Goal: Task Accomplishment & Management: Manage account settings

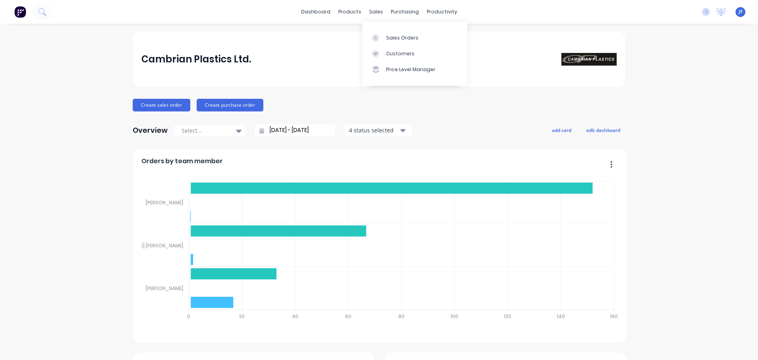
click at [392, 39] on div "Sales Orders" at bounding box center [402, 37] width 32 height 7
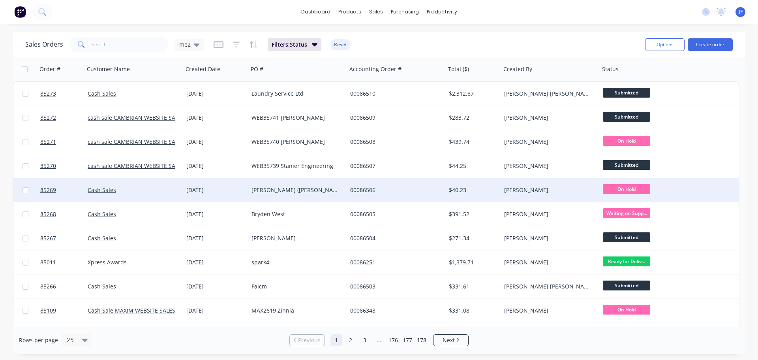
click at [261, 186] on div "[PERSON_NAME] ([PERSON_NAME])" at bounding box center [297, 190] width 99 height 24
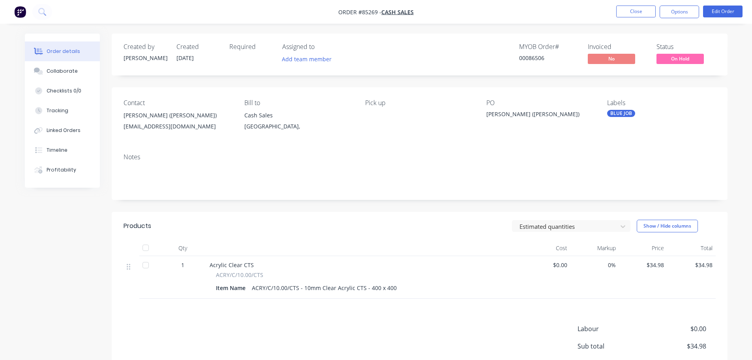
click at [686, 55] on span "On Hold" at bounding box center [680, 59] width 47 height 10
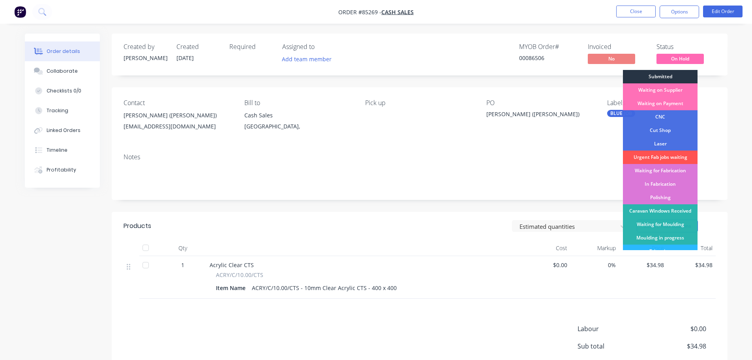
click at [684, 79] on div "Submitted" at bounding box center [660, 76] width 75 height 13
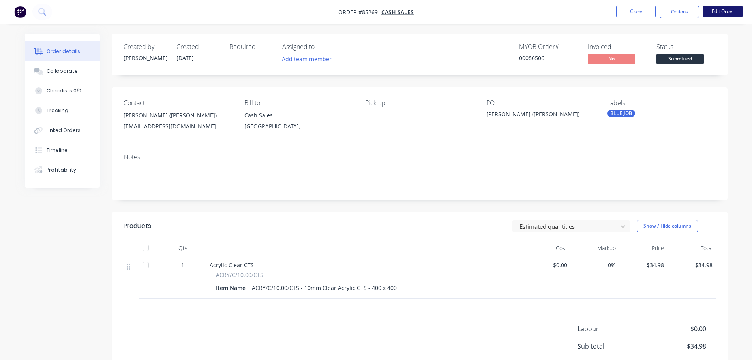
click at [716, 11] on button "Edit Order" at bounding box center [722, 12] width 39 height 12
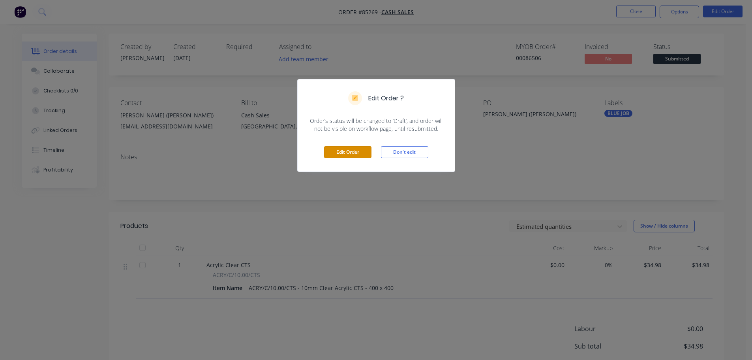
drag, startPoint x: 352, startPoint y: 154, endPoint x: 351, endPoint y: 184, distance: 30.4
click at [352, 154] on button "Edit Order" at bounding box center [347, 152] width 47 height 12
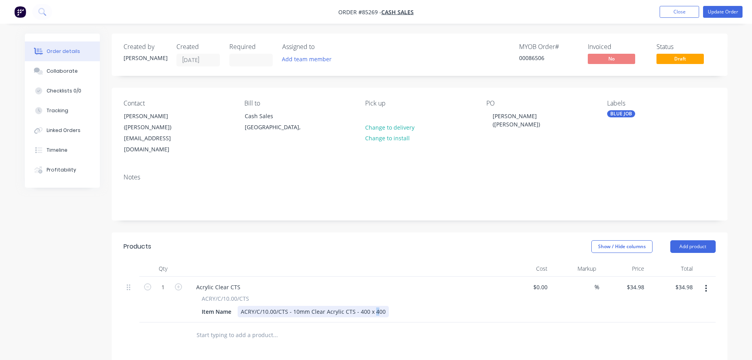
click at [376, 306] on div "ACRY/C/10.00/CTS - 10mm Clear Acrylic CTS - 400 x 400" at bounding box center [313, 311] width 151 height 11
click at [638, 281] on input "34.98" at bounding box center [636, 286] width 21 height 11
paste input "43.72"
type input "$43.72"
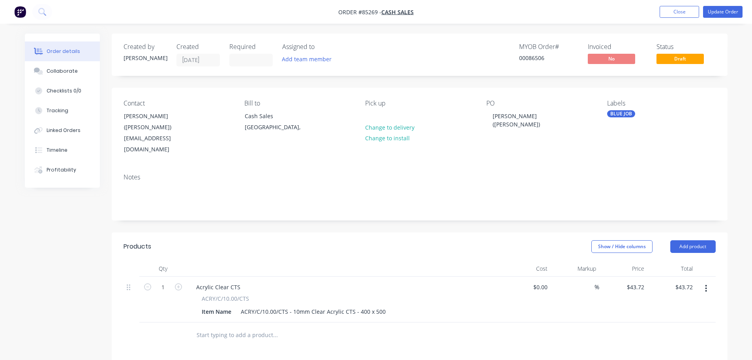
click at [645, 302] on div "$43.72 $43.72" at bounding box center [623, 299] width 49 height 46
click at [736, 9] on button "Update Order" at bounding box center [722, 12] width 39 height 12
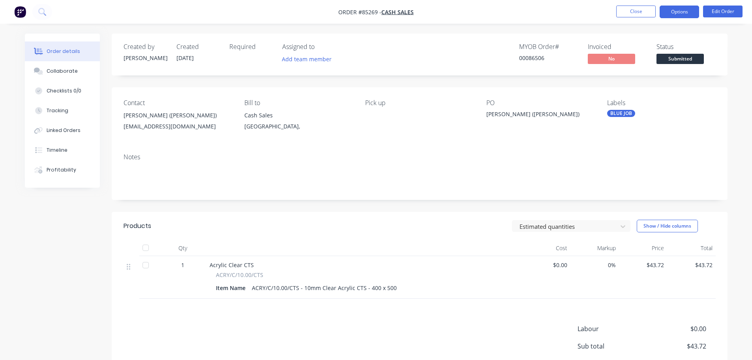
click at [674, 11] on button "Options" at bounding box center [679, 12] width 39 height 13
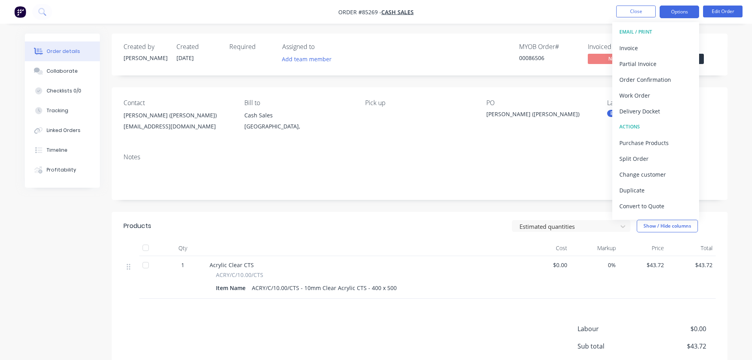
click at [656, 53] on div "Invoice" at bounding box center [656, 47] width 73 height 11
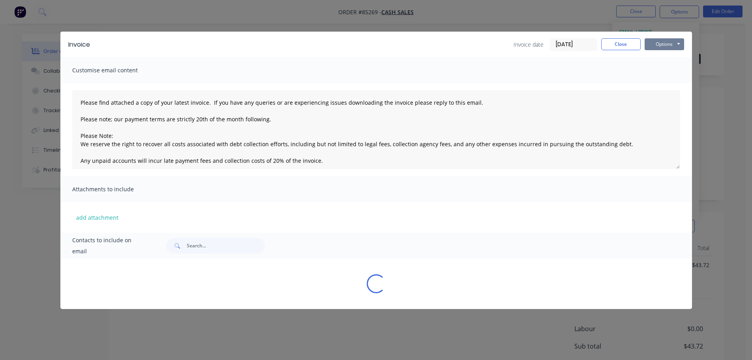
click at [664, 46] on button "Options" at bounding box center [664, 44] width 39 height 12
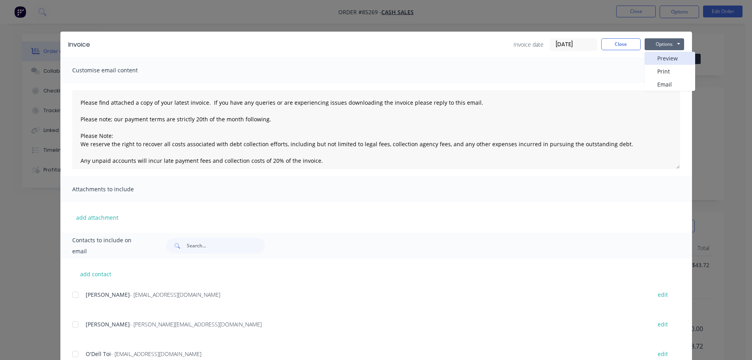
click at [666, 61] on button "Preview" at bounding box center [670, 58] width 51 height 13
click at [622, 41] on button "Close" at bounding box center [620, 44] width 39 height 12
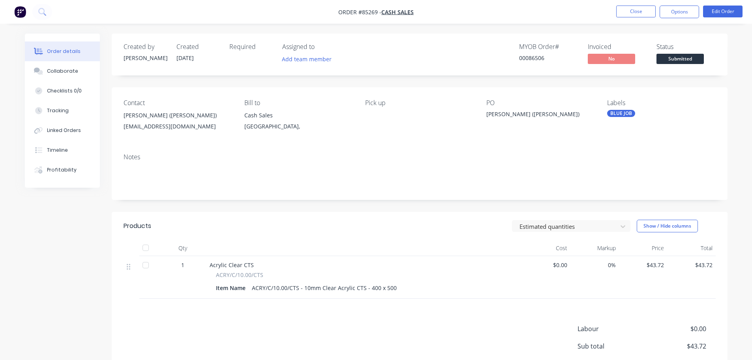
drag, startPoint x: 674, startPoint y: 12, endPoint x: 673, endPoint y: 22, distance: 9.9
click at [674, 12] on button "Options" at bounding box center [679, 12] width 39 height 13
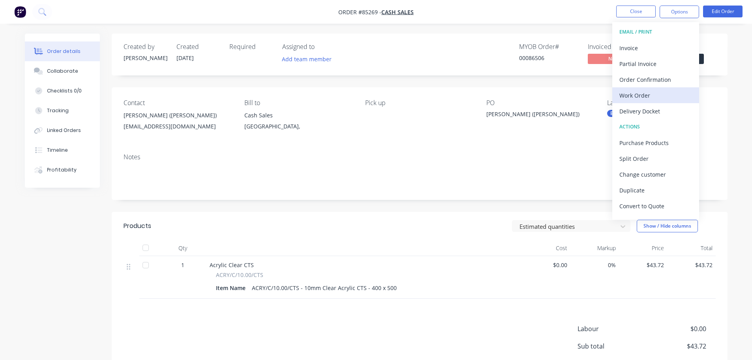
click at [652, 94] on div "Work Order" at bounding box center [656, 95] width 73 height 11
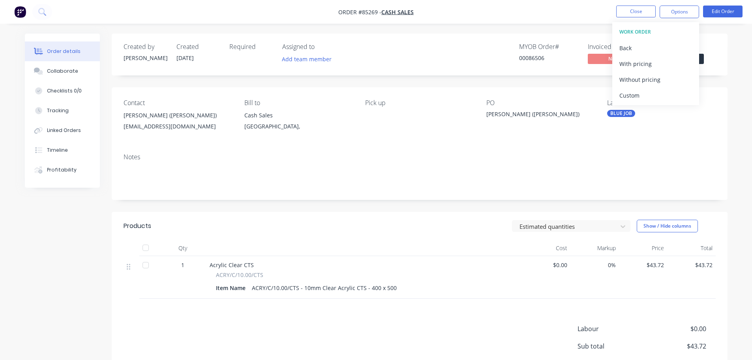
click at [653, 79] on div "Without pricing" at bounding box center [656, 79] width 73 height 11
click at [419, 73] on div "Created by Jess Created 14/10/25 Required Assigned to Add team member MYOB Orde…" at bounding box center [420, 55] width 616 height 42
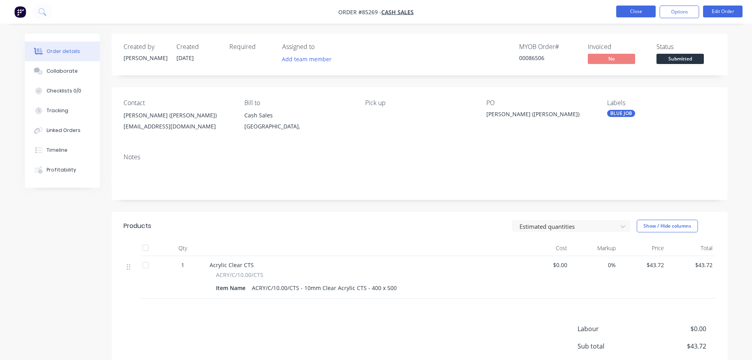
click at [649, 10] on button "Close" at bounding box center [635, 12] width 39 height 12
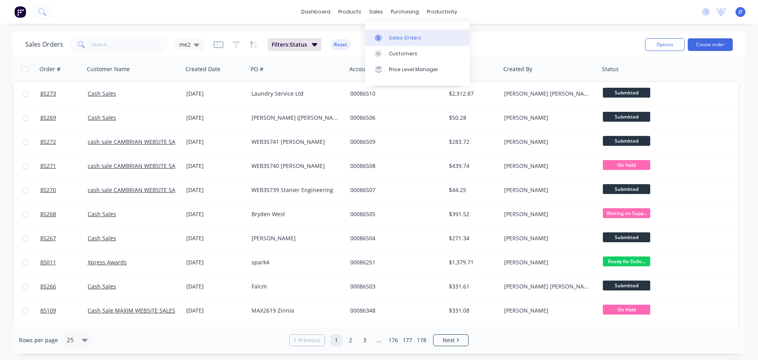
click at [399, 38] on div "Sales Orders" at bounding box center [405, 37] width 32 height 7
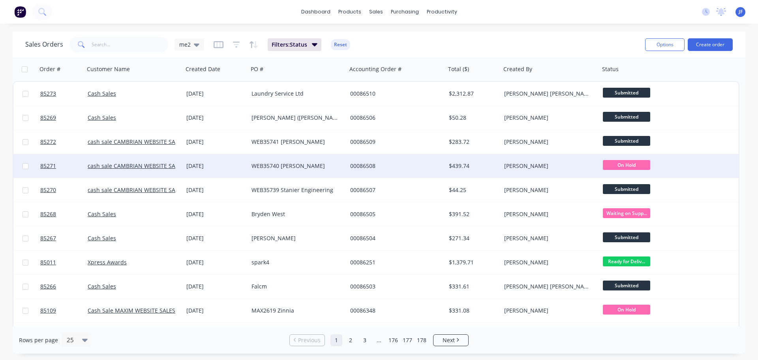
click at [304, 160] on div "WEB35740 [PERSON_NAME]" at bounding box center [297, 166] width 99 height 24
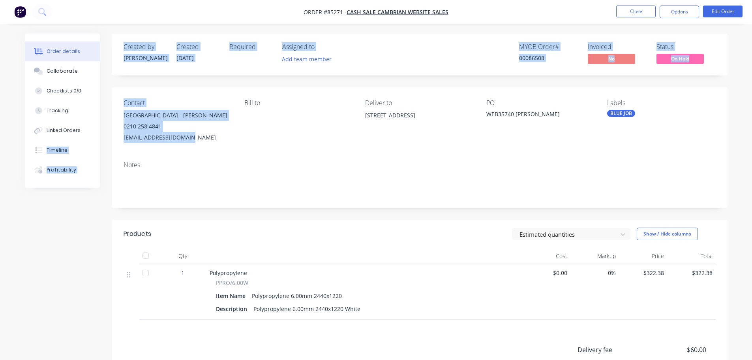
drag, startPoint x: 191, startPoint y: 136, endPoint x: 110, endPoint y: 136, distance: 81.7
click at [110, 136] on div "Order details Collaborate Checklists 0/0 Tracking Linked Orders Timeline Profit…" at bounding box center [376, 256] width 719 height 444
click at [185, 139] on div "lforsyth@waikato.ac.nz" at bounding box center [178, 137] width 108 height 11
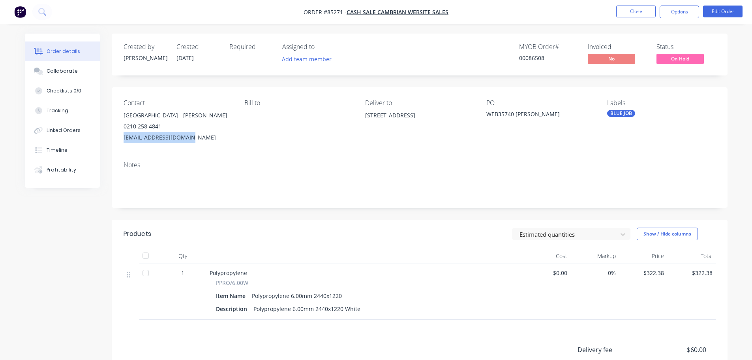
drag, startPoint x: 191, startPoint y: 139, endPoint x: 118, endPoint y: 148, distance: 73.1
click at [118, 148] on div "Contact University Of Waikato - Logan Forsythe 0210 258 4841 lforsyth@waikato.a…" at bounding box center [420, 121] width 616 height 68
copy div "lforsyth@waikato.ac.nz"
click at [72, 71] on div "Collaborate" at bounding box center [62, 71] width 31 height 7
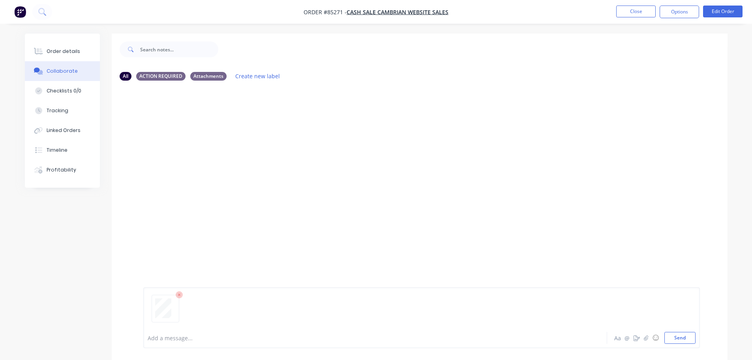
click at [209, 341] on div at bounding box center [353, 338] width 411 height 8
click at [693, 337] on button "Send" at bounding box center [680, 338] width 31 height 12
click at [227, 51] on div at bounding box center [472, 50] width 509 height 32
click at [163, 74] on div "ACTION REQUIRED" at bounding box center [160, 75] width 49 height 9
click at [129, 75] on div "All" at bounding box center [126, 75] width 12 height 9
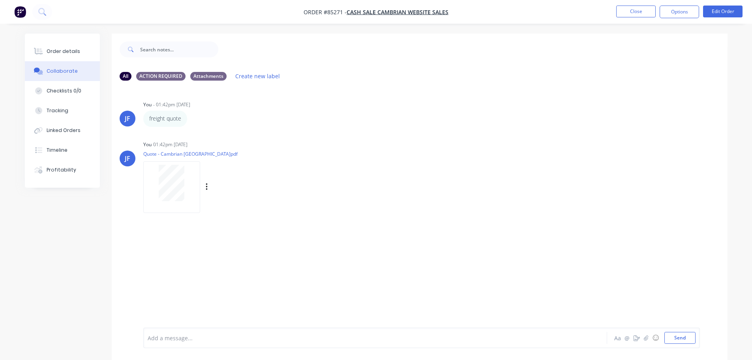
click at [156, 171] on div at bounding box center [172, 183] width 50 height 36
click at [72, 53] on div "Order details" at bounding box center [64, 51] width 34 height 7
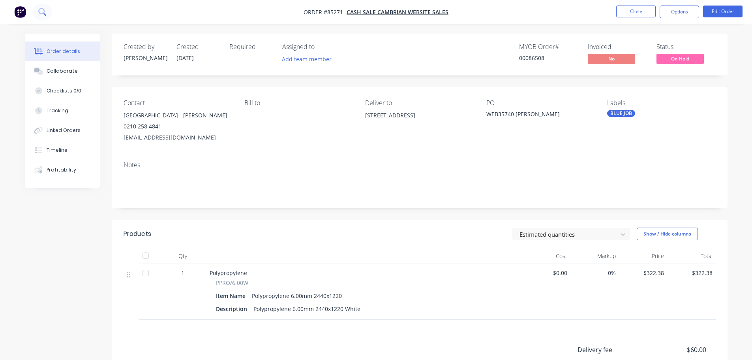
click at [43, 5] on button at bounding box center [42, 12] width 20 height 16
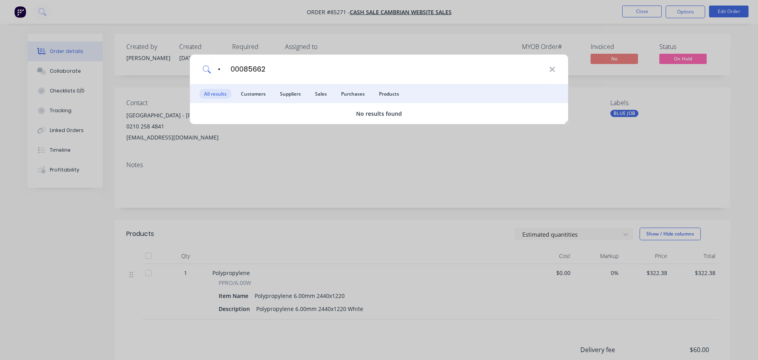
drag, startPoint x: 232, startPoint y: 66, endPoint x: 75, endPoint y: 78, distance: 157.6
click at [76, 77] on div "• 00085662 All results Customers Suppliers Sales Purchases Products No results …" at bounding box center [379, 180] width 758 height 360
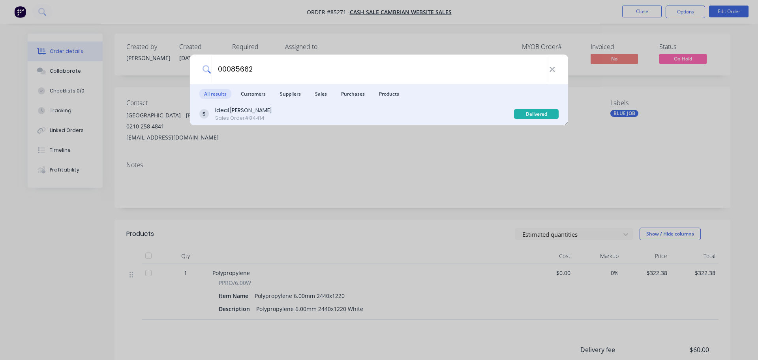
type input "00085662"
click at [351, 116] on div "Ideal Hamilton Sales Order #84414" at bounding box center [356, 113] width 315 height 15
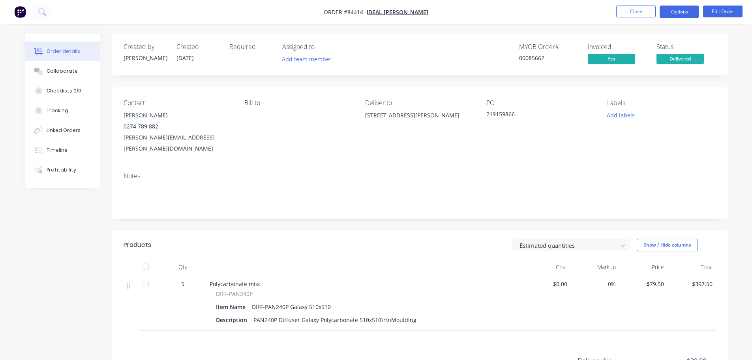
click at [693, 7] on button "Options" at bounding box center [679, 12] width 39 height 13
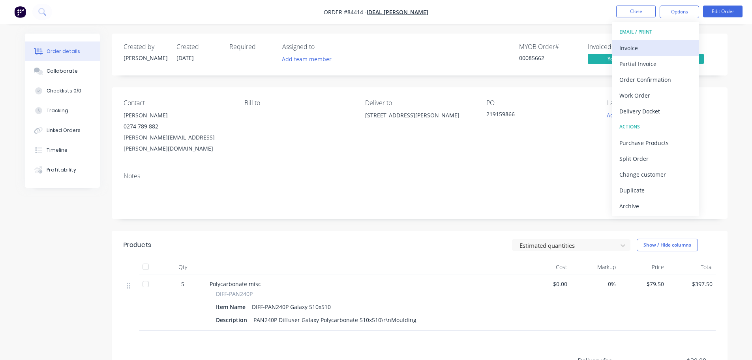
click at [663, 43] on div "Invoice" at bounding box center [656, 47] width 73 height 11
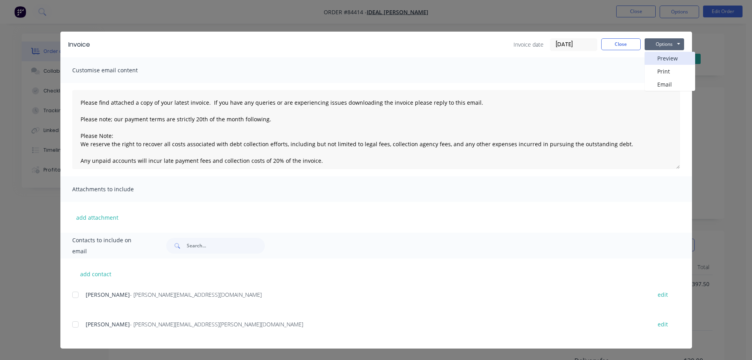
click at [665, 58] on button "Preview" at bounding box center [670, 58] width 51 height 13
click at [621, 38] on div "Invoice Invoice date 05/09/25 Close Options Preview Print Email" at bounding box center [376, 45] width 632 height 26
click at [622, 43] on button "Close" at bounding box center [620, 44] width 39 height 12
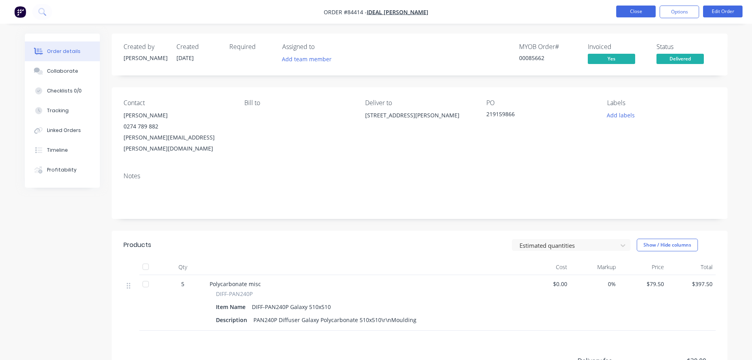
click at [638, 10] on button "Close" at bounding box center [635, 12] width 39 height 12
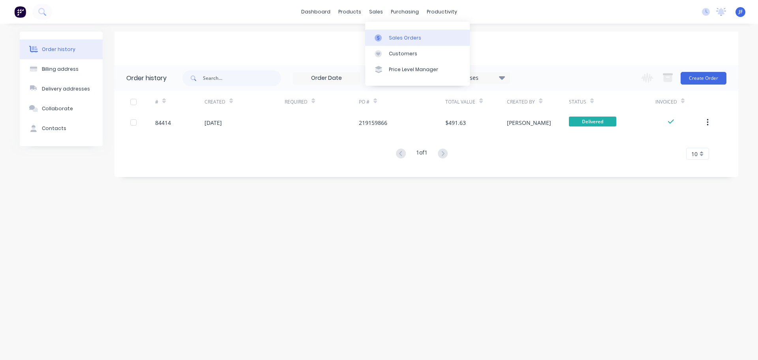
drag, startPoint x: 375, startPoint y: 14, endPoint x: 385, endPoint y: 37, distance: 24.6
click at [375, 14] on div "sales" at bounding box center [376, 12] width 22 height 12
click at [386, 38] on div at bounding box center [381, 37] width 12 height 7
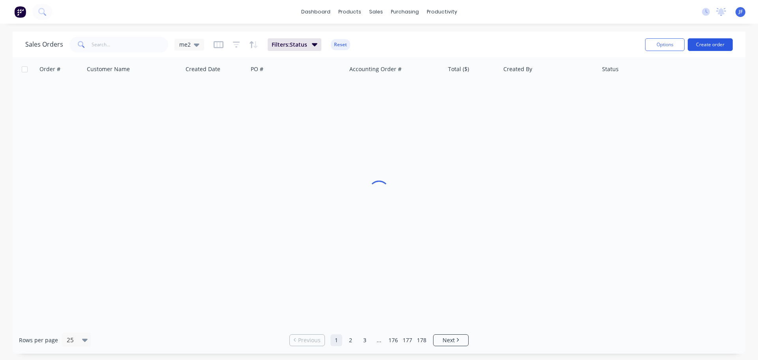
click at [708, 42] on button "Create order" at bounding box center [710, 44] width 45 height 13
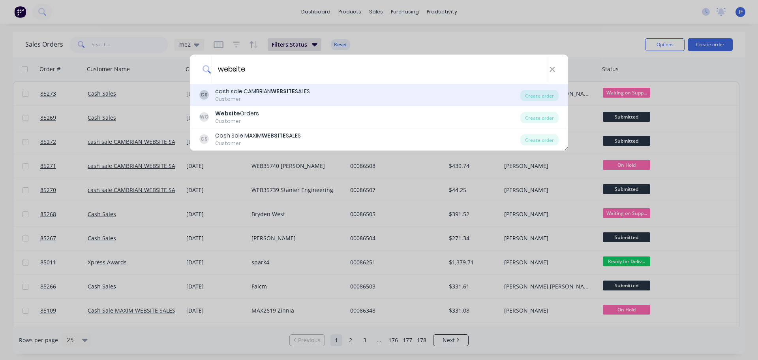
type input "website"
click at [349, 94] on div "CS cash sale CAMBRIAN WEBSITE SALES Customer" at bounding box center [359, 94] width 321 height 15
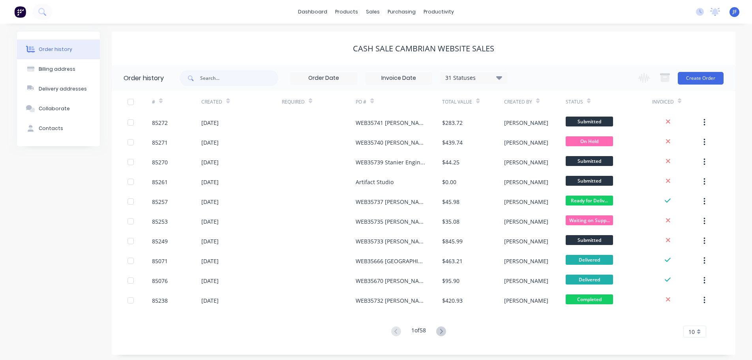
click at [716, 70] on div "Change order status Submitted Waiting on Supplier Waiting on Payment CNC Cut Sh…" at bounding box center [678, 78] width 90 height 26
click at [713, 81] on button "Create Order" at bounding box center [701, 78] width 46 height 13
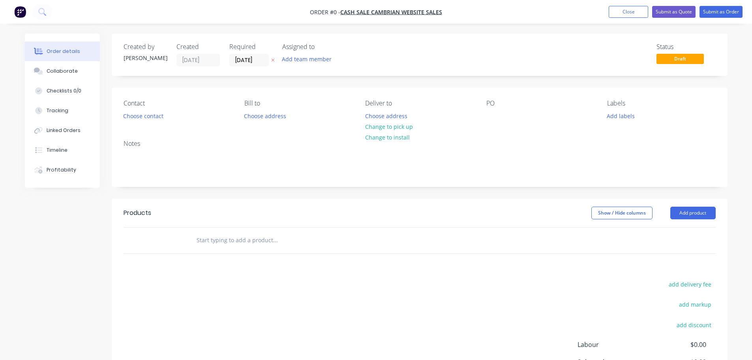
click at [272, 62] on icon "button" at bounding box center [273, 60] width 4 height 5
click at [150, 115] on button "Choose contact" at bounding box center [143, 115] width 49 height 11
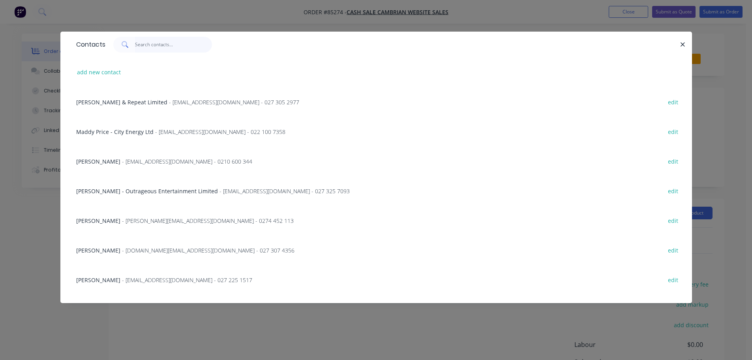
drag, startPoint x: 172, startPoint y: 41, endPoint x: 165, endPoint y: 51, distance: 11.6
click at [172, 41] on input "text" at bounding box center [173, 45] width 77 height 16
paste input "Joshua Wilkins"
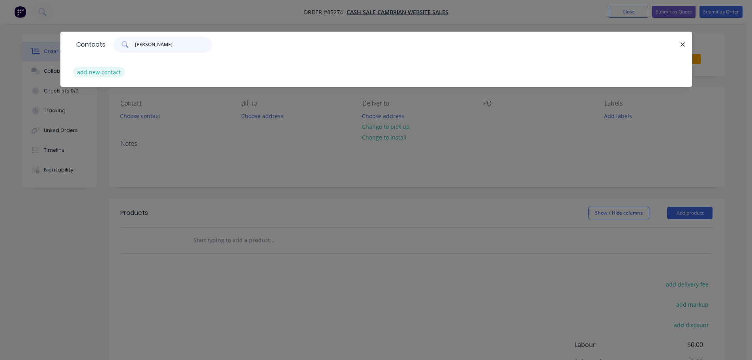
type input "Joshua Wilkins"
click at [105, 69] on button "add new contact" at bounding box center [99, 72] width 52 height 11
select select "NZ"
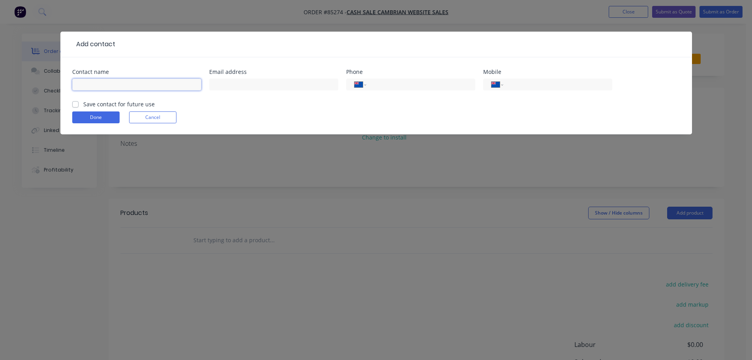
click at [108, 83] on input "text" at bounding box center [136, 85] width 129 height 12
paste input "Joshua Wilkins"
type input "Joshua Wilkins"
click at [106, 103] on label "Save contact for future use" at bounding box center [118, 104] width 71 height 8
click at [79, 103] on input "Save contact for future use" at bounding box center [75, 104] width 6 height 8
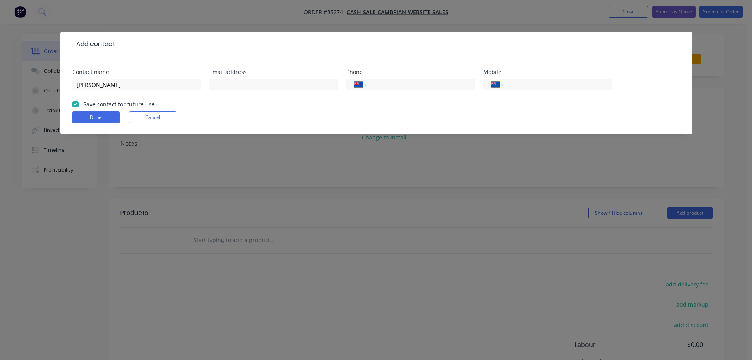
checkbox input "true"
click at [145, 84] on input "Joshua Wilkins" at bounding box center [136, 85] width 129 height 12
paste input "The Silent Generator Company"
type input "Joshua Wilkins - The Silent Generator Company"
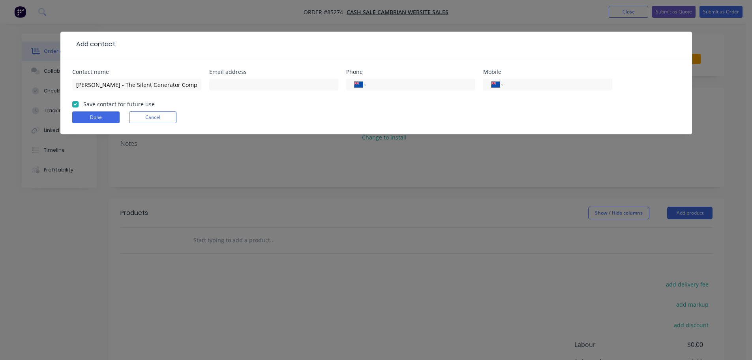
scroll to position [0, 0]
click at [509, 86] on input "tel" at bounding box center [556, 84] width 95 height 9
paste input "021 118 6962"
type input "021 118 6962"
click at [290, 81] on input "text" at bounding box center [273, 85] width 129 height 12
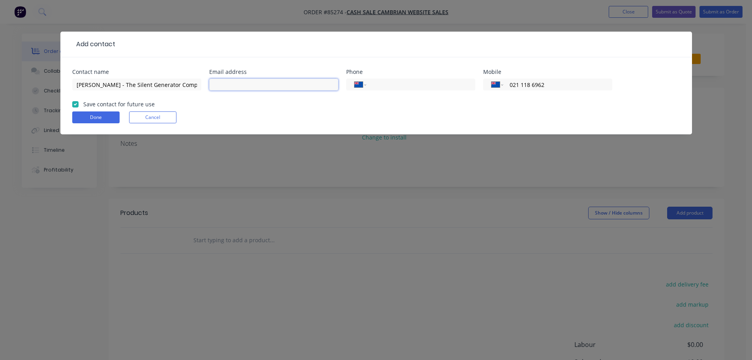
paste input "info@sgcpower.co.nz"
type input "info@sgcpower.co.nz"
click at [73, 112] on button "Done" at bounding box center [95, 117] width 47 height 12
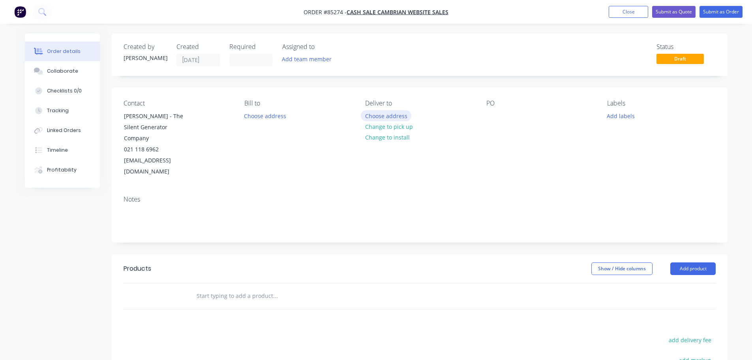
click at [381, 116] on button "Choose address" at bounding box center [386, 115] width 51 height 11
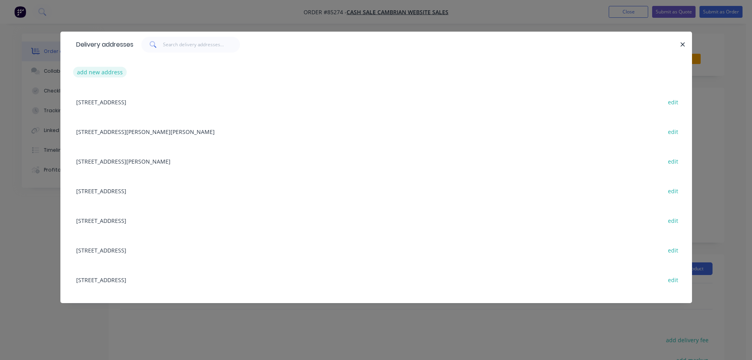
click at [108, 73] on button "add new address" at bounding box center [100, 72] width 54 height 11
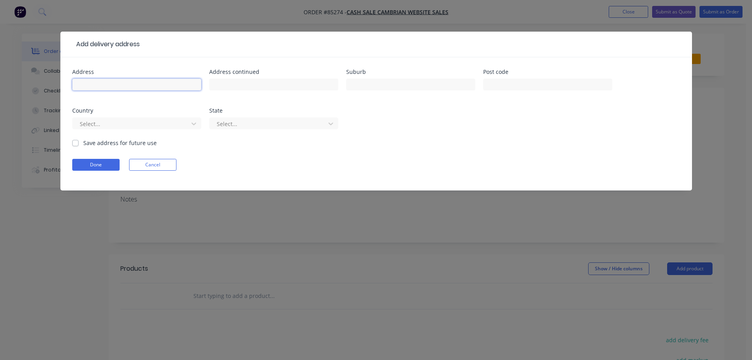
click at [117, 88] on input "text" at bounding box center [136, 85] width 129 height 12
paste input "6 Southgate Place, Henderson Auckland 0612"
type input "6 Southgate Place, Henderson Auckland 0612"
click at [86, 170] on button "Done" at bounding box center [95, 165] width 47 height 12
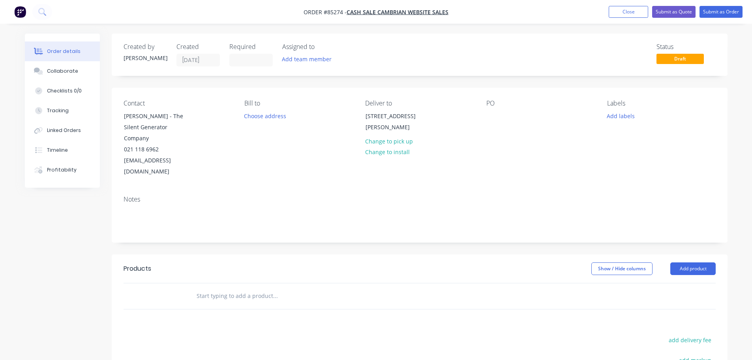
click at [506, 118] on div "PO" at bounding box center [540, 139] width 108 height 78
drag, startPoint x: 492, startPoint y: 116, endPoint x: 483, endPoint y: 118, distance: 9.0
click at [488, 116] on div at bounding box center [492, 115] width 13 height 11
drag, startPoint x: 166, startPoint y: 116, endPoint x: 203, endPoint y: 125, distance: 38.3
click at [203, 125] on div "Contact Joshua Wilkins - The Silent Generator Company 021 118 6962 info@sgcpowe…" at bounding box center [178, 139] width 108 height 78
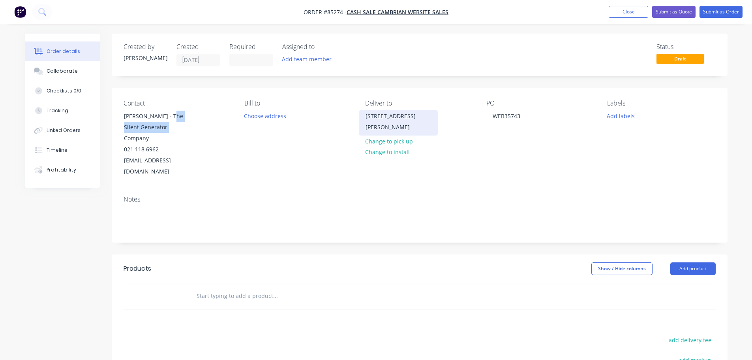
copy div "The Silent Generator"
click at [533, 117] on div "PO WEB35743" at bounding box center [540, 139] width 108 height 78
click at [523, 116] on div "WEB35743" at bounding box center [506, 115] width 40 height 11
click at [699, 334] on button "add delivery fee" at bounding box center [690, 339] width 51 height 11
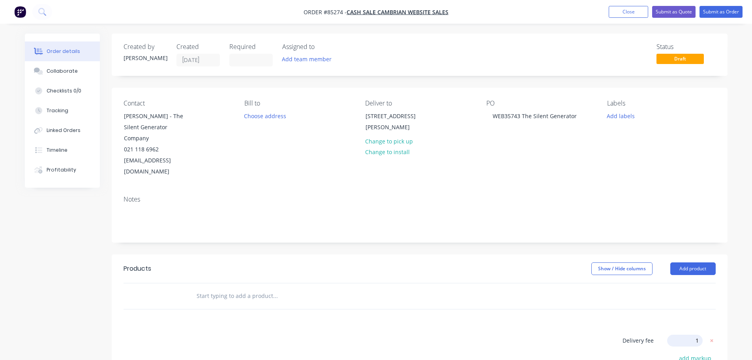
type input "12"
click at [222, 291] on input "text" at bounding box center [275, 296] width 158 height 16
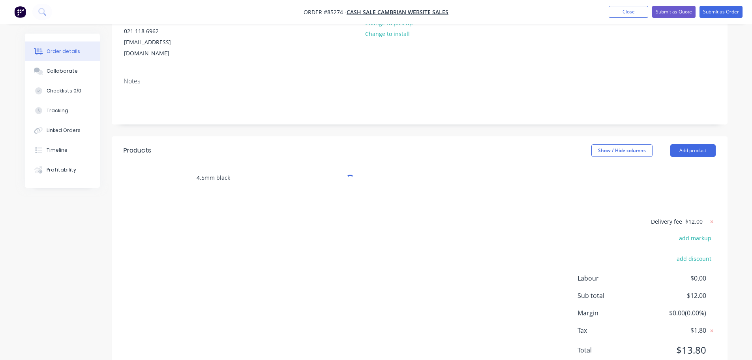
scroll to position [136, 0]
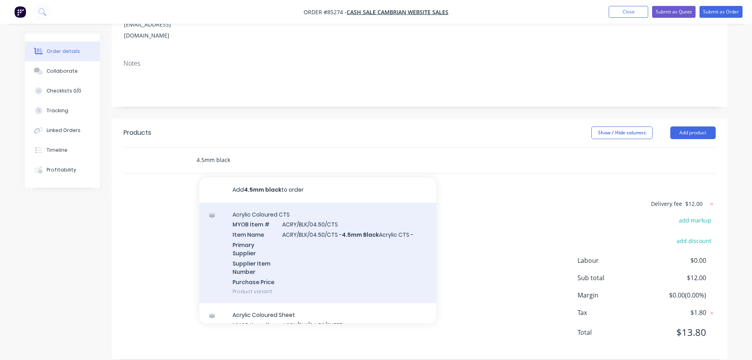
type input "4.5mm black"
click at [289, 230] on div "Acrylic Coloured CTS MYOB Item # ACRY/BLK/04.50/CTS Item Name ACRY/BLK/04.50/CT…" at bounding box center [317, 253] width 237 height 101
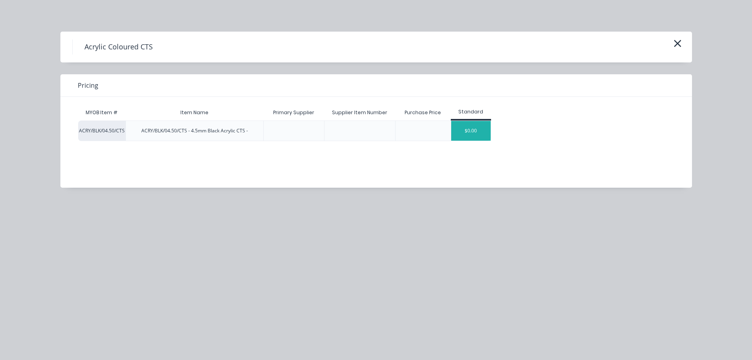
click at [452, 130] on div "$0.00" at bounding box center [470, 131] width 39 height 20
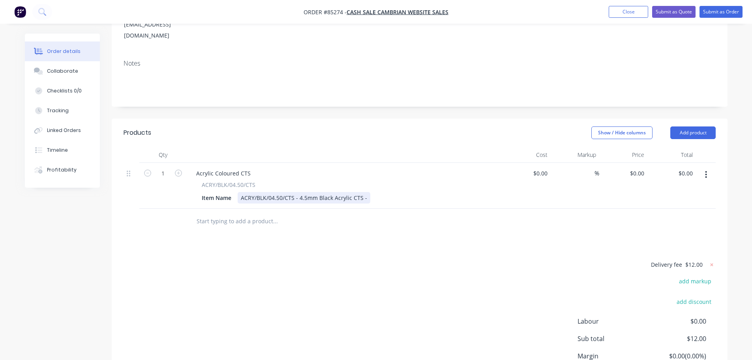
click at [365, 192] on div "ACRY/BLK/04.50/CTS - 4.5mm Black Acrylic CTS -" at bounding box center [304, 197] width 133 height 11
click at [245, 213] on input "text" at bounding box center [275, 221] width 158 height 16
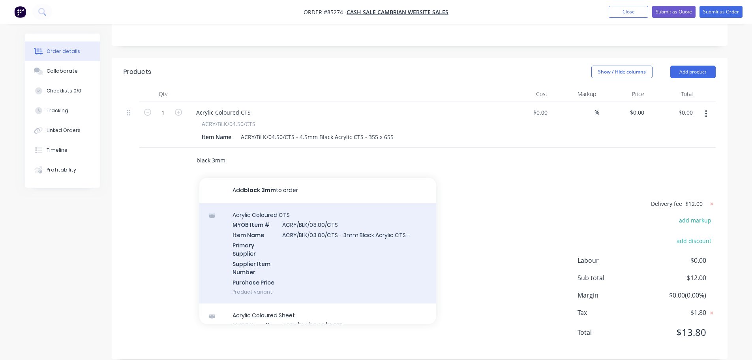
scroll to position [79, 0]
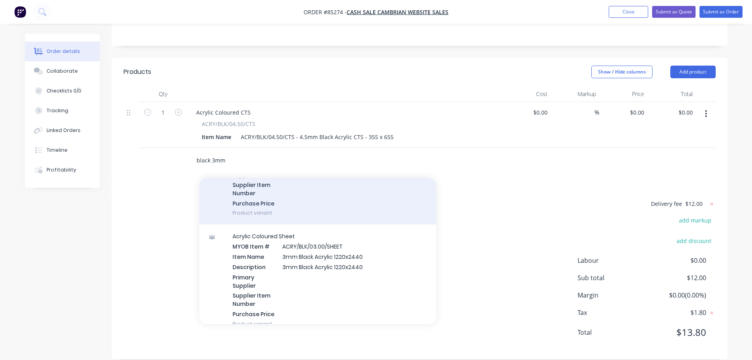
type input "black 3mm"
click at [351, 200] on div "Acrylic Coloured CTS MYOB Item # ACRY/BLK/03.00/CTS Item Name ACRY/BLK/03.00/CT…" at bounding box center [317, 174] width 237 height 101
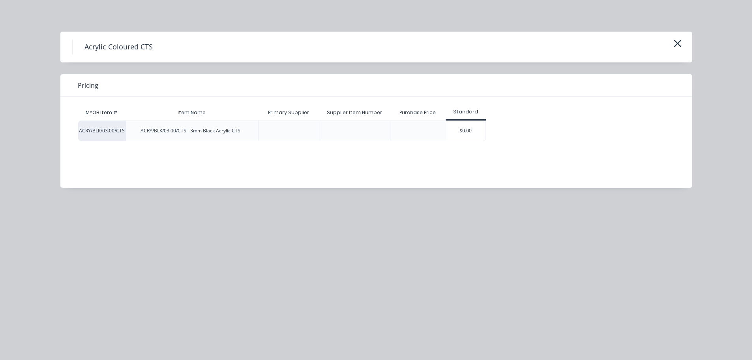
click at [471, 143] on div "MYOB Item # Item Name Primary Supplier Supplier Item Number Purchase Price Stan…" at bounding box center [370, 136] width 620 height 79
click at [470, 137] on div "$0.00" at bounding box center [465, 131] width 39 height 20
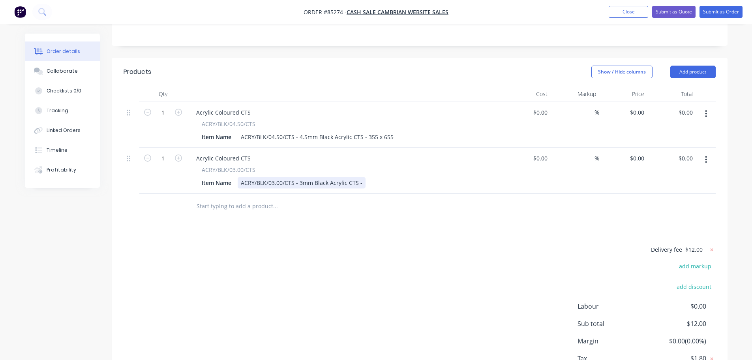
click at [359, 177] on div "ACRY/BLK/03.00/CTS - 3mm Black Acrylic CTS -" at bounding box center [302, 182] width 128 height 11
click at [641, 107] on input "0" at bounding box center [638, 112] width 18 height 11
type input "$25.93"
click at [638, 152] on div "0 $0.00" at bounding box center [638, 157] width 18 height 11
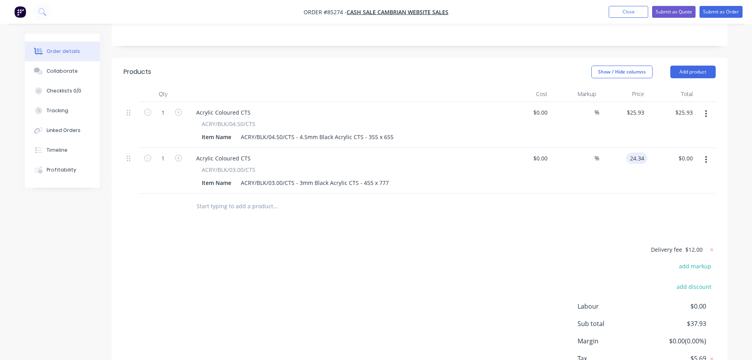
type input "$24.34"
click at [648, 205] on div at bounding box center [420, 206] width 592 height 26
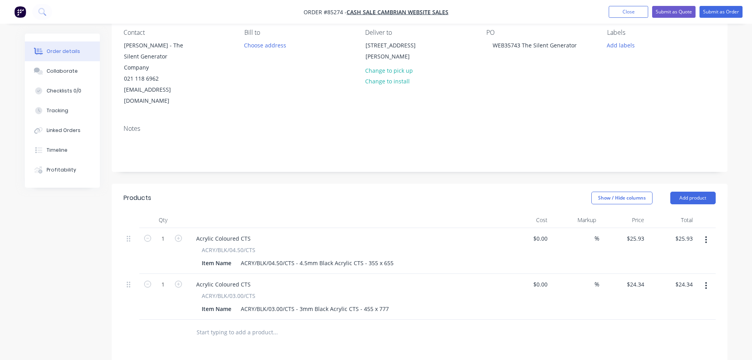
scroll to position [0, 0]
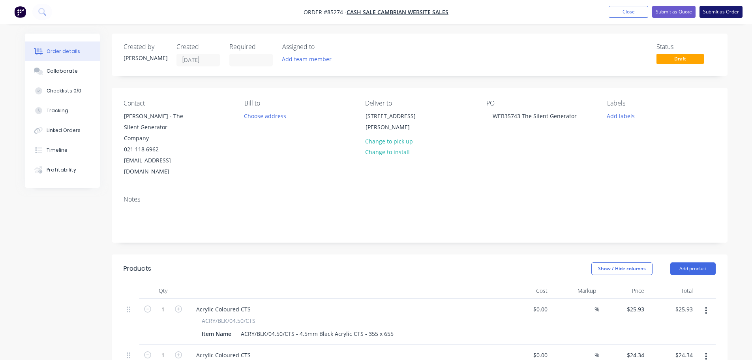
click at [717, 14] on button "Submit as Order" at bounding box center [721, 12] width 43 height 12
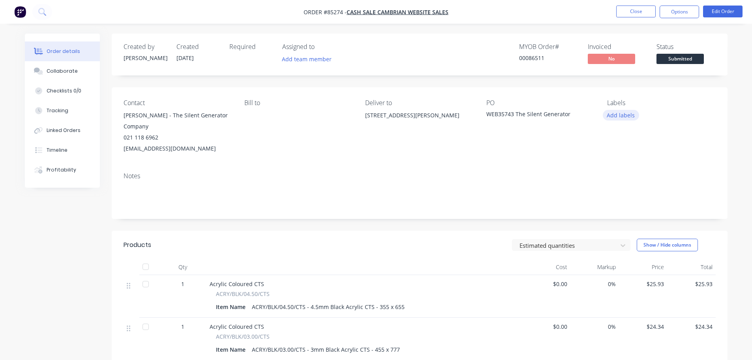
click at [626, 113] on button "Add labels" at bounding box center [621, 115] width 36 height 11
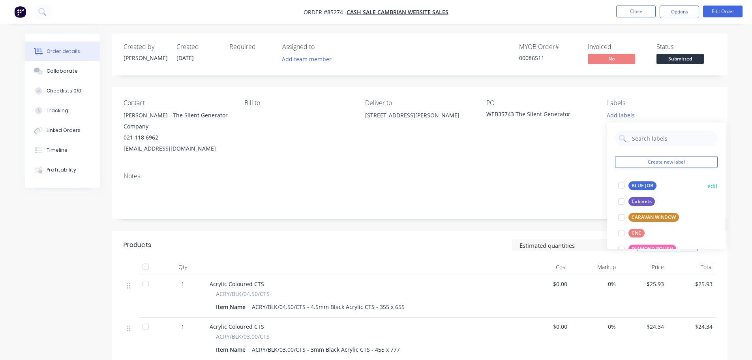
click at [635, 185] on div "BLUE JOB" at bounding box center [643, 185] width 28 height 9
click at [533, 61] on div "00086511" at bounding box center [548, 58] width 59 height 8
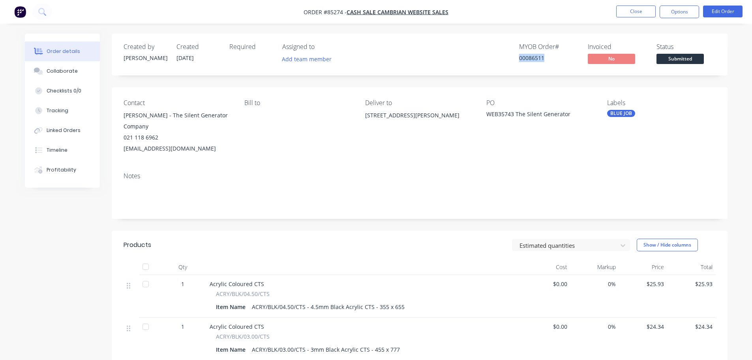
click at [533, 61] on div "00086511" at bounding box center [548, 58] width 59 height 8
copy div "00086511"
click at [681, 12] on button "Options" at bounding box center [679, 12] width 39 height 13
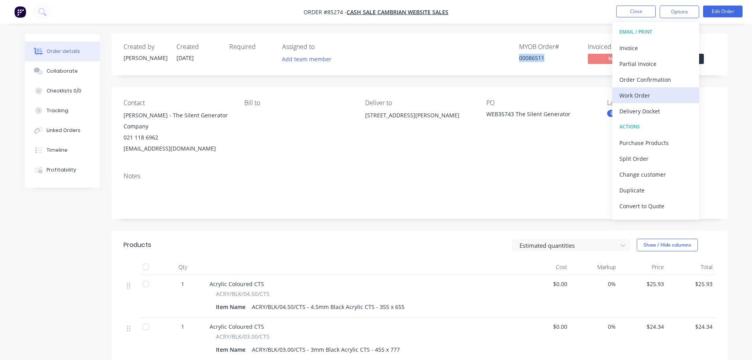
click at [640, 91] on div "Work Order" at bounding box center [656, 95] width 73 height 11
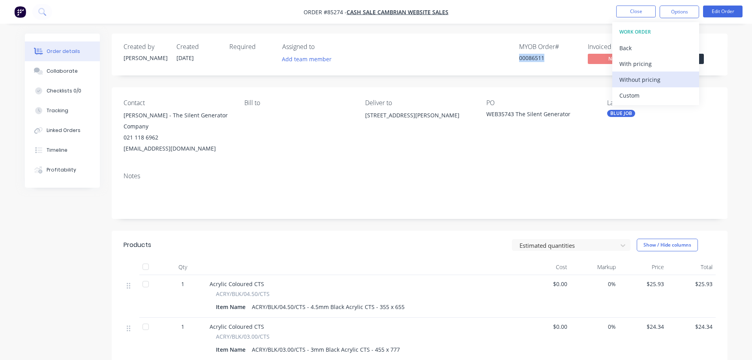
click at [640, 80] on div "Without pricing" at bounding box center [656, 79] width 73 height 11
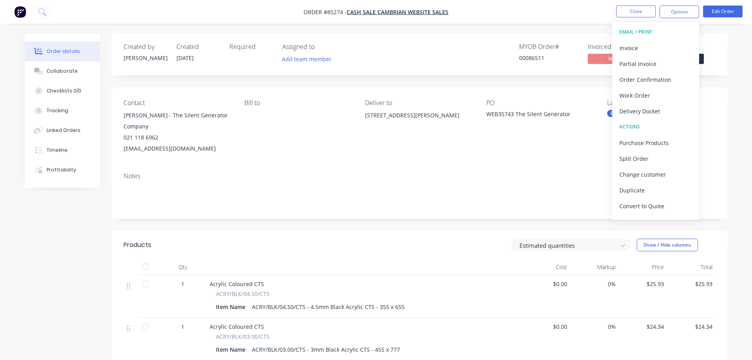
click at [559, 109] on div "PO WEB35743 The Silent Generator" at bounding box center [540, 126] width 108 height 55
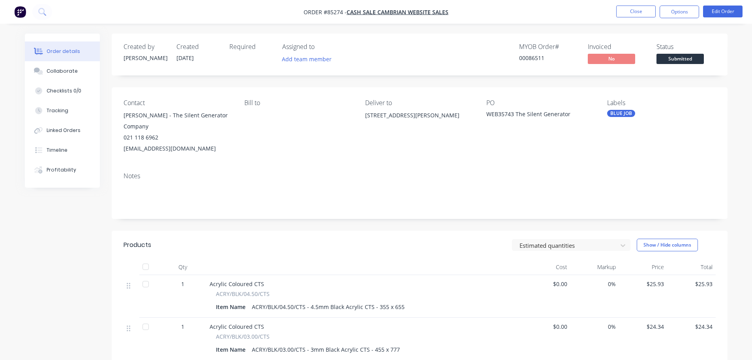
click at [665, 56] on span "Submitted" at bounding box center [680, 59] width 47 height 10
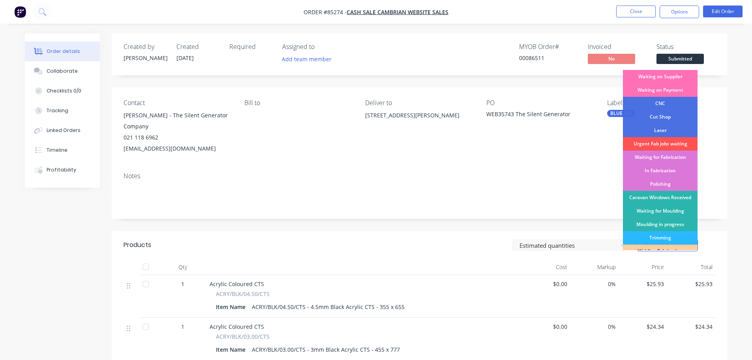
click at [669, 34] on div "Created by Jess Created 14/10/25 Required Assigned to Add team member MYOB Orde…" at bounding box center [420, 55] width 616 height 42
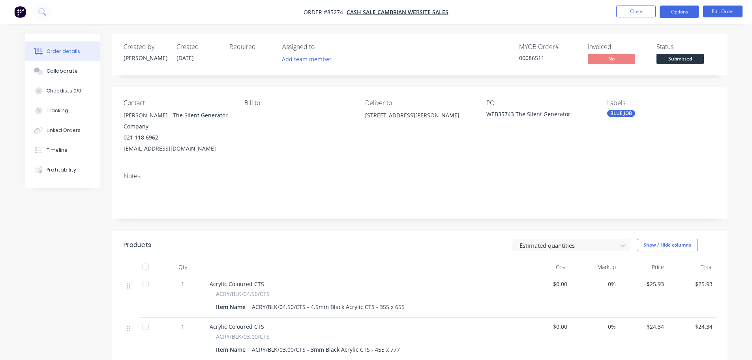
click at [678, 13] on button "Options" at bounding box center [679, 12] width 39 height 13
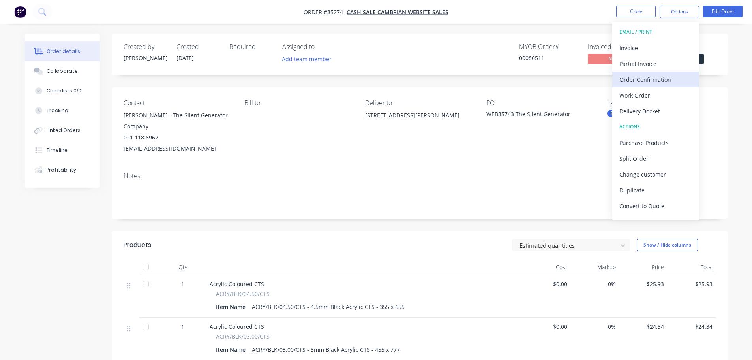
click at [669, 79] on div "Order Confirmation" at bounding box center [656, 79] width 73 height 11
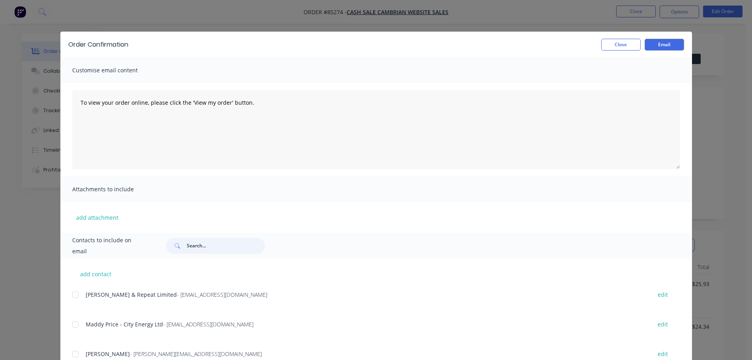
click at [212, 243] on input "text" at bounding box center [226, 246] width 78 height 16
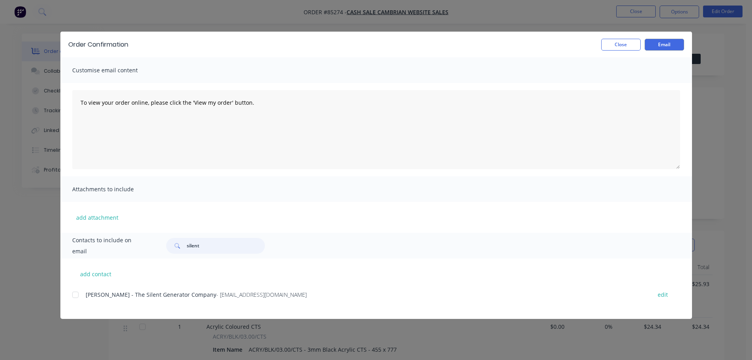
click at [75, 296] on div at bounding box center [76, 295] width 16 height 16
type input "silent"
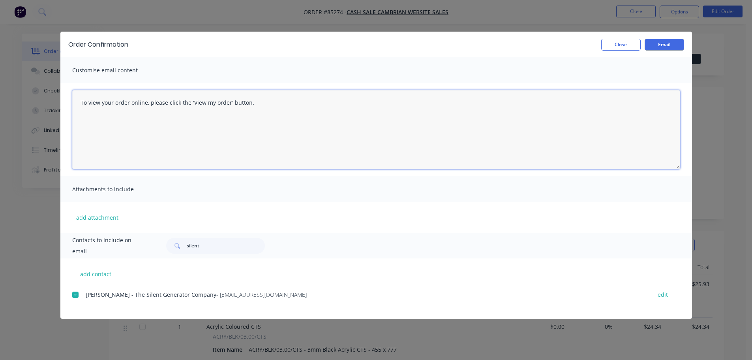
click at [146, 146] on textarea "To view your order online, please click the 'View my order' button." at bounding box center [376, 129] width 608 height 79
paste textarea "hank you for your order, confirmation of your order is attached. Your order wil…"
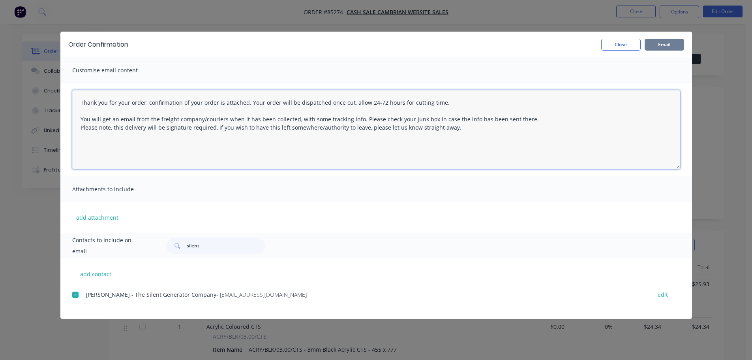
type textarea "Thank you for your order, confirmation of your order is attached. Your order wi…"
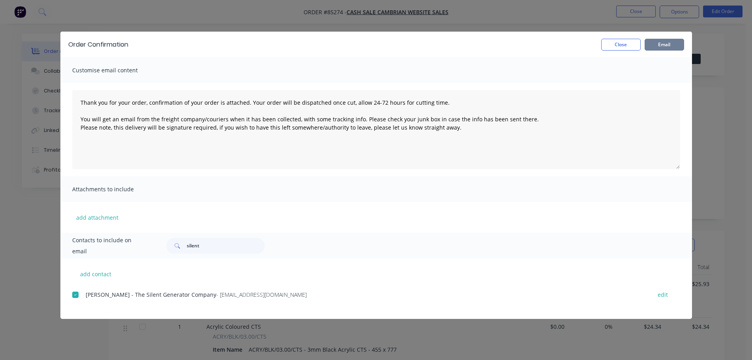
click at [651, 42] on button "Email" at bounding box center [664, 45] width 39 height 12
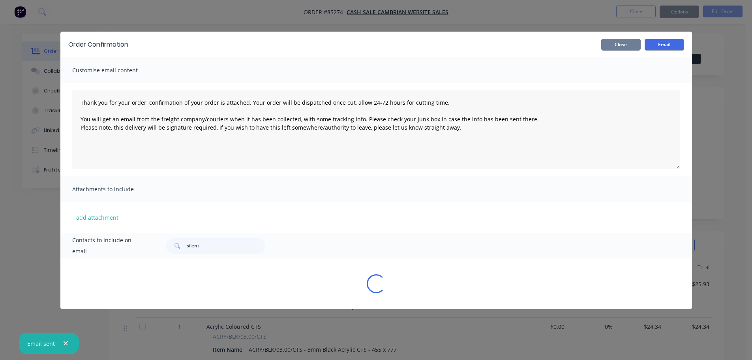
click at [617, 42] on button "Close" at bounding box center [620, 45] width 39 height 12
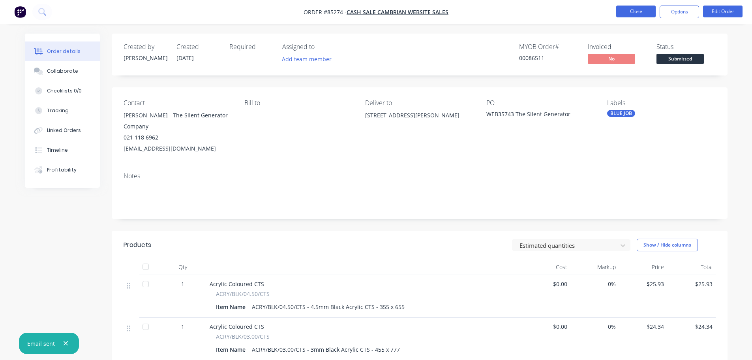
click at [630, 11] on button "Close" at bounding box center [635, 12] width 39 height 12
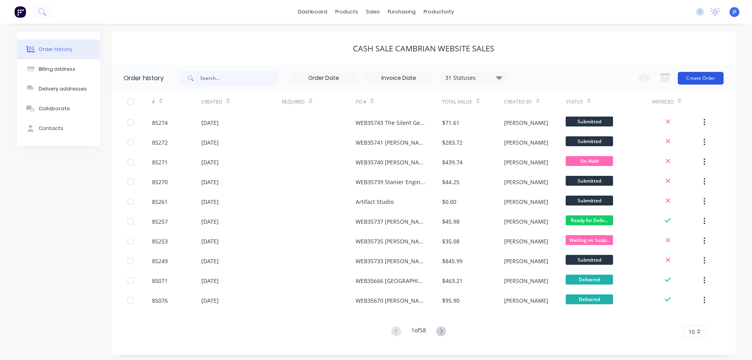
click at [704, 82] on button "Create Order" at bounding box center [701, 78] width 46 height 13
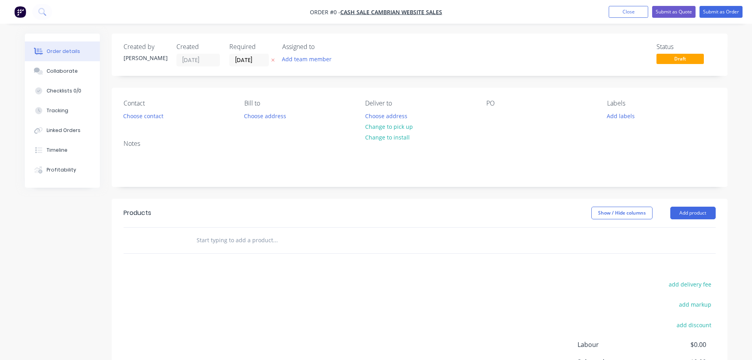
click at [273, 60] on icon "button" at bounding box center [273, 60] width 4 height 5
click at [164, 113] on button "Choose contact" at bounding box center [143, 115] width 49 height 11
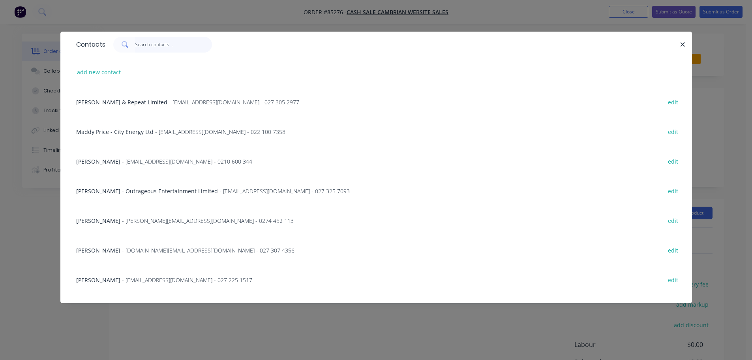
click at [161, 50] on input "text" at bounding box center [173, 45] width 77 height 16
paste input "Village Quarters Limited"
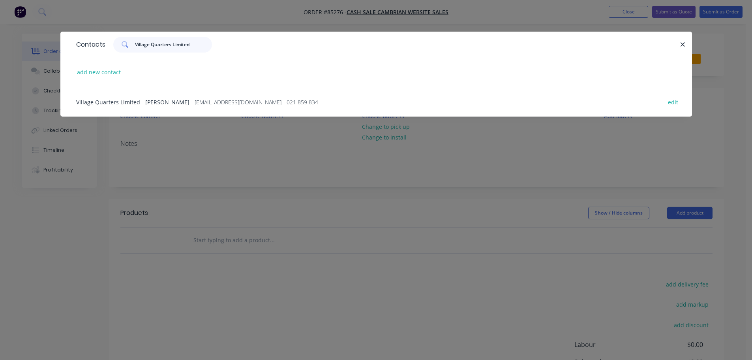
type input "Village Quarters Limited"
click at [109, 103] on span "Village Quarters Limited - Catherine Parsons" at bounding box center [132, 102] width 113 height 8
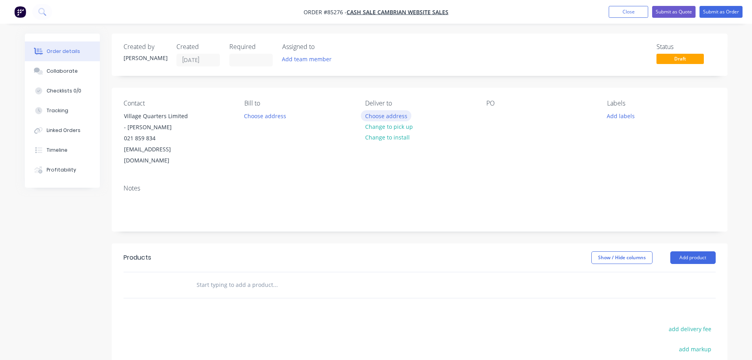
click at [399, 115] on button "Choose address" at bounding box center [386, 115] width 51 height 11
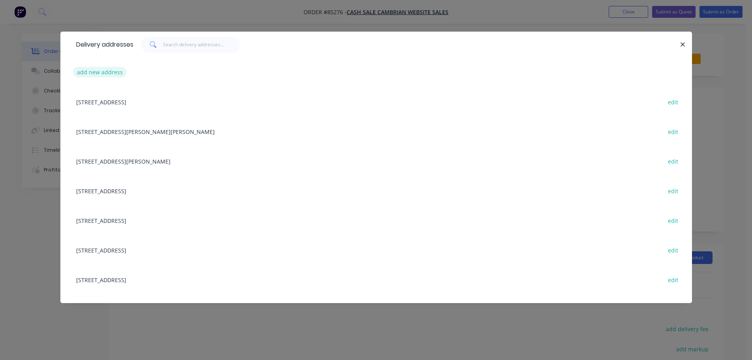
click at [97, 72] on button "add new address" at bounding box center [100, 72] width 54 height 11
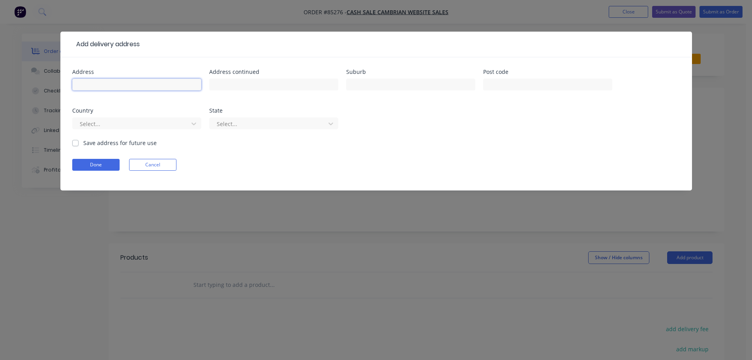
click at [106, 84] on input "text" at bounding box center [136, 85] width 129 height 12
paste input "31 Falconer Rise Jacks Point Queenstown 9348"
type input "31 Falconer Rise Jacks Point Queenstown 9348"
click at [105, 164] on button "Done" at bounding box center [95, 165] width 47 height 12
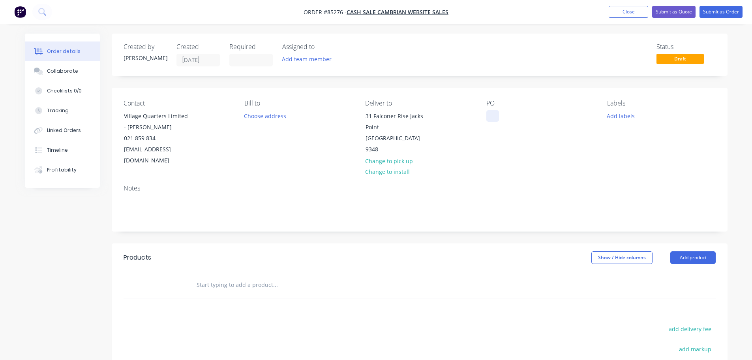
click at [495, 115] on div at bounding box center [492, 115] width 13 height 11
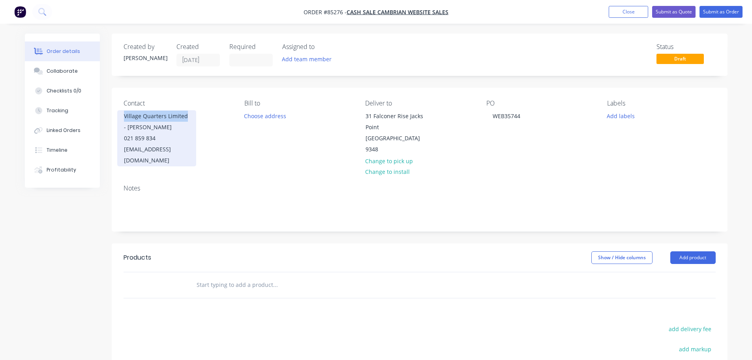
copy div "Village Quarters Limited"
drag, startPoint x: 120, startPoint y: 114, endPoint x: 185, endPoint y: 115, distance: 64.8
click at [185, 115] on div "Village Quarters Limited - Catherine Parsons 021 859 834 accounts@villageworks.…" at bounding box center [156, 138] width 79 height 56
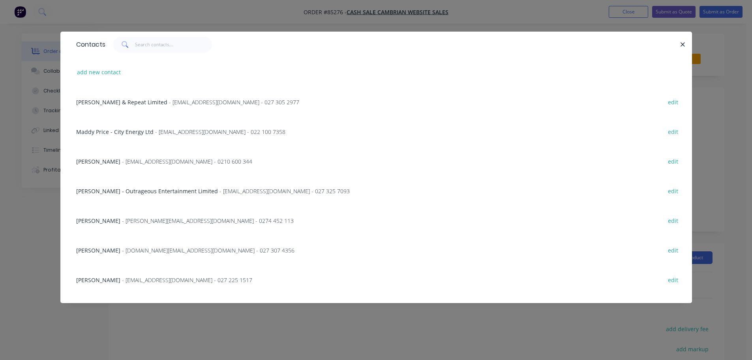
drag, startPoint x: 681, startPoint y: 45, endPoint x: 648, endPoint y: 67, distance: 39.6
click at [682, 45] on icon "button" at bounding box center [682, 44] width 5 height 7
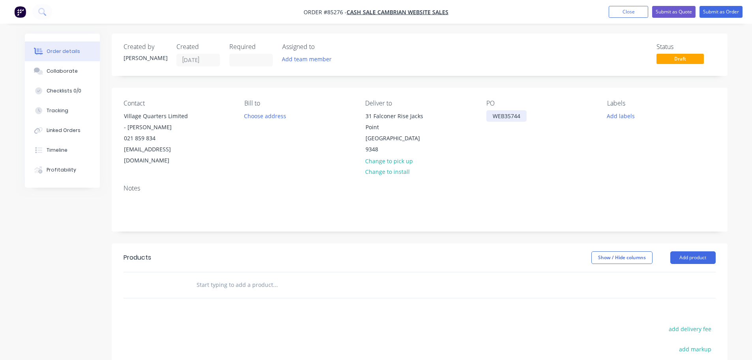
click at [526, 117] on div "WEB35744" at bounding box center [506, 115] width 40 height 11
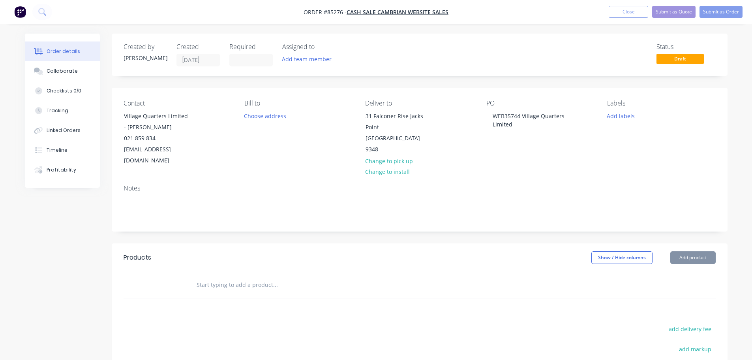
click at [236, 277] on input "text" at bounding box center [275, 285] width 158 height 16
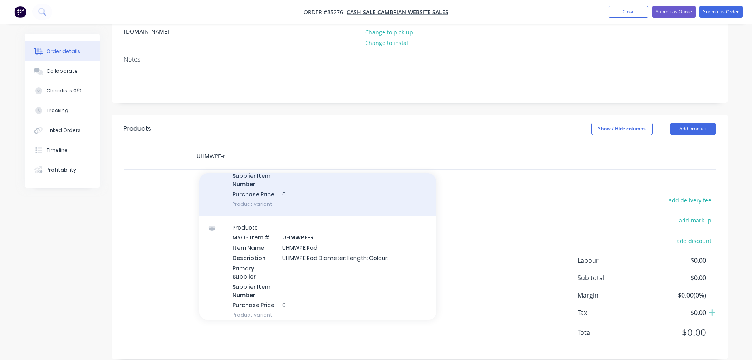
scroll to position [1648, 0]
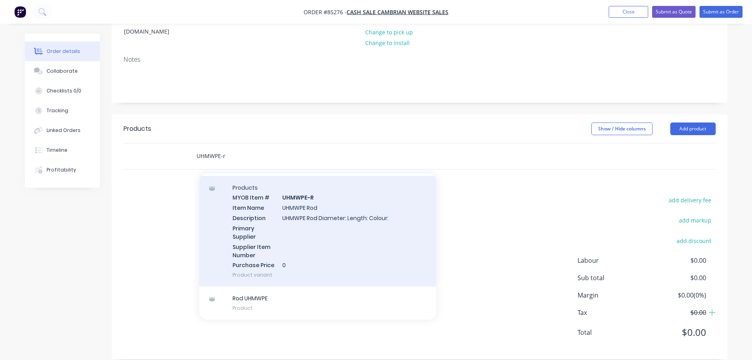
type input "UHMWPE-r"
click at [317, 235] on div "Products MYOB Item # UHMWPE-R Item Name UHMWPE Rod Description UHMWPE Rod Diame…" at bounding box center [317, 231] width 237 height 111
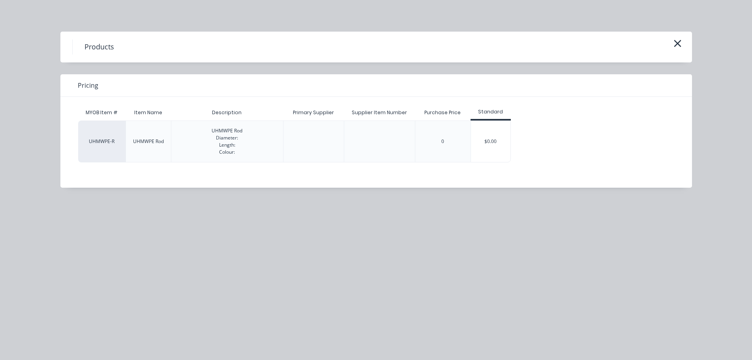
click at [492, 134] on div "$0.00" at bounding box center [490, 141] width 39 height 41
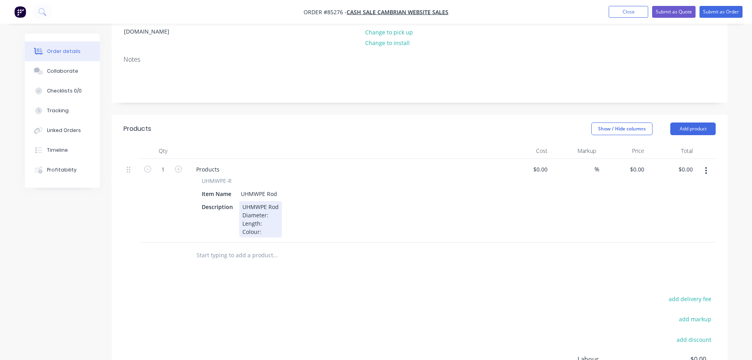
click at [269, 207] on div "UHMWPE Rod Diameter: Length: Colour:" at bounding box center [260, 219] width 43 height 36
click at [266, 213] on div "UHMWPE Rod Diameter: 30 Length: Colour:" at bounding box center [260, 219] width 43 height 36
click at [270, 223] on div "UHMWPE Rod Diameter: 30 Length: 1000 Colour:" at bounding box center [260, 219] width 43 height 36
click at [168, 163] on div "1" at bounding box center [163, 169] width 21 height 12
click at [166, 163] on input "1" at bounding box center [163, 169] width 21 height 12
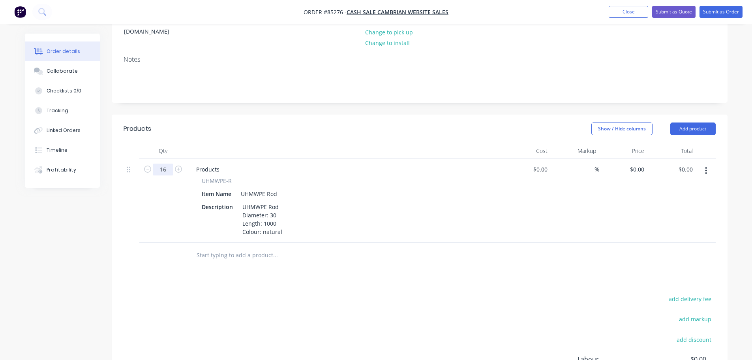
type input "16"
click at [413, 188] on div "Item Name UHMWPE Rod" at bounding box center [343, 193] width 289 height 11
click at [704, 163] on button "button" at bounding box center [706, 170] width 19 height 14
click at [688, 201] on div "Duplicate" at bounding box center [678, 206] width 61 height 11
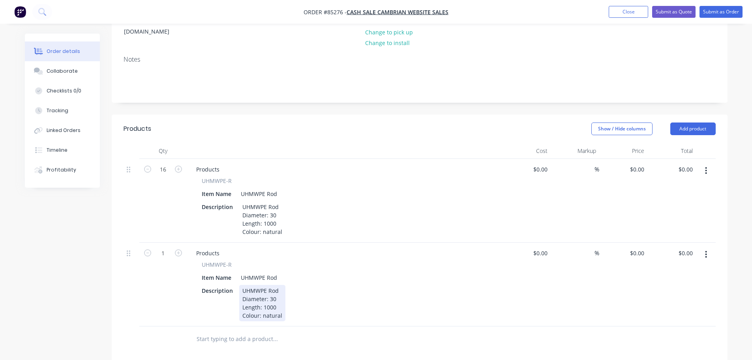
click at [268, 302] on div "UHMWPE Rod Diameter: 30 Length: 1000 Colour: natural" at bounding box center [262, 303] width 46 height 36
click at [270, 304] on div "UHMWPE Rod Diameter: 30 Length: 1000 Colour: natural" at bounding box center [262, 303] width 46 height 36
click at [270, 303] on div "UHMWPE Rod Diameter: 30 Length: 1000 Colour: natural" at bounding box center [262, 303] width 46 height 36
click at [271, 287] on div "UHMWPE Rod Diameter: 30 Length: 1000 Colour: black" at bounding box center [260, 303] width 43 height 36
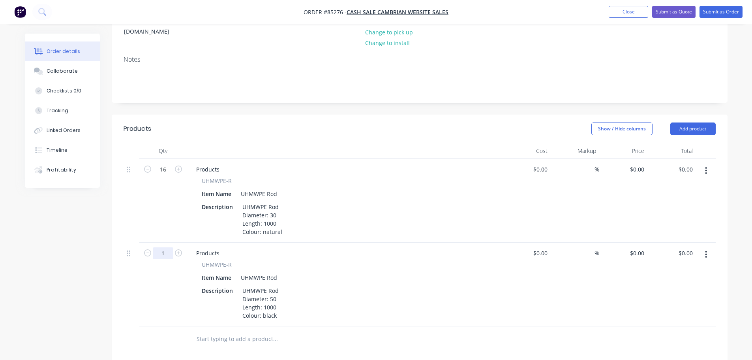
click at [167, 247] on input "1" at bounding box center [163, 253] width 21 height 12
type input "32"
click at [392, 228] on div "Products UHMWPE-R Item Name UHMWPE Rod Description UHMWPE Rod Diameter: 30 Leng…" at bounding box center [345, 201] width 316 height 84
click at [678, 163] on div "0.00 0.00" at bounding box center [687, 168] width 18 height 11
type input "1207.14"
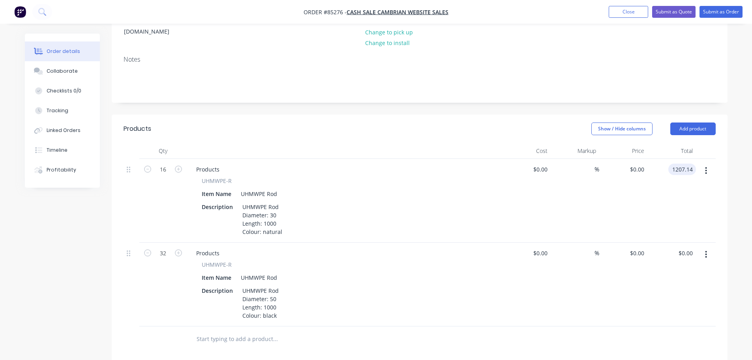
type input "$75.4463"
type input "$1,207.14"
click at [691, 189] on div "$1,207.14 $1,207.14" at bounding box center [672, 201] width 49 height 84
click at [683, 247] on input "0.00" at bounding box center [688, 252] width 15 height 11
type input "3158.54"
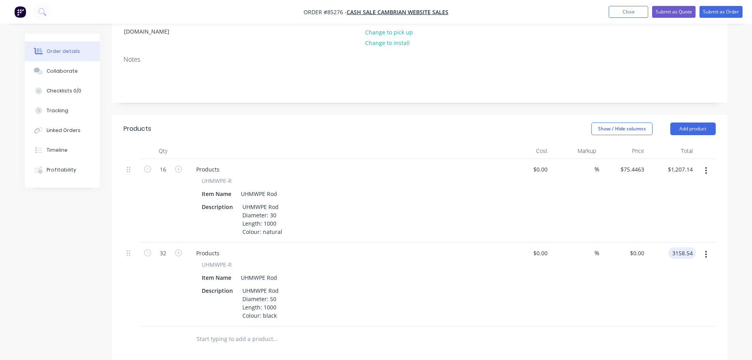
type input "$98.7044"
type input "$3,158.54"
click at [689, 283] on div "$3,158.54 3158.54" at bounding box center [672, 284] width 49 height 84
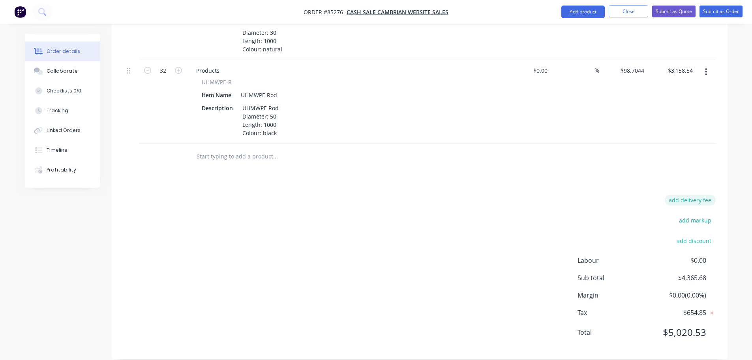
click at [702, 195] on button "add delivery fee" at bounding box center [690, 200] width 51 height 11
type input "13.13"
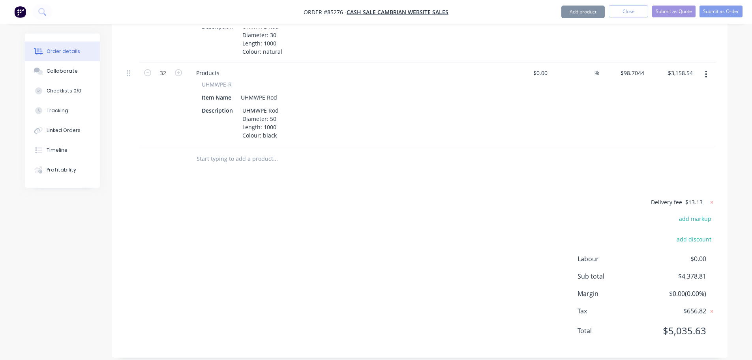
click at [600, 207] on div "Delivery fee $13.13 add markup add discount Labour $0.00 Sub total $4,378.81 Ma…" at bounding box center [420, 271] width 592 height 148
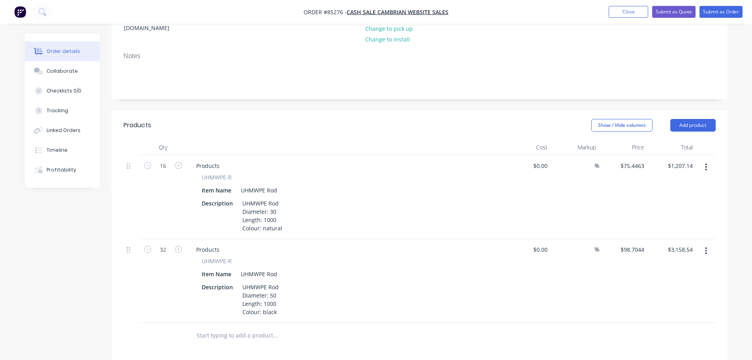
scroll to position [0, 0]
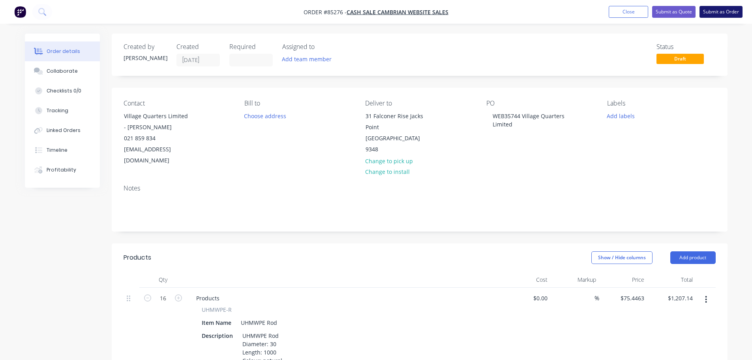
click at [702, 15] on button "Submit as Order" at bounding box center [721, 12] width 43 height 12
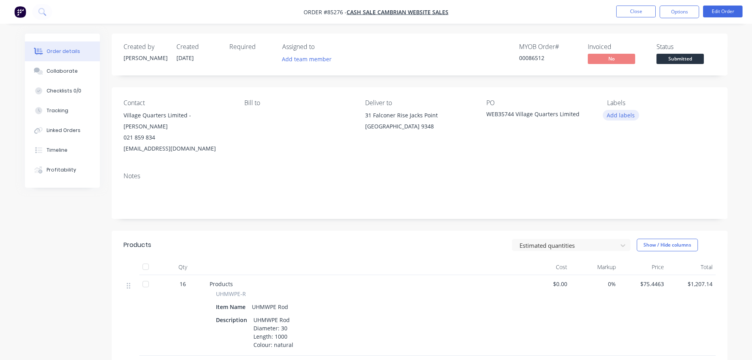
click at [625, 113] on button "Add labels" at bounding box center [621, 115] width 36 height 11
click at [620, 93] on div "Contact Village Quarters Limited - Catherine Parsons 021 859 834 accounts@villa…" at bounding box center [420, 126] width 616 height 79
drag, startPoint x: 544, startPoint y: 58, endPoint x: 510, endPoint y: 45, distance: 36.9
click at [510, 45] on div "MYOB Order # 00086512 Invoiced No Status Submitted" at bounding box center [538, 54] width 355 height 23
click at [526, 47] on div "MYOB Order #" at bounding box center [548, 47] width 59 height 8
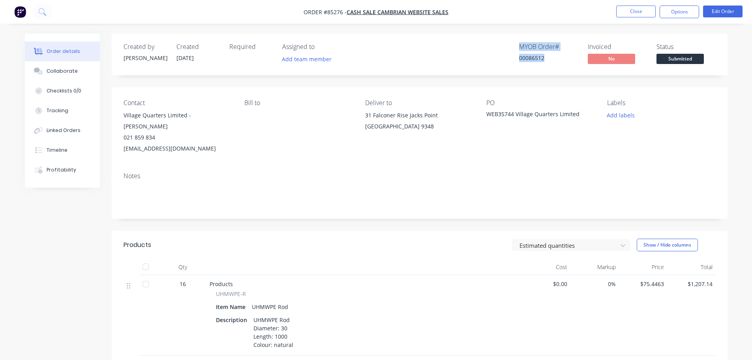
click at [521, 46] on div "MYOB Order #" at bounding box center [548, 47] width 59 height 8
drag, startPoint x: 522, startPoint y: 45, endPoint x: 546, endPoint y: 54, distance: 26.1
click at [546, 54] on div "MYOB Order # 00086512" at bounding box center [548, 54] width 59 height 23
click at [546, 54] on div "00086512" at bounding box center [548, 58] width 59 height 8
click at [622, 112] on button "Add labels" at bounding box center [621, 115] width 36 height 11
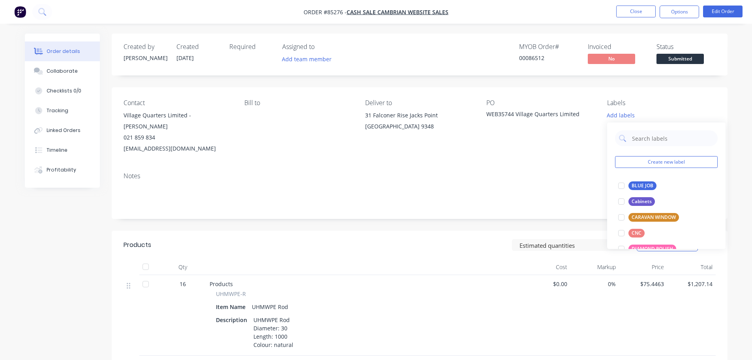
drag, startPoint x: 630, startPoint y: 185, endPoint x: 609, endPoint y: 126, distance: 62.7
click at [630, 185] on div "BLUE JOB" at bounding box center [643, 185] width 28 height 9
click at [584, 81] on div "Created by Jess Created 14/10/25 Required Assigned to Add team member MYOB Orde…" at bounding box center [420, 308] width 616 height 548
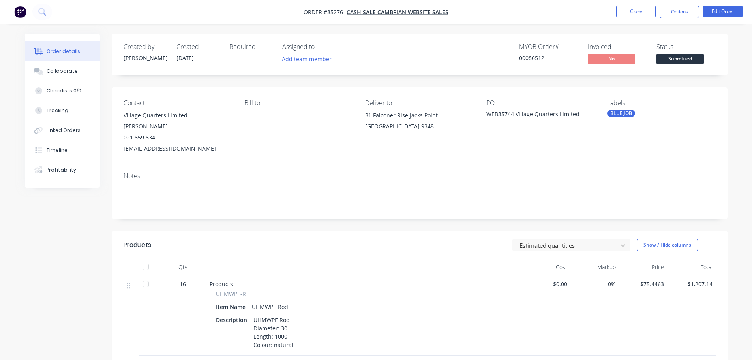
click at [528, 53] on div "MYOB Order # 00086512" at bounding box center [548, 54] width 59 height 23
click at [531, 56] on div "00086512" at bounding box center [548, 58] width 59 height 8
copy div "00086512"
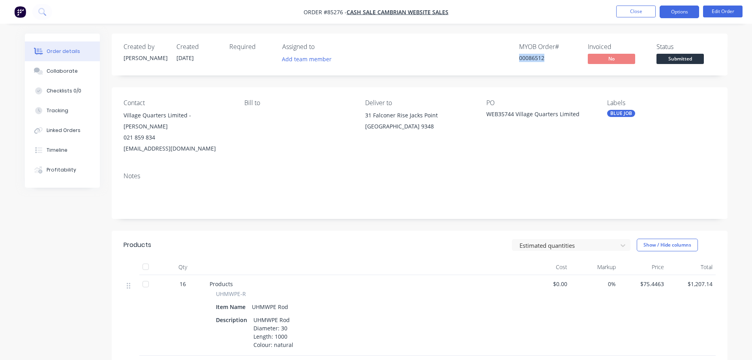
click at [679, 15] on button "Options" at bounding box center [679, 12] width 39 height 13
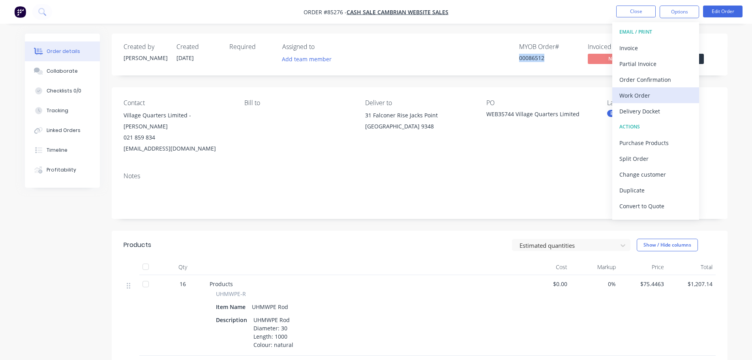
click at [637, 96] on div "Work Order" at bounding box center [656, 95] width 73 height 11
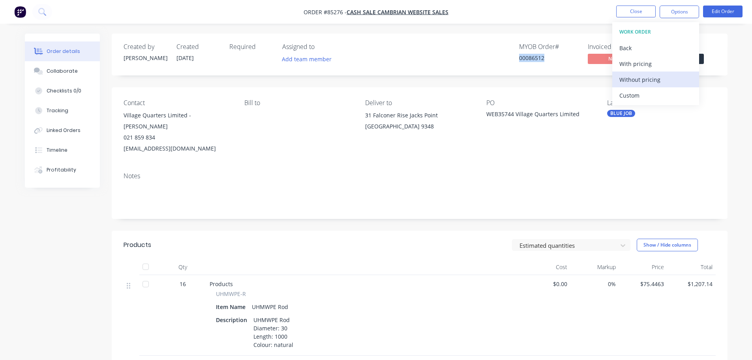
click at [640, 84] on div "Without pricing" at bounding box center [656, 79] width 73 height 11
click at [668, 77] on div "Order Confirmation" at bounding box center [656, 79] width 73 height 11
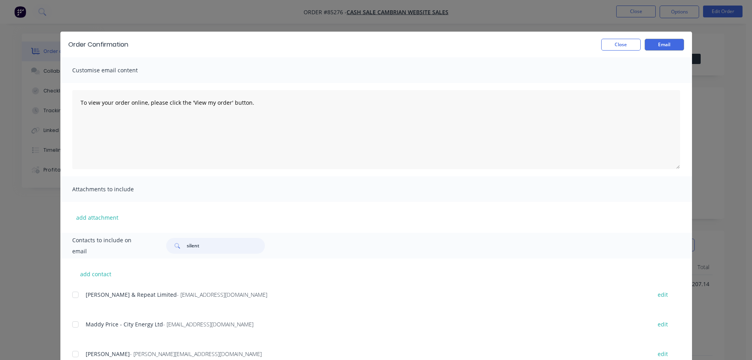
click at [206, 244] on input "silent" at bounding box center [226, 246] width 78 height 16
click at [231, 250] on input "silent" at bounding box center [226, 246] width 78 height 16
paste input "Catherine Parsons"
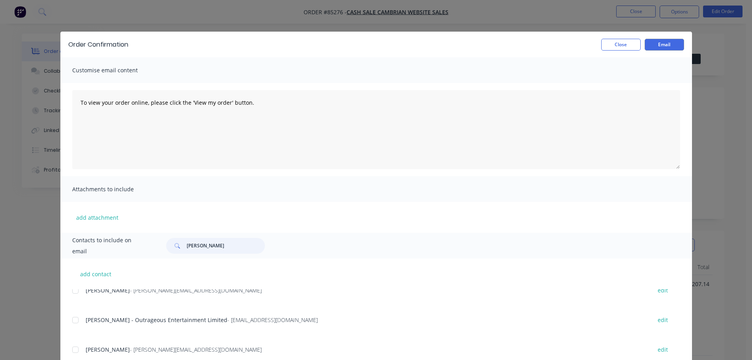
scroll to position [79, 0]
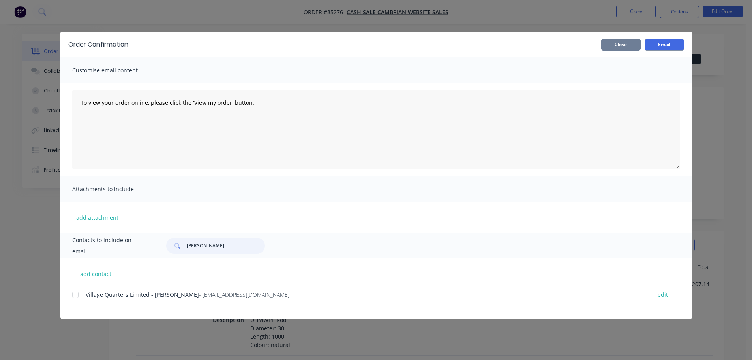
type input "Catherine Parsons"
click at [618, 43] on button "Close" at bounding box center [620, 45] width 39 height 12
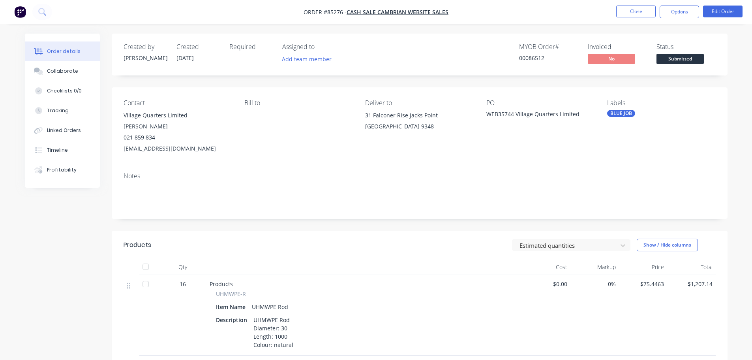
click at [674, 60] on span "Submitted" at bounding box center [680, 59] width 47 height 10
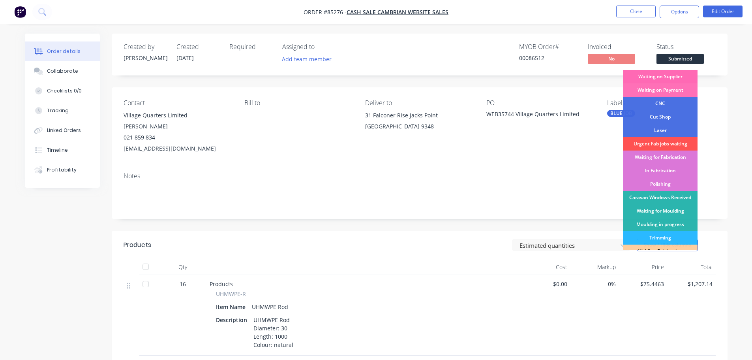
click at [693, 77] on div "Waiting on Supplier" at bounding box center [660, 76] width 75 height 13
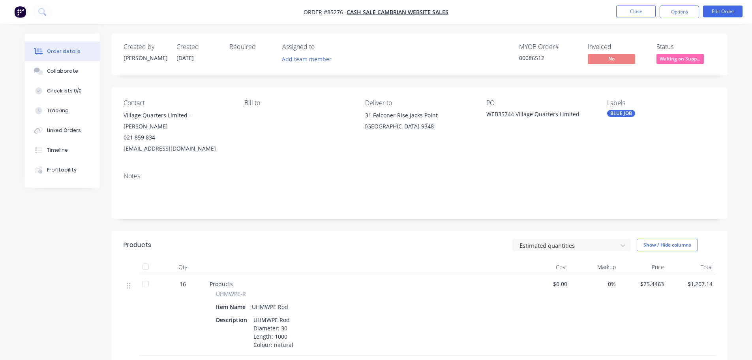
click at [640, 40] on div "Created by Jess Created 14/10/25 Required Assigned to Add team member MYOB Orde…" at bounding box center [420, 55] width 616 height 42
click at [49, 11] on button at bounding box center [42, 12] width 20 height 16
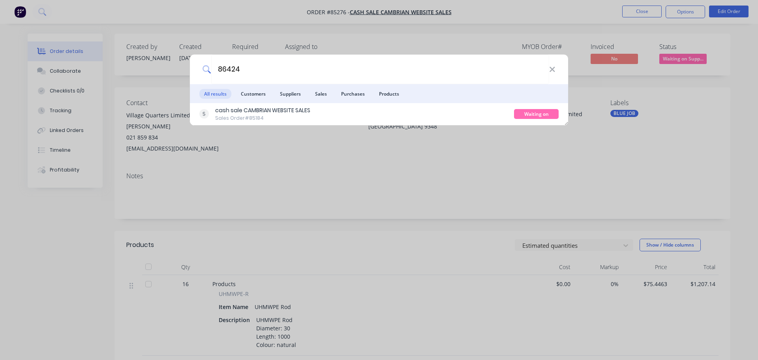
type input "86424"
click at [371, 112] on div "cash sale CAMBRIAN WEBSITE SALES Sales Order #85184" at bounding box center [356, 113] width 315 height 15
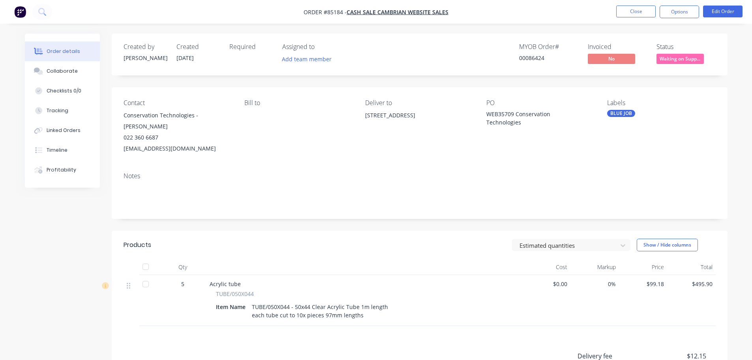
click at [690, 58] on span "Waiting on Supp..." at bounding box center [680, 59] width 47 height 10
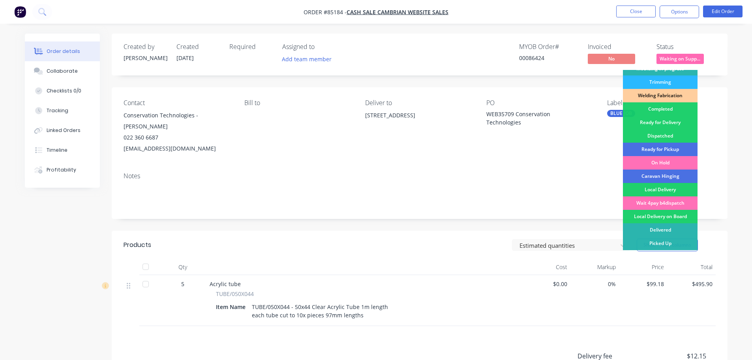
click at [725, 63] on div "Created by Jess Created 09/10/25 Required Assigned to Add team member MYOB Orde…" at bounding box center [420, 55] width 616 height 42
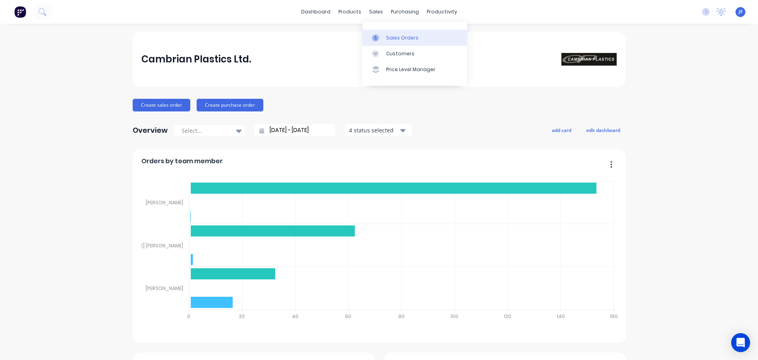
click at [389, 37] on div "Sales Orders" at bounding box center [402, 37] width 32 height 7
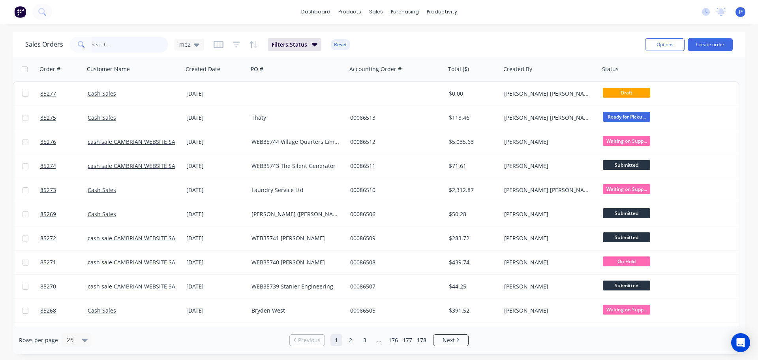
click at [96, 43] on input "text" at bounding box center [130, 45] width 77 height 16
type input "86424"
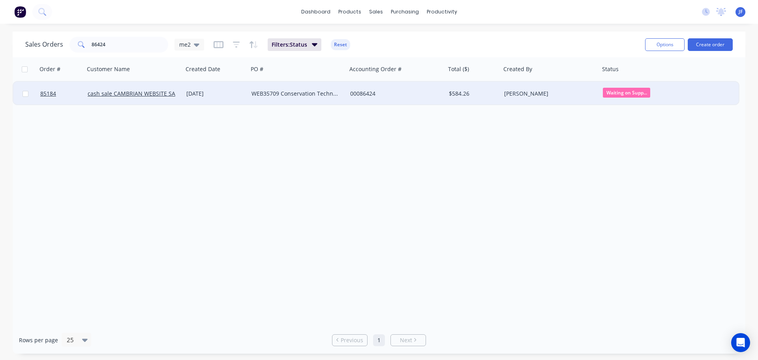
click at [224, 99] on div "09 Oct 2025" at bounding box center [215, 94] width 65 height 24
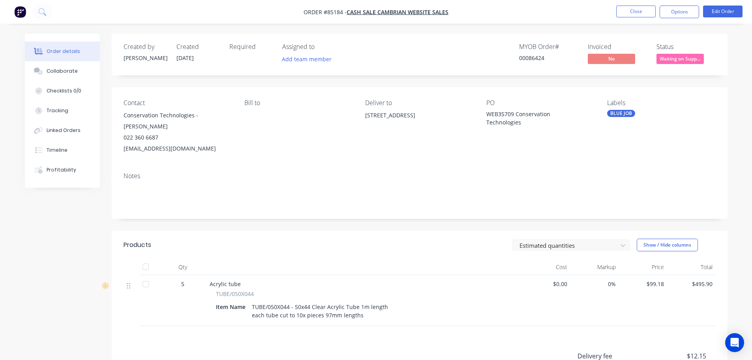
click at [226, 89] on div "Contact Conservation Technologies - Mark Johnson 022 360 6687 mark@conservation…" at bounding box center [420, 126] width 616 height 79
click at [79, 69] on button "Collaborate" at bounding box center [62, 71] width 75 height 20
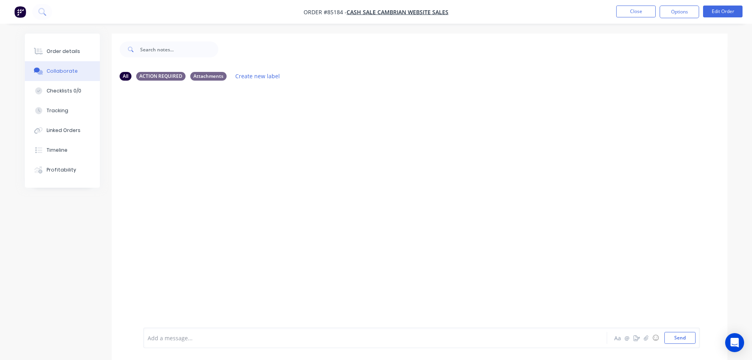
click at [189, 335] on div at bounding box center [353, 338] width 411 height 8
click at [690, 334] on button "Send" at bounding box center [680, 338] width 31 height 12
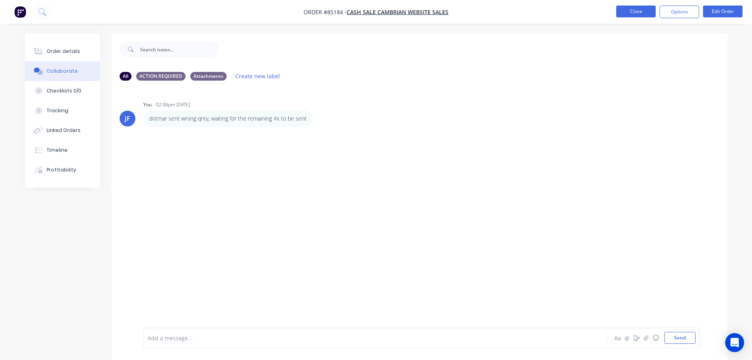
click at [636, 10] on button "Close" at bounding box center [635, 12] width 39 height 12
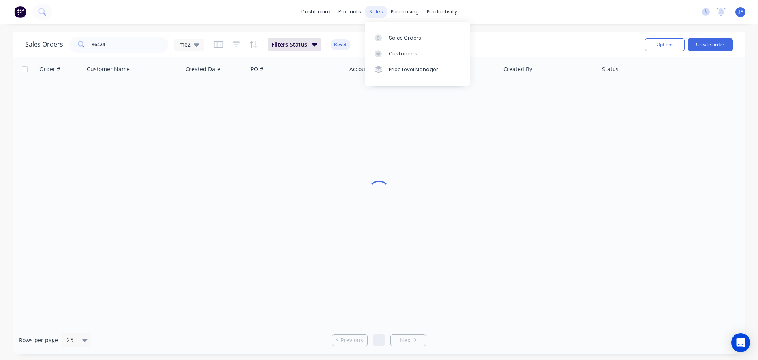
click at [381, 13] on div "sales" at bounding box center [376, 12] width 22 height 12
click at [392, 38] on div "Sales Orders" at bounding box center [405, 37] width 32 height 7
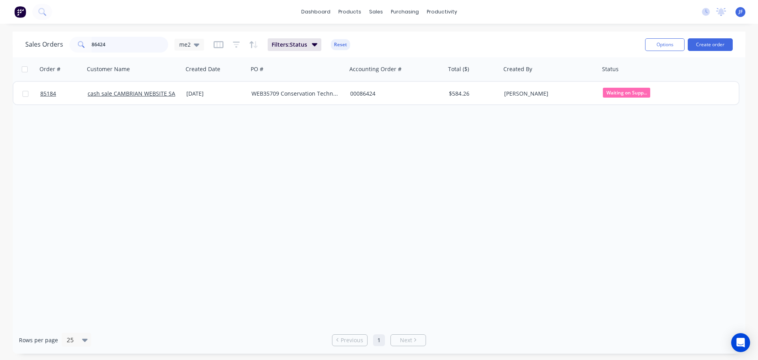
click at [129, 47] on input "86424" at bounding box center [130, 45] width 77 height 16
type input "86478"
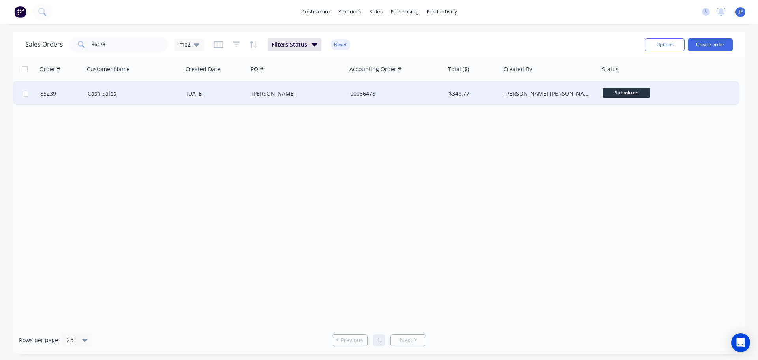
click at [256, 99] on div "Mike Everson" at bounding box center [297, 94] width 99 height 24
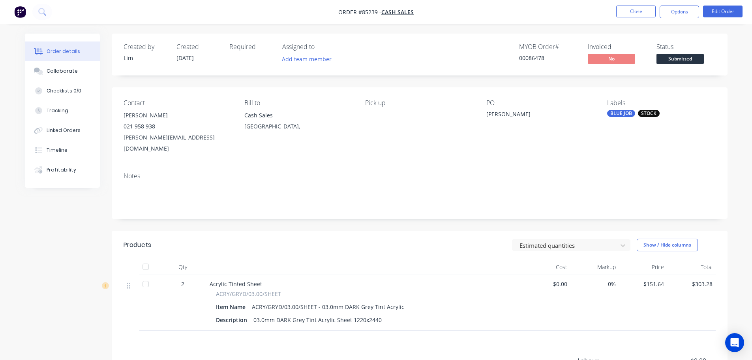
click at [688, 64] on button "Submitted" at bounding box center [680, 60] width 47 height 12
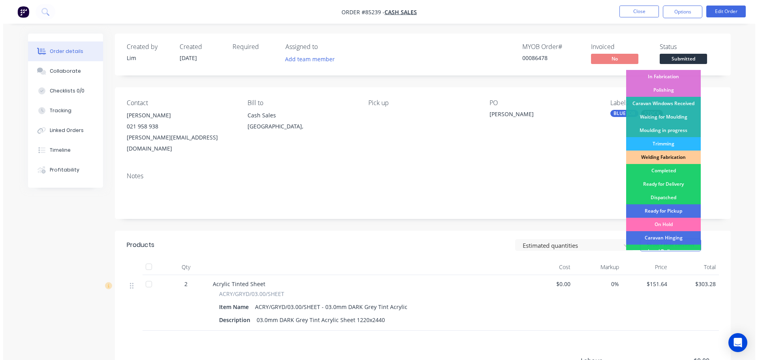
scroll to position [156, 0]
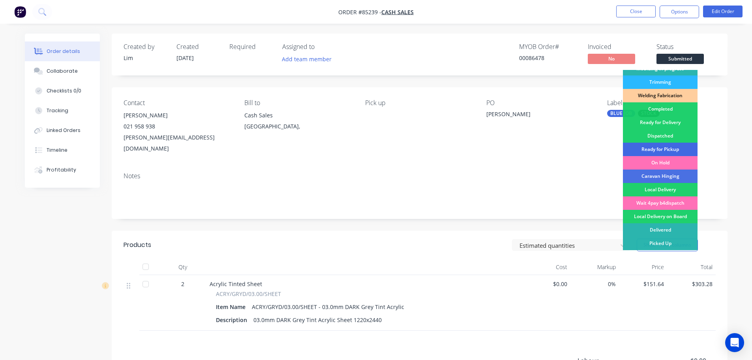
click at [668, 151] on div "Ready for Pickup" at bounding box center [660, 149] width 75 height 13
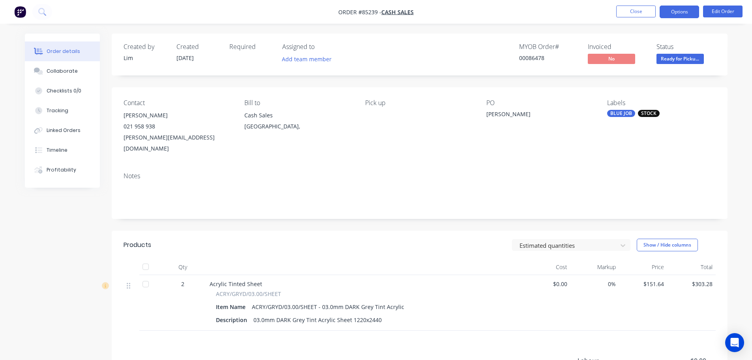
click at [681, 6] on button "Options" at bounding box center [679, 12] width 39 height 13
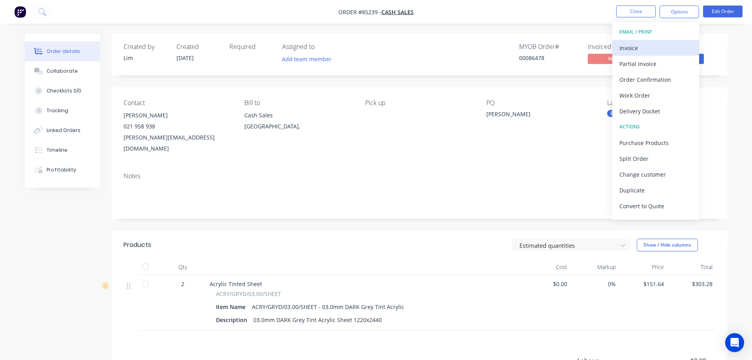
click at [666, 45] on div "Invoice" at bounding box center [656, 47] width 73 height 11
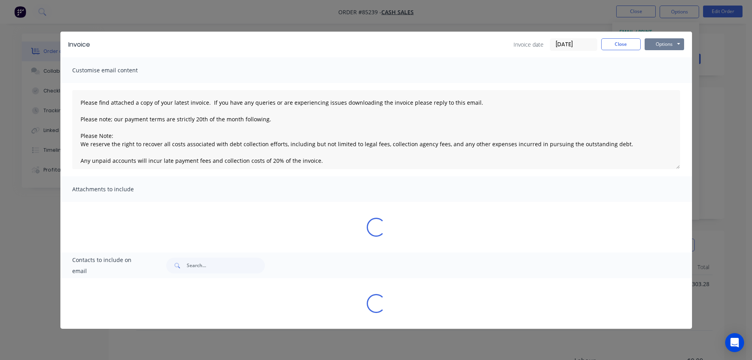
click at [666, 45] on button "Options" at bounding box center [664, 44] width 39 height 12
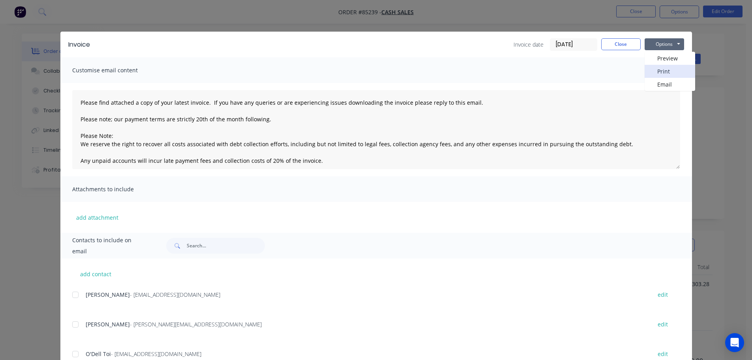
click at [665, 67] on button "Print" at bounding box center [670, 71] width 51 height 13
click at [72, 27] on div "Invoice Invoice date [DATE] Close Options Preview Print Email Customise email c…" at bounding box center [376, 180] width 752 height 360
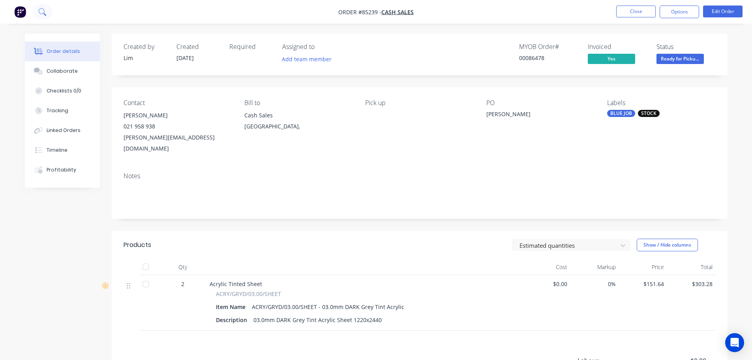
click at [45, 9] on icon at bounding box center [42, 12] width 8 height 8
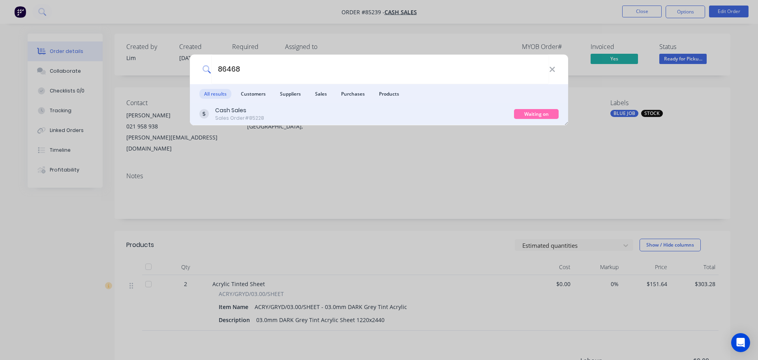
type input "86468"
click at [428, 110] on div "Cash Sales Sales Order #85228" at bounding box center [356, 113] width 315 height 15
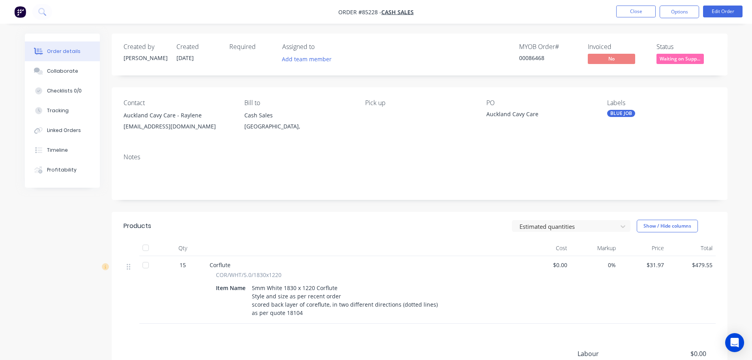
click at [689, 59] on span "Waiting on Supp..." at bounding box center [680, 59] width 47 height 10
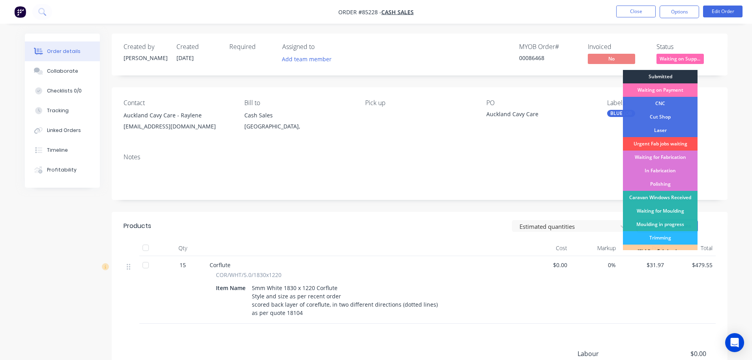
click at [676, 75] on div "Submitted" at bounding box center [660, 76] width 75 height 13
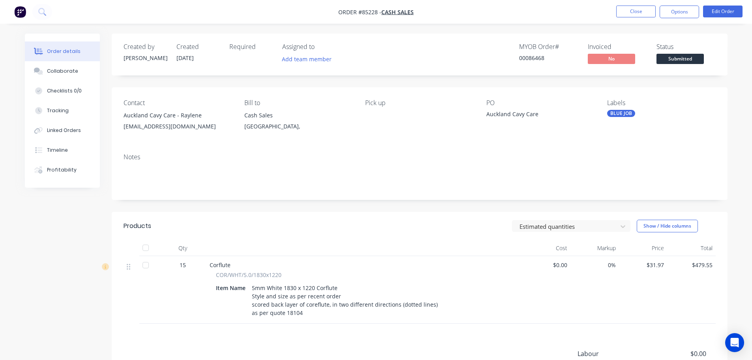
click at [639, 40] on div "Created by Jess Created 13/10/25 Required Assigned to Add team member MYOB Orde…" at bounding box center [420, 55] width 616 height 42
click at [636, 13] on button "Close" at bounding box center [635, 12] width 39 height 12
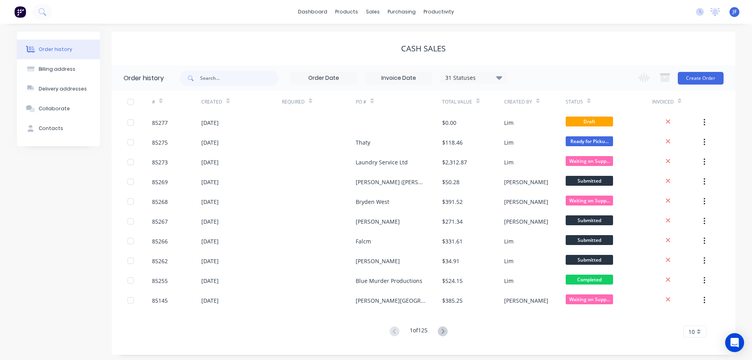
click at [21, 13] on img at bounding box center [20, 12] width 12 height 12
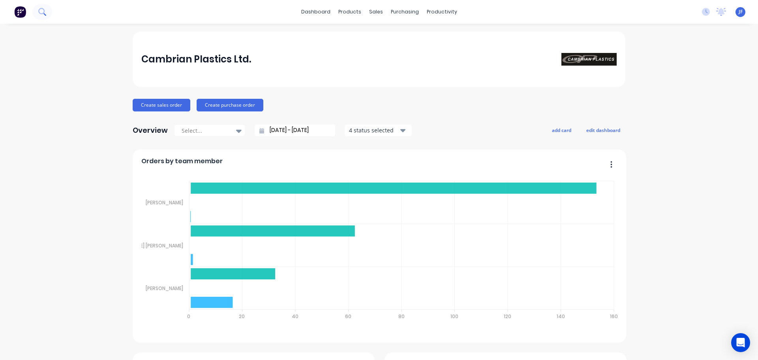
click at [39, 13] on icon at bounding box center [41, 11] width 6 height 6
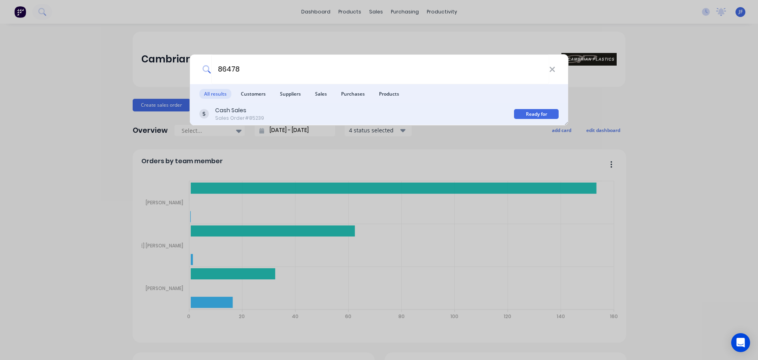
type input "86478"
click at [332, 116] on div "Cash Sales Sales Order #85239" at bounding box center [356, 113] width 315 height 15
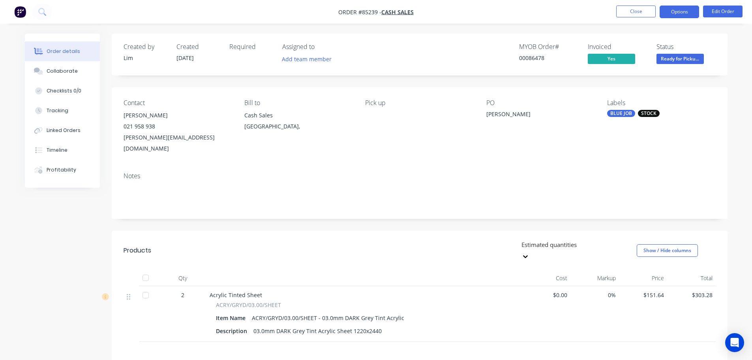
click at [677, 13] on button "Options" at bounding box center [679, 12] width 39 height 13
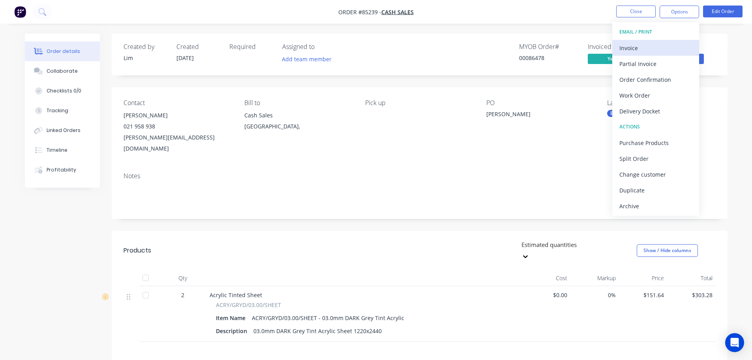
click at [671, 46] on div "Invoice" at bounding box center [656, 47] width 73 height 11
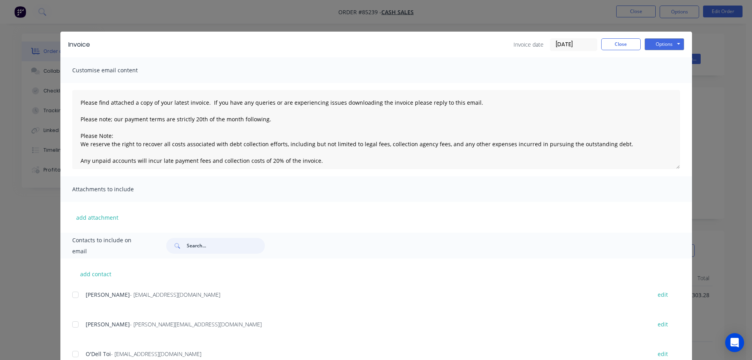
click at [203, 248] on input "text" at bounding box center [226, 246] width 78 height 16
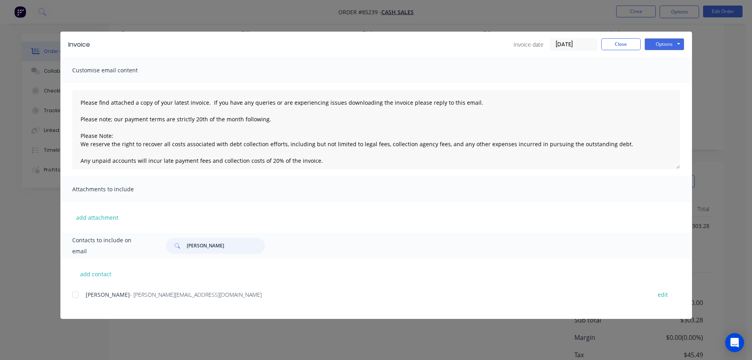
scroll to position [79, 0]
click at [73, 293] on div at bounding box center [76, 295] width 16 height 16
type input "mike e"
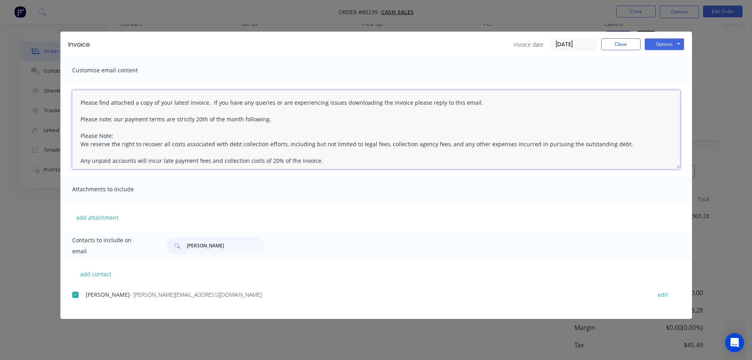
click at [229, 156] on textarea "Please find attached a copy of your latest invoice. If you have any queries or …" at bounding box center [376, 129] width 608 height 79
click at [75, 100] on textarea "Please find attached a copy of your latest invoice. If you have any queries or …" at bounding box center [376, 129] width 608 height 79
drag, startPoint x: 101, startPoint y: 100, endPoint x: 492, endPoint y: 95, distance: 391.3
click at [492, 95] on textarea "Please find attached a copy of your latest invoice. If you have any queries or …" at bounding box center [376, 129] width 608 height 79
paste textarea "Hi, your order is now ready for collection."
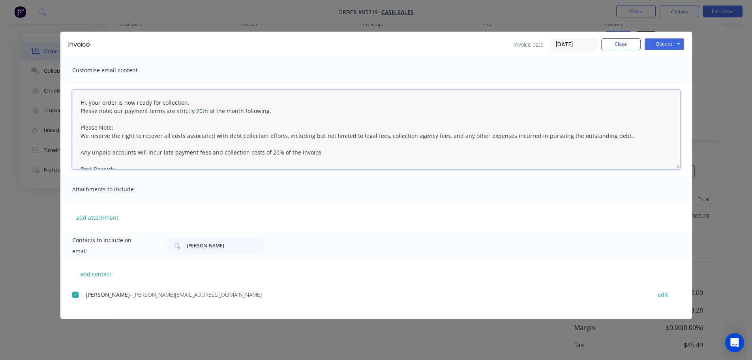
drag, startPoint x: 280, startPoint y: 114, endPoint x: 74, endPoint y: 112, distance: 205.7
click at [74, 112] on textarea "Hi, your order is now ready for collection. Please note; our payment terms are …" at bounding box center [376, 129] width 608 height 79
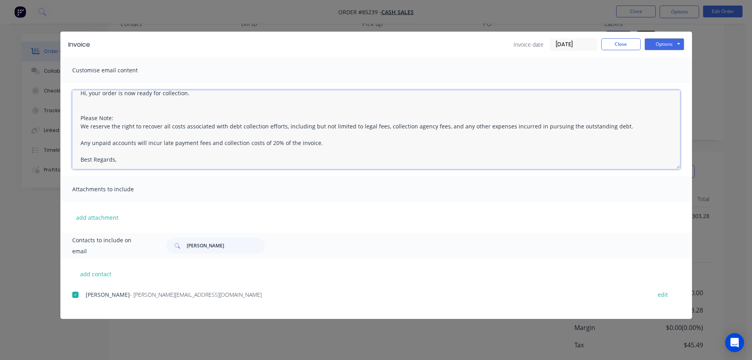
scroll to position [12, 0]
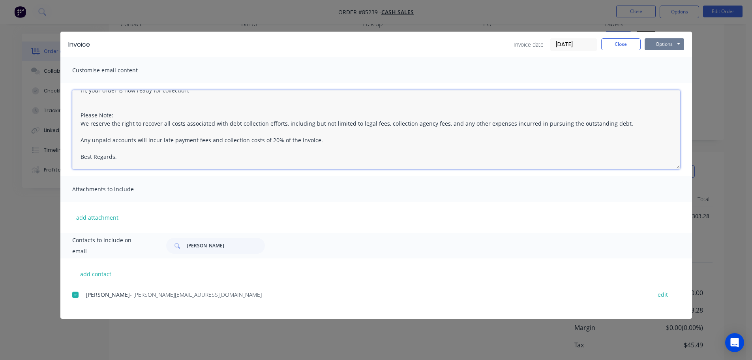
type textarea "Hi, your order is now ready for collection. Please Note: We reserve the right t…"
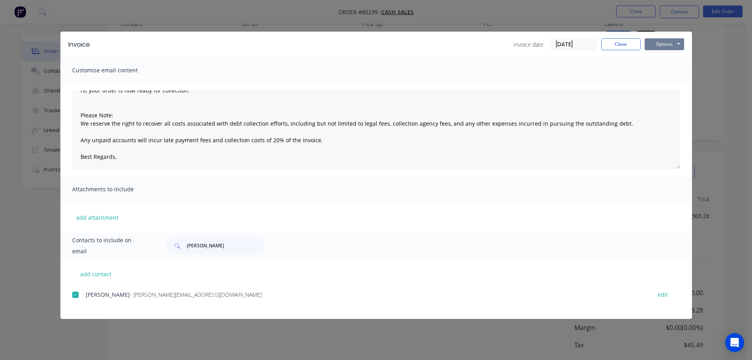
click at [665, 43] on button "Options" at bounding box center [664, 44] width 39 height 12
click at [669, 79] on button "Email" at bounding box center [670, 84] width 51 height 13
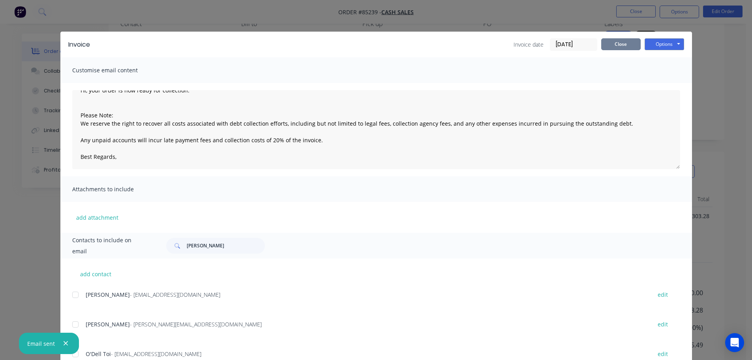
click at [625, 44] on button "Close" at bounding box center [620, 44] width 39 height 12
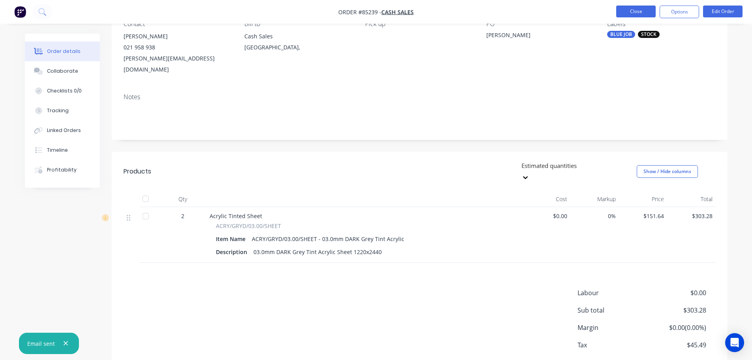
click at [634, 12] on button "Close" at bounding box center [635, 12] width 39 height 12
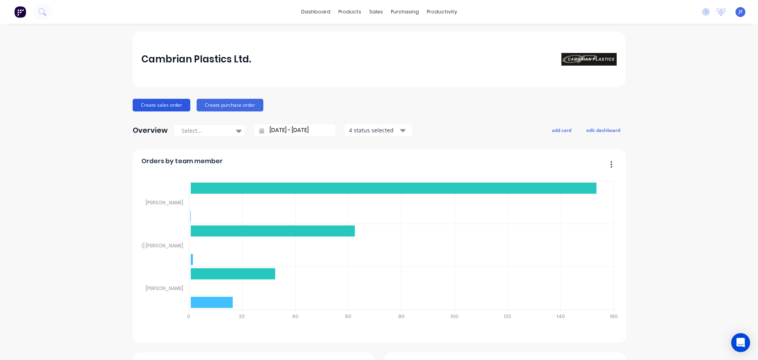
click at [178, 101] on button "Create sales order" at bounding box center [162, 105] width 58 height 13
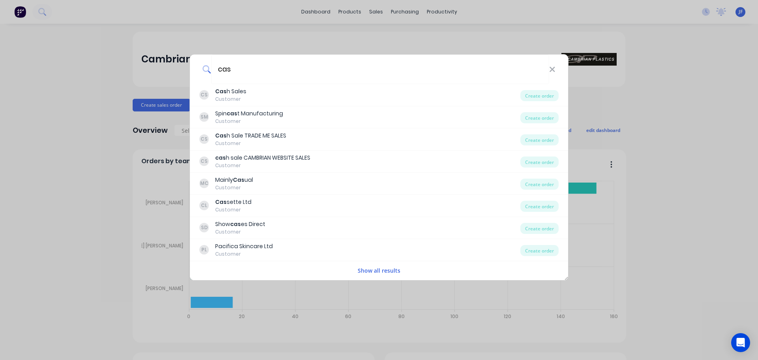
type input "cas"
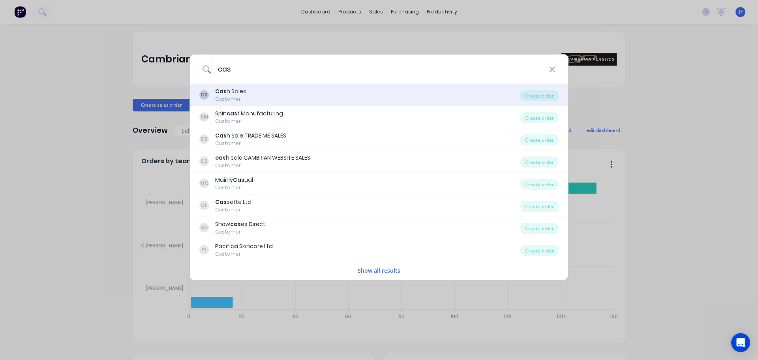
click at [404, 98] on div "CS Cas h Sales Customer" at bounding box center [359, 94] width 321 height 15
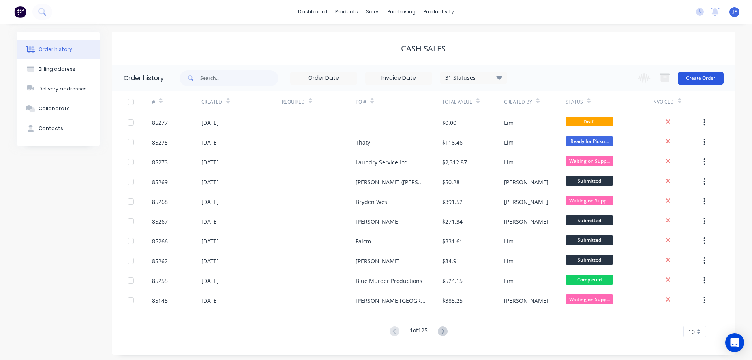
click at [690, 79] on button "Create Order" at bounding box center [701, 78] width 46 height 13
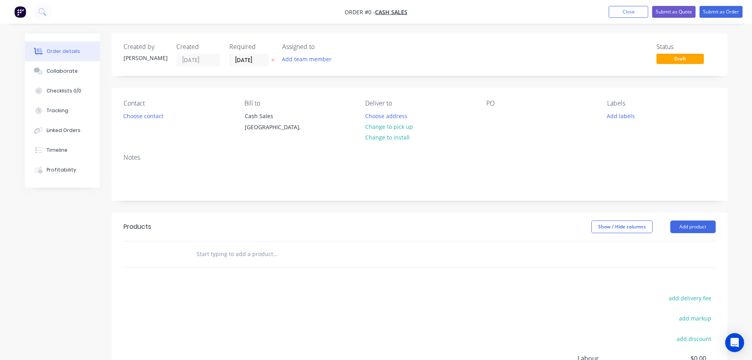
click at [272, 59] on icon "button" at bounding box center [273, 60] width 4 height 5
click at [154, 119] on button "Choose contact" at bounding box center [143, 115] width 49 height 11
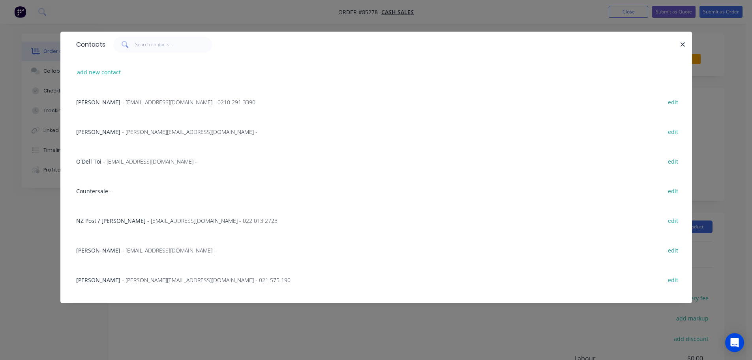
click at [95, 197] on div "Countersale - edit" at bounding box center [376, 191] width 608 height 30
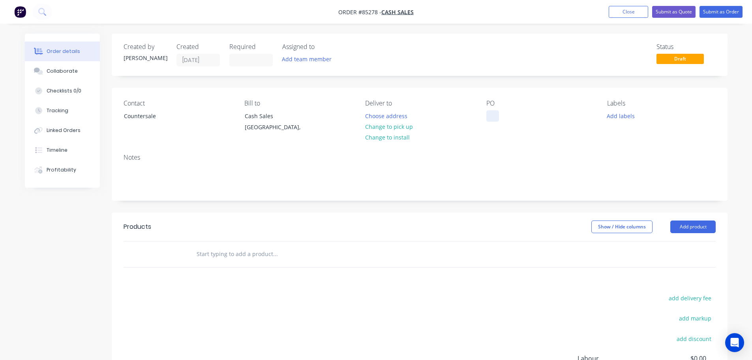
click at [495, 115] on div at bounding box center [492, 115] width 13 height 11
click at [395, 126] on button "Change to pick up" at bounding box center [389, 126] width 56 height 11
click at [207, 252] on input "text" at bounding box center [275, 254] width 158 height 16
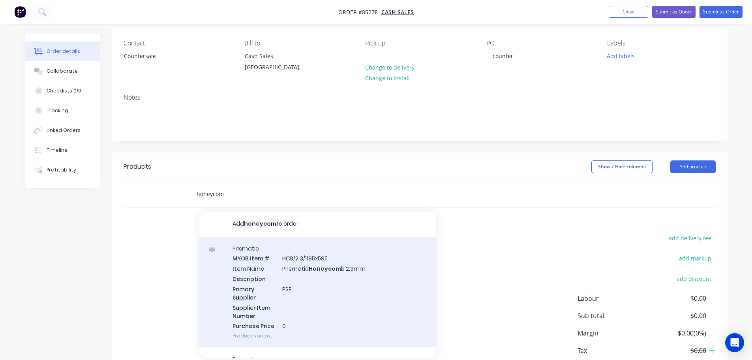
scroll to position [109, 0]
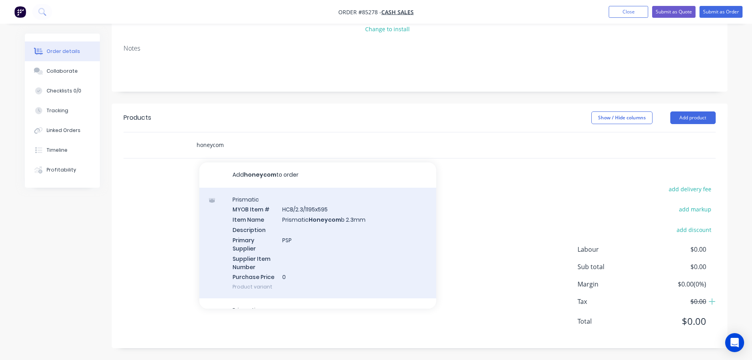
type input "honeycom"
click at [297, 247] on div "Prismatic MYOB Item # HCB/2.3/1195x595 Item Name Prismatic Honeycom b 2.3mm Des…" at bounding box center [317, 243] width 237 height 111
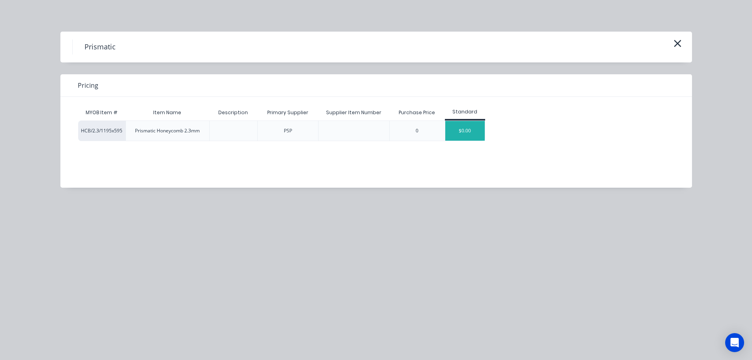
click at [469, 125] on div "$0.00" at bounding box center [464, 131] width 39 height 20
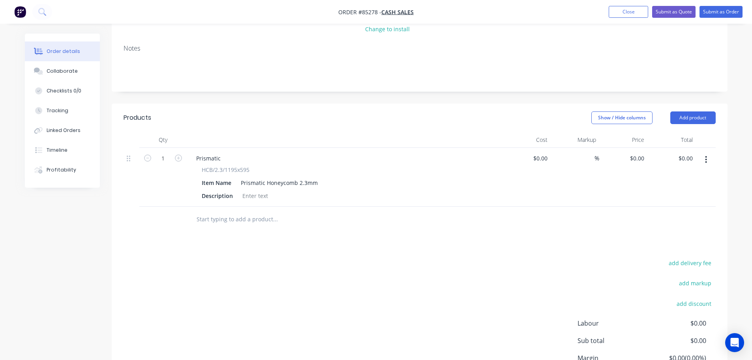
click at [231, 222] on input "text" at bounding box center [275, 219] width 158 height 16
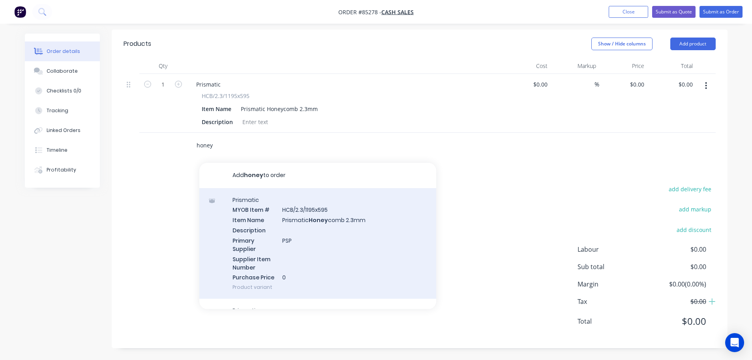
scroll to position [23, 0]
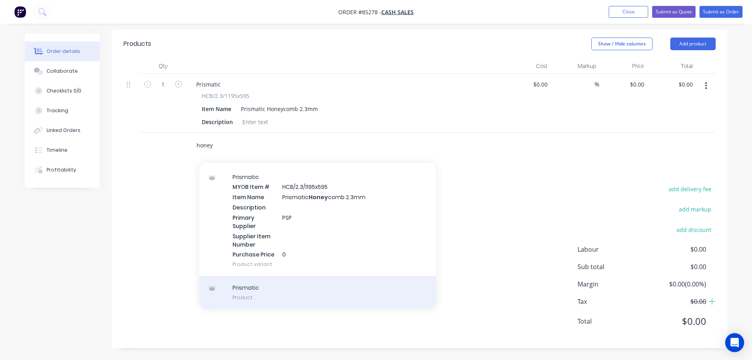
type input "honey"
click at [258, 287] on div "Prismatic Product" at bounding box center [317, 292] width 237 height 33
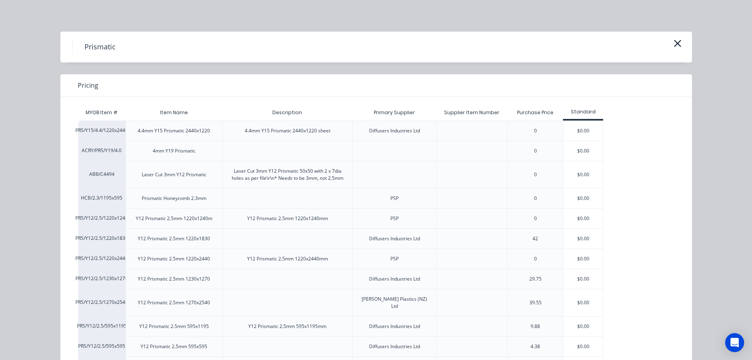
click at [47, 148] on div "Prismatic Pricing MYOB Item # Item Name Description Primary Supplier Supplier I…" at bounding box center [376, 180] width 752 height 360
click at [692, 47] on div "Prismatic Pricing MYOB Item # Item Name Description Primary Supplier Supplier I…" at bounding box center [376, 180] width 752 height 360
click at [677, 45] on icon "button" at bounding box center [678, 43] width 8 height 11
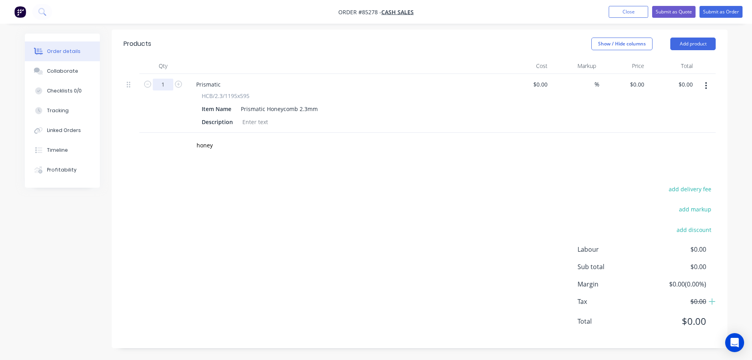
click at [166, 87] on input "1" at bounding box center [163, 85] width 21 height 12
type input "4"
drag, startPoint x: 444, startPoint y: 207, endPoint x: 58, endPoint y: 259, distance: 389.6
click at [443, 207] on div "add delivery fee add markup add discount Labour $0.00 Sub total $0.00 Margin $0…" at bounding box center [420, 260] width 592 height 152
click at [635, 83] on div "0 $0.00" at bounding box center [623, 103] width 49 height 59
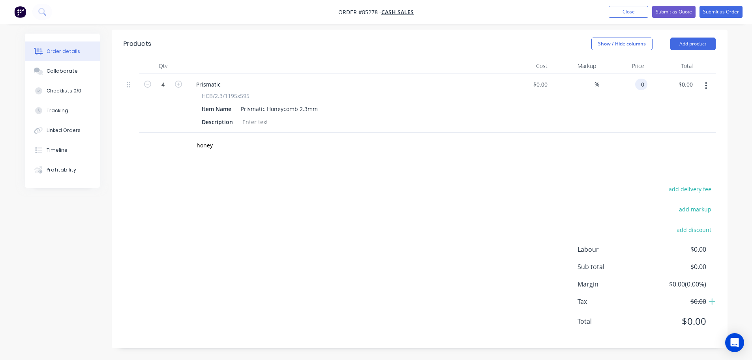
paste input "39.04"
type input "$39.04"
type input "$156.16"
click at [614, 145] on div "honey" at bounding box center [420, 146] width 592 height 26
click at [209, 141] on input "honey" at bounding box center [275, 145] width 158 height 16
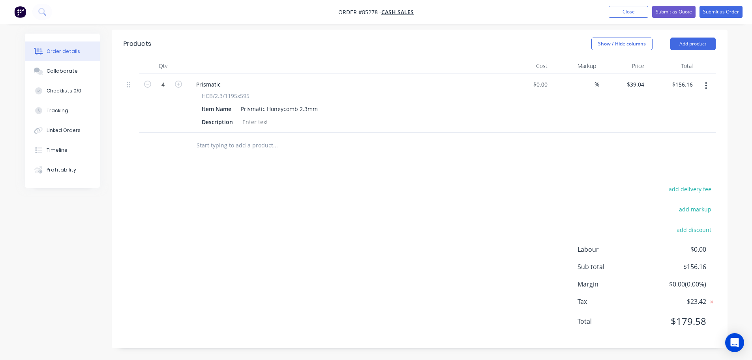
click at [426, 212] on div "add delivery fee add markup add discount Labour $0.00 Sub total $156.16 Margin …" at bounding box center [420, 260] width 592 height 152
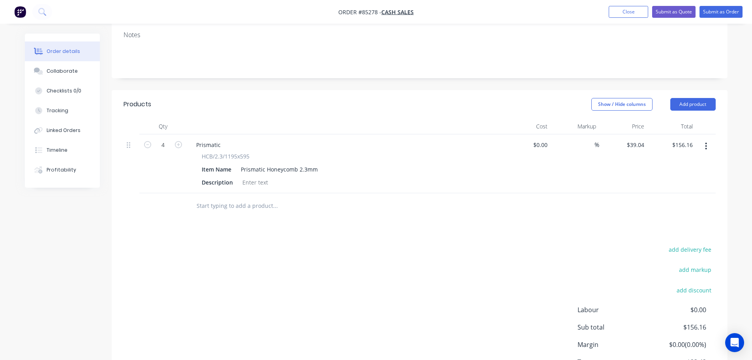
scroll to position [104, 0]
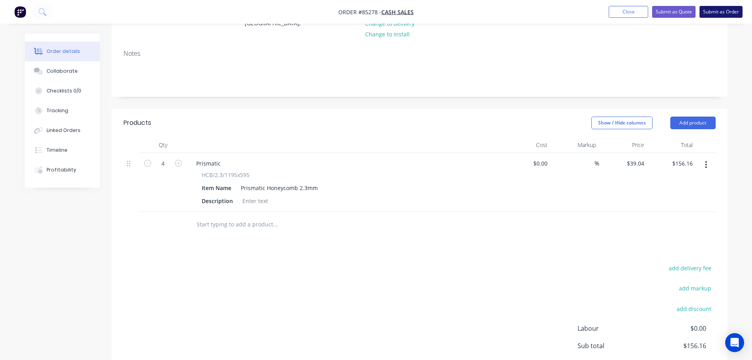
click at [718, 13] on button "Submit as Order" at bounding box center [721, 12] width 43 height 12
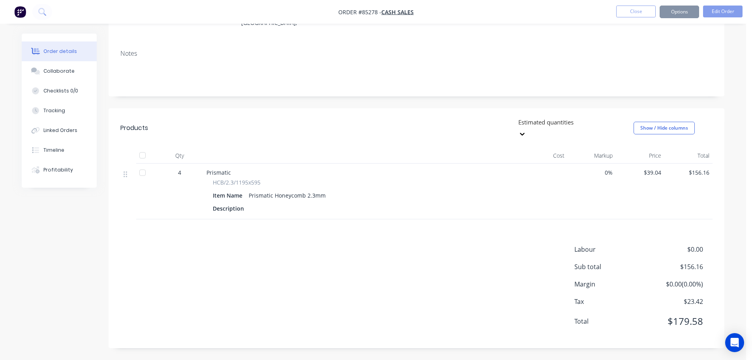
scroll to position [0, 0]
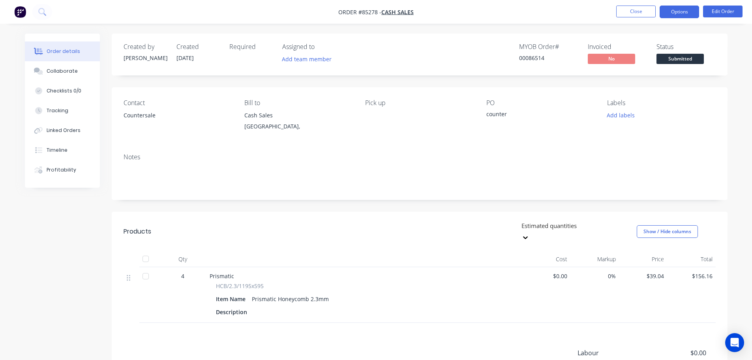
click at [664, 14] on button "Options" at bounding box center [679, 12] width 39 height 13
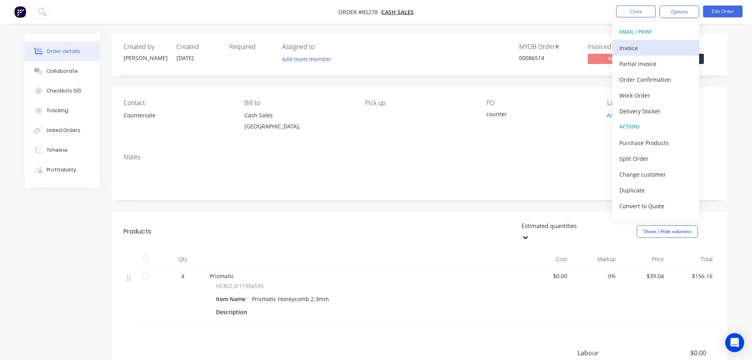
click at [656, 43] on div "Invoice" at bounding box center [656, 47] width 73 height 11
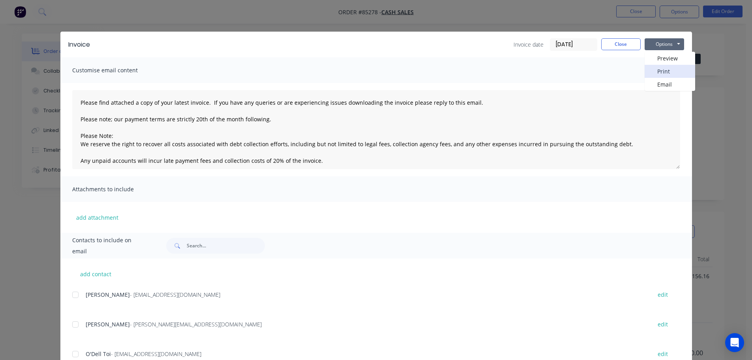
click at [661, 71] on button "Print" at bounding box center [670, 71] width 51 height 13
click at [616, 44] on button "Close" at bounding box center [620, 44] width 39 height 12
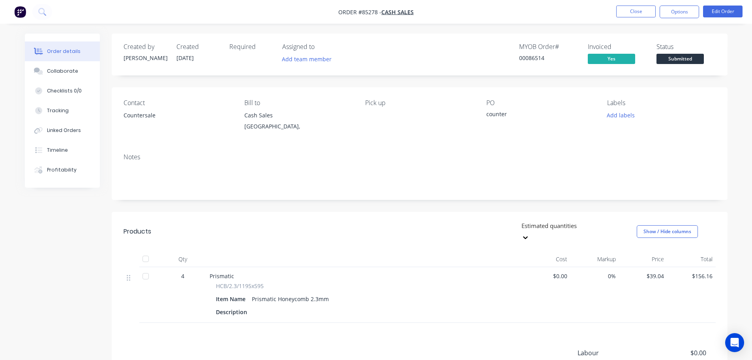
click at [687, 62] on span "Submitted" at bounding box center [680, 59] width 47 height 10
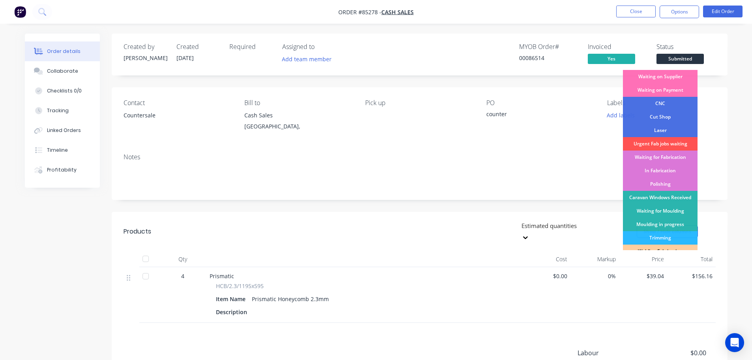
scroll to position [156, 0]
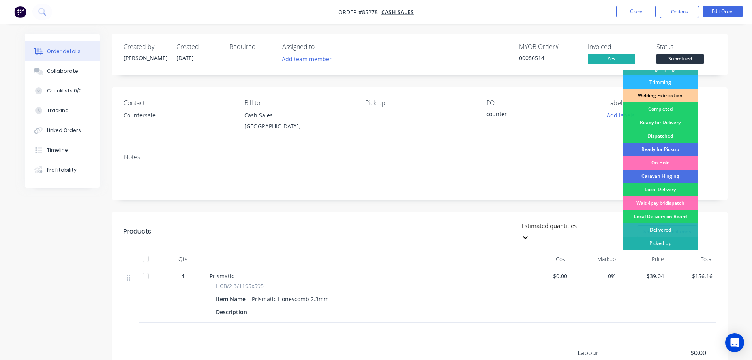
drag, startPoint x: 678, startPoint y: 240, endPoint x: 571, endPoint y: 69, distance: 202.0
click at [678, 240] on div "Picked Up" at bounding box center [660, 243] width 75 height 13
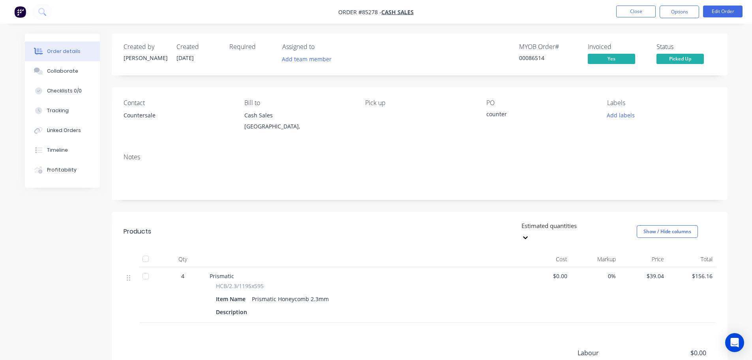
click at [545, 38] on div "Created by Jess Created 14/10/25 Required Assigned to Add team member MYOB Orde…" at bounding box center [420, 55] width 616 height 42
click at [648, 13] on button "Close" at bounding box center [635, 12] width 39 height 12
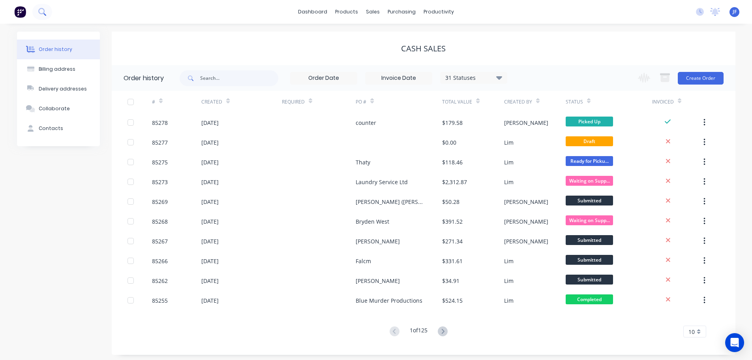
click at [45, 17] on button at bounding box center [42, 12] width 20 height 16
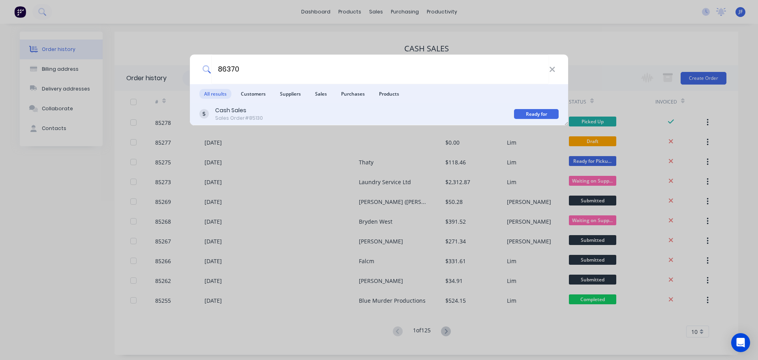
type input "86370"
click at [372, 121] on div "Cash Sales Sales Order #85130" at bounding box center [356, 113] width 315 height 15
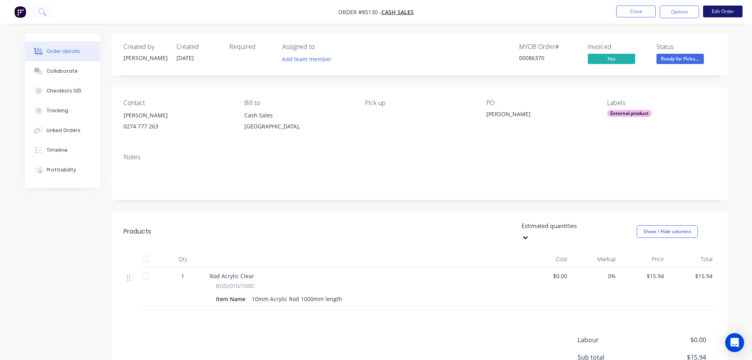
click at [716, 14] on button "Edit Order" at bounding box center [722, 12] width 39 height 12
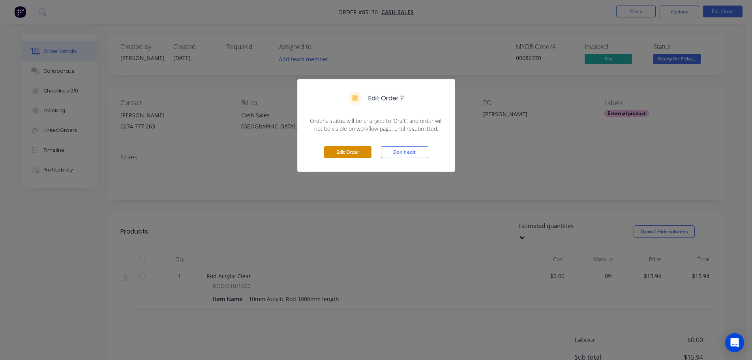
click at [334, 146] on button "Edit Order" at bounding box center [347, 152] width 47 height 12
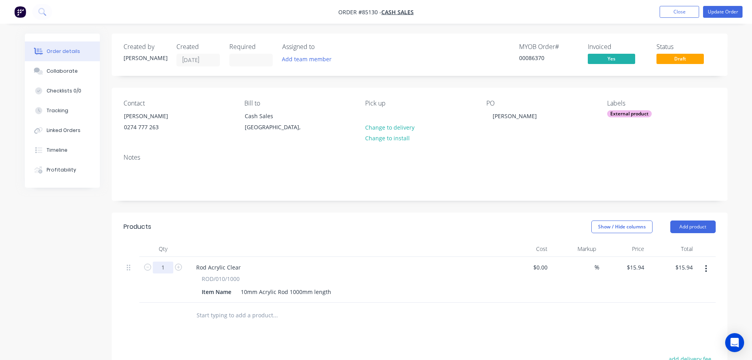
click at [158, 265] on input "1" at bounding box center [163, 267] width 21 height 12
type input "0"
type input "$0.00"
click at [688, 229] on button "Add product" at bounding box center [692, 226] width 45 height 13
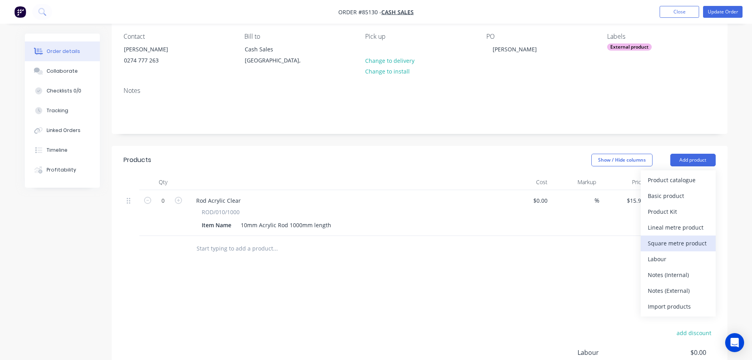
scroll to position [158, 0]
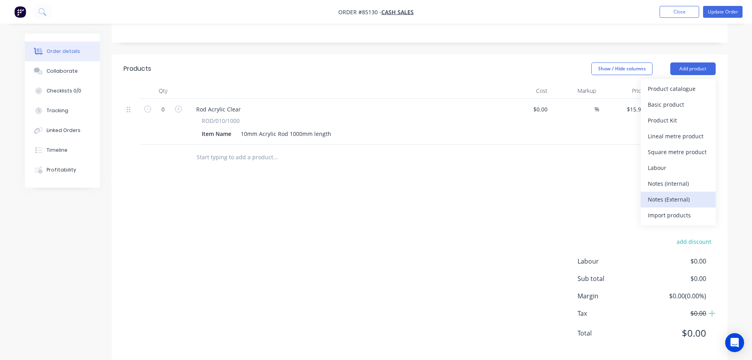
click at [670, 203] on div "Notes (External)" at bounding box center [678, 198] width 61 height 11
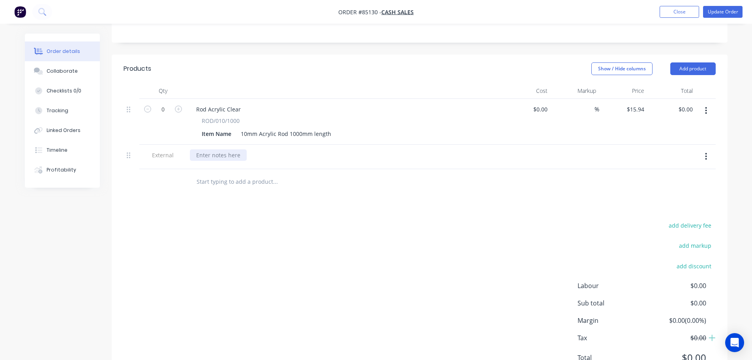
click at [212, 160] on div at bounding box center [218, 154] width 57 height 11
click at [421, 154] on div "customer came to collect rod, wasn't picked up as it wasnt suitable. customer d…" at bounding box center [312, 154] width 244 height 11
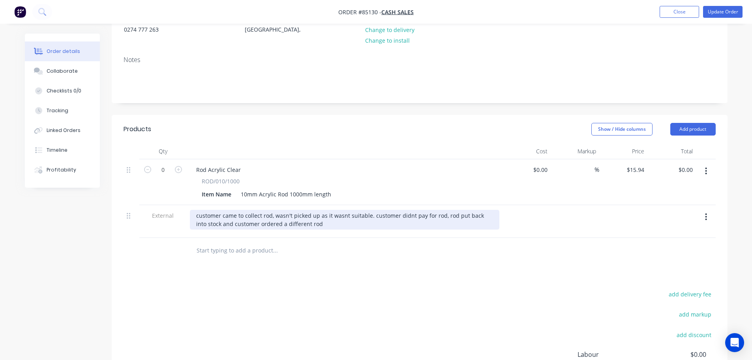
scroll to position [79, 0]
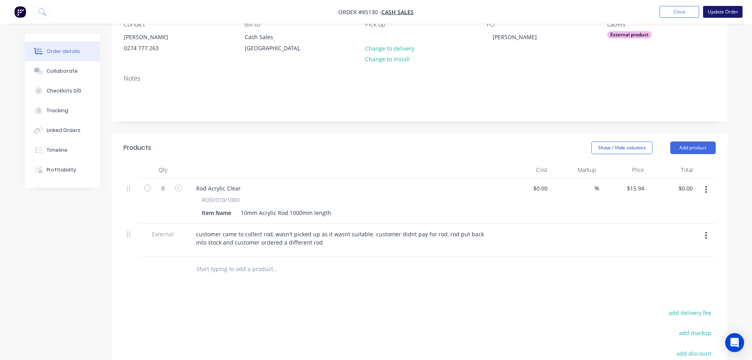
click at [723, 8] on button "Update Order" at bounding box center [722, 12] width 39 height 12
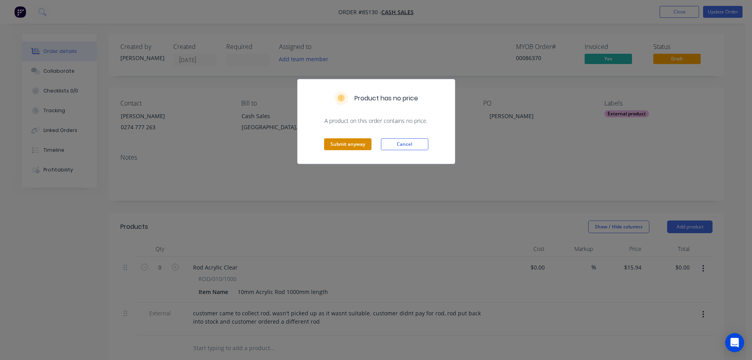
click at [349, 139] on button "Submit anyway" at bounding box center [347, 144] width 47 height 12
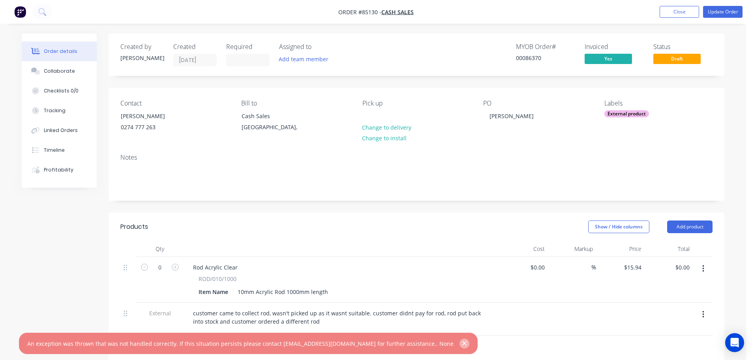
click at [462, 340] on icon "button" at bounding box center [464, 343] width 5 height 7
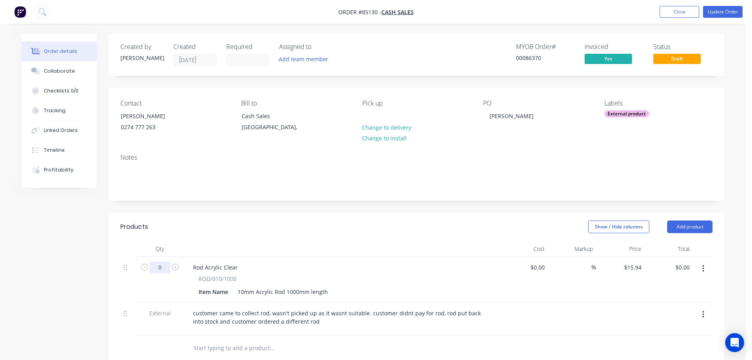
click at [158, 268] on input "0" at bounding box center [160, 267] width 21 height 12
click at [238, 223] on div "Products" at bounding box center [183, 226] width 126 height 13
click at [694, 8] on button "Close" at bounding box center [679, 12] width 39 height 12
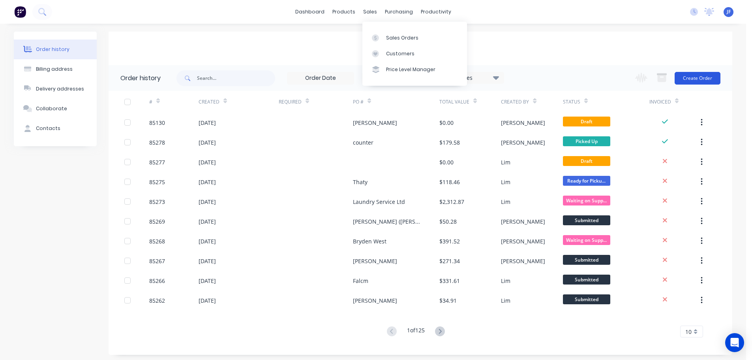
click at [696, 73] on button "Create Order" at bounding box center [698, 78] width 46 height 13
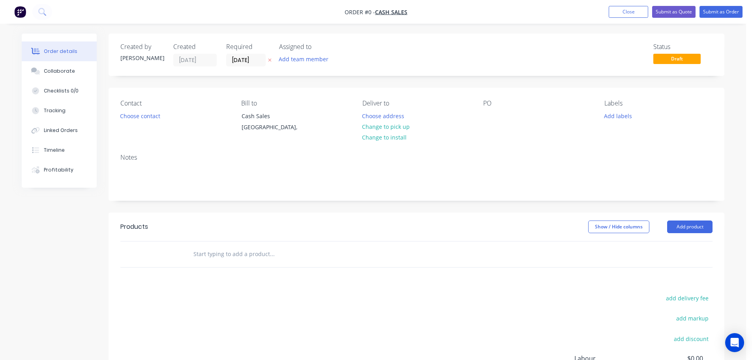
click at [267, 60] on button "button" at bounding box center [270, 60] width 8 height 9
click at [151, 117] on button "Choose contact" at bounding box center [140, 115] width 49 height 11
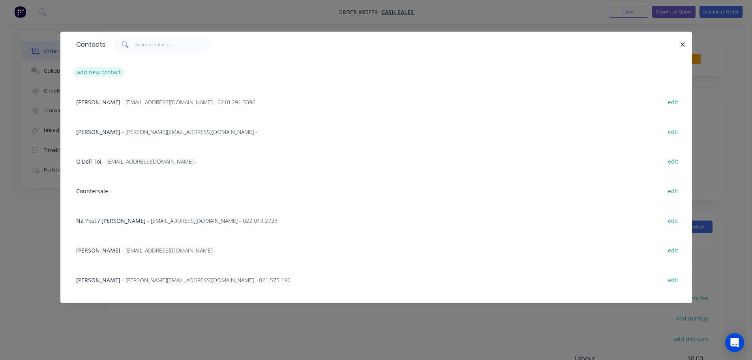
click at [114, 70] on button "add new contact" at bounding box center [99, 72] width 52 height 11
select select "NZ"
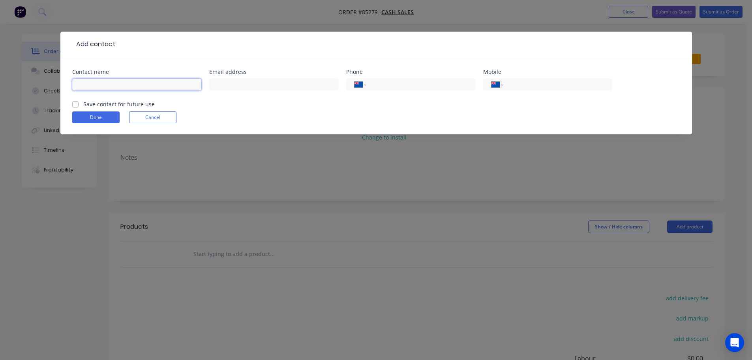
click at [113, 87] on input "text" at bounding box center [136, 85] width 129 height 12
click at [144, 113] on form "Contact name Email address Phone International Afghanistan Åland Islands Albani…" at bounding box center [376, 101] width 608 height 65
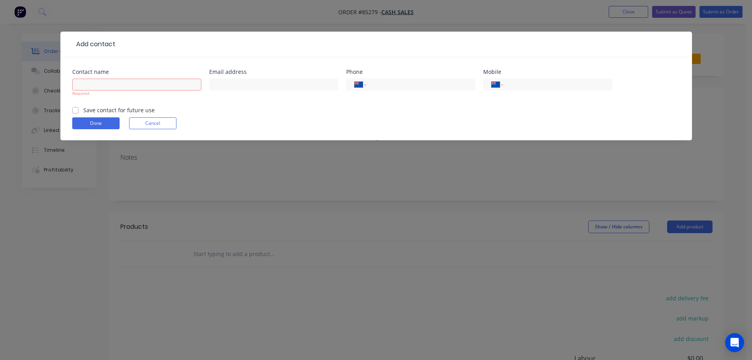
click at [143, 114] on form "Contact name Required Email address Phone International Afghanistan Åland Islan…" at bounding box center [376, 104] width 608 height 71
click at [145, 120] on button "Cancel" at bounding box center [152, 123] width 47 height 12
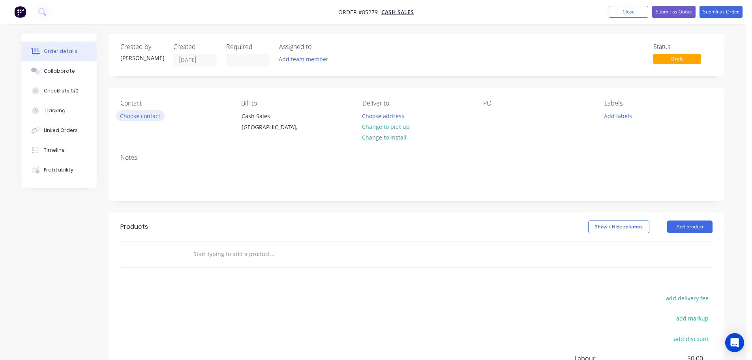
click at [146, 113] on button "Choose contact" at bounding box center [140, 115] width 49 height 11
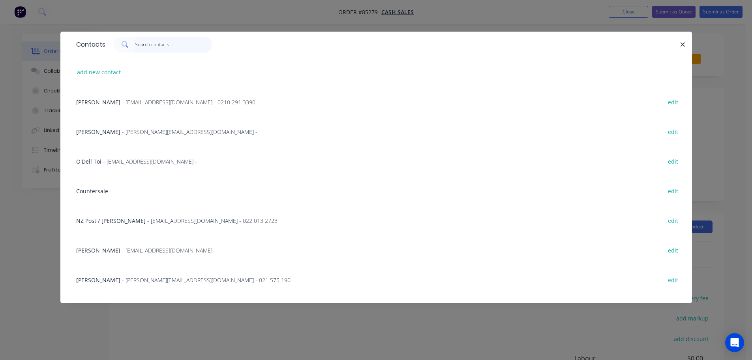
click at [165, 43] on input "text" at bounding box center [173, 45] width 77 height 16
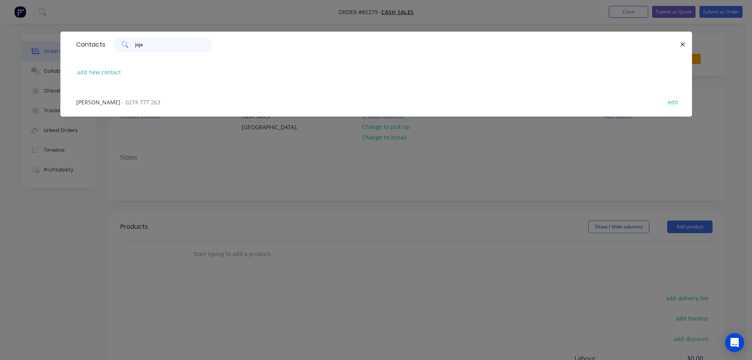
type input "joja"
click at [147, 101] on span "- 0274 777 263" at bounding box center [141, 102] width 38 height 8
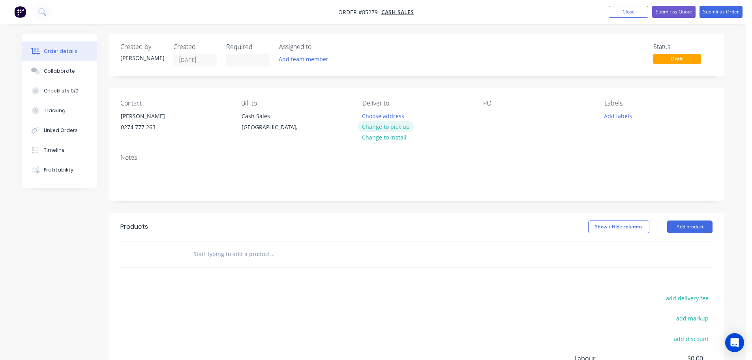
click at [393, 125] on button "Change to pick up" at bounding box center [386, 126] width 56 height 11
drag, startPoint x: 118, startPoint y: 112, endPoint x: 222, endPoint y: 113, distance: 103.9
click at [222, 113] on div "Contact Jojanneke Wiig 0274 777 263" at bounding box center [174, 118] width 108 height 36
copy div "Jojanneke Wiig"
click at [493, 115] on div at bounding box center [489, 115] width 13 height 11
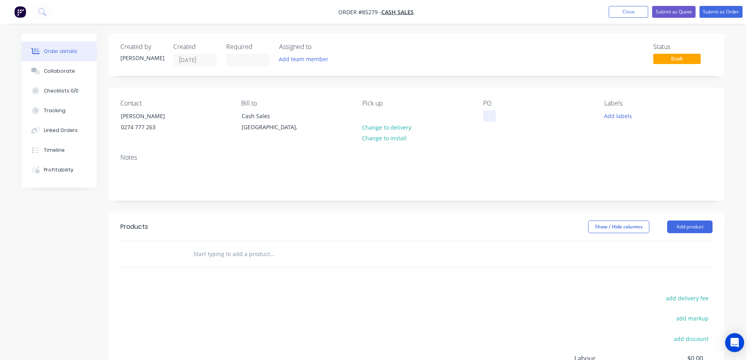
paste div
click at [621, 118] on button "Add labels" at bounding box center [618, 115] width 36 height 11
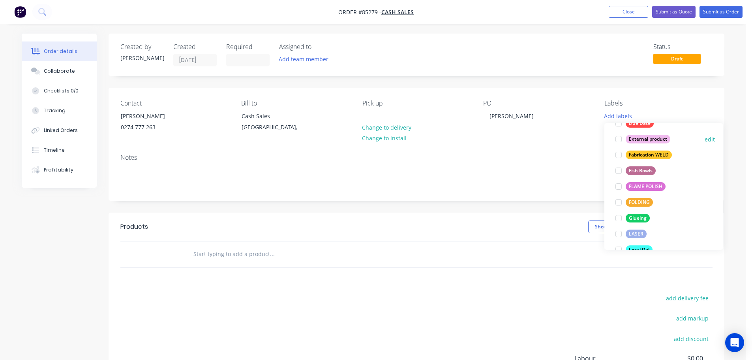
click at [645, 142] on div "External product" at bounding box center [648, 139] width 45 height 9
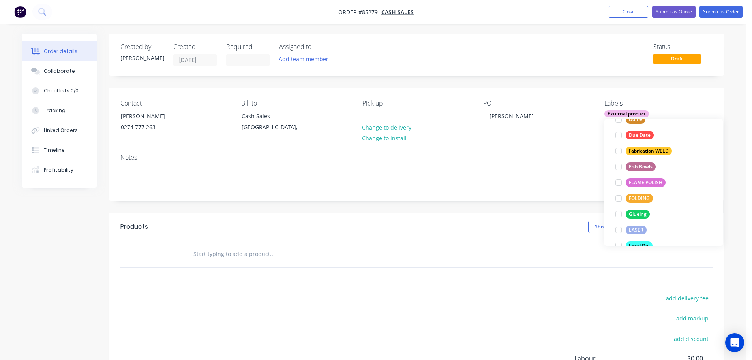
scroll to position [47, 0]
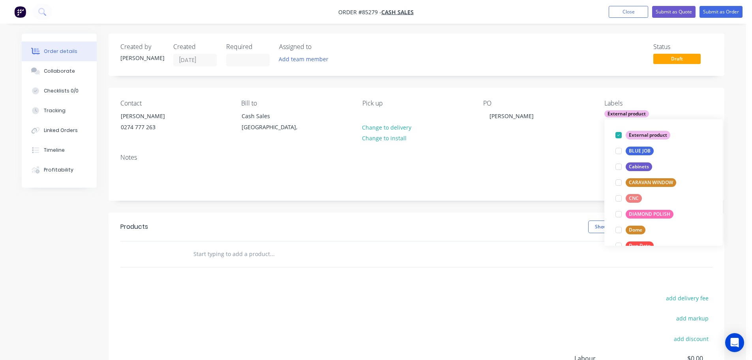
click at [279, 253] on input "text" at bounding box center [272, 254] width 158 height 16
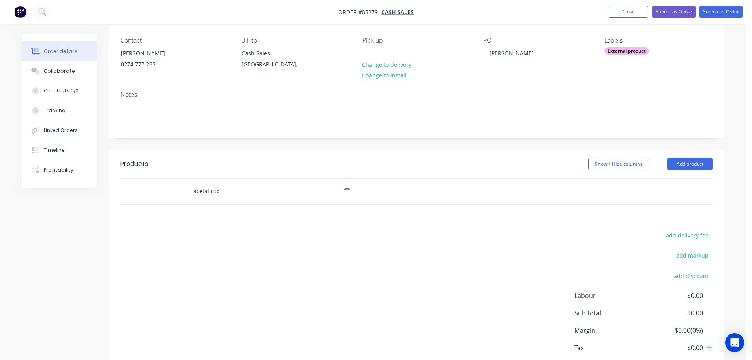
scroll to position [109, 0]
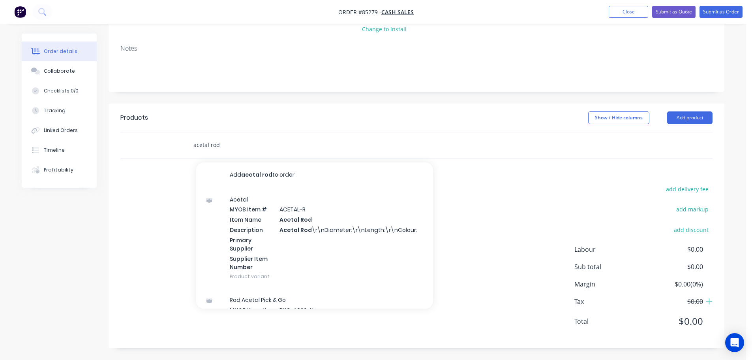
type input "acetal rod"
click at [276, 220] on div "Acetal MYOB Item # ACETAL-R Item Name Acetal Rod Description Acetal Rod \r\nDia…" at bounding box center [314, 238] width 237 height 101
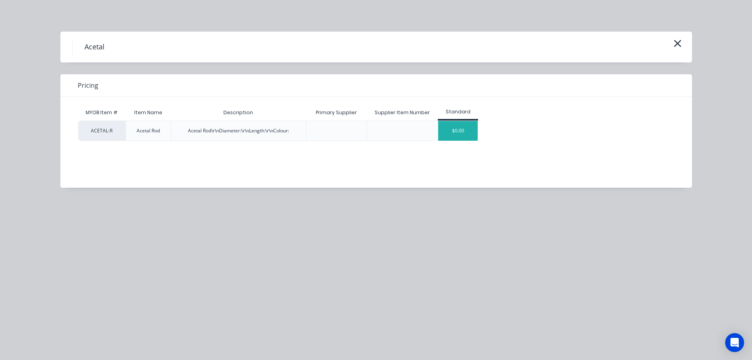
click at [453, 136] on div "$0.00" at bounding box center [457, 131] width 39 height 20
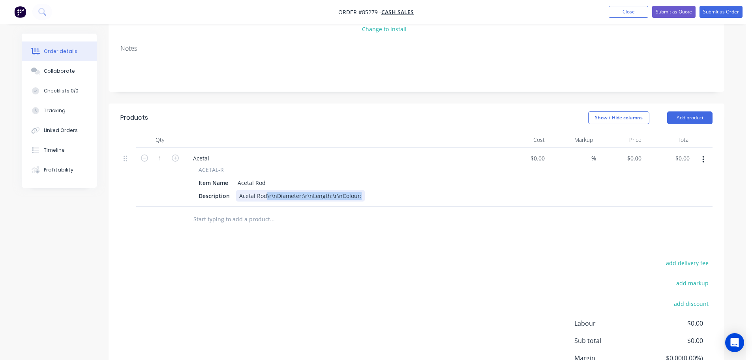
drag, startPoint x: 266, startPoint y: 195, endPoint x: 529, endPoint y: 211, distance: 263.8
click at [529, 211] on div "Qty Cost Markup Price Total 1 Acetal ACETAL-R Item Name Acetal Rod Description …" at bounding box center [417, 182] width 616 height 100
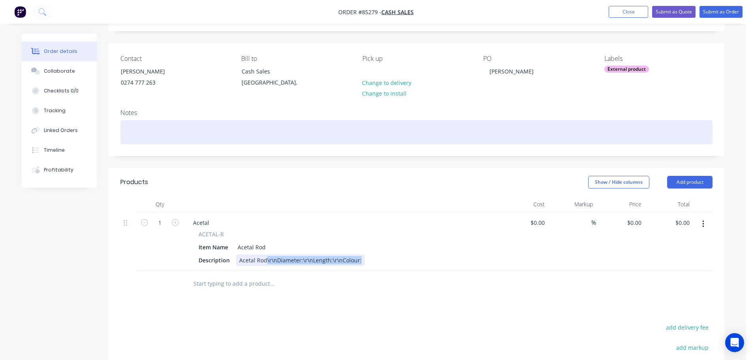
scroll to position [158, 0]
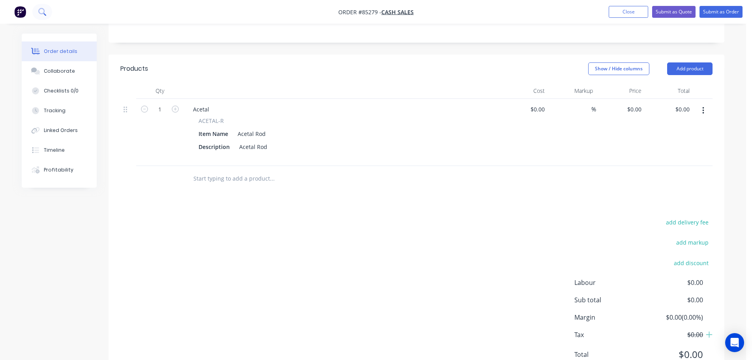
click at [44, 9] on icon at bounding box center [42, 12] width 8 height 8
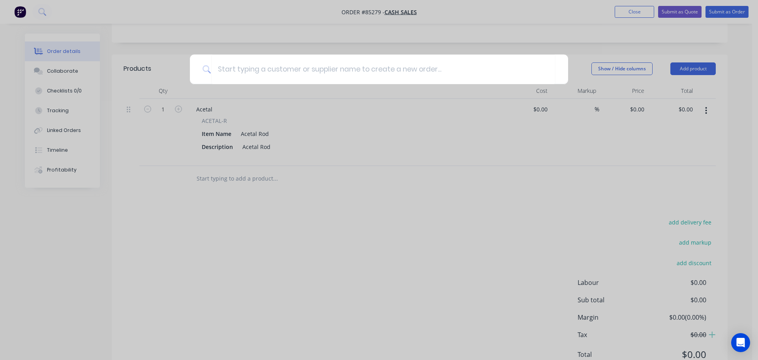
click at [578, 158] on div at bounding box center [379, 180] width 758 height 360
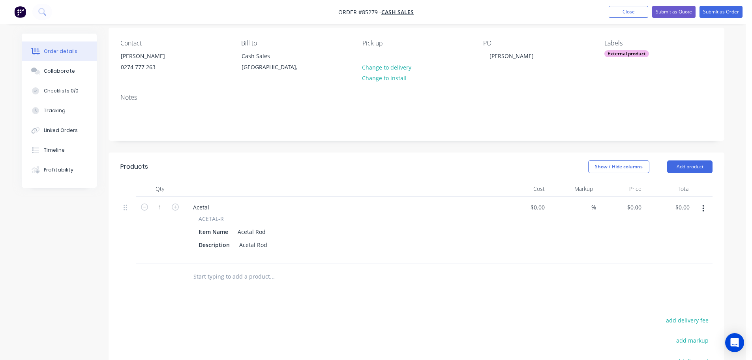
scroll to position [0, 0]
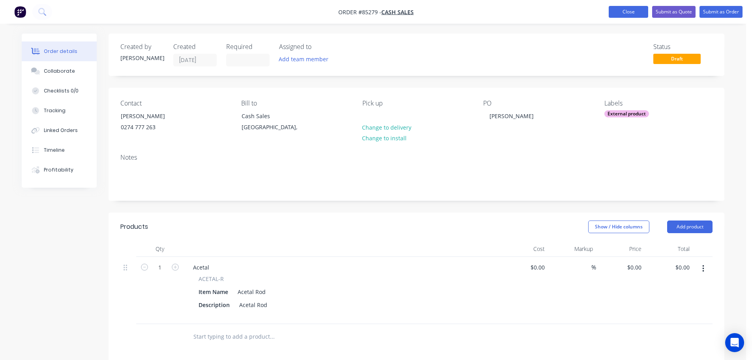
click at [629, 13] on button "Close" at bounding box center [628, 12] width 39 height 12
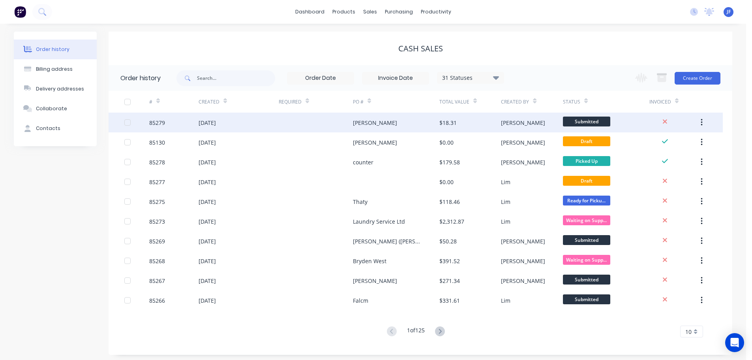
click at [528, 126] on div "[PERSON_NAME]" at bounding box center [532, 123] width 62 height 20
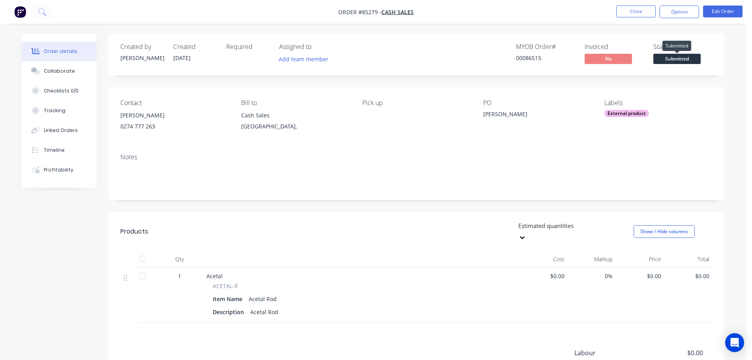
click at [687, 56] on span "Submitted" at bounding box center [676, 59] width 47 height 10
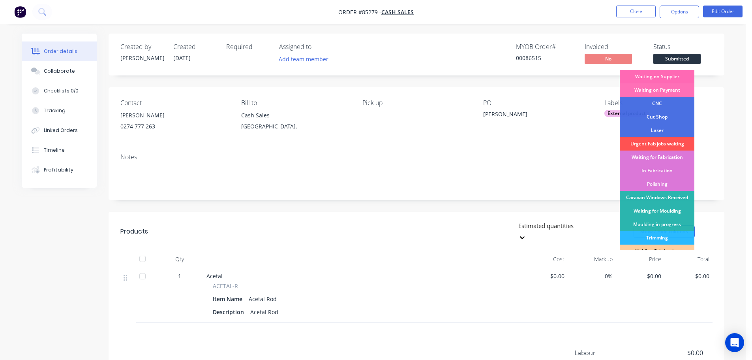
click at [687, 79] on div "Waiting on Supplier" at bounding box center [657, 76] width 75 height 13
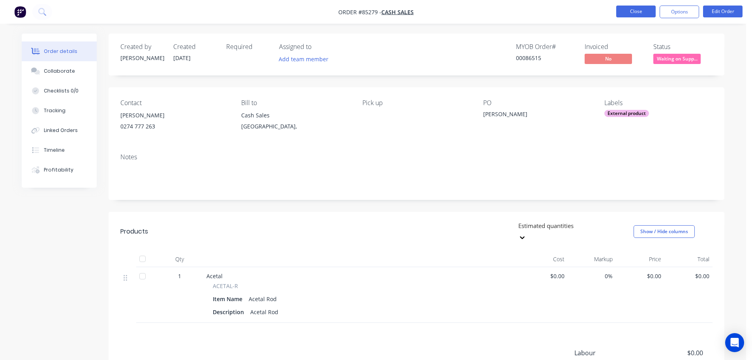
click at [638, 9] on button "Close" at bounding box center [635, 12] width 39 height 12
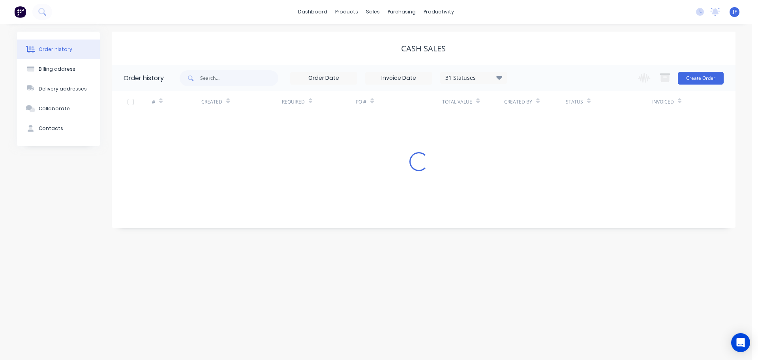
click at [11, 12] on div at bounding box center [26, 12] width 52 height 16
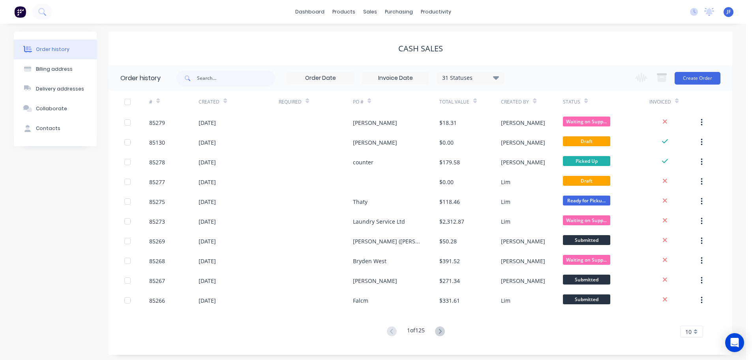
click at [21, 14] on img at bounding box center [20, 12] width 12 height 12
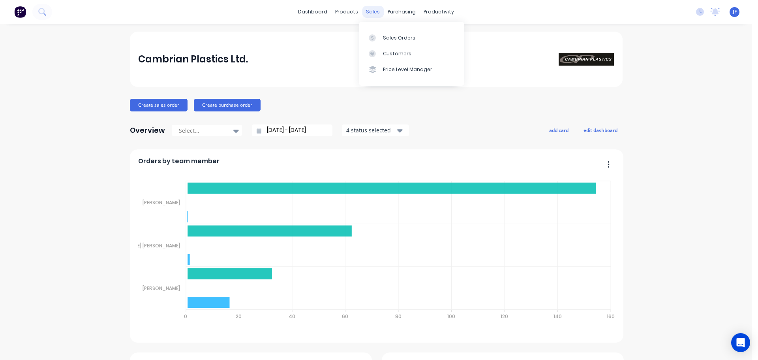
click at [377, 10] on div "sales" at bounding box center [373, 12] width 22 height 12
click at [381, 36] on link "Sales Orders" at bounding box center [411, 38] width 105 height 16
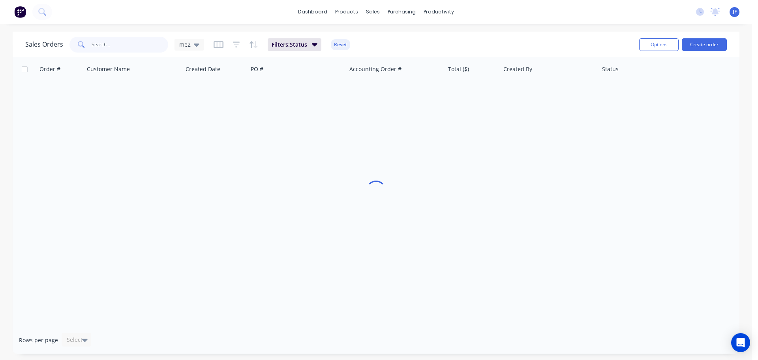
click at [102, 45] on input "text" at bounding box center [130, 45] width 77 height 16
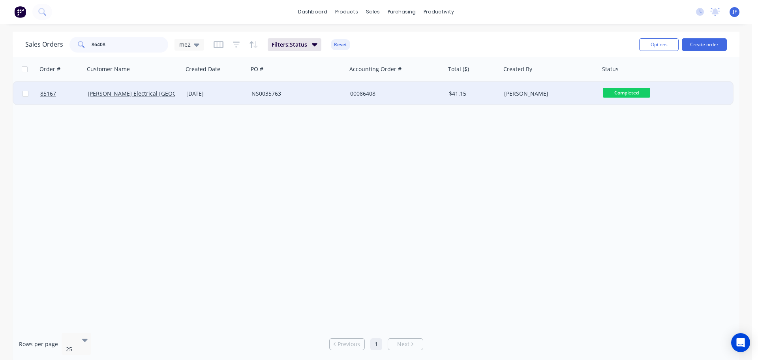
type input "86408"
click at [386, 95] on div "00086408" at bounding box center [394, 94] width 88 height 8
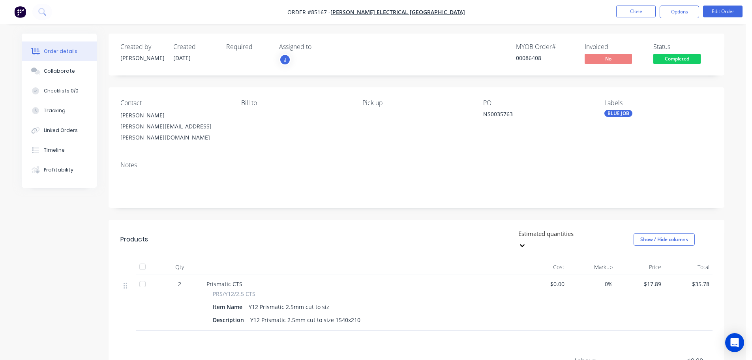
click at [680, 59] on span "Completed" at bounding box center [676, 59] width 47 height 10
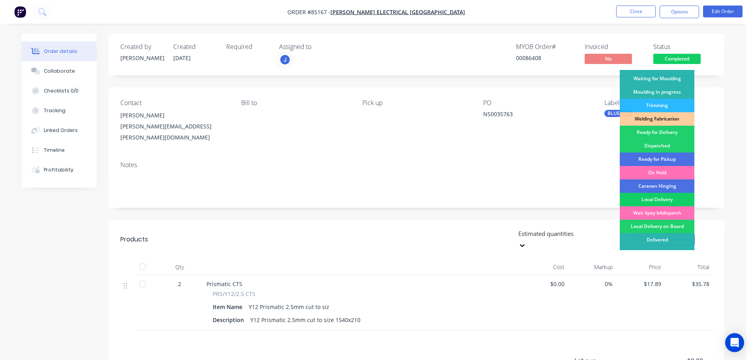
scroll to position [156, 0]
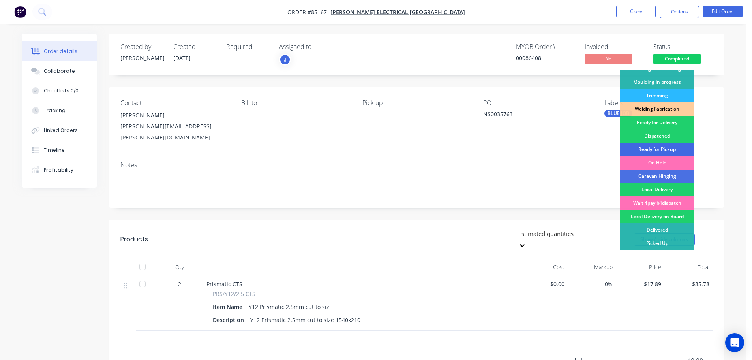
click at [669, 148] on div "Ready for Pickup" at bounding box center [657, 149] width 75 height 13
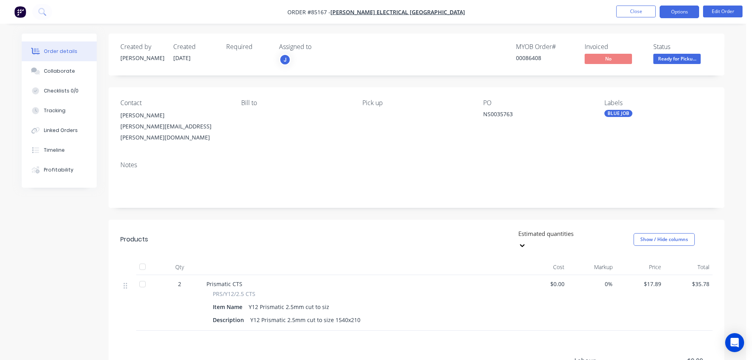
click at [687, 11] on button "Options" at bounding box center [679, 12] width 39 height 13
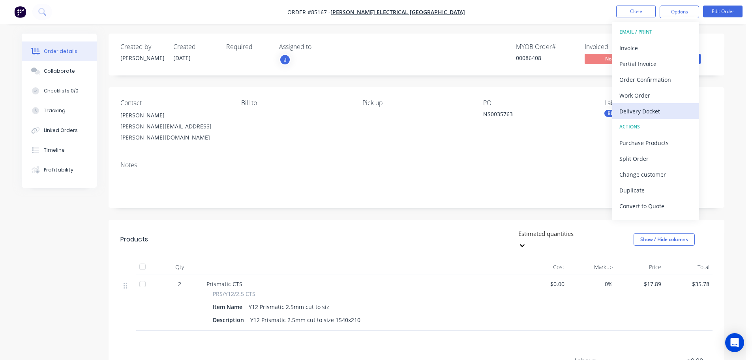
click at [659, 107] on div "Delivery Docket" at bounding box center [656, 110] width 73 height 11
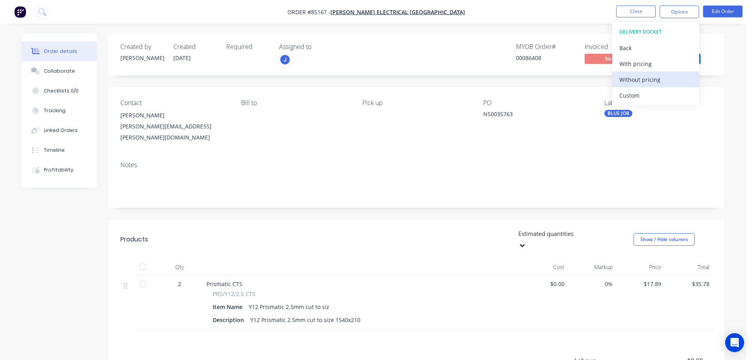
click at [653, 80] on div "Without pricing" at bounding box center [656, 79] width 73 height 11
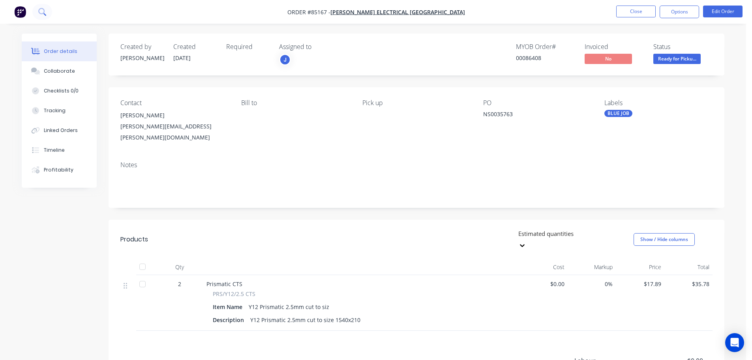
click at [44, 16] on button at bounding box center [42, 12] width 20 height 16
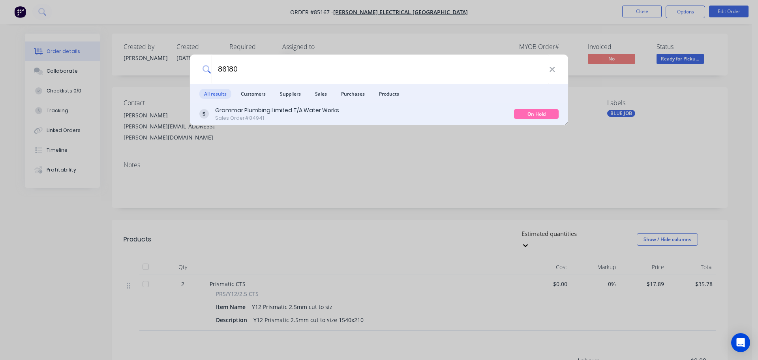
type input "86180"
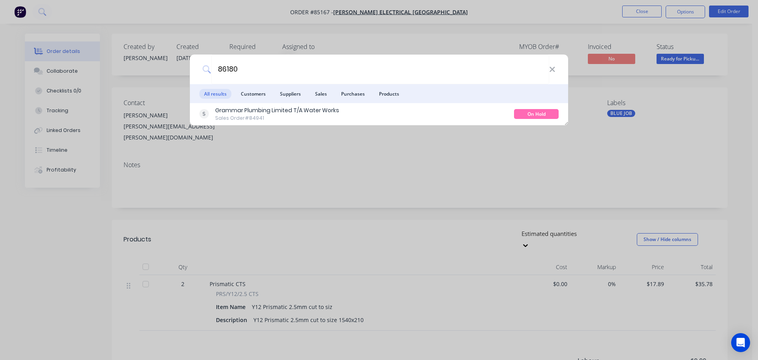
click at [385, 116] on div "Grammar Plumbing Limited T/A Water Works Sales Order #84941" at bounding box center [356, 113] width 315 height 15
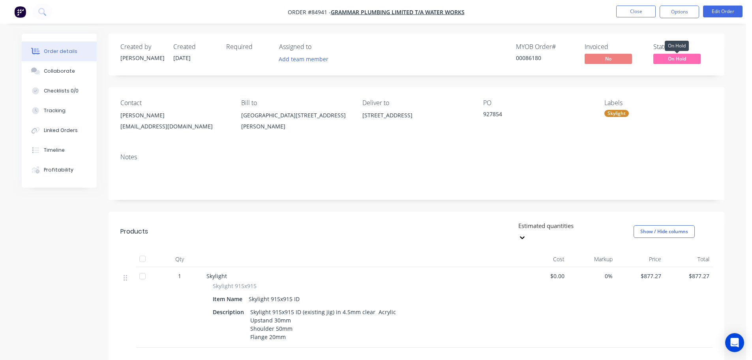
click at [677, 59] on span "On Hold" at bounding box center [676, 59] width 47 height 10
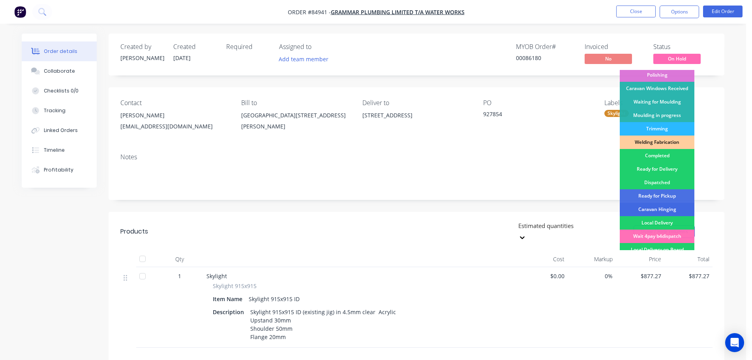
scroll to position [156, 0]
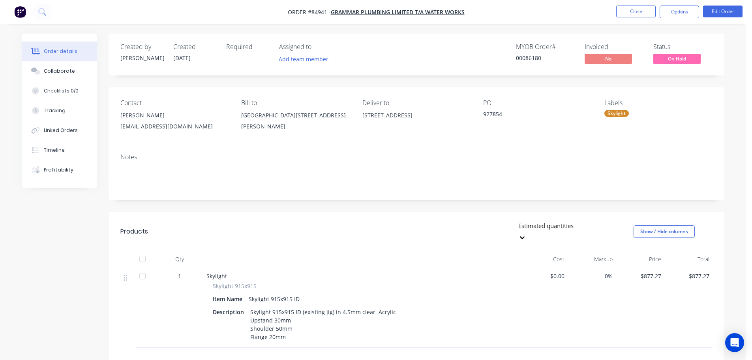
click at [505, 105] on div "PO" at bounding box center [537, 103] width 108 height 8
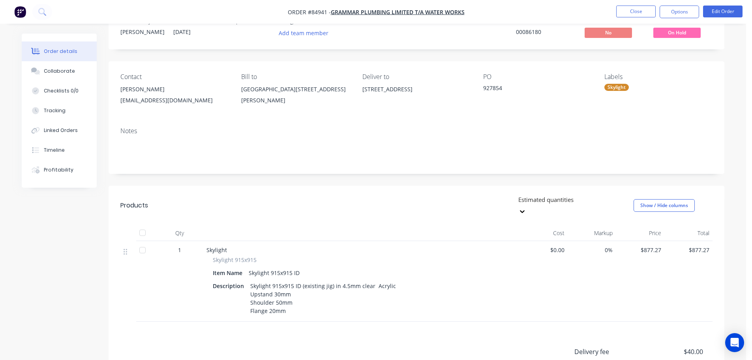
scroll to position [0, 0]
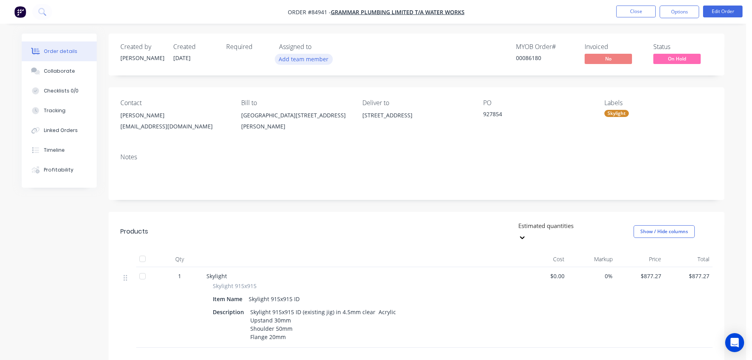
click at [317, 59] on button "Add team member" at bounding box center [304, 59] width 58 height 11
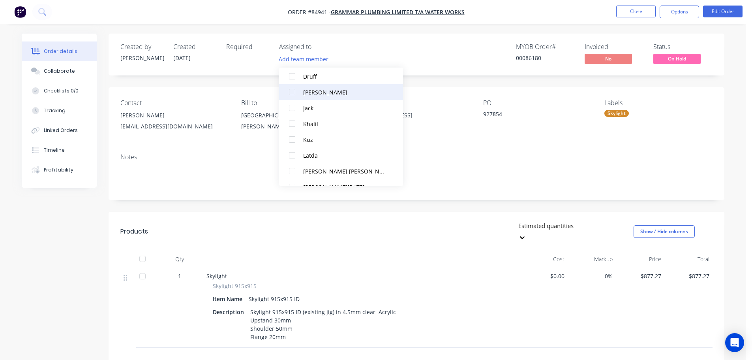
scroll to position [71, 0]
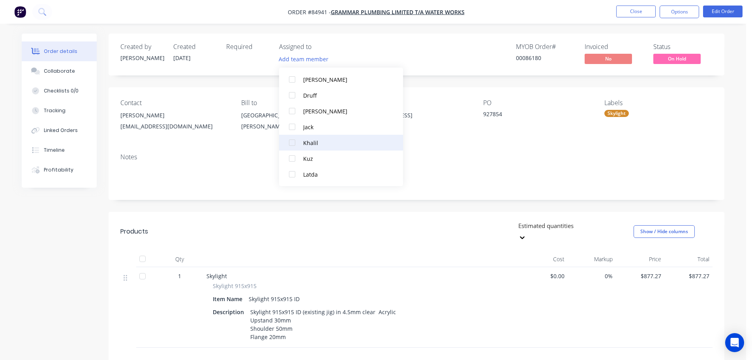
click at [326, 147] on button "Khalil" at bounding box center [341, 143] width 124 height 16
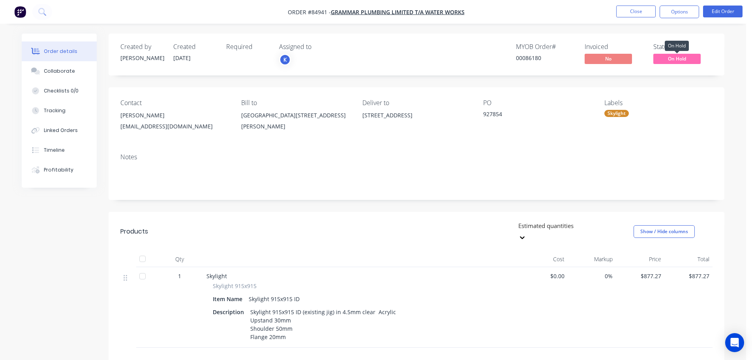
click at [661, 61] on span "On Hold" at bounding box center [676, 59] width 47 height 10
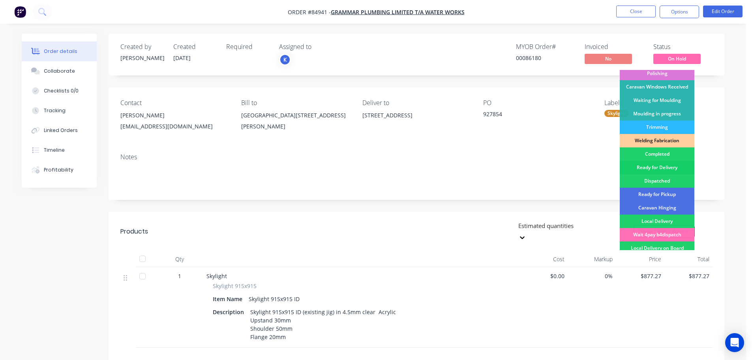
scroll to position [156, 0]
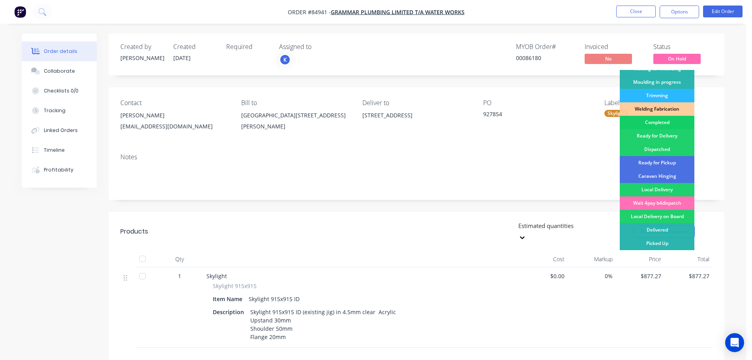
click at [663, 122] on div "Completed" at bounding box center [657, 122] width 75 height 13
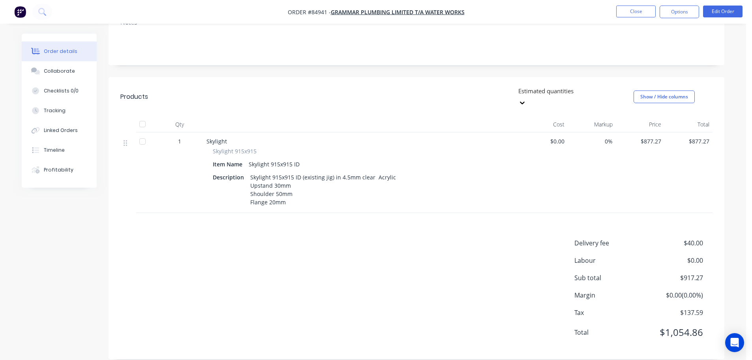
scroll to position [0, 0]
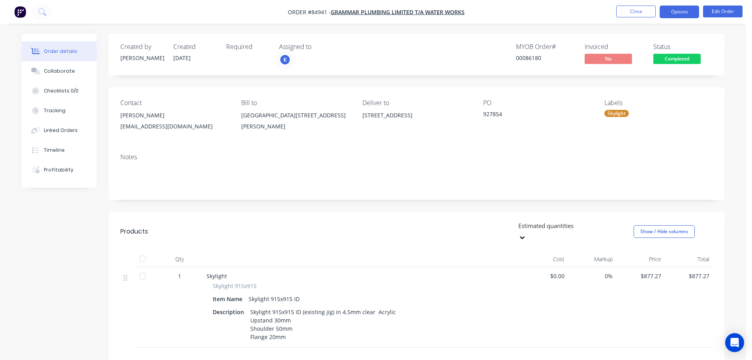
click at [682, 13] on button "Options" at bounding box center [679, 12] width 39 height 13
click at [605, 20] on nav "Order #84941 - Grammar Plumbing Limited T/A Water Works Close Options Edit Order" at bounding box center [376, 12] width 752 height 24
click at [689, 14] on button "Options" at bounding box center [679, 12] width 39 height 13
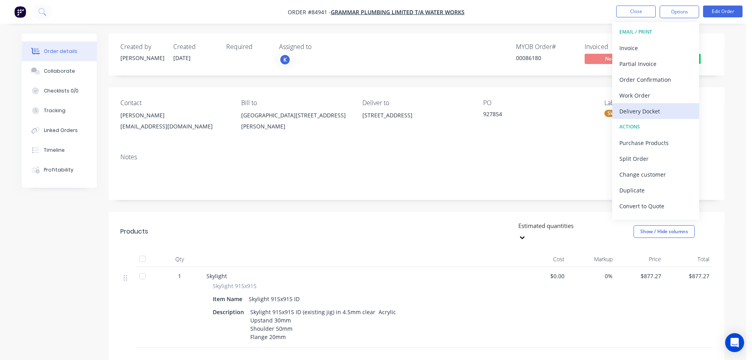
click at [651, 110] on div "Delivery Docket" at bounding box center [656, 110] width 73 height 11
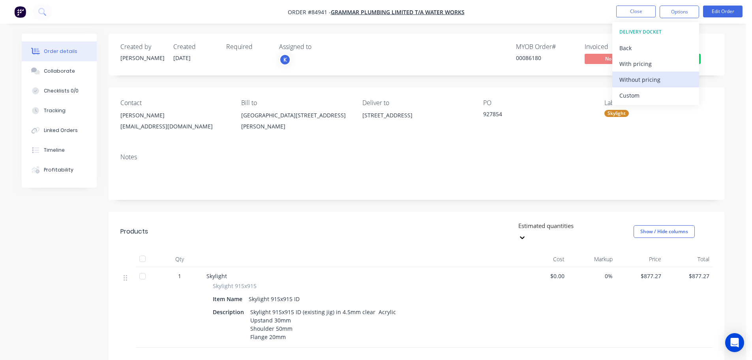
click at [653, 84] on div "Without pricing" at bounding box center [656, 79] width 73 height 11
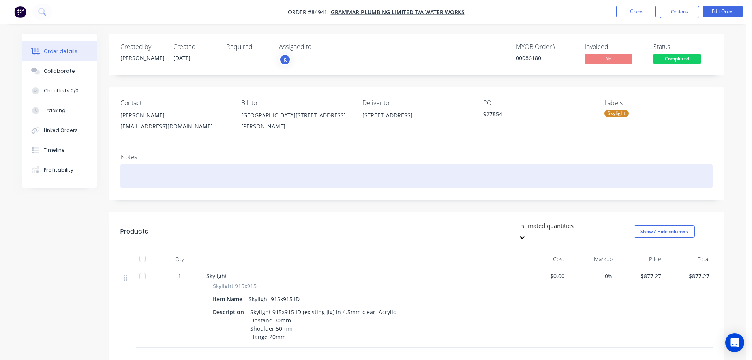
click at [339, 168] on div at bounding box center [416, 176] width 592 height 24
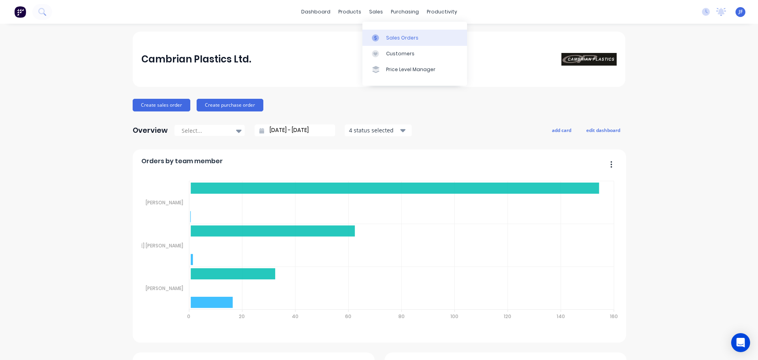
click at [391, 37] on div "Sales Orders" at bounding box center [402, 37] width 32 height 7
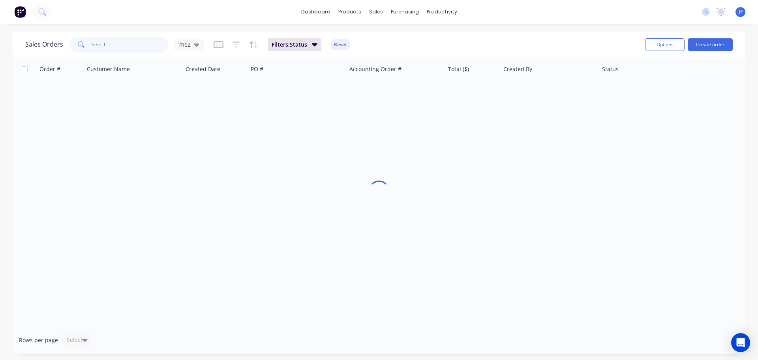
click at [96, 42] on input "text" at bounding box center [130, 45] width 77 height 16
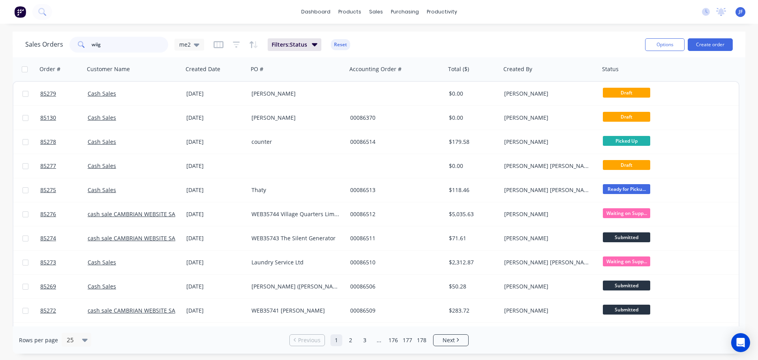
type input "wiig"
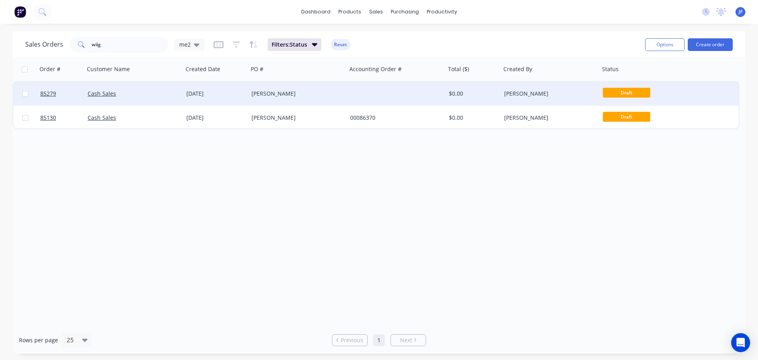
click at [229, 103] on div "[DATE]" at bounding box center [215, 94] width 65 height 24
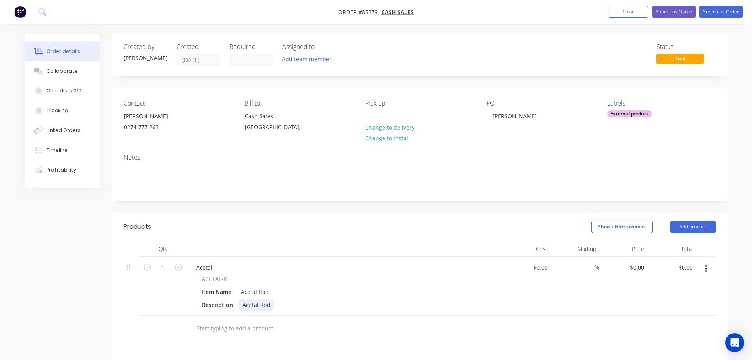
click at [268, 301] on div "Acetal Rod" at bounding box center [256, 304] width 34 height 11
click at [270, 310] on div "Acetal Rod" at bounding box center [256, 304] width 34 height 11
click at [632, 268] on div "0 $0.00" at bounding box center [623, 290] width 49 height 67
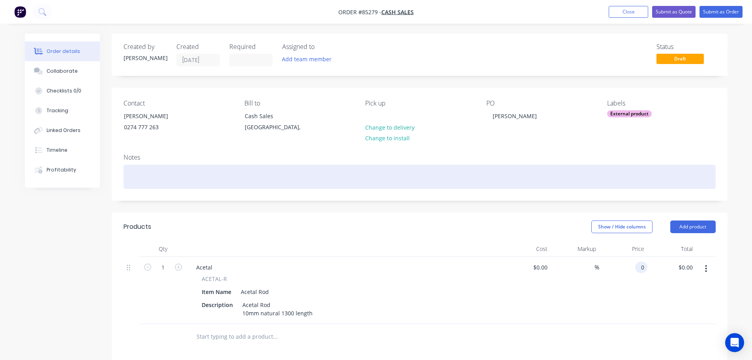
paste input "15.92"
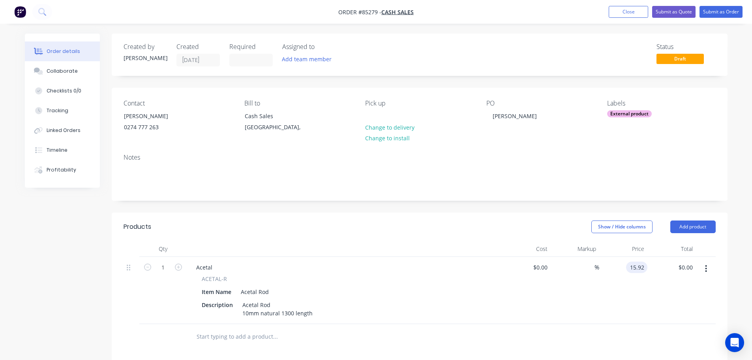
type input "$15.92"
click at [655, 135] on div "Labels External product" at bounding box center [661, 118] width 108 height 36
click at [716, 12] on button "Submit as Order" at bounding box center [721, 12] width 43 height 12
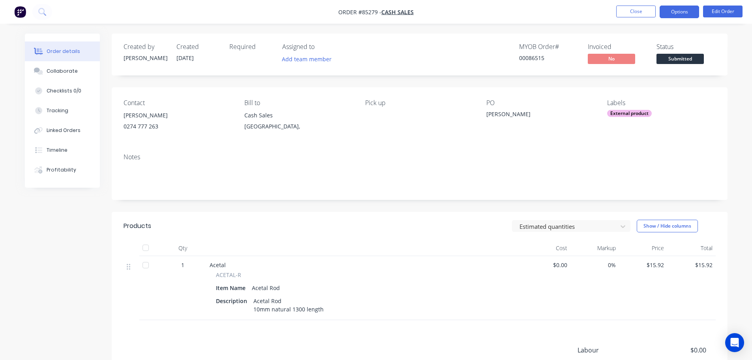
click at [688, 13] on button "Options" at bounding box center [679, 12] width 39 height 13
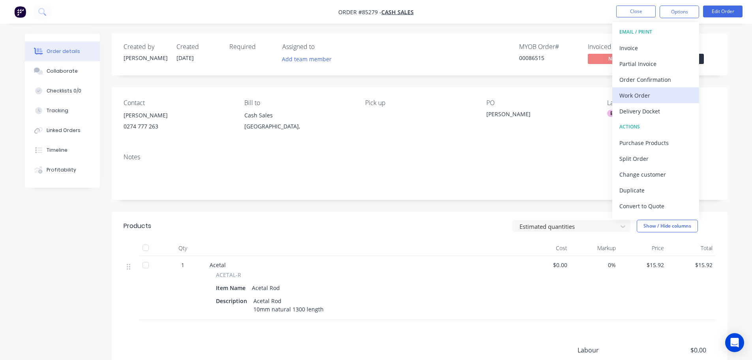
click at [642, 92] on div "Work Order" at bounding box center [656, 95] width 73 height 11
click at [649, 79] on div "Without pricing" at bounding box center [656, 79] width 73 height 11
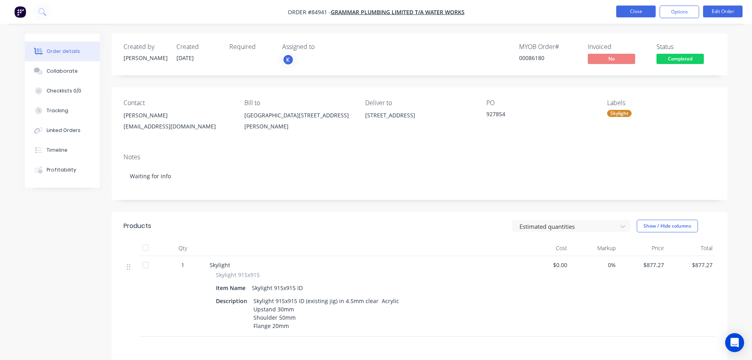
click at [620, 11] on button "Close" at bounding box center [635, 12] width 39 height 12
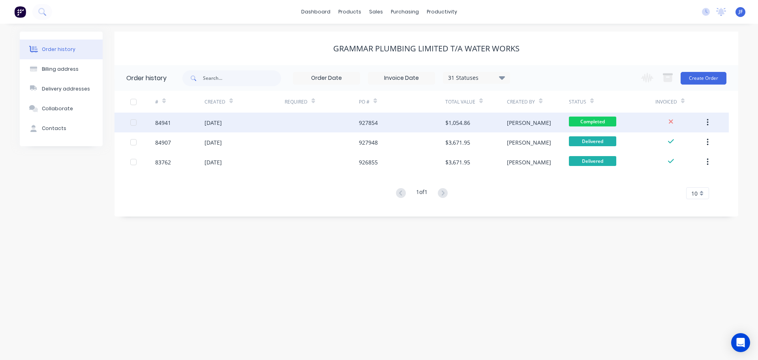
click at [401, 124] on div "927854" at bounding box center [402, 123] width 86 height 20
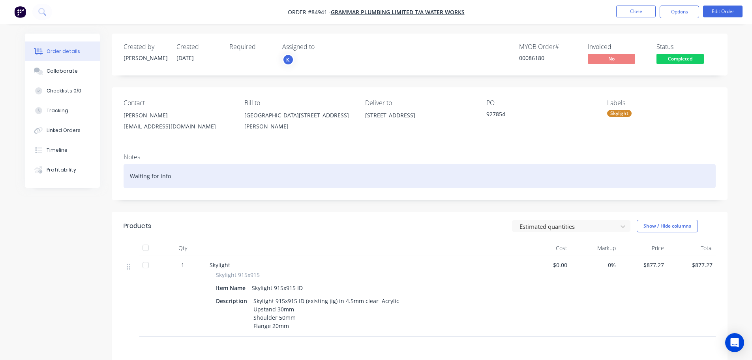
click at [211, 180] on div "Waiting for info" at bounding box center [420, 176] width 592 height 24
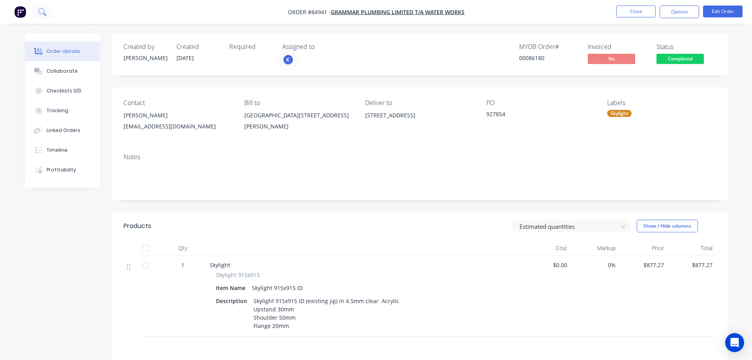
click at [44, 13] on icon at bounding box center [41, 11] width 6 height 6
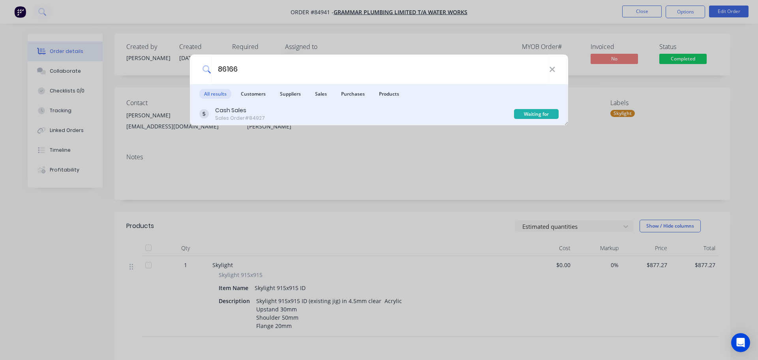
type input "86166"
click at [341, 120] on div "Cash Sales Sales Order #84927" at bounding box center [356, 113] width 315 height 15
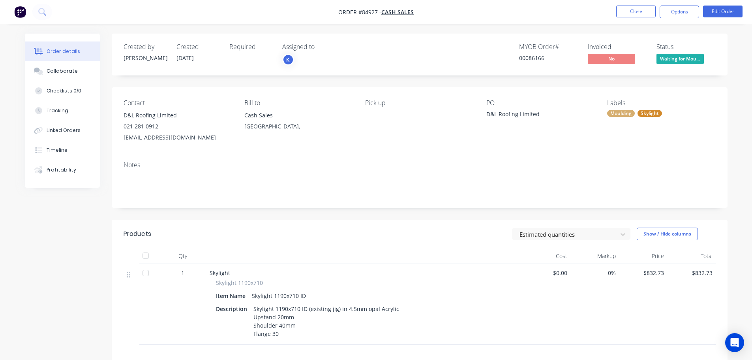
click at [676, 54] on span "Waiting for Mou..." at bounding box center [680, 59] width 47 height 10
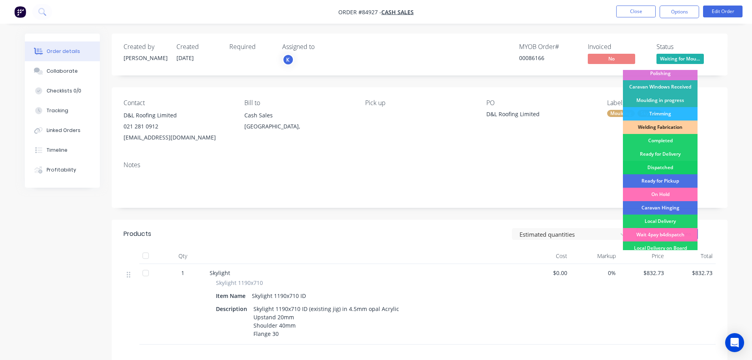
scroll to position [156, 0]
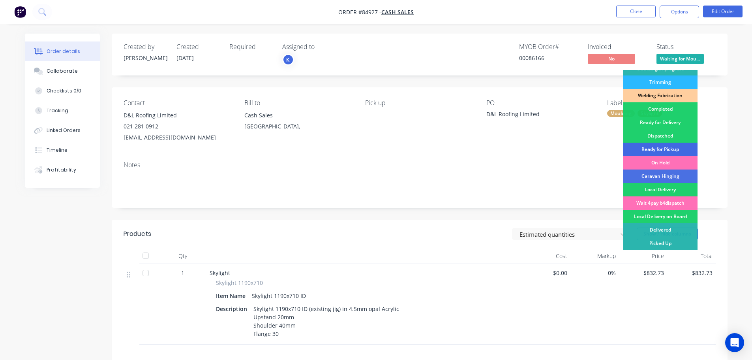
click at [679, 146] on div "Ready for Pickup" at bounding box center [660, 149] width 75 height 13
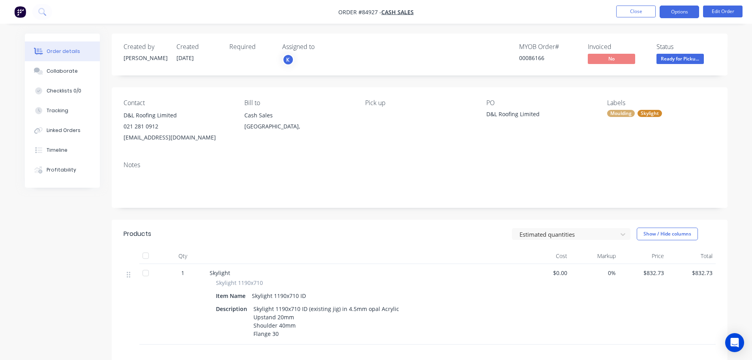
click at [684, 13] on button "Options" at bounding box center [679, 12] width 39 height 13
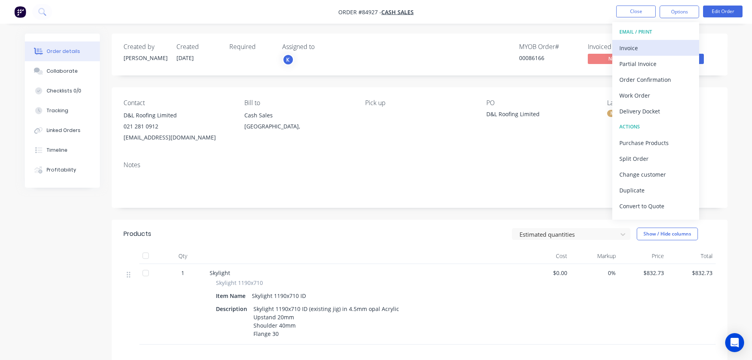
click at [686, 44] on button "Invoice" at bounding box center [655, 48] width 87 height 16
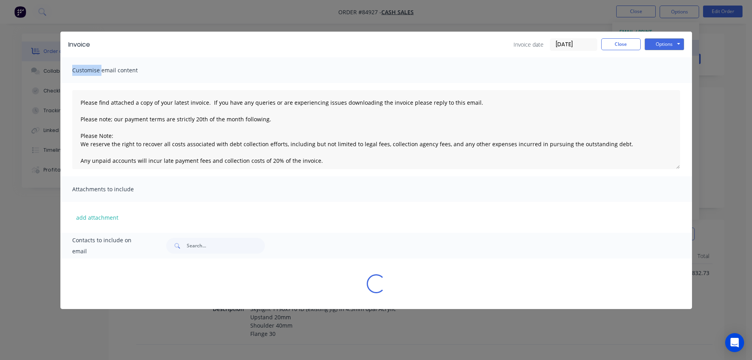
click at [686, 44] on div "Invoice Invoice date [DATE] Close Options Preview Print Email" at bounding box center [376, 45] width 632 height 26
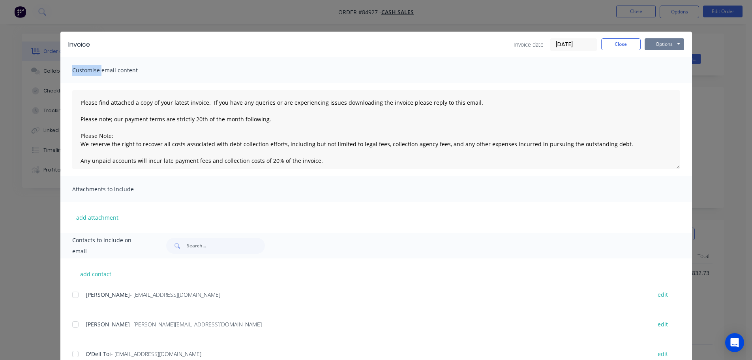
click at [674, 43] on button "Options" at bounding box center [664, 44] width 39 height 12
click at [669, 77] on button "Print" at bounding box center [670, 71] width 51 height 13
drag, startPoint x: 78, startPoint y: 11, endPoint x: 51, endPoint y: 14, distance: 27.8
click at [77, 11] on div "Invoice Invoice date [DATE] Close Options Preview Print Email Customise email c…" at bounding box center [376, 180] width 752 height 360
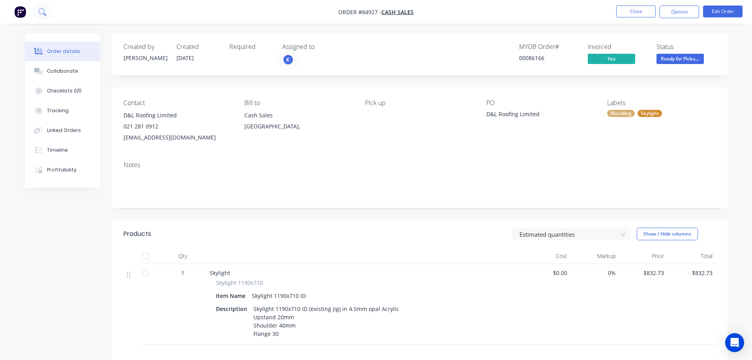
click at [46, 14] on button at bounding box center [42, 12] width 20 height 16
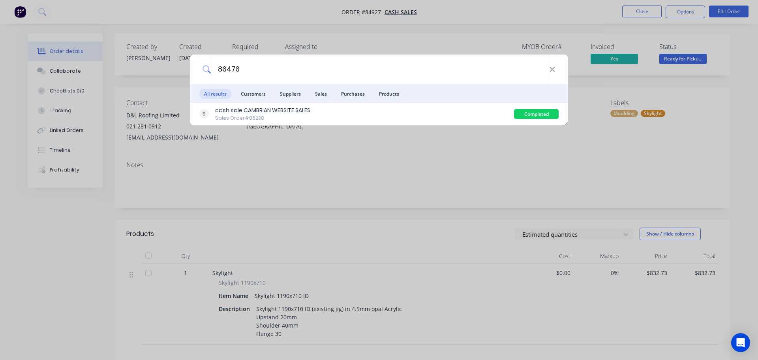
type input "86476"
click at [485, 113] on div "cash sale CAMBRIAN WEBSITE SALES Sales Order #85238" at bounding box center [356, 113] width 315 height 15
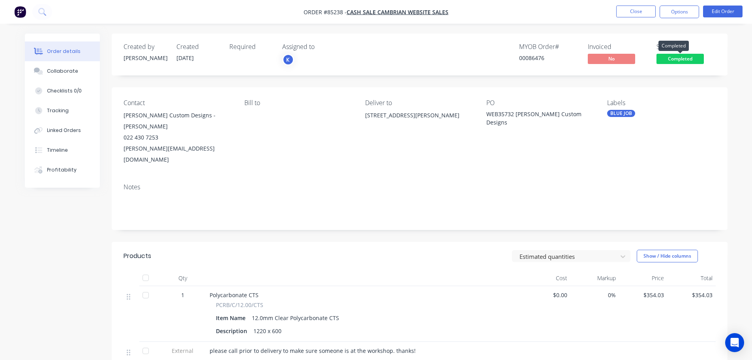
click at [678, 59] on span "Completed" at bounding box center [680, 59] width 47 height 10
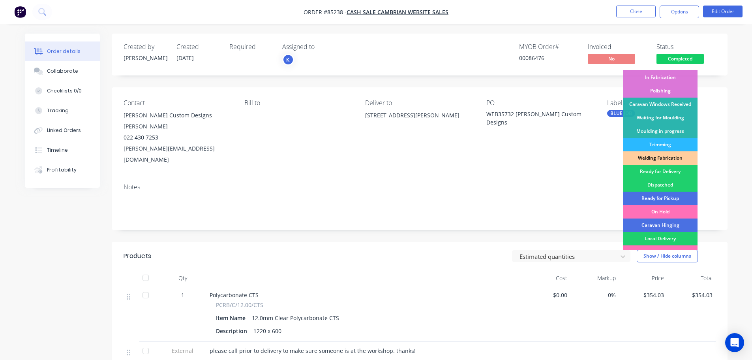
scroll to position [156, 0]
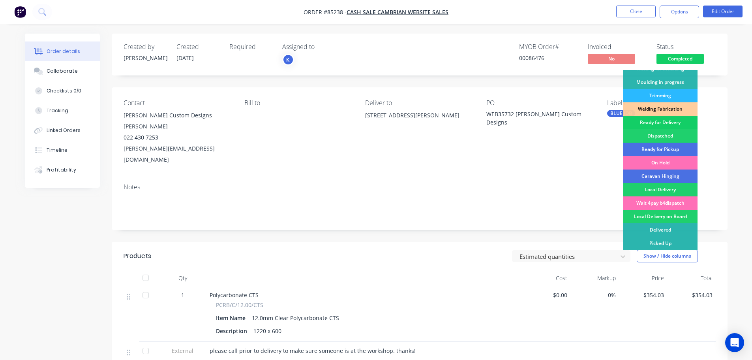
click at [670, 120] on div "Ready for Delivery" at bounding box center [660, 122] width 75 height 13
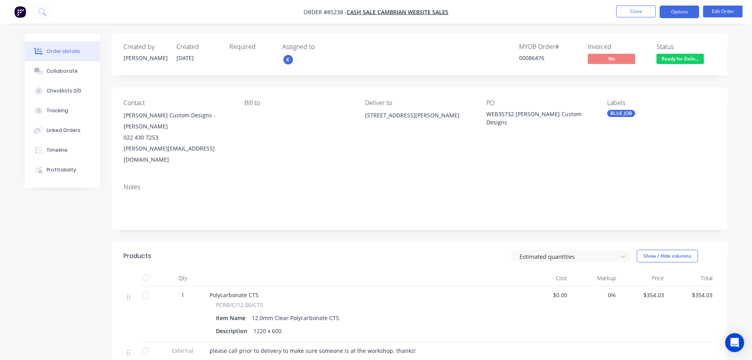
click at [689, 16] on button "Options" at bounding box center [679, 12] width 39 height 13
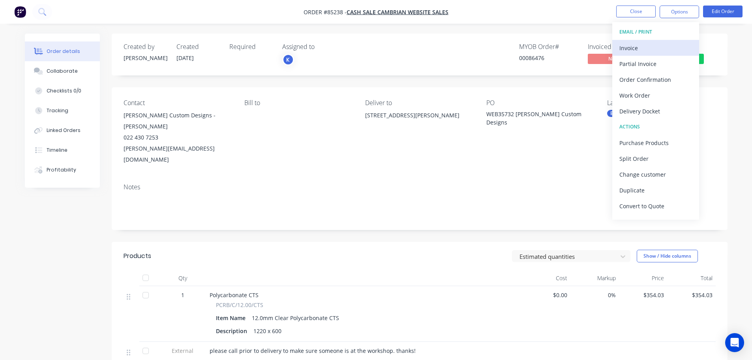
click at [663, 47] on div "Invoice" at bounding box center [656, 47] width 73 height 11
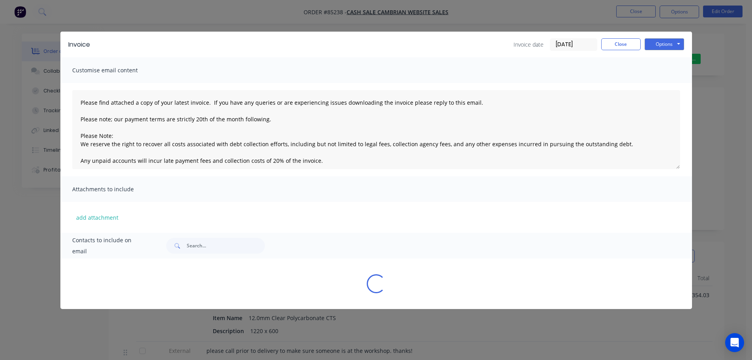
click at [666, 45] on button "Options" at bounding box center [664, 44] width 39 height 12
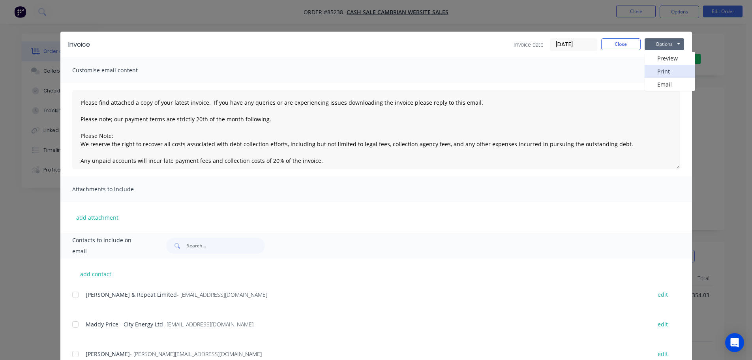
click at [665, 66] on button "Print" at bounding box center [670, 71] width 51 height 13
click at [631, 47] on button "Close" at bounding box center [620, 44] width 39 height 12
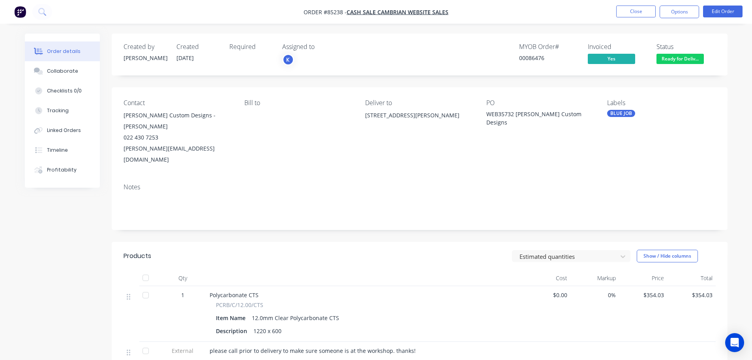
click at [590, 18] on nav "Order #85238 - cash sale CAMBRIAN WEBSITE SALES Close Options Edit Order" at bounding box center [376, 12] width 752 height 24
click at [636, 17] on li "Close" at bounding box center [635, 12] width 39 height 13
click at [636, 15] on button "Close" at bounding box center [635, 12] width 39 height 12
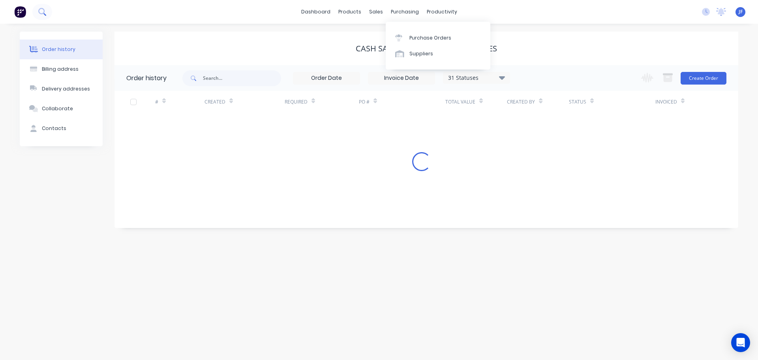
click at [45, 13] on icon at bounding box center [42, 12] width 8 height 8
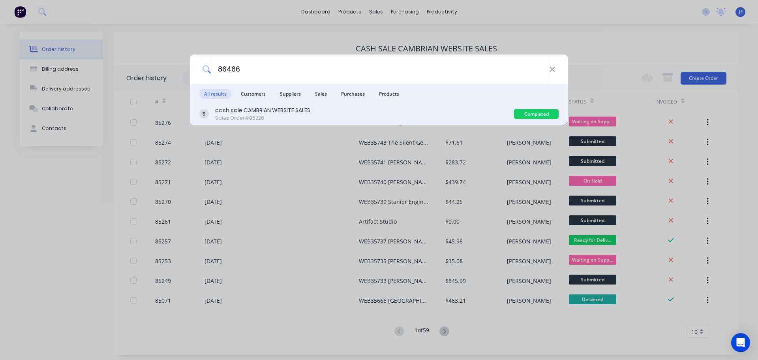
type input "86466"
click at [341, 116] on div "cash sale CAMBRIAN WEBSITE SALES Sales Order #85226" at bounding box center [356, 113] width 315 height 15
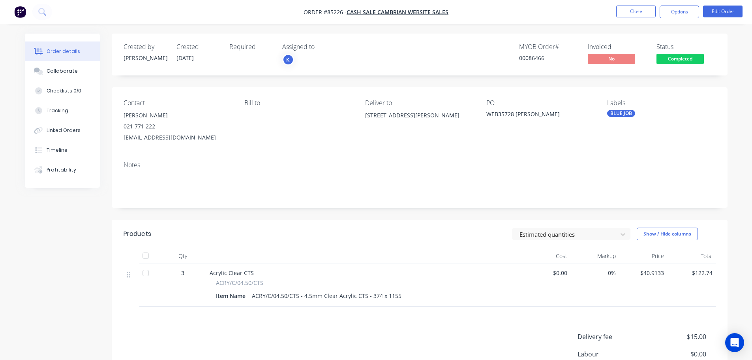
click at [695, 59] on span "Completed" at bounding box center [680, 59] width 47 height 10
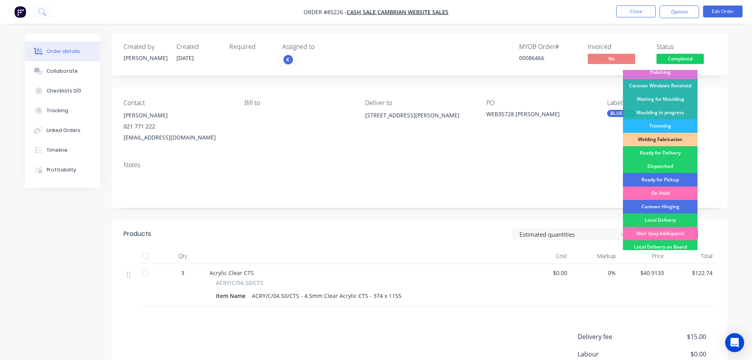
scroll to position [156, 0]
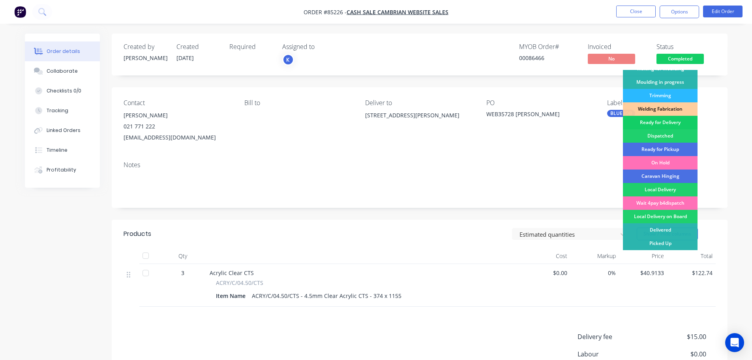
click at [659, 125] on div "Ready for Delivery" at bounding box center [660, 122] width 75 height 13
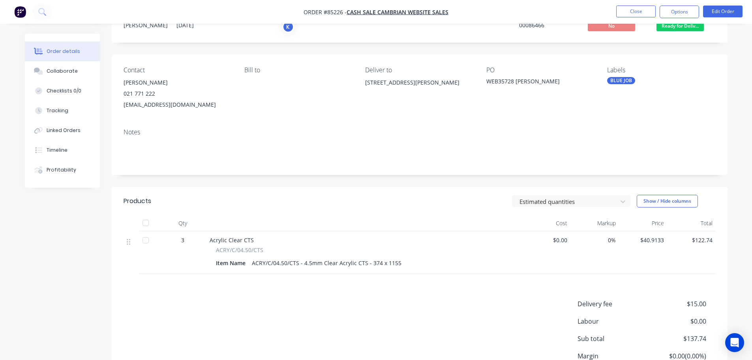
scroll to position [0, 0]
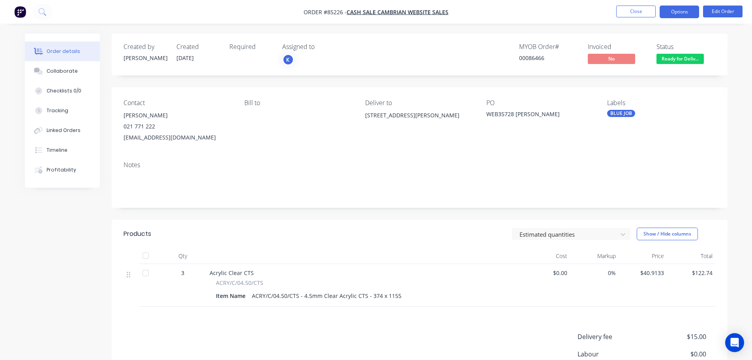
click at [675, 14] on button "Options" at bounding box center [679, 12] width 39 height 13
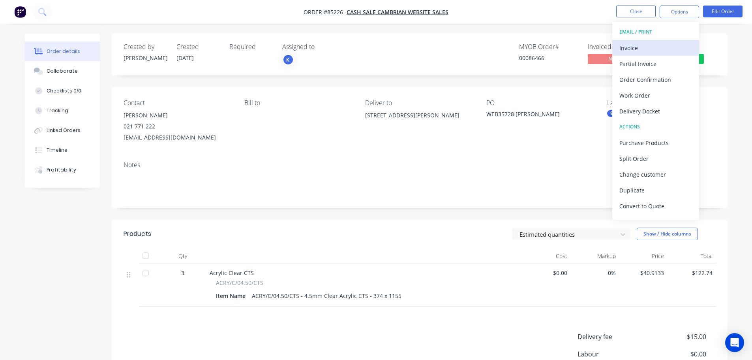
click at [662, 45] on div "Invoice" at bounding box center [656, 47] width 73 height 11
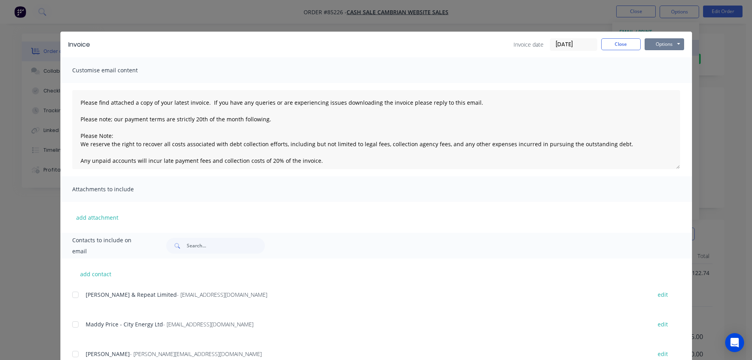
click at [662, 45] on button "Options" at bounding box center [664, 44] width 39 height 12
click at [662, 69] on button "Print" at bounding box center [670, 71] width 51 height 13
click at [56, 11] on div "Invoice Invoice date [DATE] Close Options Preview Print Email Customise email c…" at bounding box center [376, 180] width 752 height 360
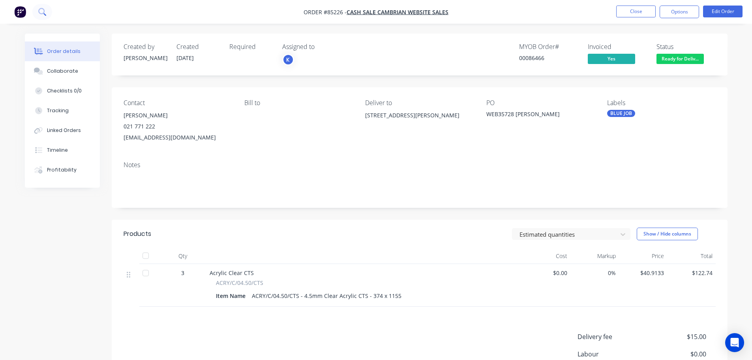
click at [41, 11] on icon at bounding box center [42, 12] width 8 height 8
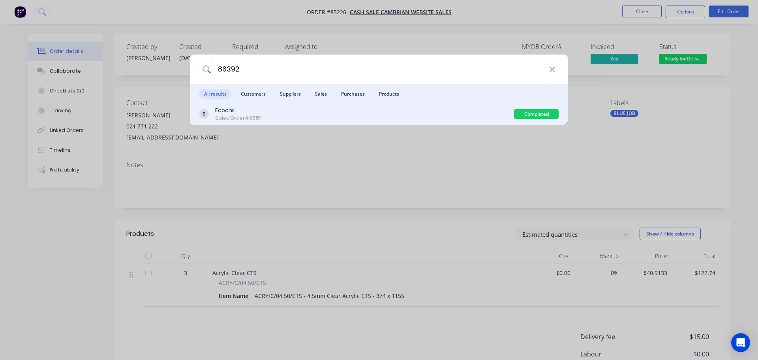
type input "86392"
click at [382, 110] on div "Ecochill Sales Order #85151" at bounding box center [356, 113] width 315 height 15
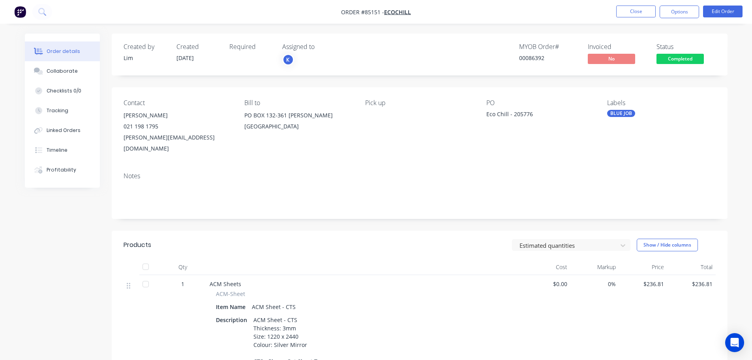
click at [674, 59] on span "Completed" at bounding box center [680, 59] width 47 height 10
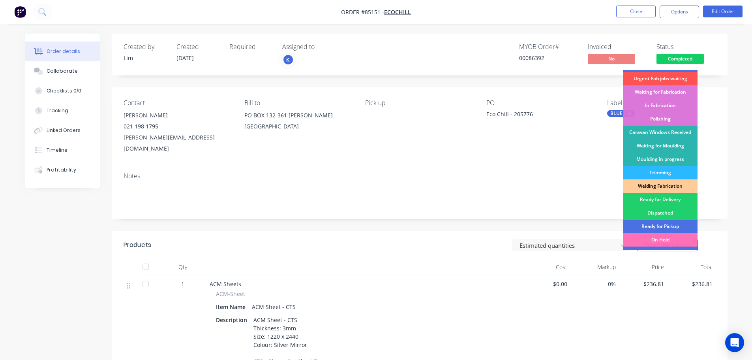
scroll to position [156, 0]
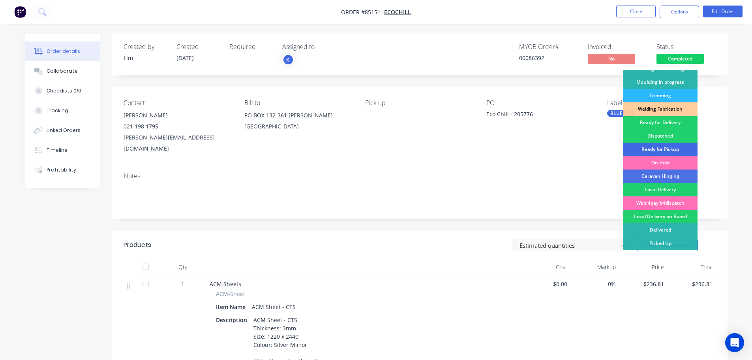
click at [676, 150] on div "Ready for Pickup" at bounding box center [660, 149] width 75 height 13
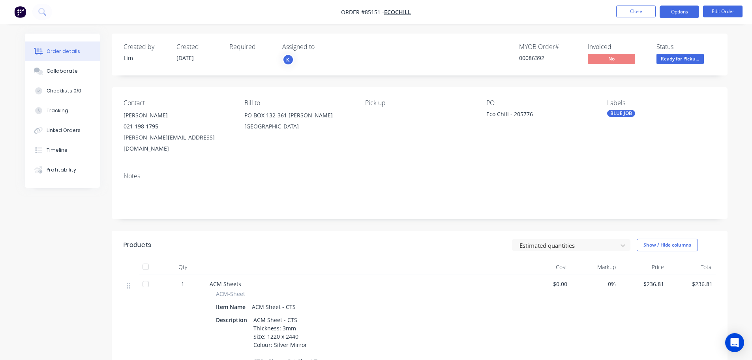
click at [682, 13] on button "Options" at bounding box center [679, 12] width 39 height 13
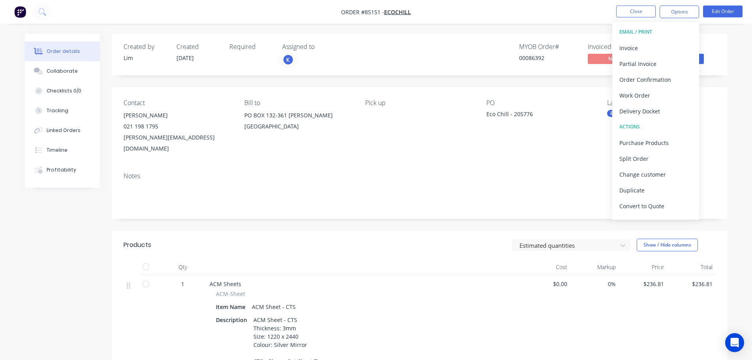
drag, startPoint x: 621, startPoint y: 112, endPoint x: 627, endPoint y: 105, distance: 9.5
click at [621, 112] on div "Delivery Docket" at bounding box center [656, 110] width 73 height 11
click at [650, 81] on div "Without pricing" at bounding box center [656, 79] width 73 height 11
click at [46, 12] on icon at bounding box center [42, 12] width 8 height 8
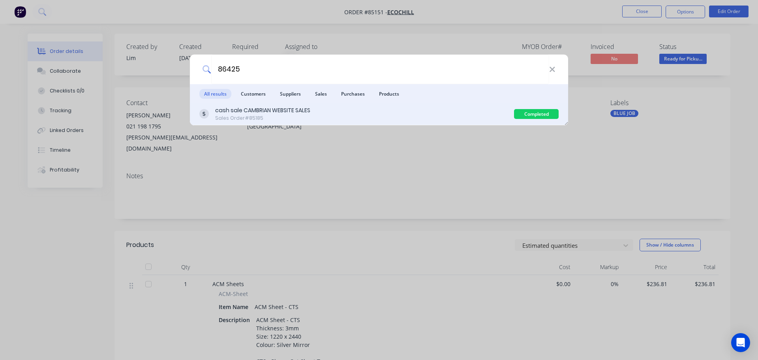
type input "86425"
click at [397, 123] on div "cash sale CAMBRIAN WEBSITE SALES Sales Order #85185 Completed" at bounding box center [379, 114] width 378 height 22
click at [499, 115] on div "cash sale CAMBRIAN WEBSITE SALES Sales Order #85185" at bounding box center [356, 113] width 315 height 15
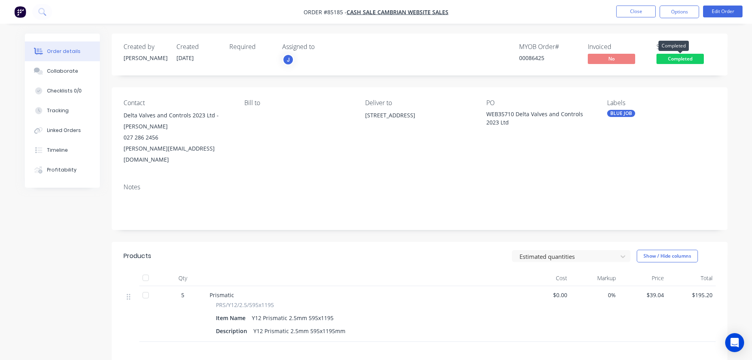
click at [697, 55] on span "Completed" at bounding box center [680, 59] width 47 height 10
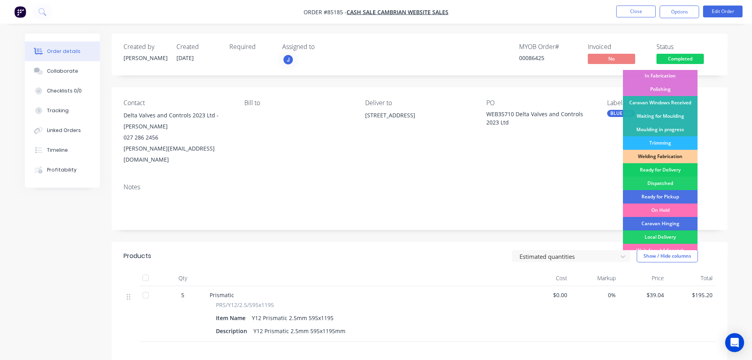
scroll to position [156, 0]
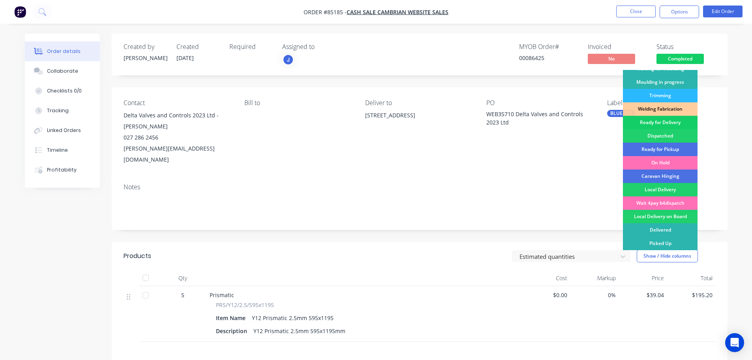
click at [666, 122] on div "Ready for Delivery" at bounding box center [660, 122] width 75 height 13
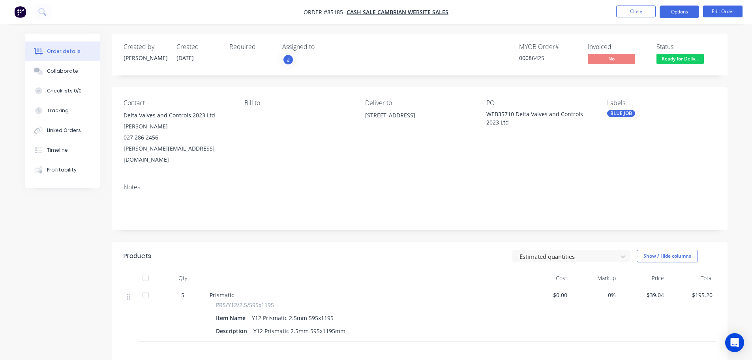
click at [678, 11] on button "Options" at bounding box center [679, 12] width 39 height 13
drag, startPoint x: 216, startPoint y: 290, endPoint x: 301, endPoint y: 287, distance: 85.7
click at [301, 287] on div "Prismatic PRS/Y12/2.5/595x1195 Item Name Y12 Prismatic 2.5mm 595x1195 Descripti…" at bounding box center [365, 314] width 316 height 56
drag, startPoint x: 257, startPoint y: 290, endPoint x: 215, endPoint y: 293, distance: 42.8
click at [215, 300] on div "PRS/Y12/2.5/595x1195 Item Name Y12 Prismatic 2.5mm 595x1195 Description Y12 Pri…" at bounding box center [365, 318] width 310 height 36
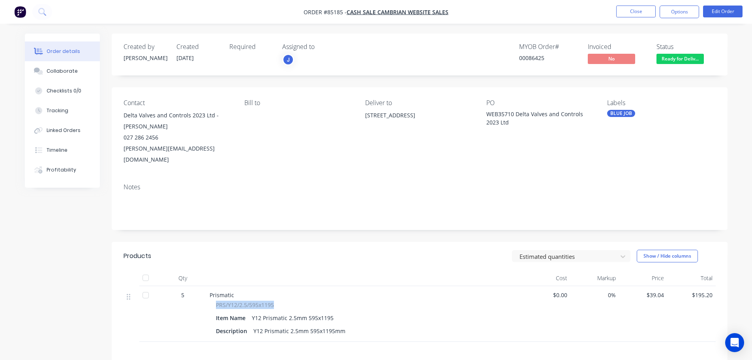
copy span "PRS/Y12/2.5/595x1195"
click at [683, 16] on button "Options" at bounding box center [679, 12] width 39 height 13
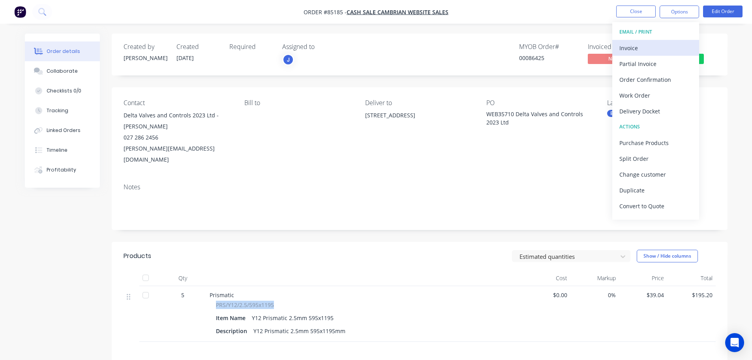
click at [667, 40] on div "EMAIL / PRINT Invoice Partial Invoice Order Confirmation Work Order Delivery Do…" at bounding box center [655, 120] width 87 height 197
click at [667, 45] on div "Invoice" at bounding box center [656, 47] width 73 height 11
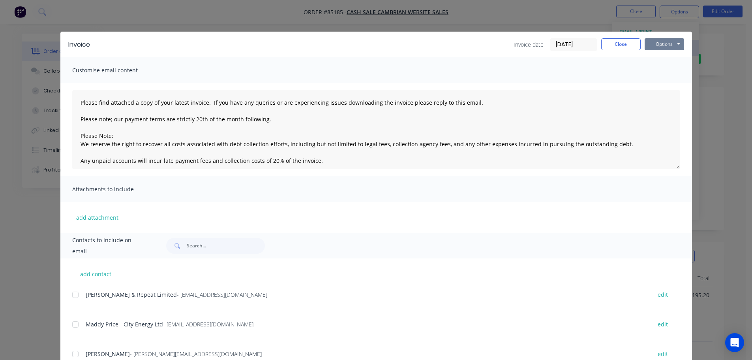
click at [667, 45] on button "Options" at bounding box center [664, 44] width 39 height 12
click at [671, 75] on button "Print" at bounding box center [670, 71] width 51 height 13
click at [67, 17] on div "Invoice Invoice date [DATE] Close Options Preview Print Email Customise email c…" at bounding box center [376, 180] width 752 height 360
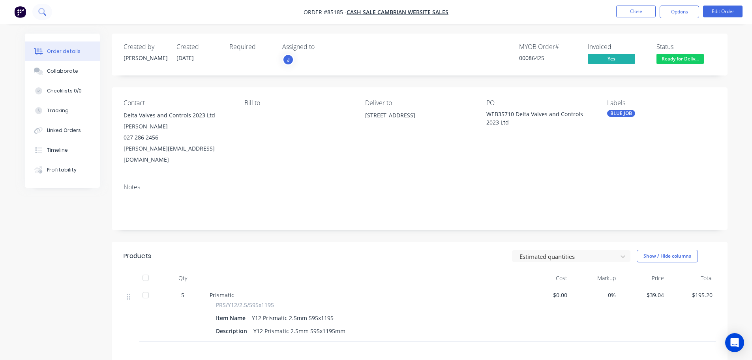
click at [43, 15] on icon at bounding box center [42, 12] width 8 height 8
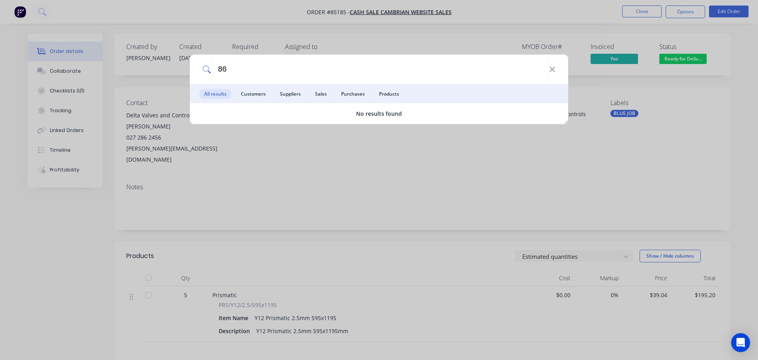
type input "8"
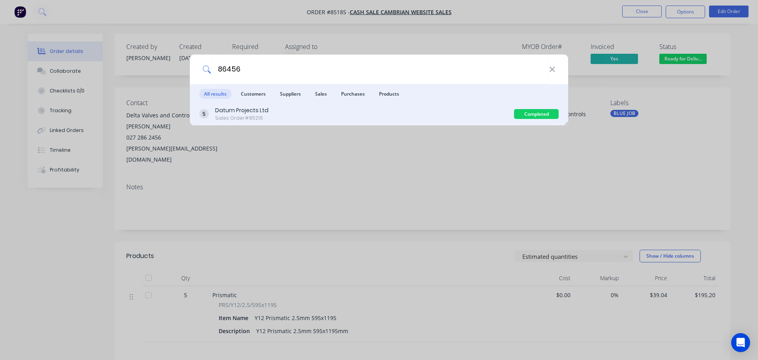
type input "86456"
click at [323, 124] on div "Datum Projects Ltd Sales Order #85216 Completed" at bounding box center [379, 114] width 378 height 22
click at [461, 104] on div "Datum Projects Ltd Sales Order #85216 Completed" at bounding box center [379, 114] width 378 height 22
click at [463, 109] on div "Datum Projects Ltd Sales Order #85216" at bounding box center [356, 113] width 315 height 15
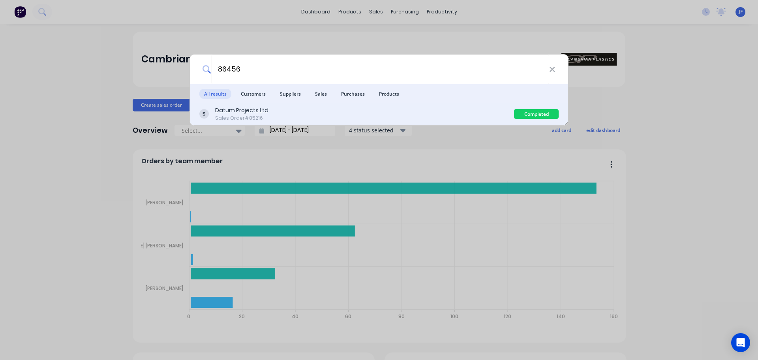
type input "86456"
click at [457, 110] on div "Datum Projects Ltd Sales Order #85216" at bounding box center [356, 113] width 315 height 15
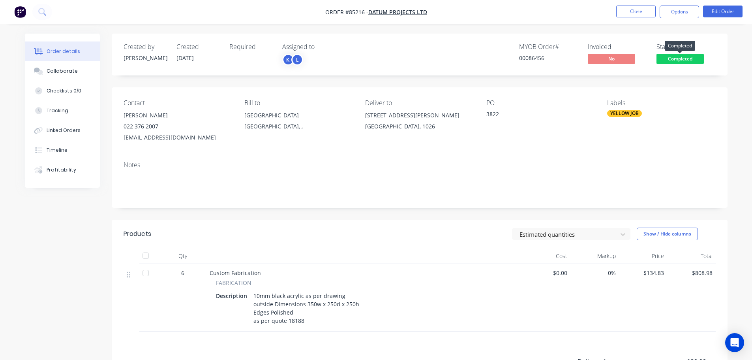
click at [682, 56] on span "Completed" at bounding box center [680, 59] width 47 height 10
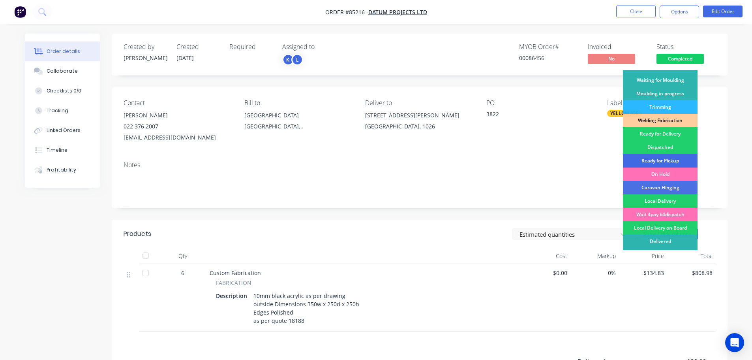
scroll to position [156, 0]
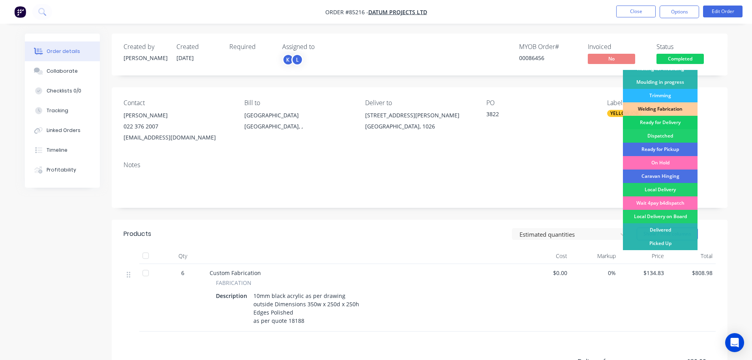
click at [675, 122] on div "Ready for Delivery" at bounding box center [660, 122] width 75 height 13
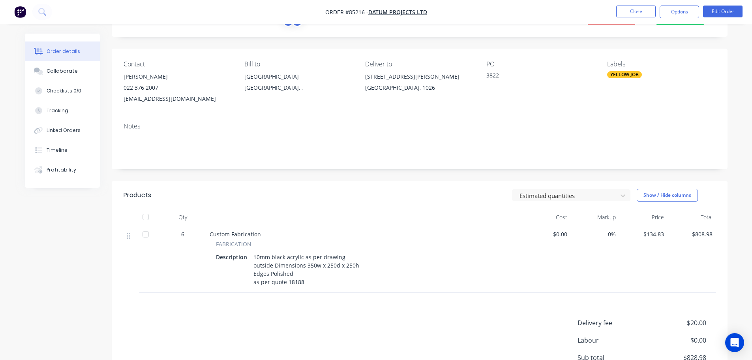
scroll to position [0, 0]
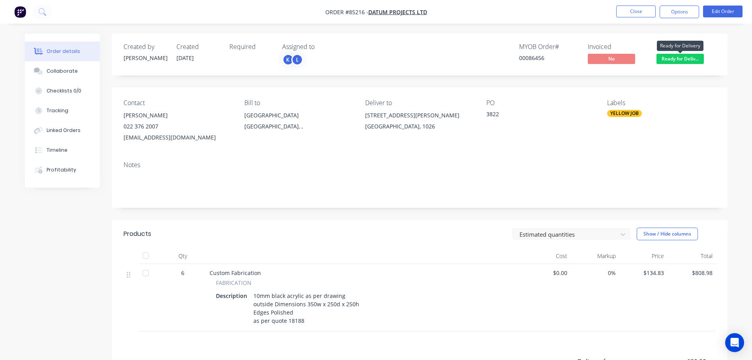
click at [663, 63] on span "Ready for Deliv..." at bounding box center [680, 59] width 47 height 10
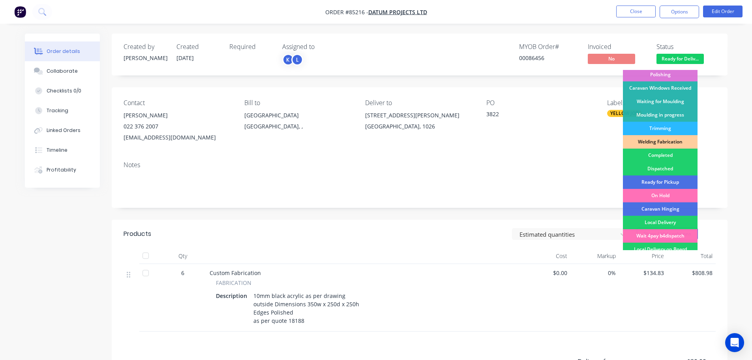
scroll to position [156, 0]
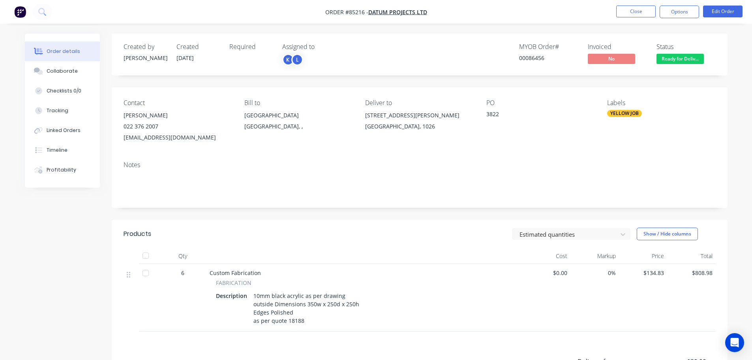
click at [669, 40] on div "Created by [PERSON_NAME] Created [DATE] Required Assigned to K L MYOB Order # 0…" at bounding box center [420, 55] width 616 height 42
click at [675, 15] on button "Options" at bounding box center [679, 12] width 39 height 13
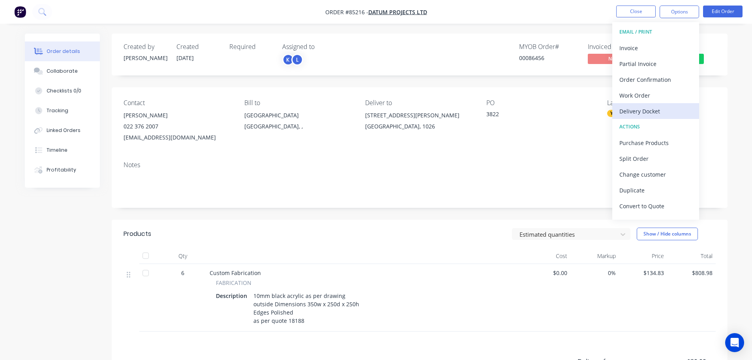
click at [643, 107] on div "Delivery Docket" at bounding box center [656, 110] width 73 height 11
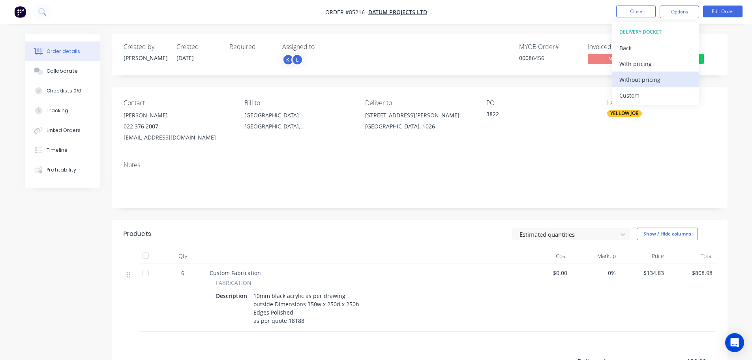
click at [643, 81] on div "Without pricing" at bounding box center [656, 79] width 73 height 11
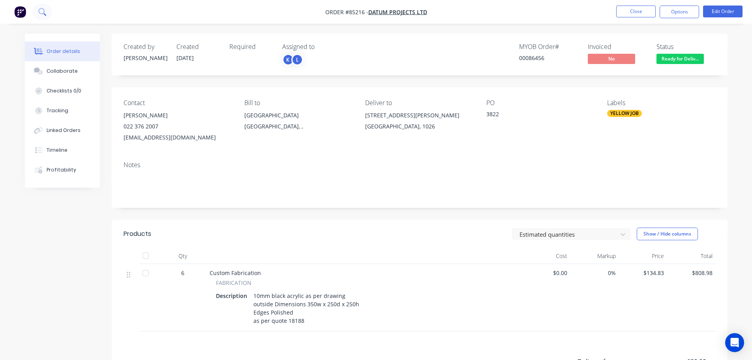
click at [45, 13] on icon at bounding box center [42, 12] width 8 height 8
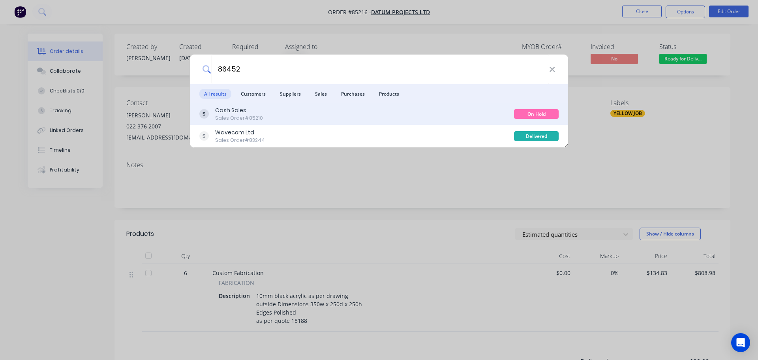
type input "86452"
click at [475, 117] on div "Cash Sales Sales Order #85210" at bounding box center [356, 113] width 315 height 15
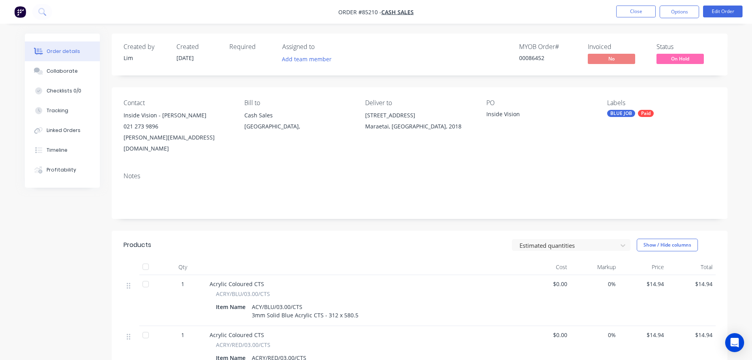
click at [700, 54] on span "On Hold" at bounding box center [680, 59] width 47 height 10
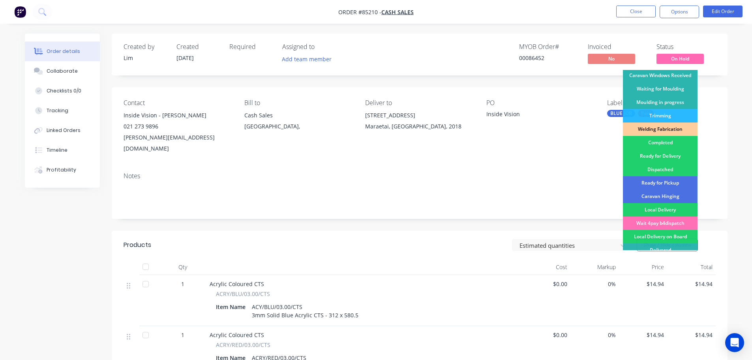
scroll to position [156, 0]
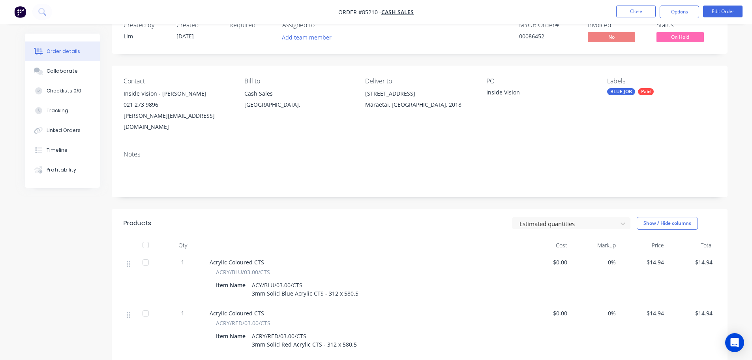
scroll to position [0, 0]
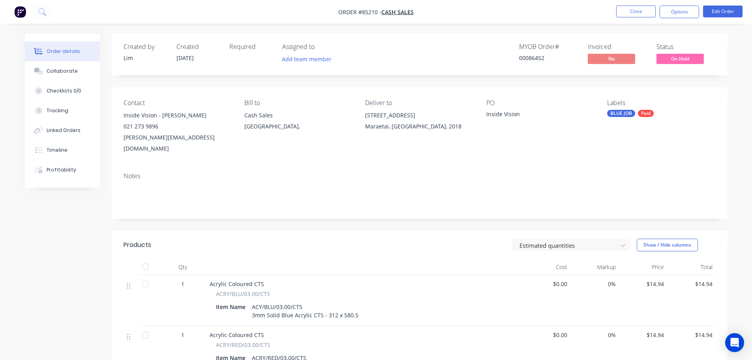
click at [698, 53] on div "Status On Hold" at bounding box center [686, 54] width 59 height 23
click at [88, 151] on button "Timeline" at bounding box center [62, 150] width 75 height 20
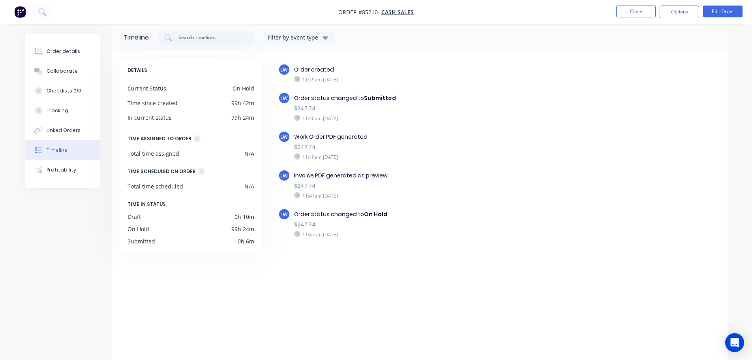
scroll to position [14, 0]
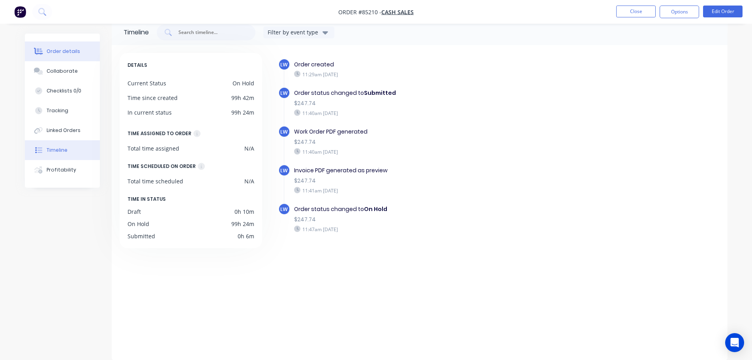
click at [69, 53] on div "Order details" at bounding box center [64, 51] width 34 height 7
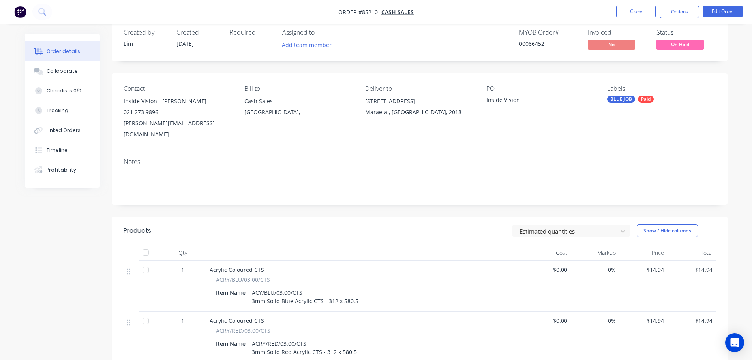
click at [687, 44] on span "On Hold" at bounding box center [680, 44] width 47 height 10
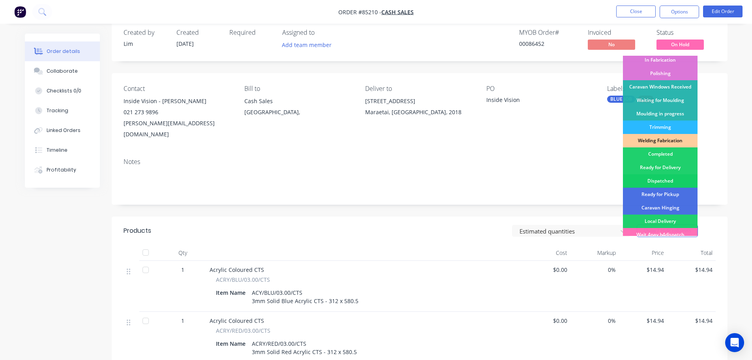
scroll to position [156, 0]
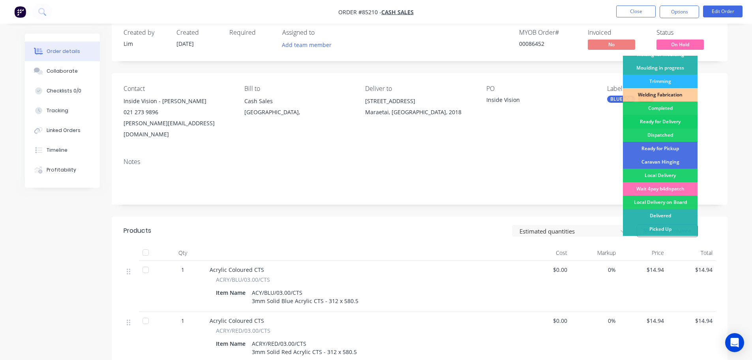
click at [662, 122] on div "Ready for Delivery" at bounding box center [660, 121] width 75 height 13
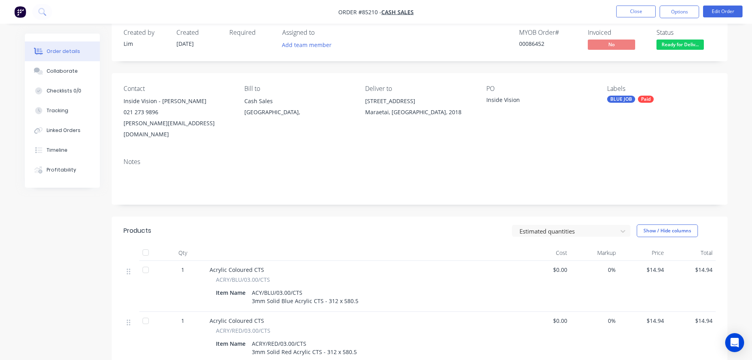
scroll to position [0, 0]
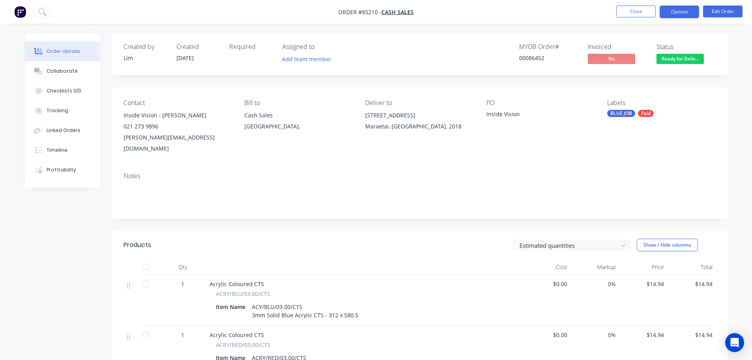
click at [675, 16] on button "Options" at bounding box center [679, 12] width 39 height 13
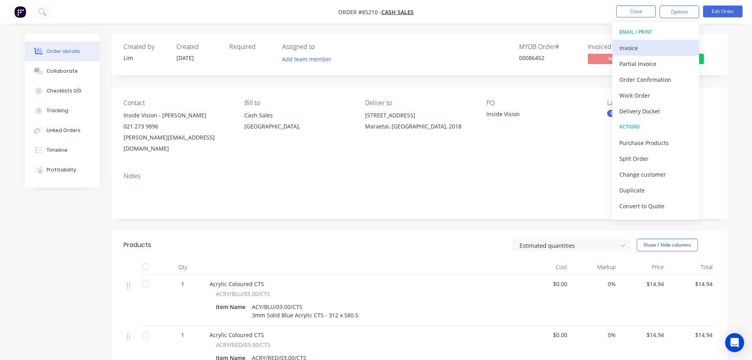
click at [655, 51] on div "Invoice" at bounding box center [656, 47] width 73 height 11
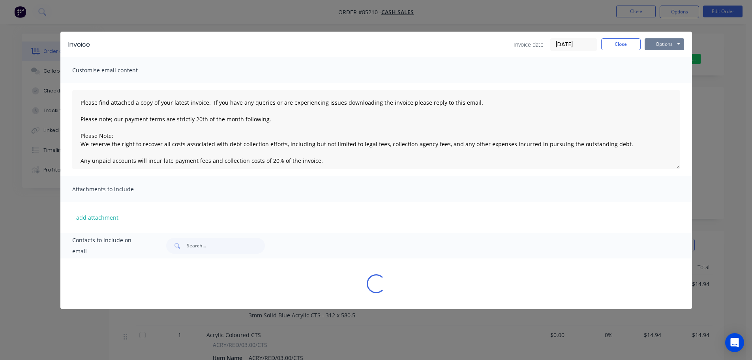
click at [659, 47] on button "Options" at bounding box center [664, 44] width 39 height 12
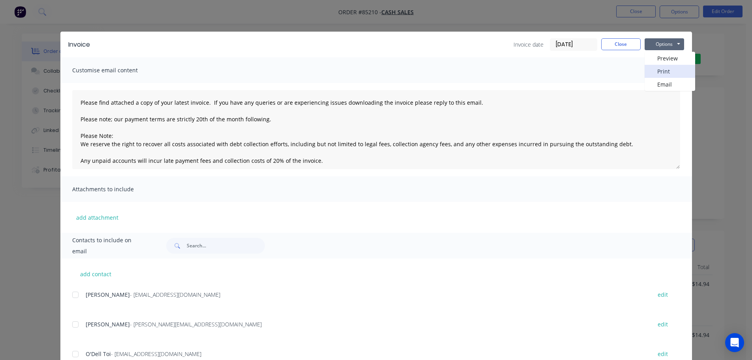
click at [662, 71] on button "Print" at bounding box center [670, 71] width 51 height 13
click at [35, 12] on div "Invoice Invoice date 14/10/25 Close Options Preview Print Email Customise email…" at bounding box center [376, 180] width 752 height 360
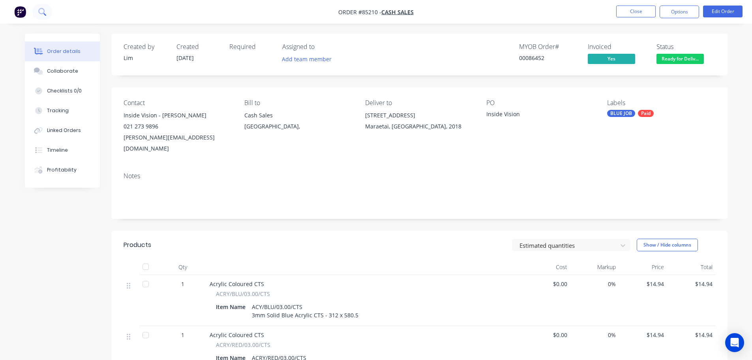
click at [44, 13] on icon at bounding box center [41, 11] width 6 height 6
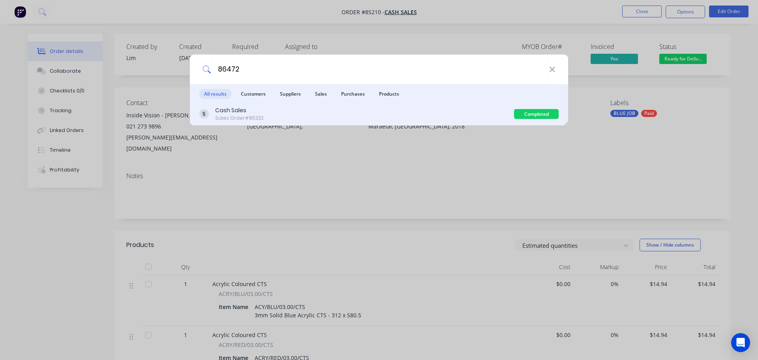
type input "86472"
click at [466, 122] on div "Cash Sales Sales Order #85232 Completed" at bounding box center [379, 114] width 378 height 22
click at [470, 118] on div "Cash Sales Sales Order #85232" at bounding box center [356, 113] width 315 height 15
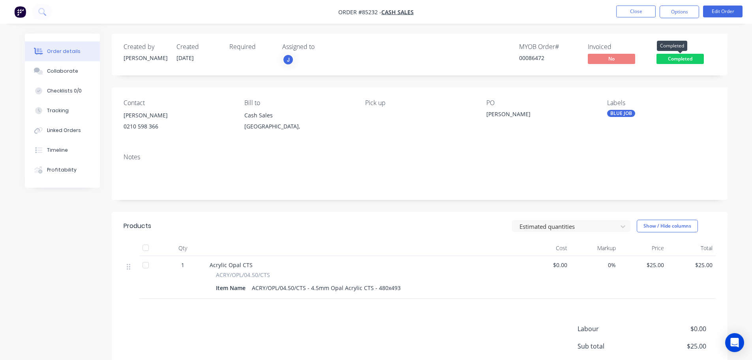
click at [690, 55] on span "Completed" at bounding box center [680, 59] width 47 height 10
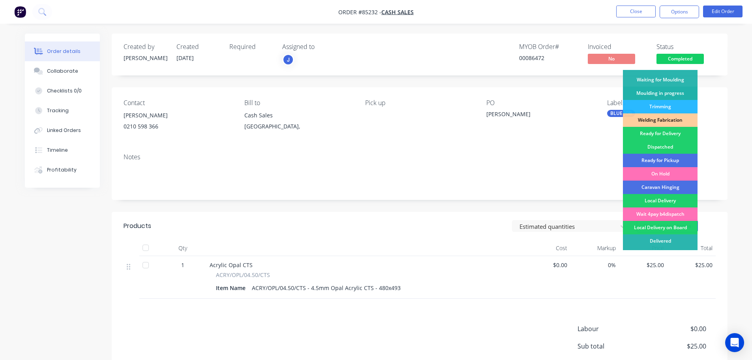
scroll to position [156, 0]
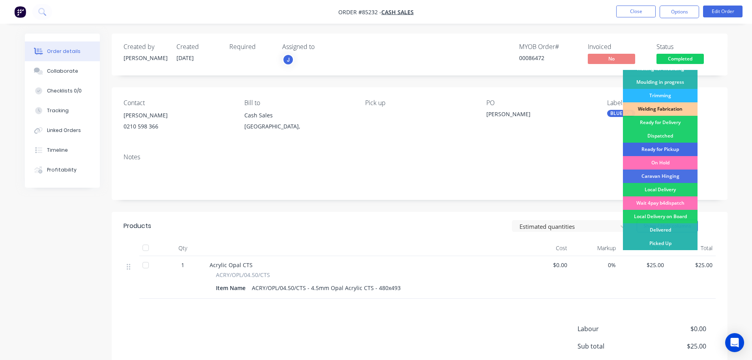
click at [672, 147] on div "Ready for Pickup" at bounding box center [660, 149] width 75 height 13
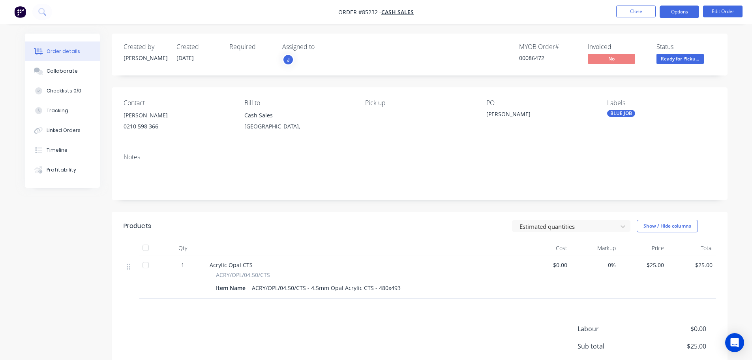
click at [670, 11] on button "Options" at bounding box center [679, 12] width 39 height 13
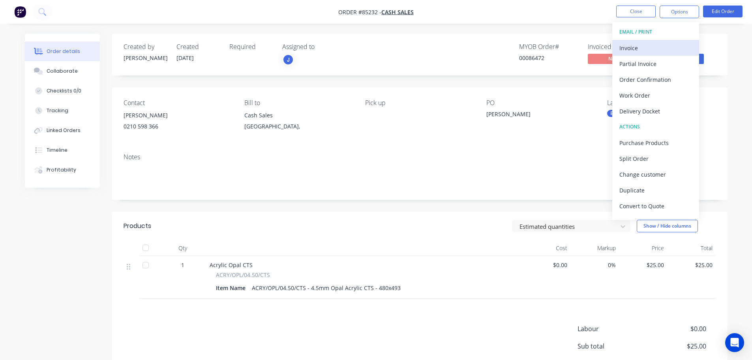
click at [663, 45] on div "Invoice" at bounding box center [656, 47] width 73 height 11
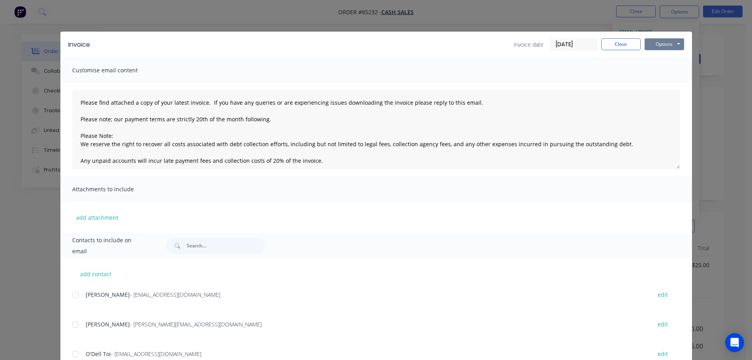
click at [659, 45] on button "Options" at bounding box center [664, 44] width 39 height 12
click at [657, 71] on button "Print" at bounding box center [670, 71] width 51 height 13
drag, startPoint x: 43, startPoint y: 21, endPoint x: 39, endPoint y: 11, distance: 10.3
click at [43, 21] on div "Invoice Invoice date 14/10/25 Close Options Preview Print Email Customise email…" at bounding box center [376, 180] width 752 height 360
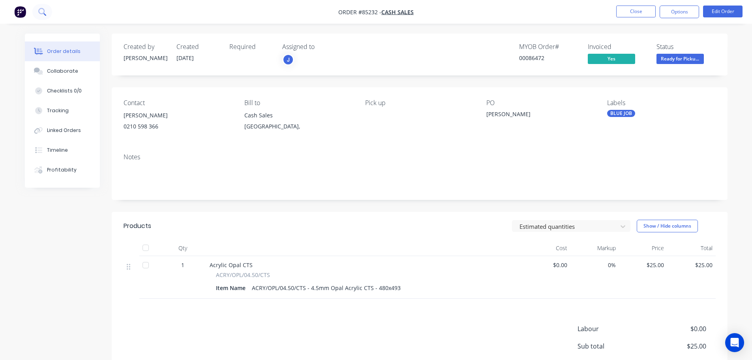
click at [40, 11] on icon at bounding box center [42, 12] width 8 height 8
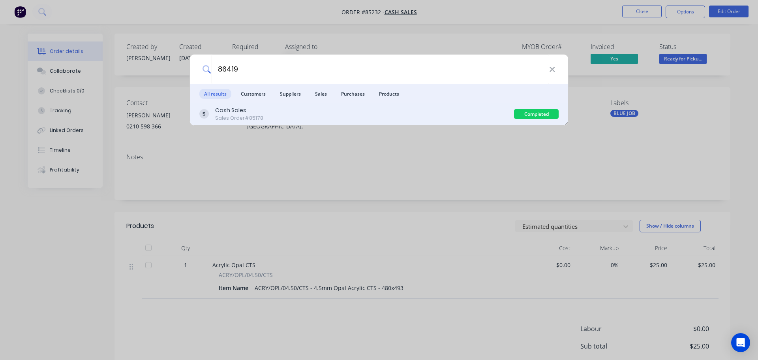
type input "86419"
click at [449, 110] on div "Cash Sales Sales Order #85178" at bounding box center [356, 113] width 315 height 15
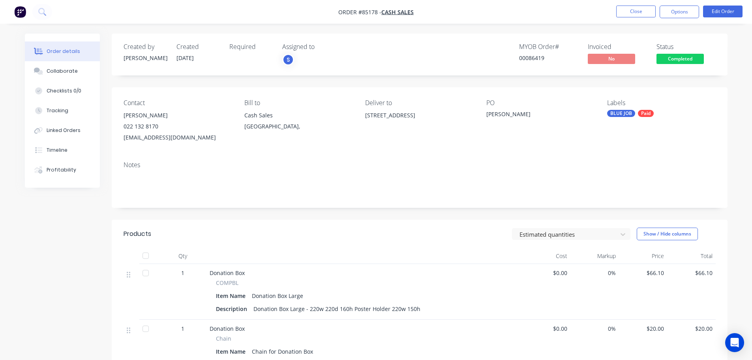
click at [686, 56] on span "Completed" at bounding box center [680, 59] width 47 height 10
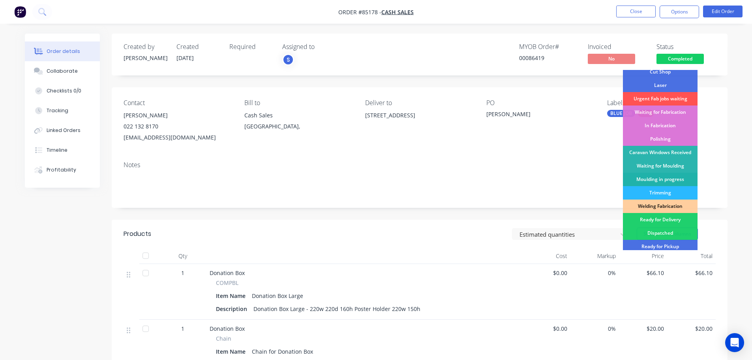
scroll to position [156, 0]
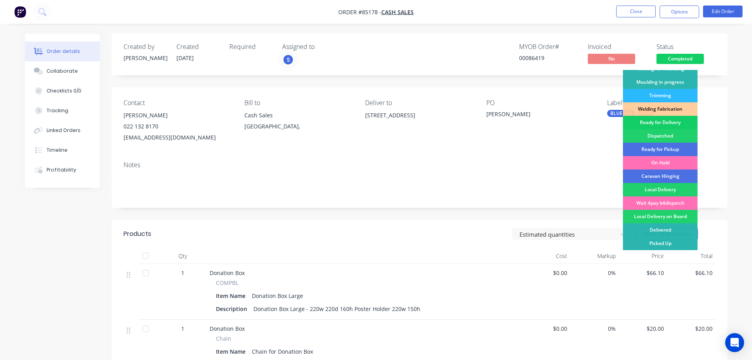
click at [676, 116] on div "Ready for Delivery" at bounding box center [660, 122] width 75 height 13
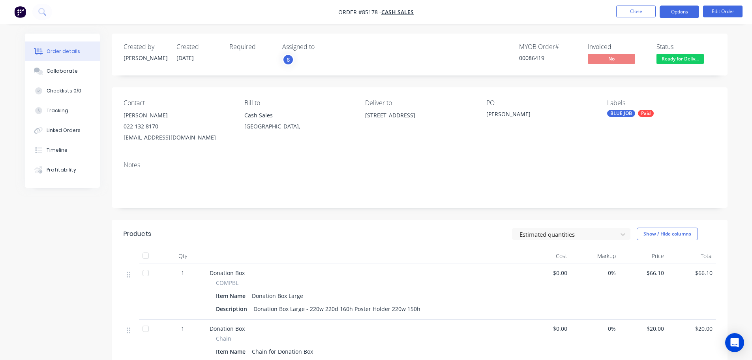
click at [679, 13] on button "Options" at bounding box center [679, 12] width 39 height 13
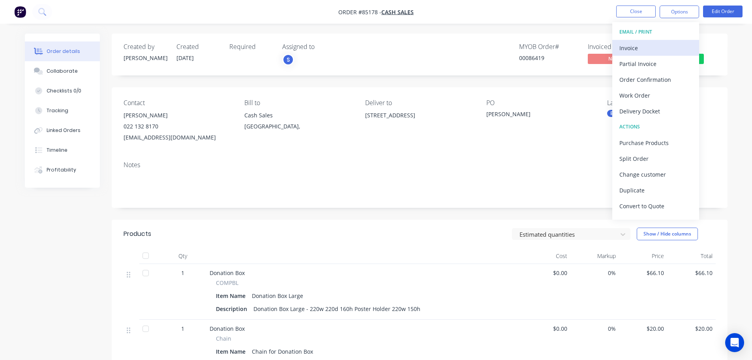
click at [658, 51] on div "Invoice" at bounding box center [656, 47] width 73 height 11
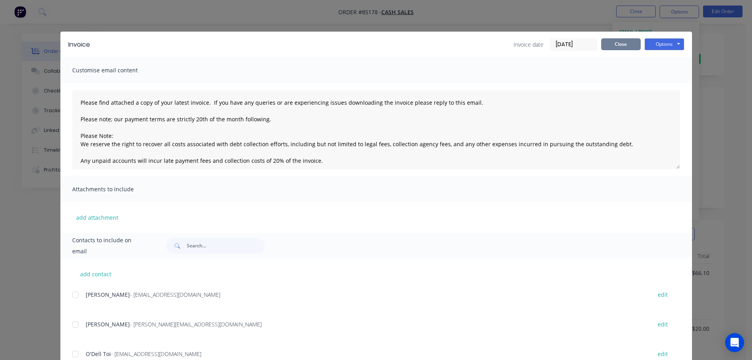
click at [628, 45] on button "Close" at bounding box center [620, 44] width 39 height 12
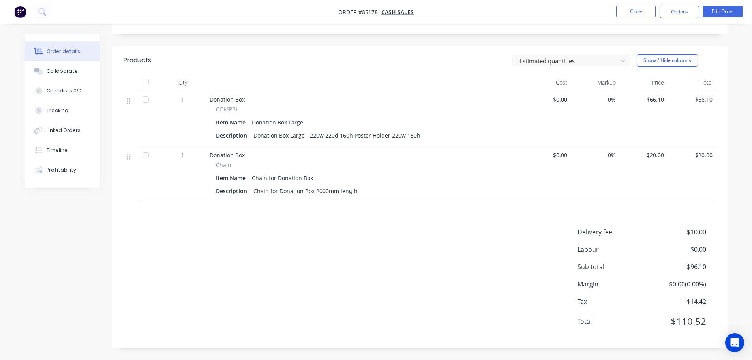
scroll to position [0, 0]
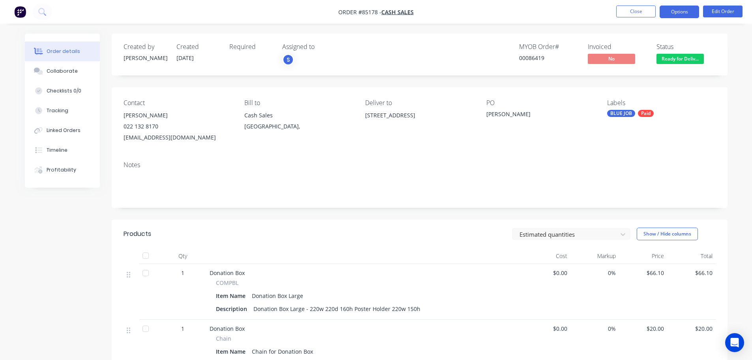
click at [666, 11] on button "Options" at bounding box center [679, 12] width 39 height 13
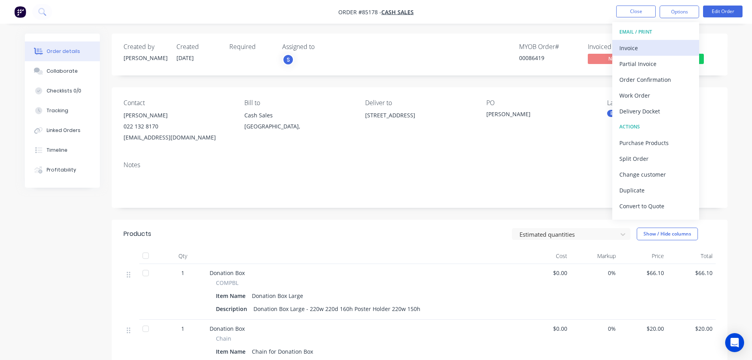
click at [655, 45] on div "Invoice" at bounding box center [656, 47] width 73 height 11
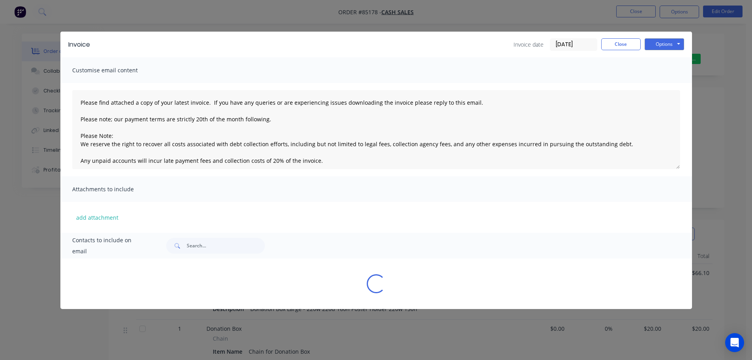
click at [657, 42] on button "Options" at bounding box center [664, 44] width 39 height 12
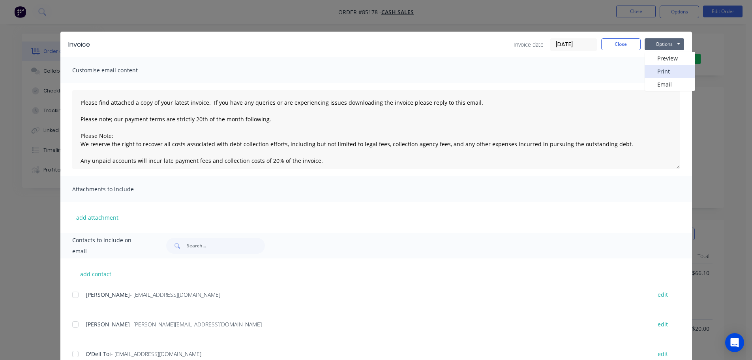
click at [658, 67] on button "Print" at bounding box center [670, 71] width 51 height 13
click at [624, 47] on button "Close" at bounding box center [620, 44] width 39 height 12
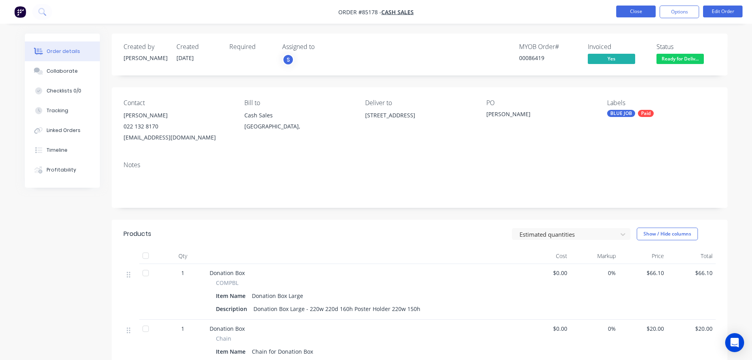
click at [641, 17] on button "Close" at bounding box center [635, 12] width 39 height 12
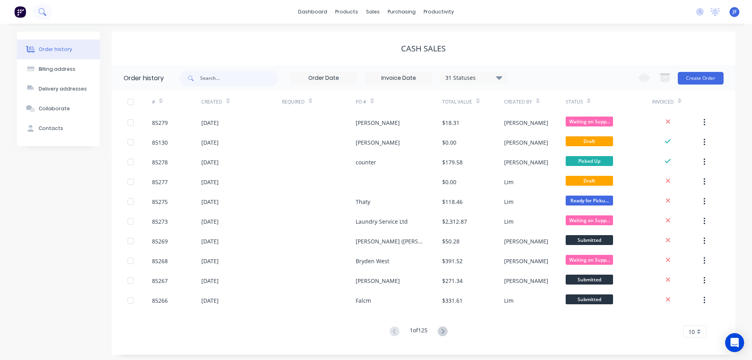
click at [52, 10] on div "dashboard products sales purchasing productivity dashboard products Product Cat…" at bounding box center [376, 12] width 752 height 24
click at [41, 15] on icon at bounding box center [42, 12] width 8 height 8
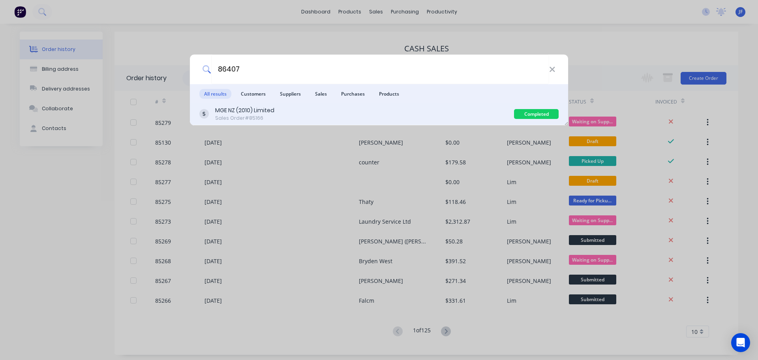
type input "86407"
click at [432, 121] on div "MGE NZ (2010) Limited Sales Order #85166" at bounding box center [356, 113] width 315 height 15
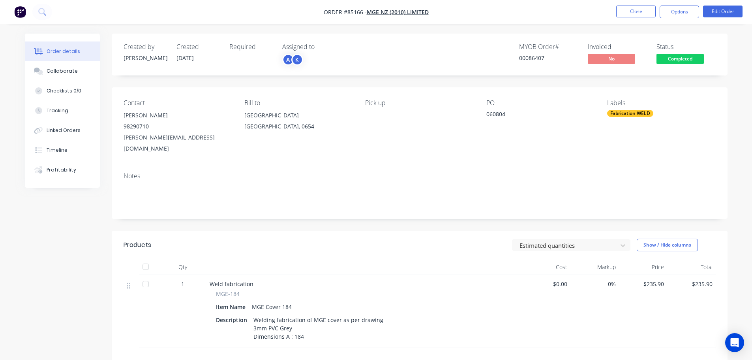
click at [694, 59] on span "Completed" at bounding box center [680, 59] width 47 height 10
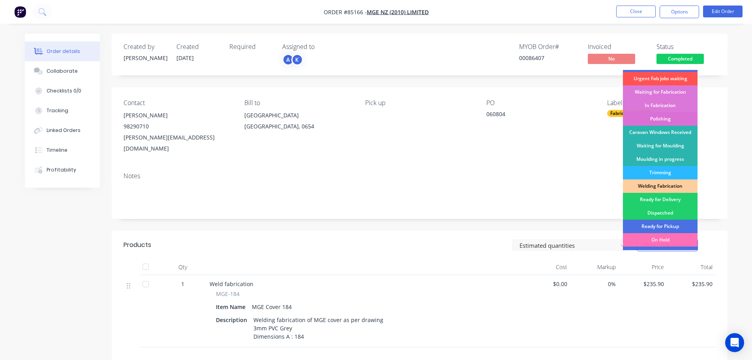
scroll to position [156, 0]
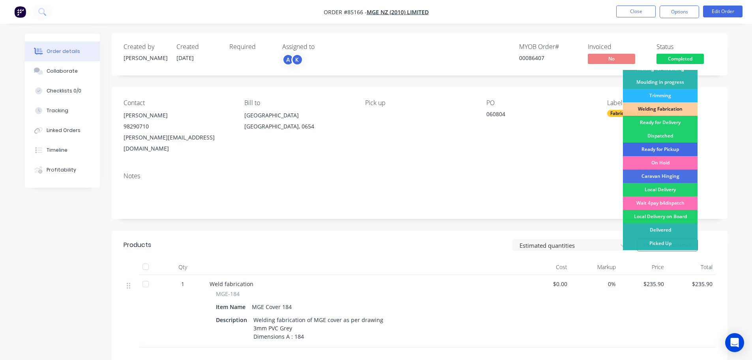
click at [658, 149] on div "Ready for Pickup" at bounding box center [660, 149] width 75 height 13
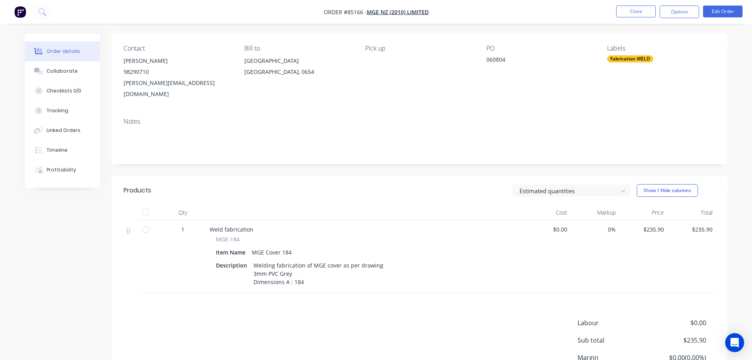
scroll to position [0, 0]
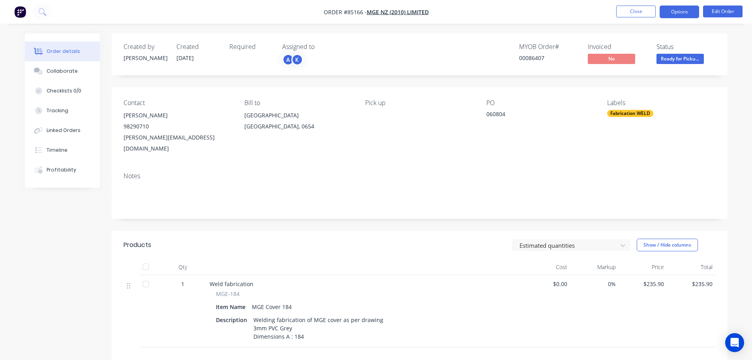
click at [685, 16] on button "Options" at bounding box center [679, 12] width 39 height 13
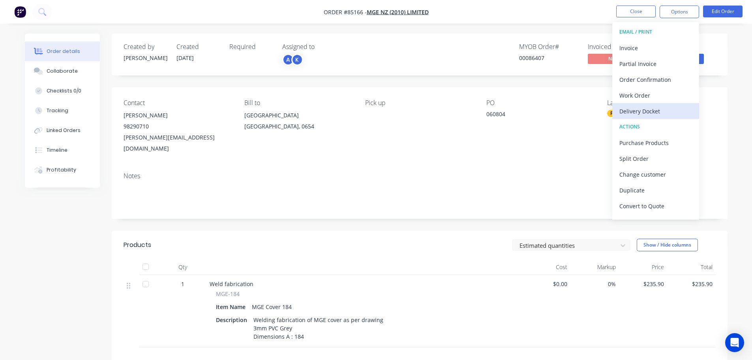
click at [650, 111] on div "Delivery Docket" at bounding box center [656, 110] width 73 height 11
click at [657, 77] on div "Without pricing" at bounding box center [656, 79] width 73 height 11
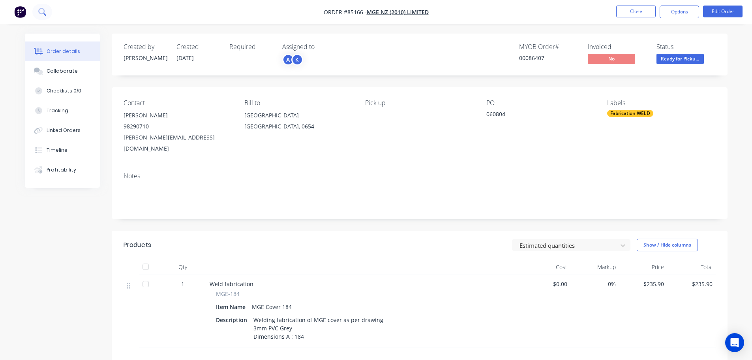
click at [47, 12] on button at bounding box center [42, 12] width 20 height 16
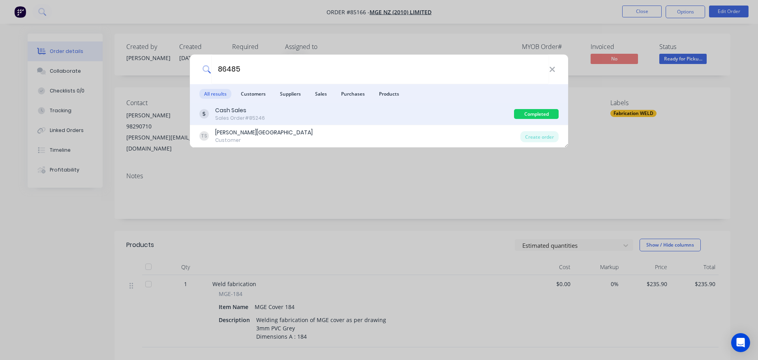
type input "86485"
click at [492, 116] on div "Cash Sales Sales Order #85246" at bounding box center [356, 113] width 315 height 15
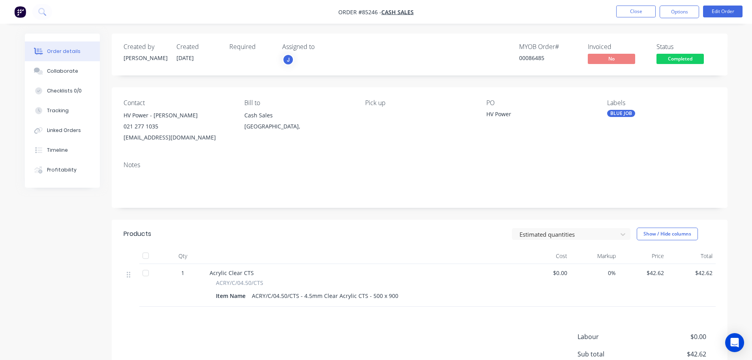
click at [671, 64] on button "Completed" at bounding box center [680, 60] width 47 height 12
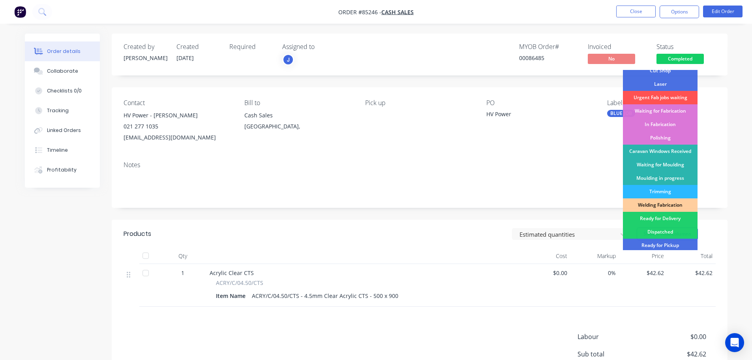
scroll to position [79, 0]
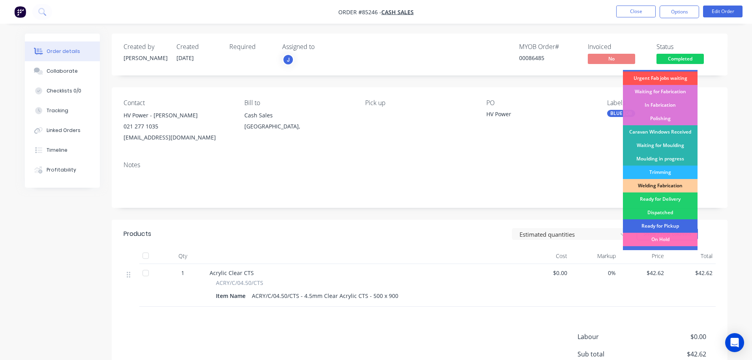
click at [655, 225] on div "Ready for Pickup" at bounding box center [660, 225] width 75 height 13
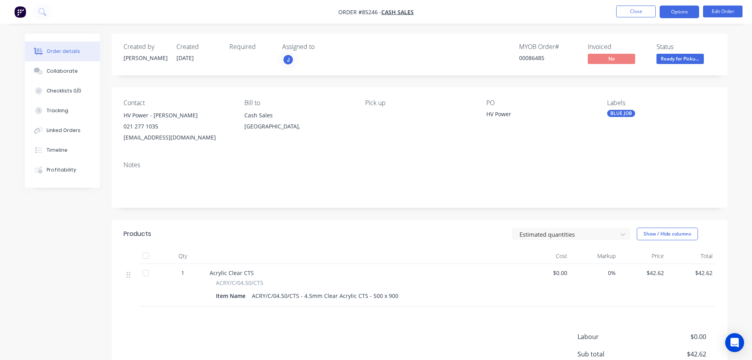
click at [683, 12] on button "Options" at bounding box center [679, 12] width 39 height 13
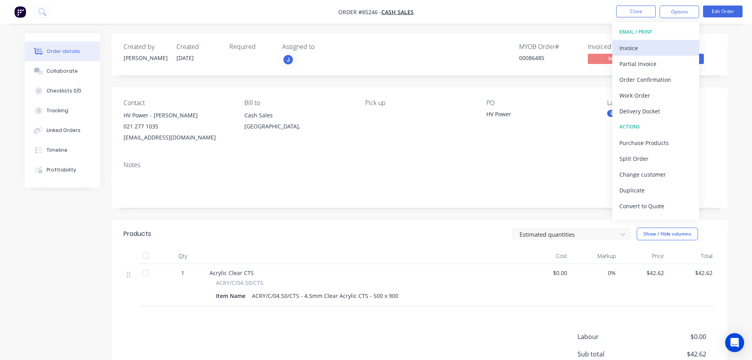
click at [676, 53] on div "Invoice" at bounding box center [656, 47] width 73 height 11
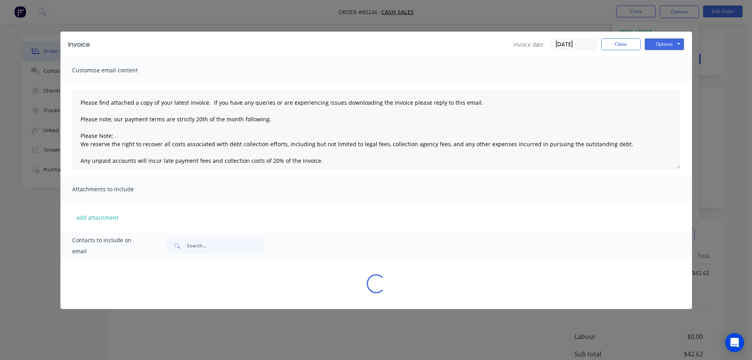
click at [682, 44] on div "Invoice Invoice date 14/10/25 Close Options Preview Print Email" at bounding box center [376, 45] width 632 height 26
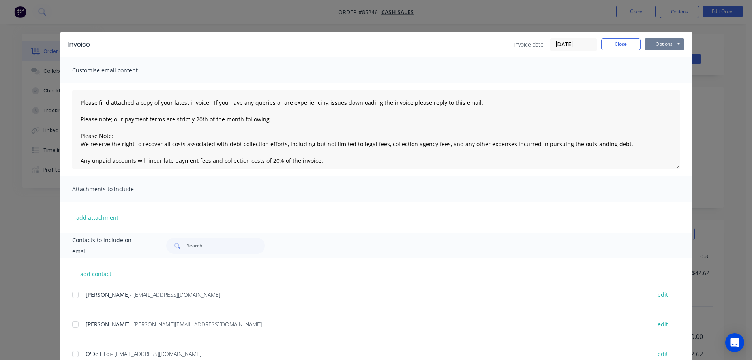
click at [678, 47] on button "Options" at bounding box center [664, 44] width 39 height 12
click at [668, 72] on button "Print" at bounding box center [670, 71] width 51 height 13
click at [43, 11] on div "Invoice Invoice date 14/10/25 Close Options Preview Print Email Customise email…" at bounding box center [376, 180] width 752 height 360
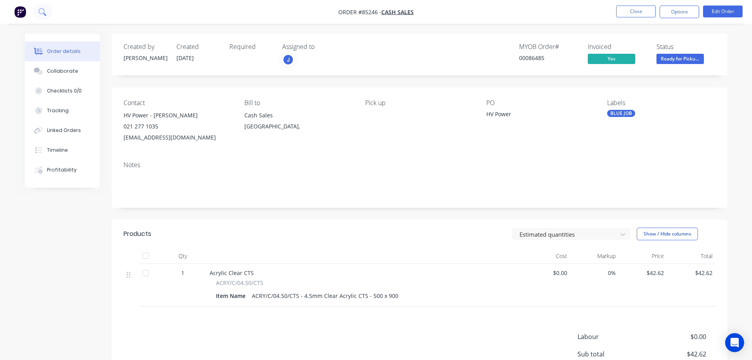
click at [38, 12] on button at bounding box center [42, 12] width 20 height 16
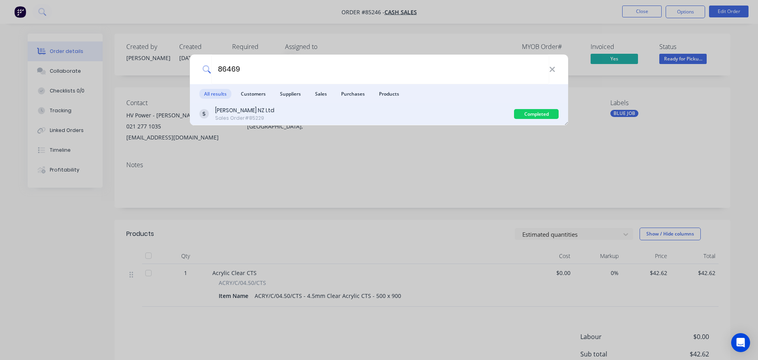
type input "86469"
click at [466, 113] on div "Jean Mueller NZ Ltd Sales Order #85229" at bounding box center [356, 113] width 315 height 15
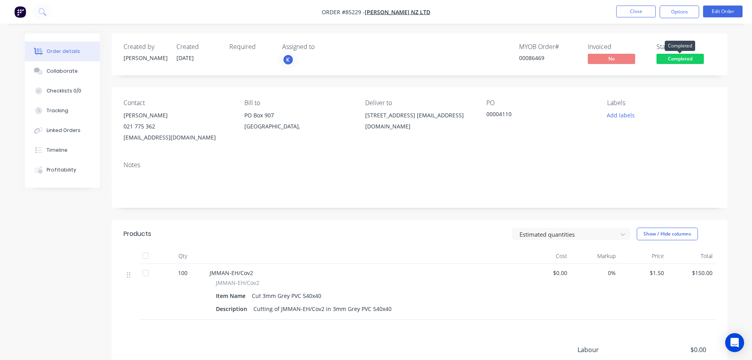
click at [672, 62] on span "Completed" at bounding box center [680, 59] width 47 height 10
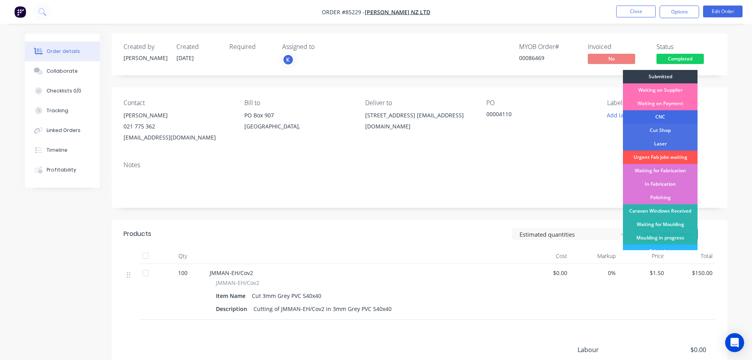
scroll to position [156, 0]
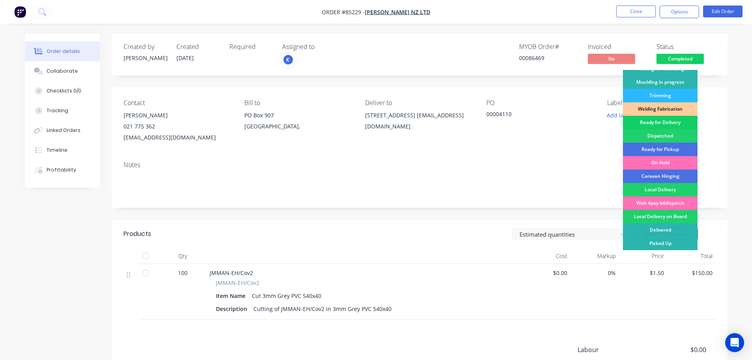
click at [681, 119] on div "Ready for Delivery" at bounding box center [660, 122] width 75 height 13
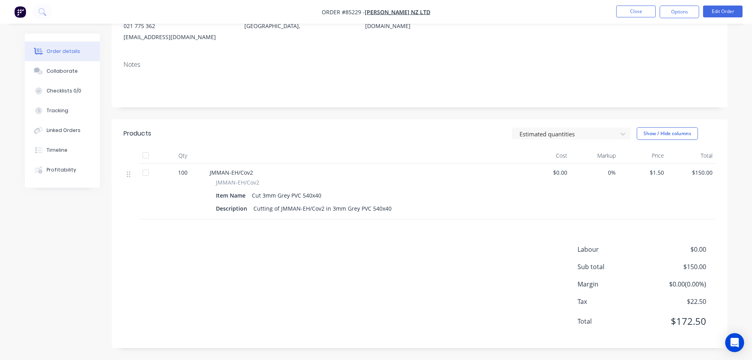
scroll to position [0, 0]
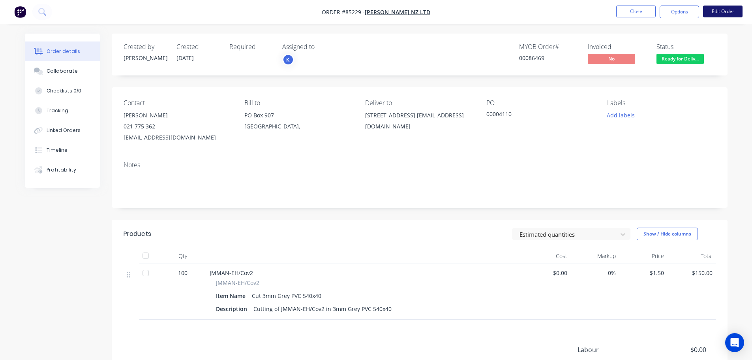
click at [732, 6] on button "Edit Order" at bounding box center [722, 12] width 39 height 12
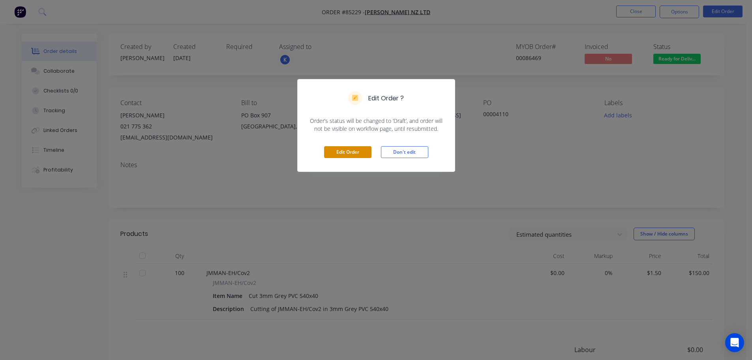
click at [360, 152] on button "Edit Order" at bounding box center [347, 152] width 47 height 12
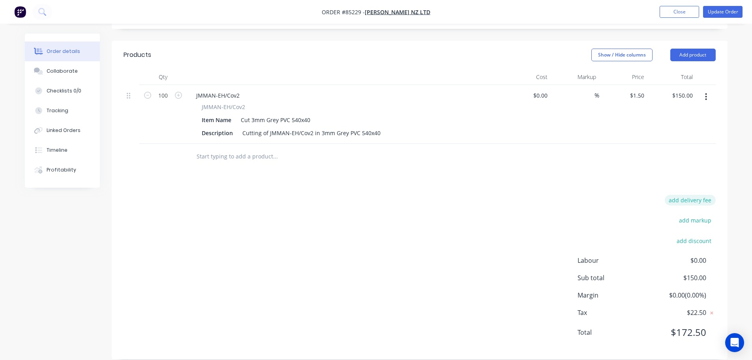
click at [701, 195] on button "add delivery fee" at bounding box center [690, 200] width 51 height 11
click at [691, 197] on input at bounding box center [685, 203] width 36 height 12
type input "16"
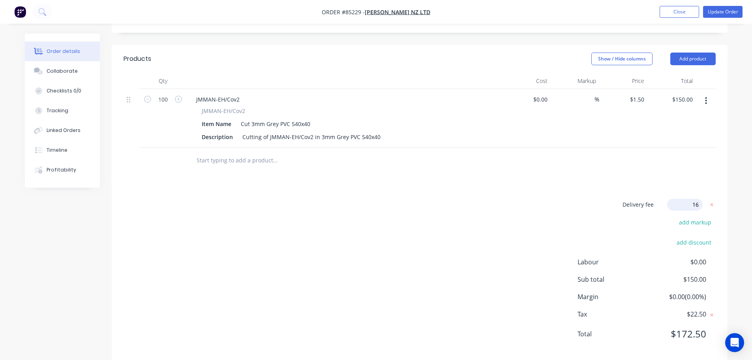
click at [625, 148] on div at bounding box center [420, 161] width 592 height 26
click at [713, 7] on button "Update Order" at bounding box center [722, 12] width 39 height 12
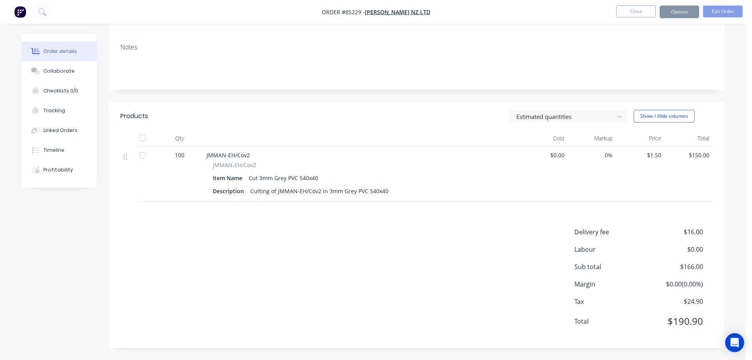
scroll to position [0, 0]
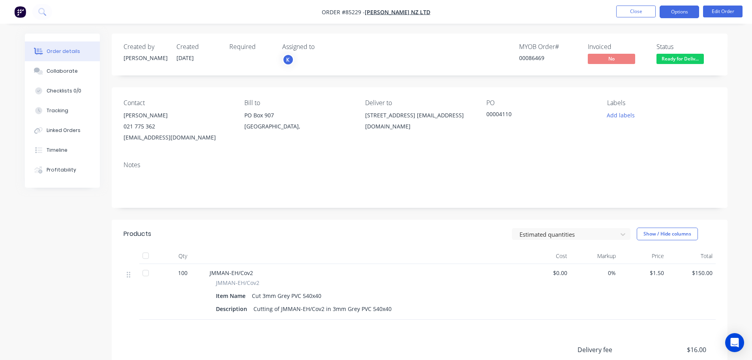
click at [687, 10] on button "Options" at bounding box center [679, 12] width 39 height 13
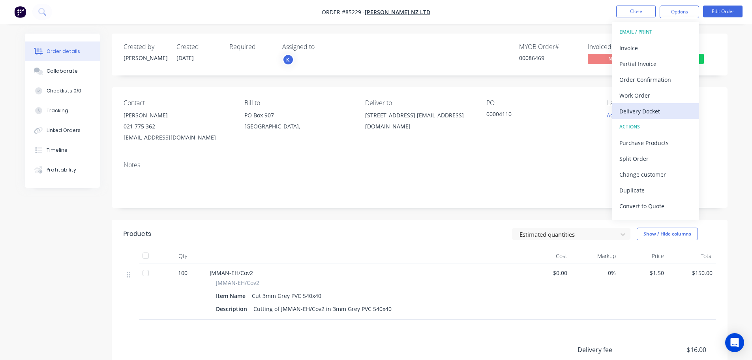
click at [652, 108] on div "Delivery Docket" at bounding box center [656, 110] width 73 height 11
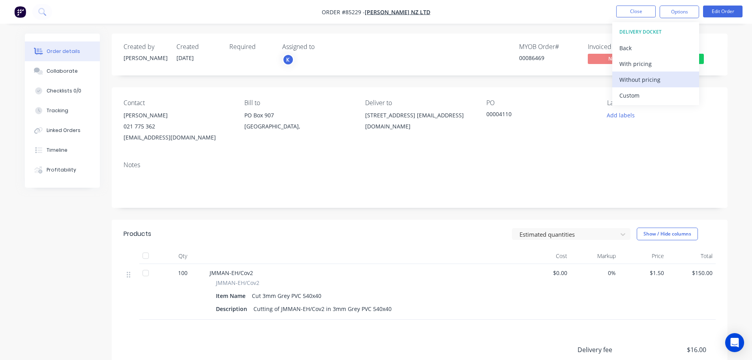
click at [655, 81] on div "Without pricing" at bounding box center [656, 79] width 73 height 11
click at [44, 10] on icon at bounding box center [41, 11] width 6 height 6
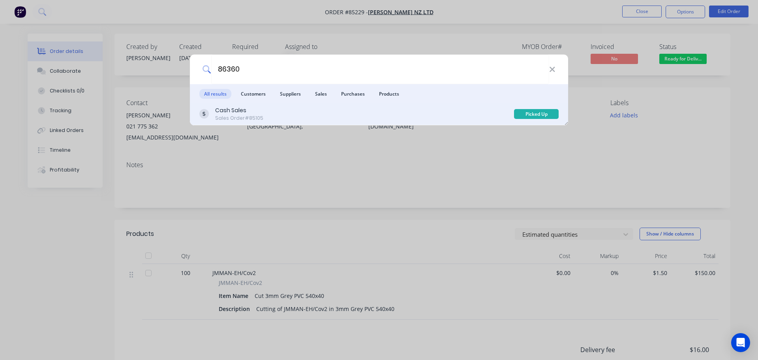
type input "86360"
click at [481, 114] on div "Cash Sales Sales Order #85105" at bounding box center [356, 113] width 315 height 15
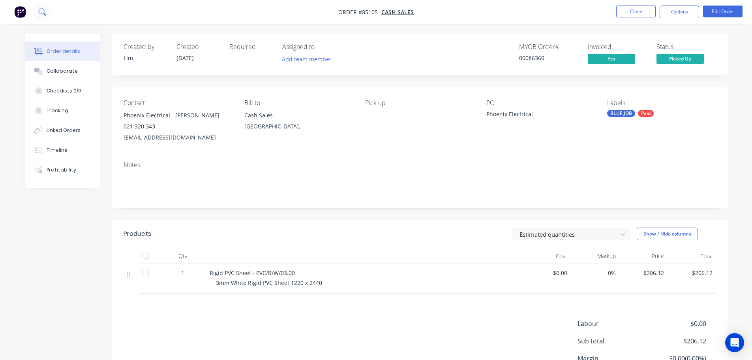
click at [49, 8] on button at bounding box center [42, 12] width 20 height 16
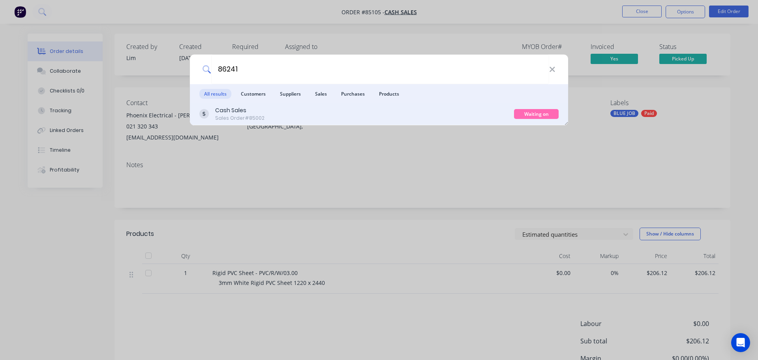
type input "86241"
click at [304, 111] on div "Cash Sales Sales Order #85002" at bounding box center [356, 113] width 315 height 15
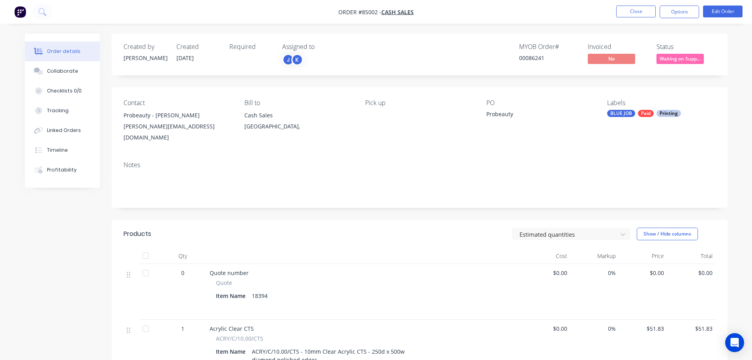
click at [677, 57] on span "Waiting on Supp..." at bounding box center [680, 59] width 47 height 10
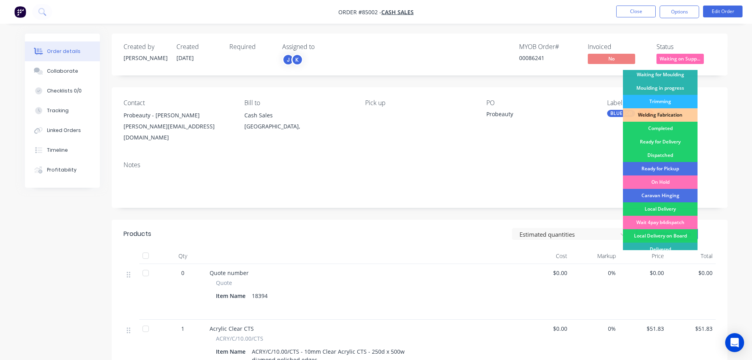
scroll to position [156, 0]
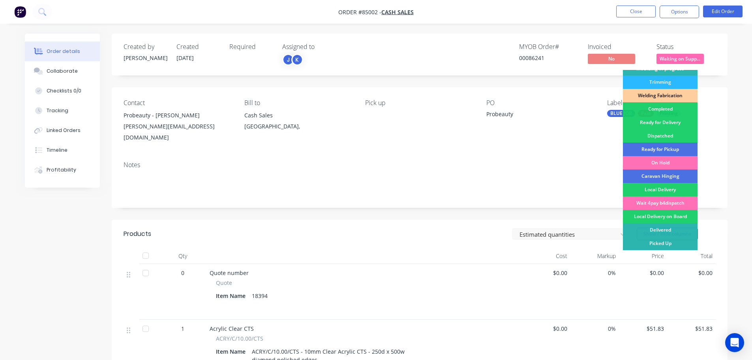
click at [675, 146] on div "Ready for Pickup" at bounding box center [660, 149] width 75 height 13
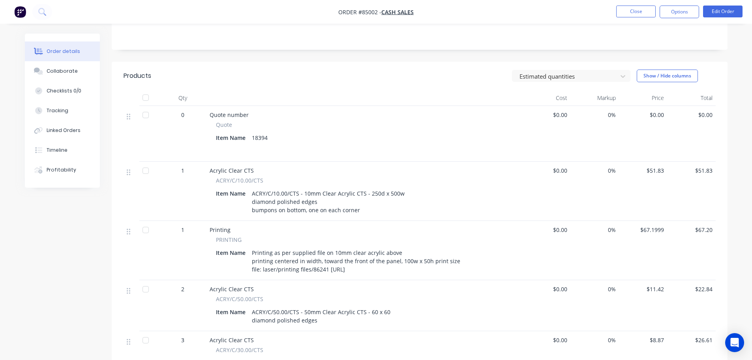
scroll to position [237, 0]
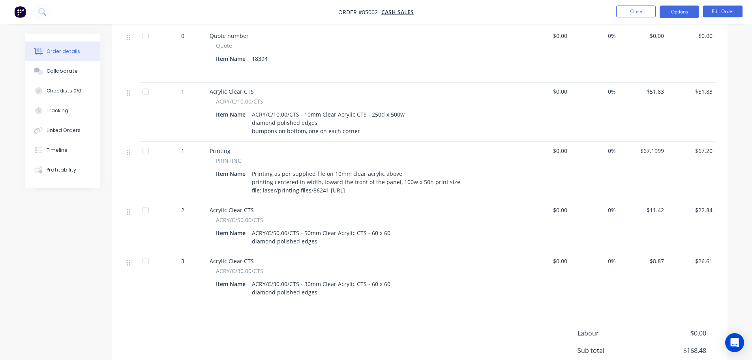
click at [677, 12] on button "Options" at bounding box center [679, 12] width 39 height 13
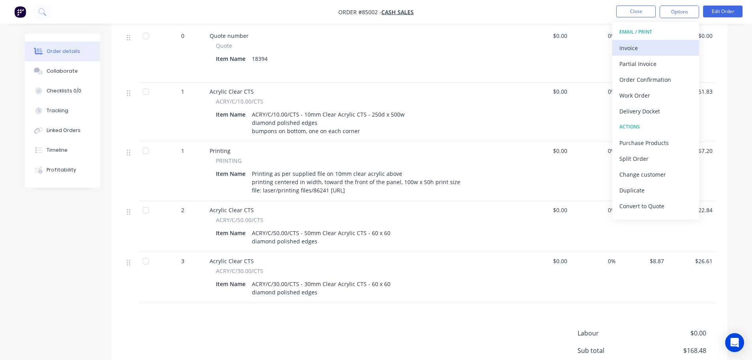
click at [666, 48] on div "Invoice" at bounding box center [656, 47] width 73 height 11
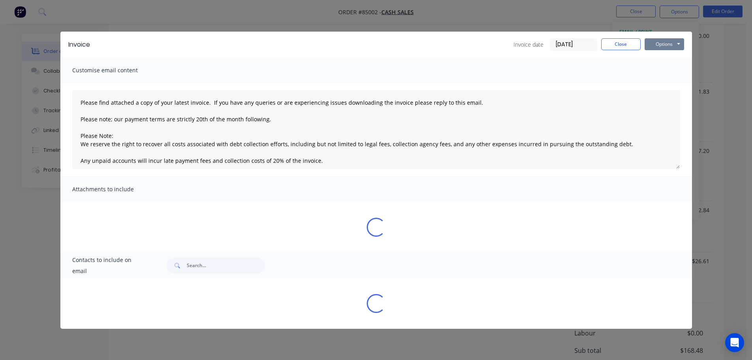
click at [671, 44] on button "Options" at bounding box center [664, 44] width 39 height 12
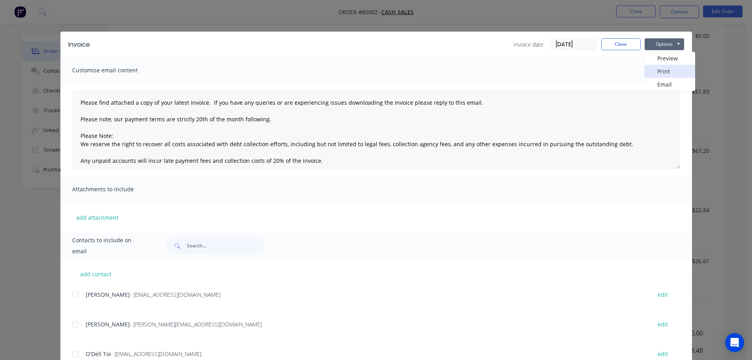
click at [671, 68] on button "Print" at bounding box center [670, 71] width 51 height 13
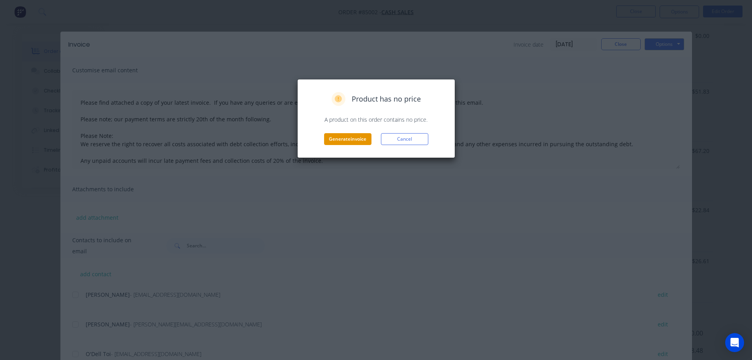
click at [351, 145] on button "Generate invoice" at bounding box center [347, 139] width 47 height 12
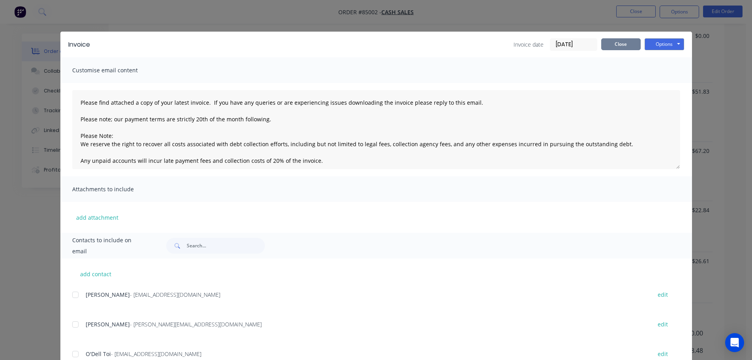
click at [613, 43] on button "Close" at bounding box center [620, 44] width 39 height 12
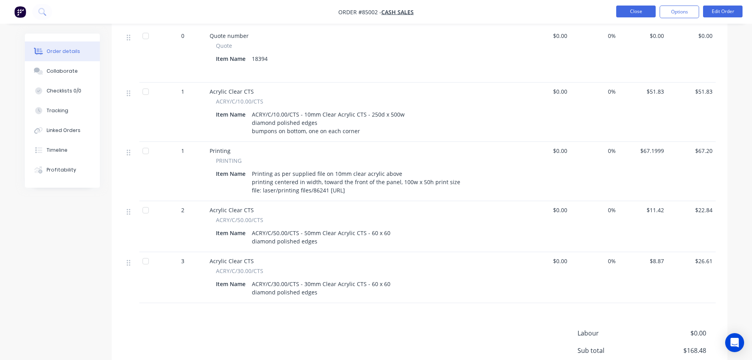
click at [619, 17] on button "Close" at bounding box center [635, 12] width 39 height 12
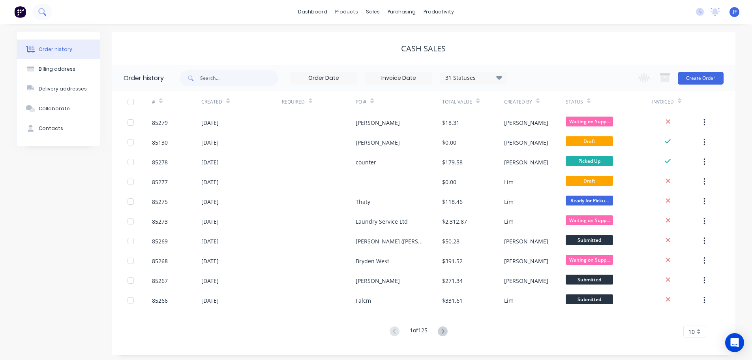
click at [37, 8] on button at bounding box center [42, 12] width 20 height 16
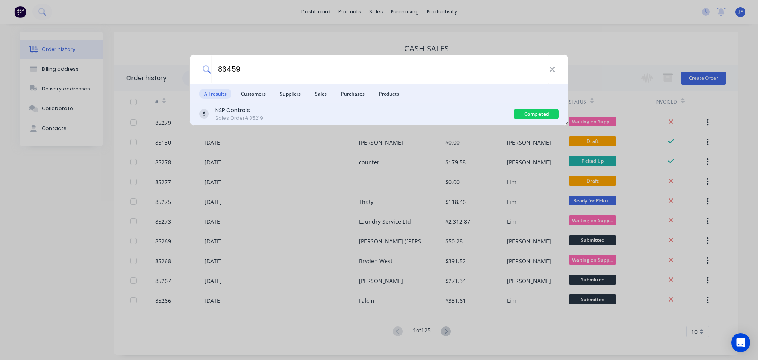
type input "86459"
click at [455, 124] on div "N2P Controls Sales Order #85219 Completed" at bounding box center [379, 114] width 378 height 22
click at [449, 118] on div "N2P Controls Sales Order #85219" at bounding box center [356, 113] width 315 height 15
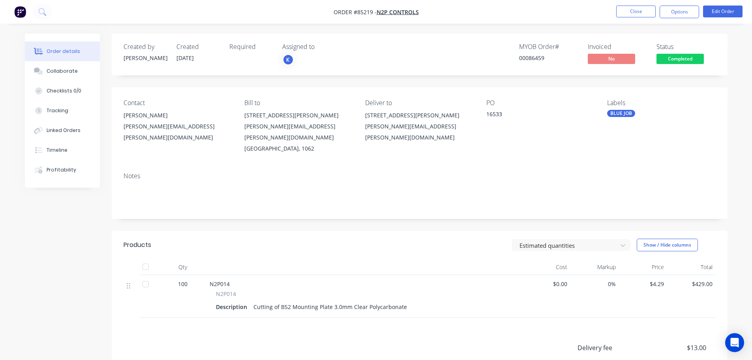
click at [689, 58] on span "Completed" at bounding box center [680, 59] width 47 height 10
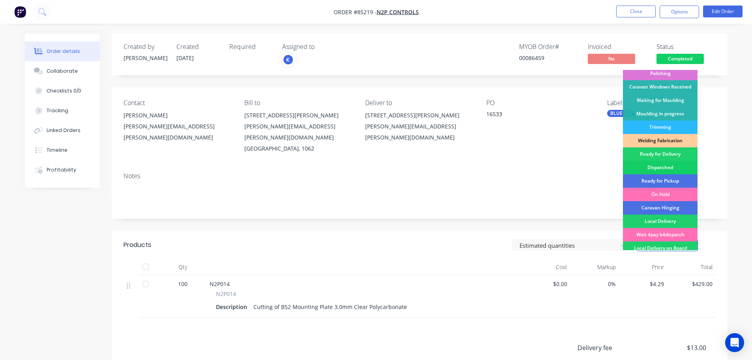
scroll to position [156, 0]
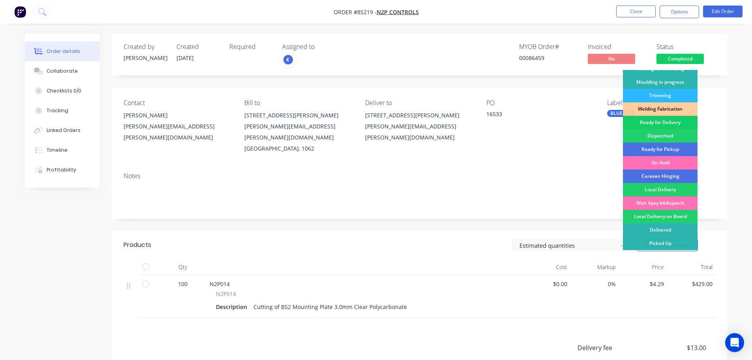
click at [680, 123] on div "Ready for Delivery" at bounding box center [660, 122] width 75 height 13
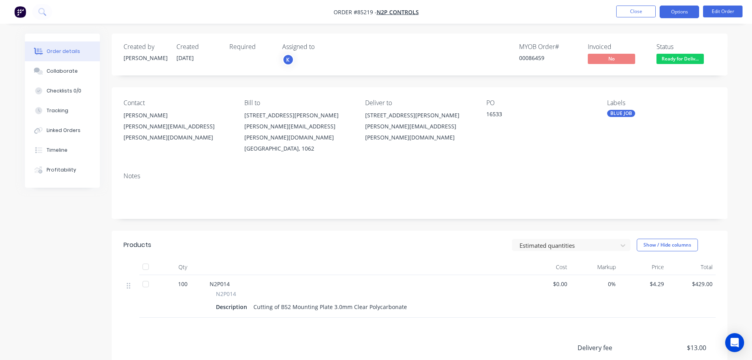
click at [687, 9] on button "Options" at bounding box center [679, 12] width 39 height 13
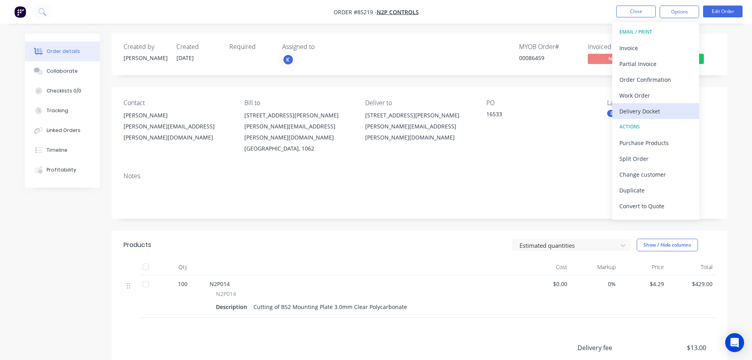
click at [660, 116] on div "Delivery Docket" at bounding box center [656, 110] width 73 height 11
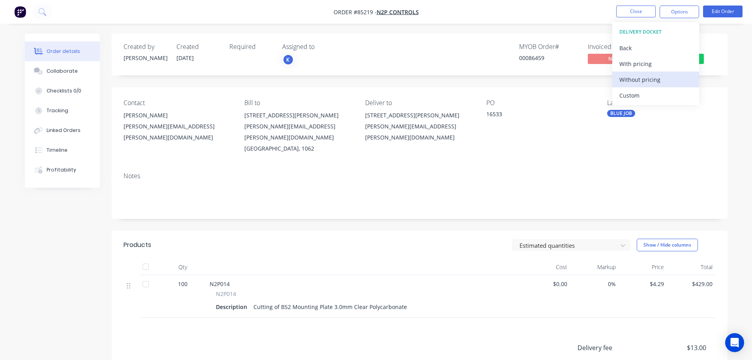
click at [659, 86] on button "Without pricing" at bounding box center [655, 79] width 87 height 16
click at [86, 26] on div "Order details Collaborate Checklists 0/0 Tracking Linked Orders Timeline Profit…" at bounding box center [376, 237] width 752 height 475
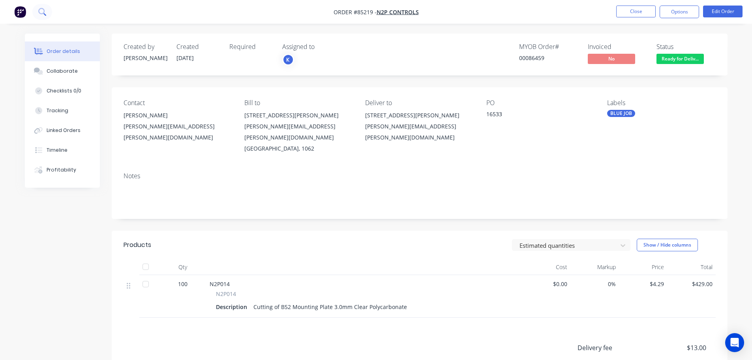
click at [39, 12] on icon at bounding box center [41, 11] width 6 height 6
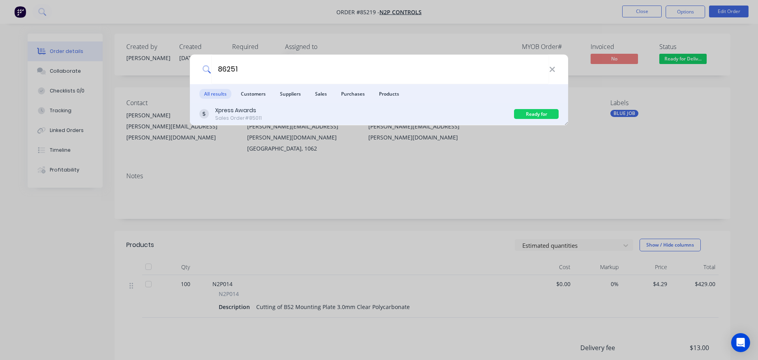
type input "86251"
click at [294, 113] on div "Xpress Awards Sales Order #85011" at bounding box center [356, 113] width 315 height 15
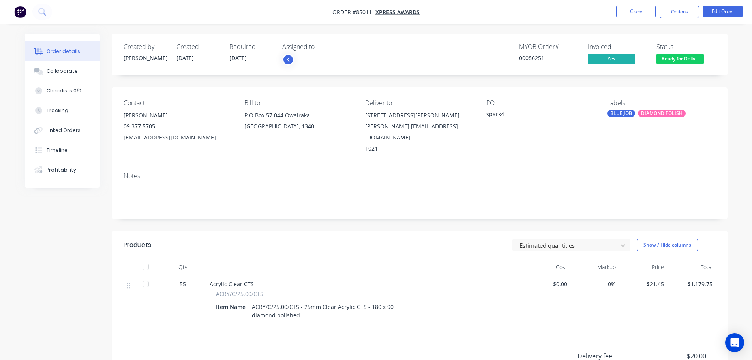
click at [651, 29] on div "Order details Collaborate Checklists 0/0 Tracking Linked Orders Timeline Profit…" at bounding box center [376, 242] width 752 height 484
click at [44, 15] on icon at bounding box center [42, 12] width 8 height 8
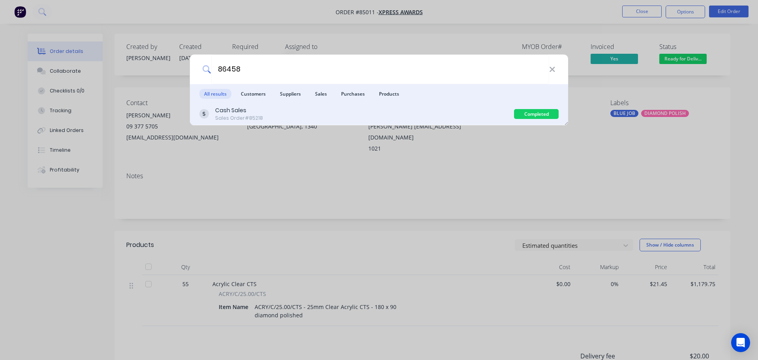
type input "86458"
click at [374, 112] on div "Cash Sales Sales Order #85218" at bounding box center [356, 113] width 315 height 15
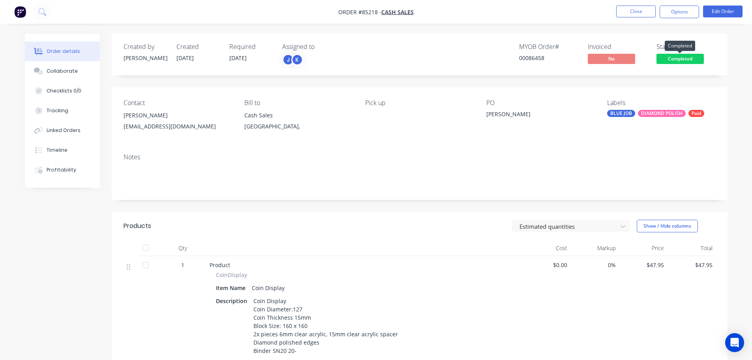
click at [685, 57] on span "Completed" at bounding box center [680, 59] width 47 height 10
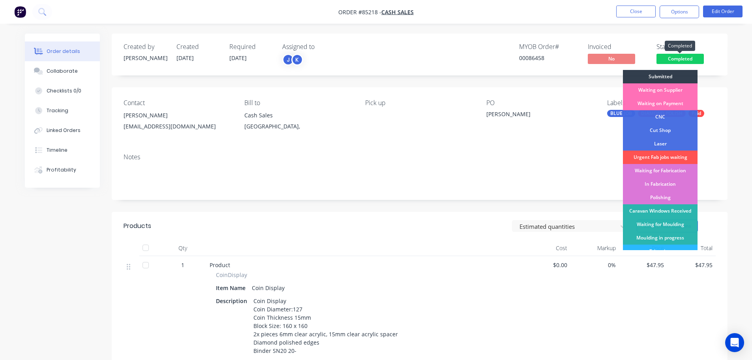
click at [687, 59] on span "Completed" at bounding box center [680, 59] width 47 height 10
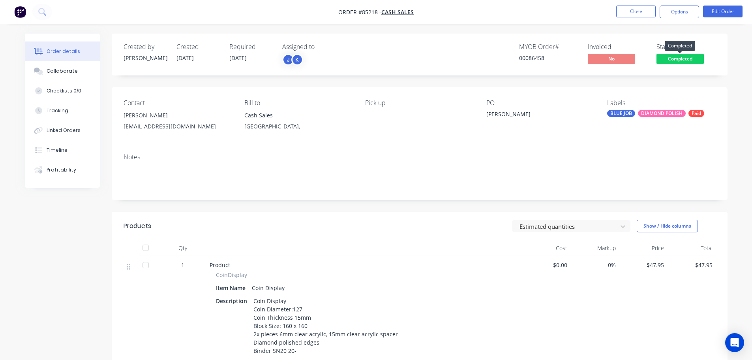
click at [687, 59] on span "Completed" at bounding box center [680, 59] width 47 height 10
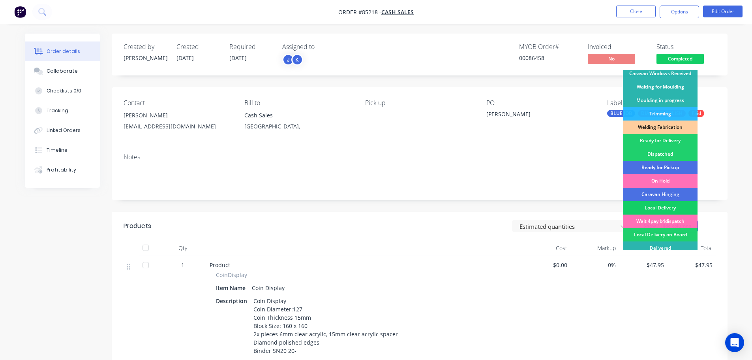
scroll to position [156, 0]
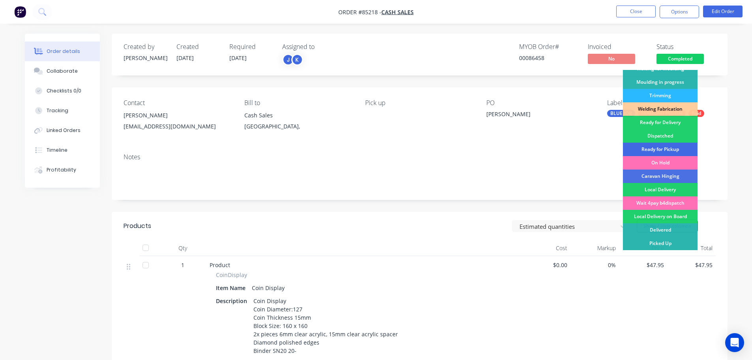
drag, startPoint x: 671, startPoint y: 149, endPoint x: 680, endPoint y: 108, distance: 41.9
click at [671, 148] on div "Ready for Pickup" at bounding box center [660, 149] width 75 height 13
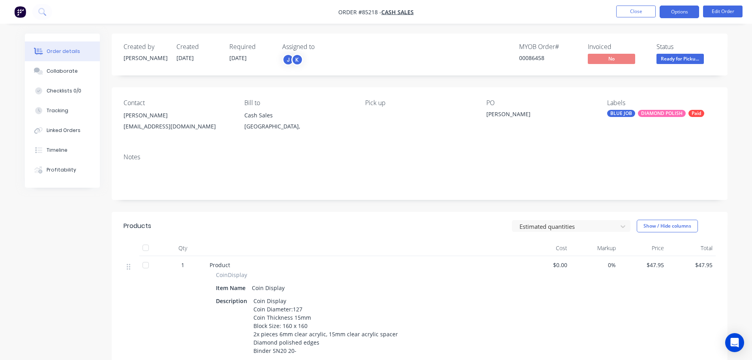
click at [683, 8] on button "Options" at bounding box center [679, 12] width 39 height 13
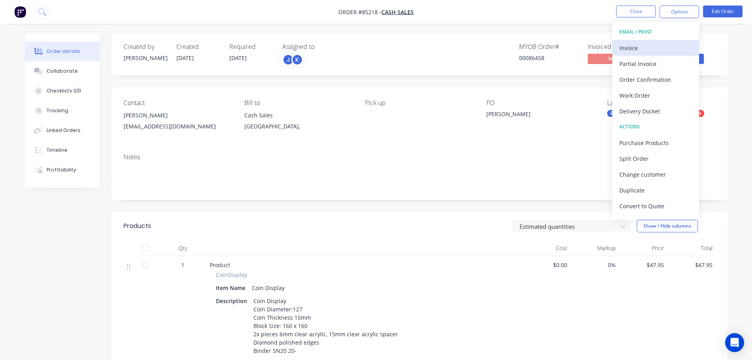
click at [649, 50] on div "Invoice" at bounding box center [656, 47] width 73 height 11
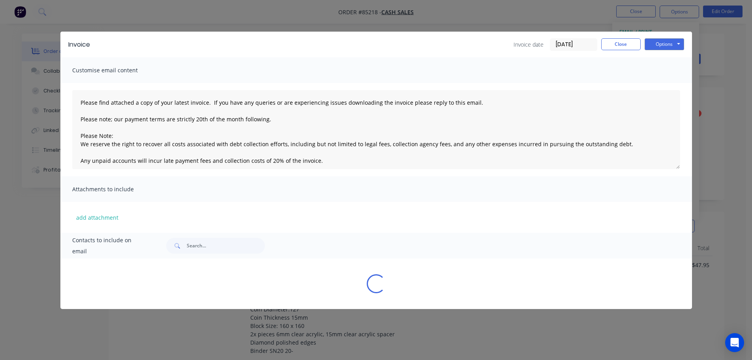
click at [686, 40] on div "Invoice Invoice date 14/10/25 Close Options Preview Print Email" at bounding box center [376, 45] width 632 height 26
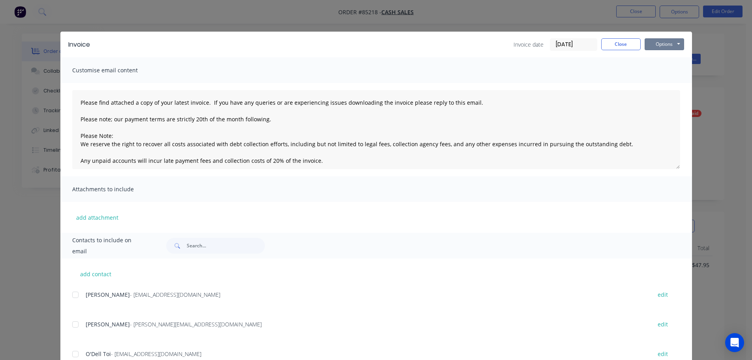
drag, startPoint x: 671, startPoint y: 45, endPoint x: 670, endPoint y: 51, distance: 5.7
click at [671, 46] on button "Options" at bounding box center [664, 44] width 39 height 12
click at [665, 71] on button "Print" at bounding box center [670, 71] width 51 height 13
click at [64, 33] on div "Invoice Invoice date 14/10/25 Close Options Preview Print Email" at bounding box center [376, 45] width 632 height 26
click at [49, 16] on div "Invoice Invoice date 14/10/25 Close Options Preview Print Email Customise email…" at bounding box center [376, 180] width 752 height 360
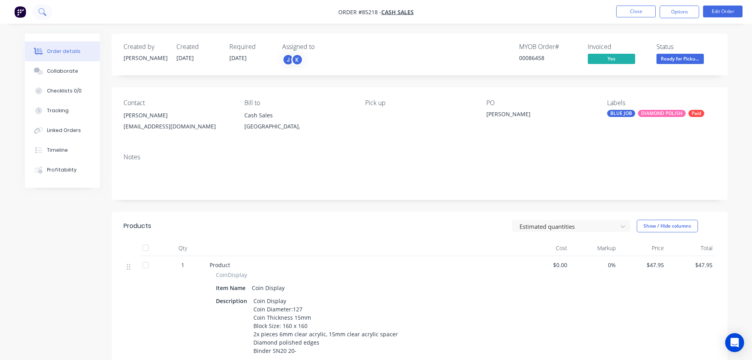
click at [41, 13] on icon at bounding box center [42, 12] width 8 height 8
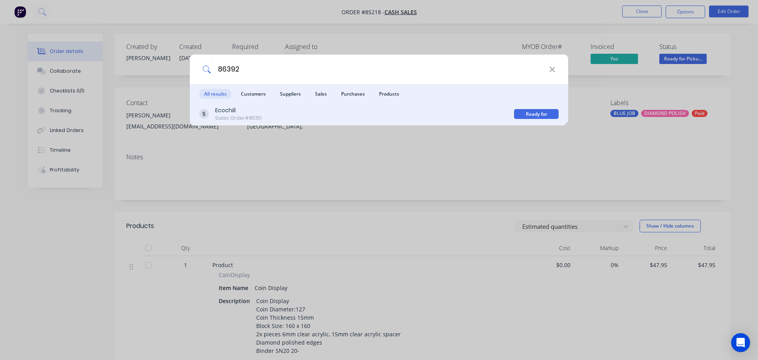
type input "86392"
click at [472, 116] on div "Ecochill Sales Order #85151" at bounding box center [356, 113] width 315 height 15
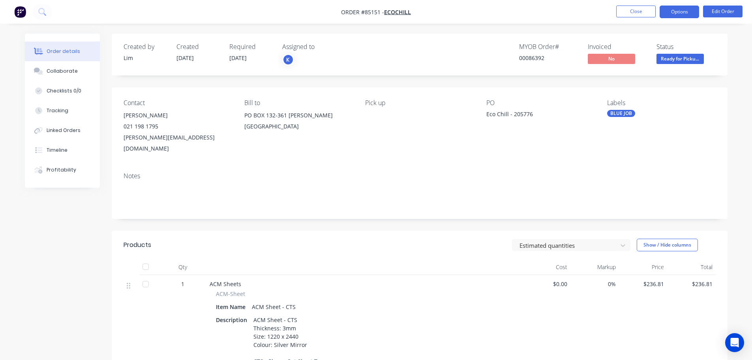
click at [672, 11] on button "Options" at bounding box center [679, 12] width 39 height 13
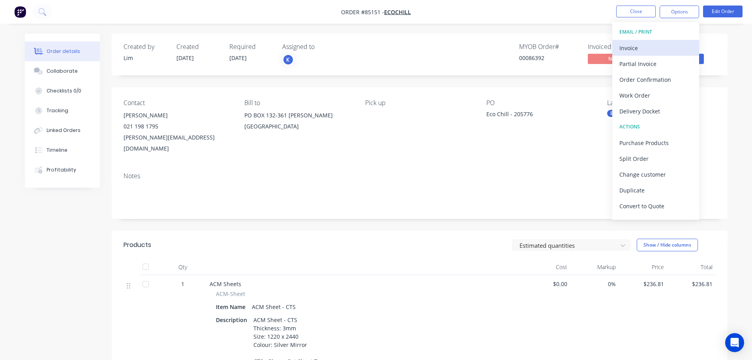
click at [659, 47] on div "Invoice" at bounding box center [656, 47] width 73 height 11
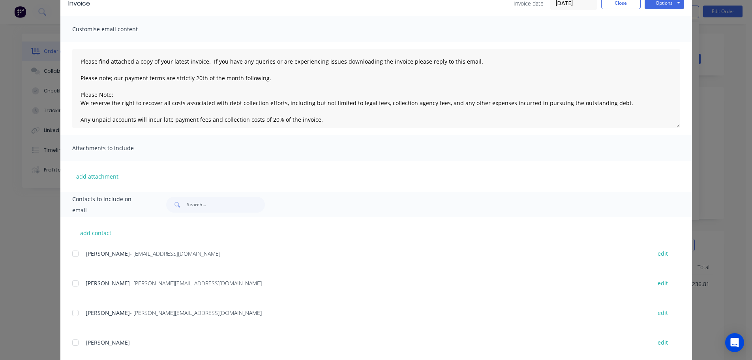
scroll to position [158, 0]
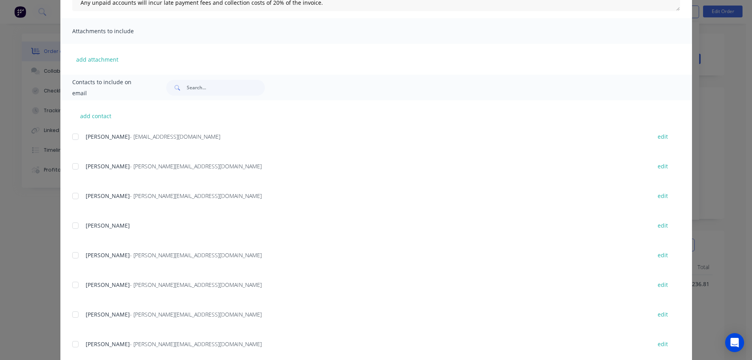
click at [74, 137] on div at bounding box center [76, 137] width 16 height 16
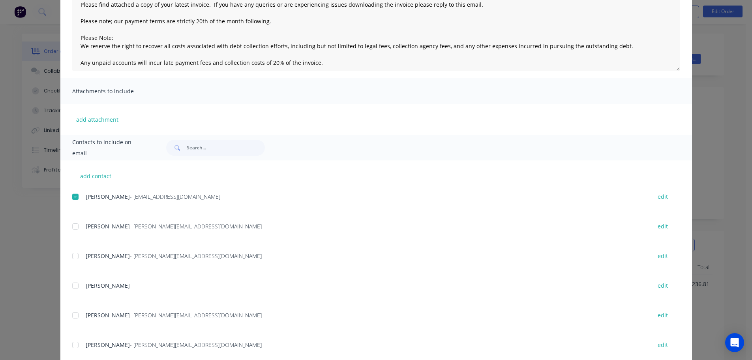
scroll to position [0, 0]
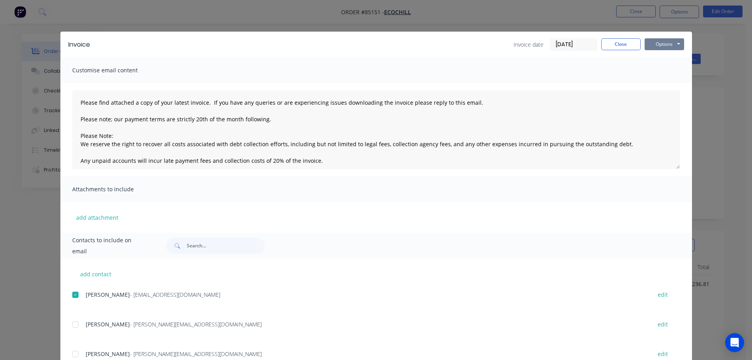
drag, startPoint x: 670, startPoint y: 43, endPoint x: 669, endPoint y: 47, distance: 4.4
click at [670, 43] on button "Options" at bounding box center [664, 44] width 39 height 12
click at [664, 84] on button "Email" at bounding box center [670, 84] width 51 height 13
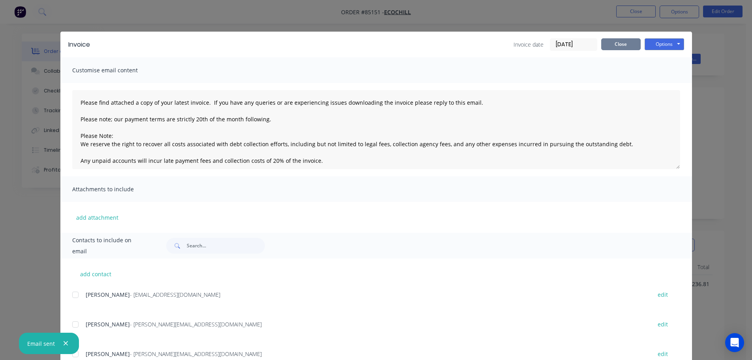
click at [626, 42] on button "Close" at bounding box center [620, 44] width 39 height 12
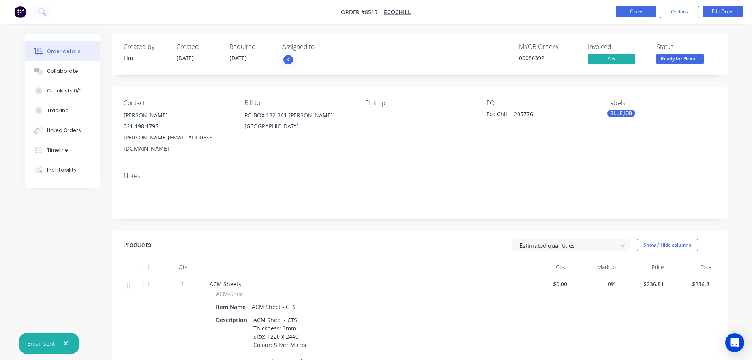
click at [625, 12] on button "Close" at bounding box center [635, 12] width 39 height 12
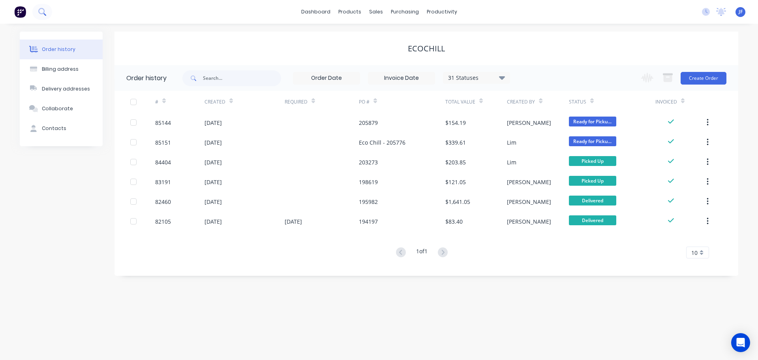
click at [48, 15] on button at bounding box center [42, 12] width 20 height 16
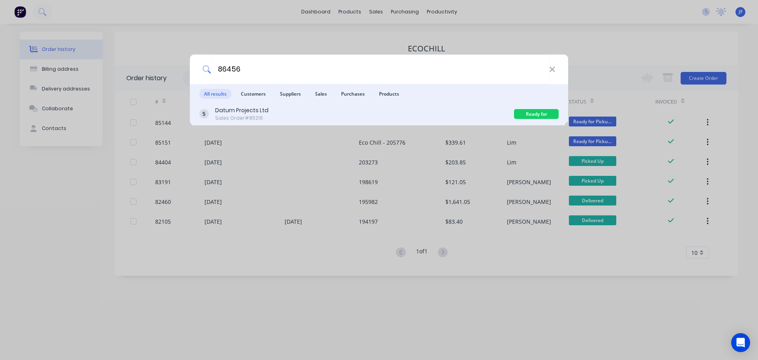
type input "86456"
click at [380, 114] on div "Datum Projects Ltd Sales Order #85216" at bounding box center [356, 113] width 315 height 15
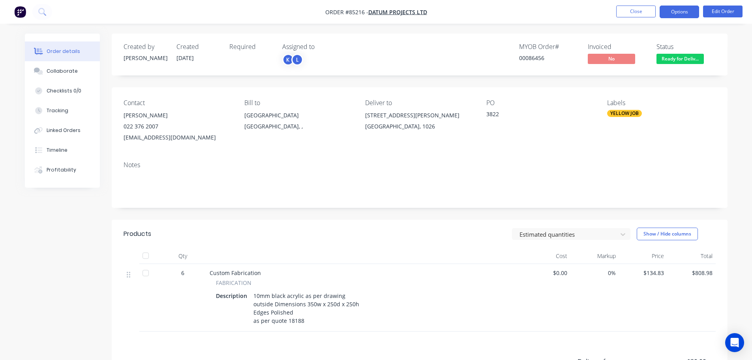
click at [691, 10] on button "Options" at bounding box center [679, 12] width 39 height 13
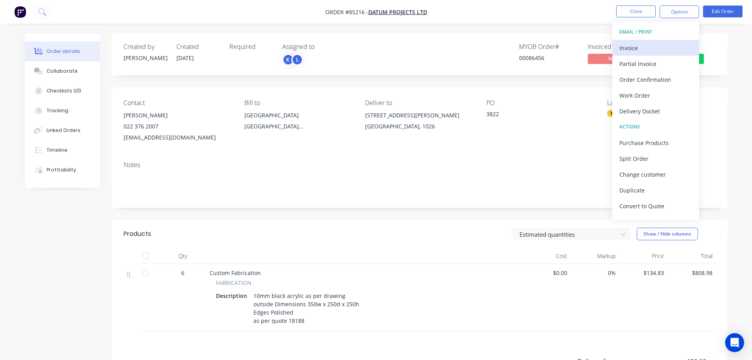
click at [660, 49] on div "Invoice" at bounding box center [656, 47] width 73 height 11
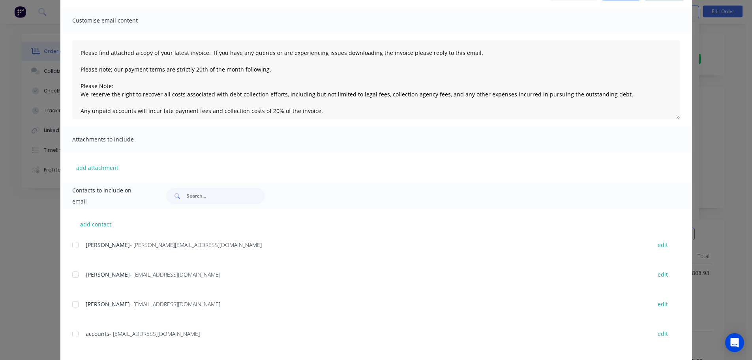
scroll to position [88, 0]
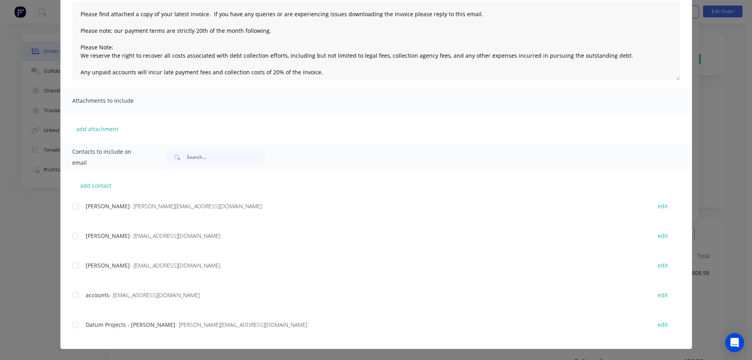
click at [74, 293] on div at bounding box center [76, 295] width 16 height 16
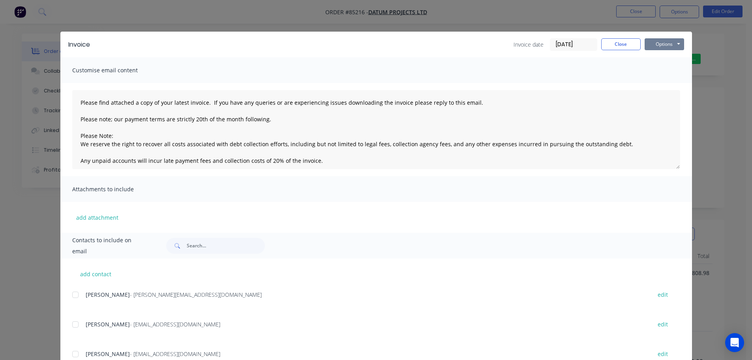
click at [667, 47] on button "Options" at bounding box center [664, 44] width 39 height 12
click at [666, 84] on button "Email" at bounding box center [670, 84] width 51 height 13
drag, startPoint x: 619, startPoint y: 43, endPoint x: 627, endPoint y: 30, distance: 15.6
click at [620, 43] on button "Close" at bounding box center [620, 44] width 39 height 12
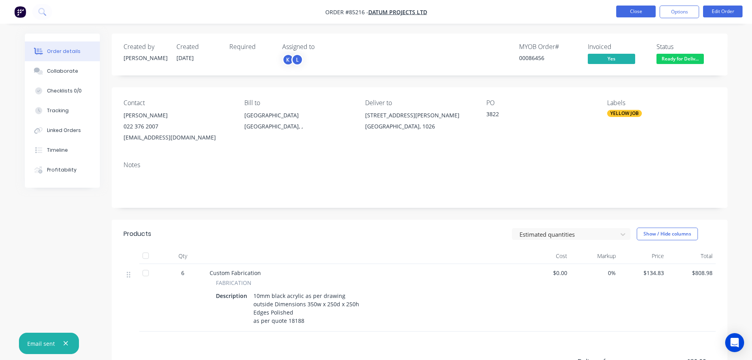
click at [636, 10] on button "Close" at bounding box center [635, 12] width 39 height 12
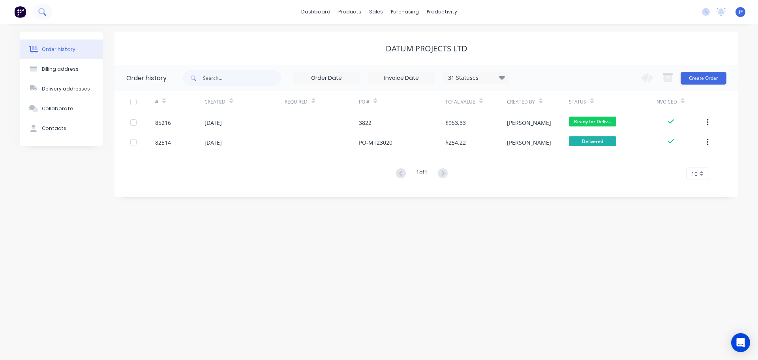
click at [44, 10] on icon at bounding box center [41, 11] width 6 height 6
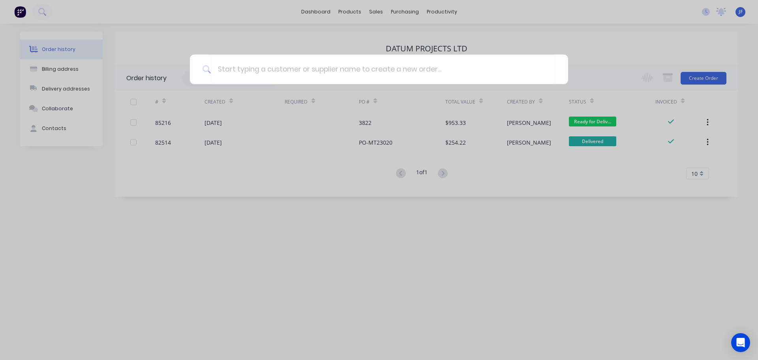
click at [90, 27] on div at bounding box center [379, 180] width 758 height 360
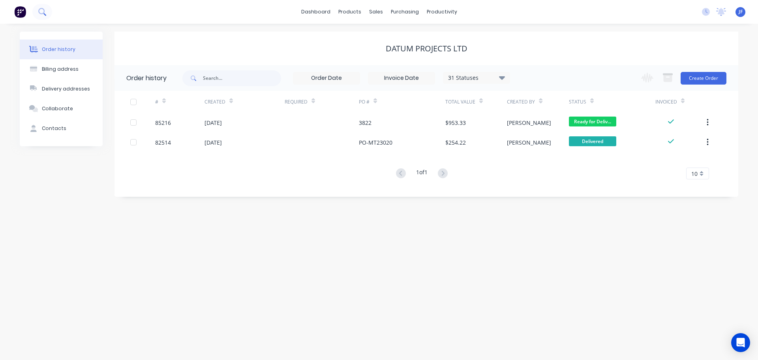
click at [41, 5] on button at bounding box center [42, 12] width 20 height 16
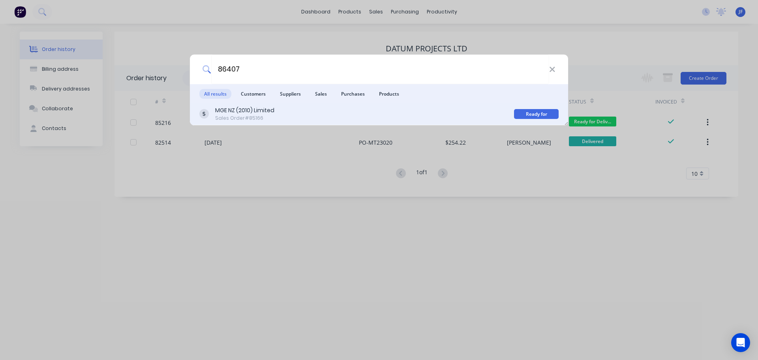
type input "86407"
click at [452, 112] on div "MGE NZ (2010) Limited Sales Order #85166" at bounding box center [356, 113] width 315 height 15
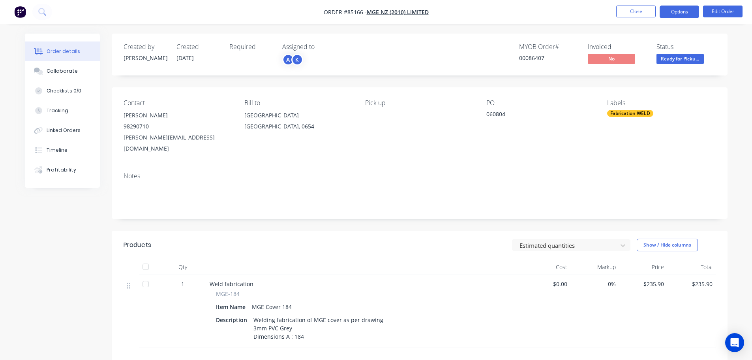
drag, startPoint x: 668, startPoint y: 11, endPoint x: 663, endPoint y: 16, distance: 7.0
click at [668, 11] on button "Options" at bounding box center [679, 12] width 39 height 13
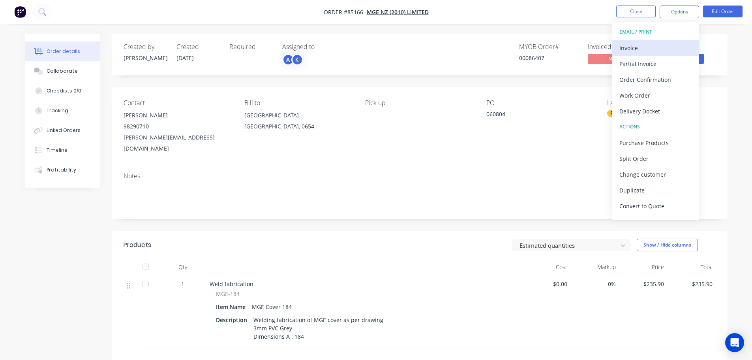
click at [635, 41] on button "Invoice" at bounding box center [655, 48] width 87 height 16
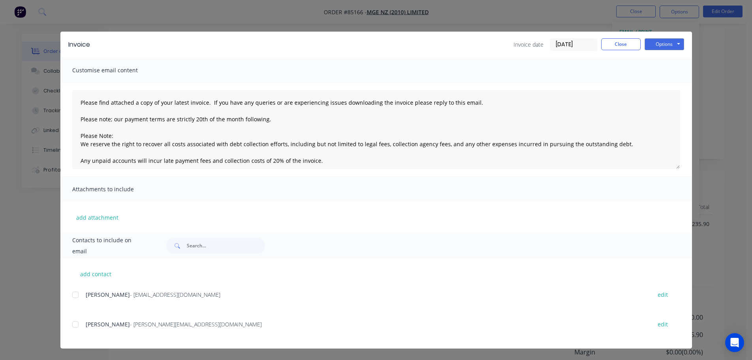
scroll to position [79, 0]
drag, startPoint x: 79, startPoint y: 294, endPoint x: 511, endPoint y: 92, distance: 477.3
click at [79, 294] on div at bounding box center [76, 295] width 16 height 16
click at [655, 40] on button "Options" at bounding box center [664, 44] width 39 height 12
click at [661, 85] on button "Email" at bounding box center [670, 84] width 51 height 13
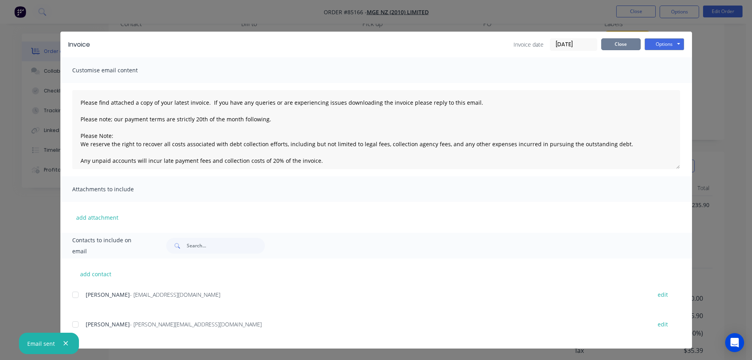
drag, startPoint x: 623, startPoint y: 44, endPoint x: 217, endPoint y: 26, distance: 406.3
click at [621, 44] on button "Close" at bounding box center [620, 44] width 39 height 12
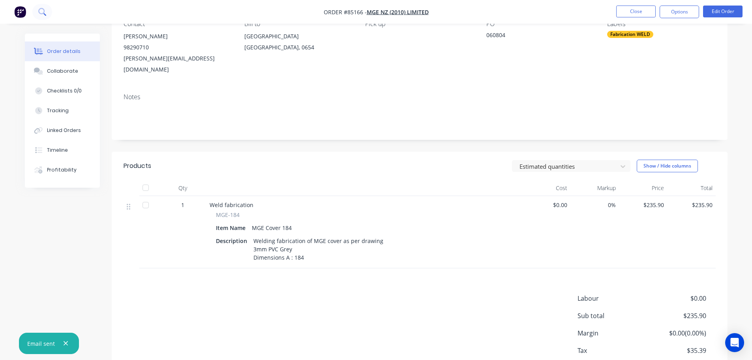
click at [41, 11] on icon at bounding box center [42, 12] width 8 height 8
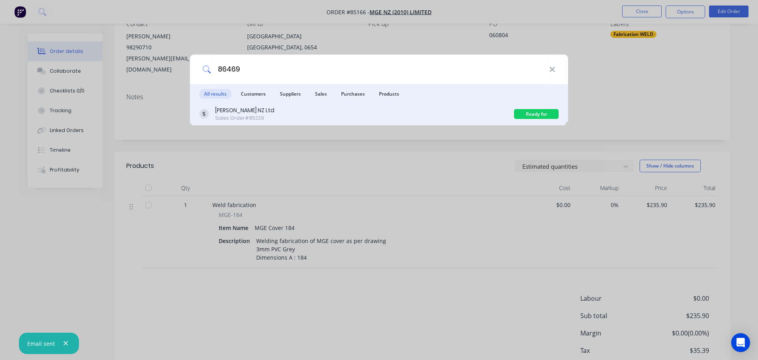
type input "86469"
click at [293, 120] on div "Jean Mueller NZ Ltd Sales Order #85229" at bounding box center [356, 113] width 315 height 15
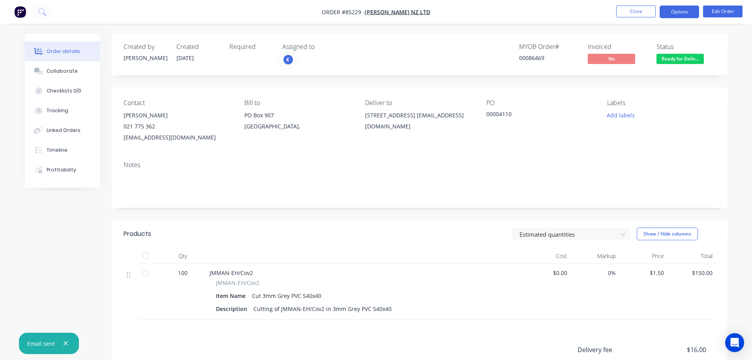
click at [676, 10] on button "Options" at bounding box center [679, 12] width 39 height 13
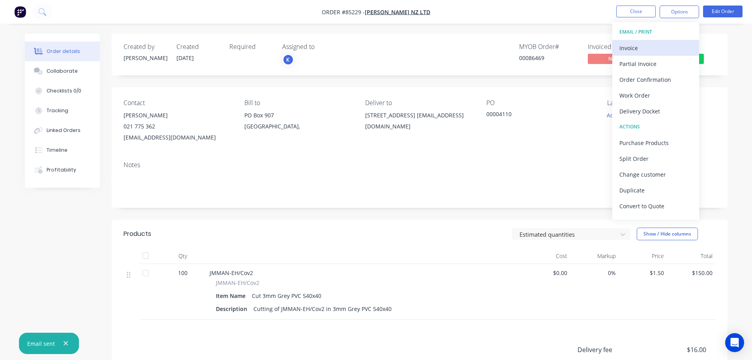
click at [659, 50] on div "Invoice" at bounding box center [656, 47] width 73 height 11
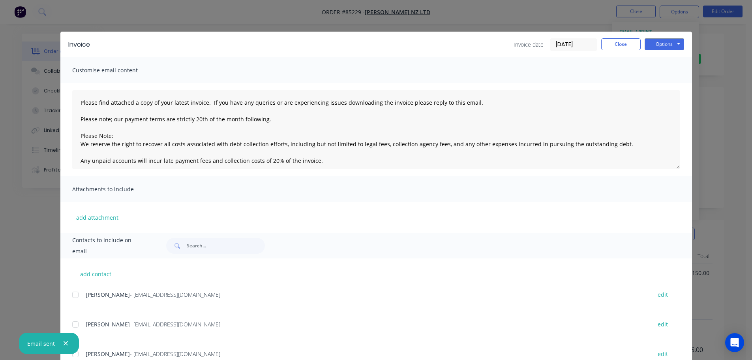
scroll to position [29, 0]
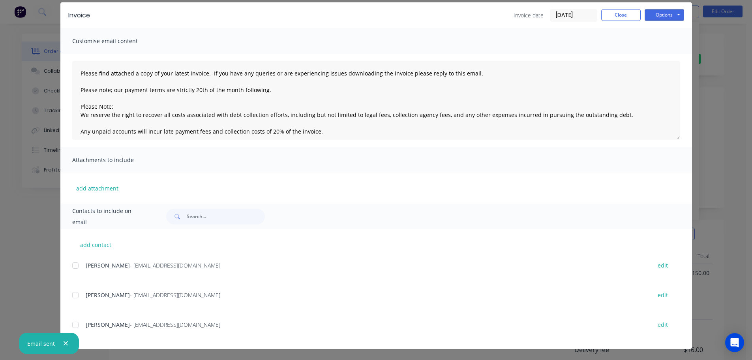
click at [73, 263] on div at bounding box center [76, 265] width 16 height 16
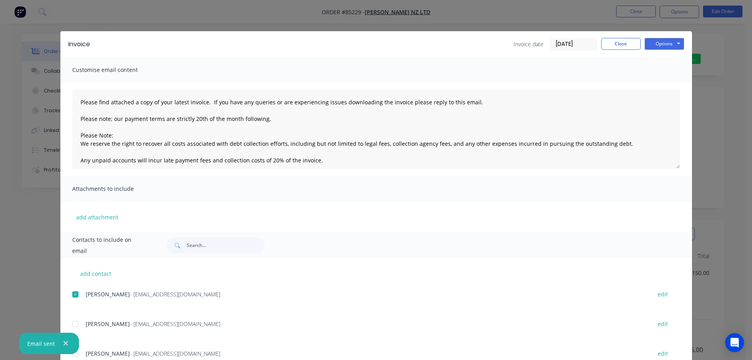
scroll to position [0, 0]
click at [665, 38] on button "Options" at bounding box center [664, 44] width 39 height 12
click at [663, 84] on button "Email" at bounding box center [670, 84] width 51 height 13
click at [629, 49] on button "Close" at bounding box center [620, 44] width 39 height 12
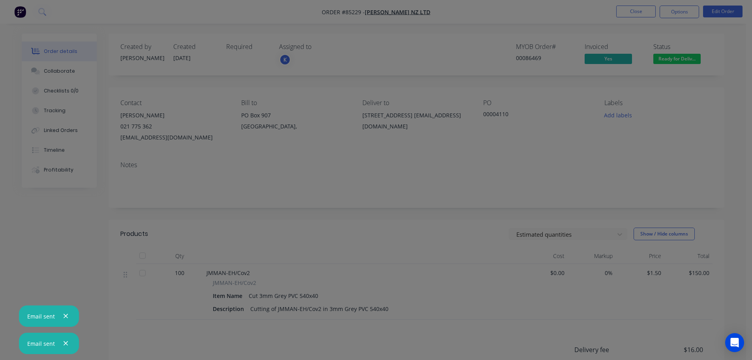
click at [632, 38] on div "Created by Jess Created 13/10/25 Required Assigned to K MYOB Order # 00086469 I…" at bounding box center [417, 55] width 616 height 42
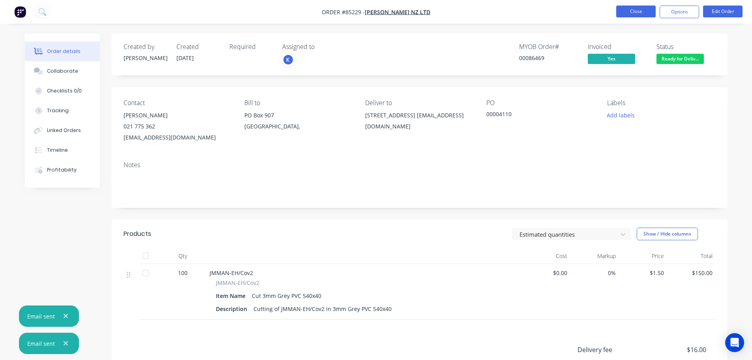
click at [638, 15] on button "Close" at bounding box center [635, 12] width 39 height 12
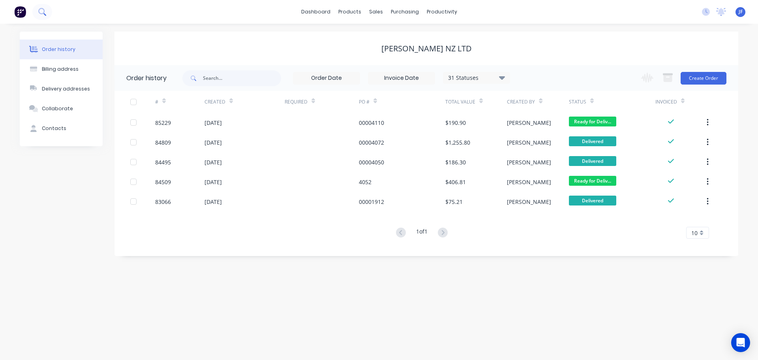
click at [36, 16] on button at bounding box center [42, 12] width 20 height 16
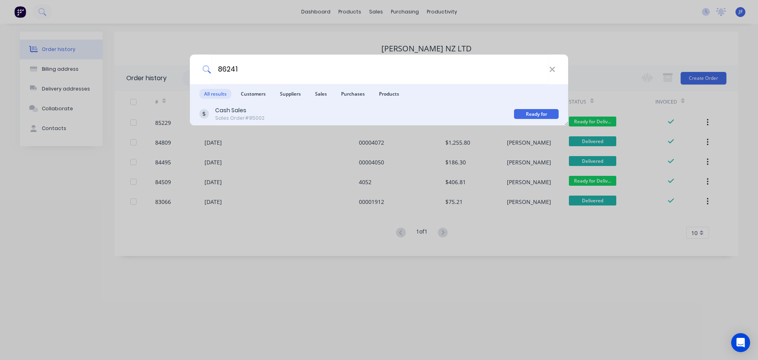
type input "86241"
click at [237, 120] on div "Sales Order #85002" at bounding box center [239, 118] width 49 height 7
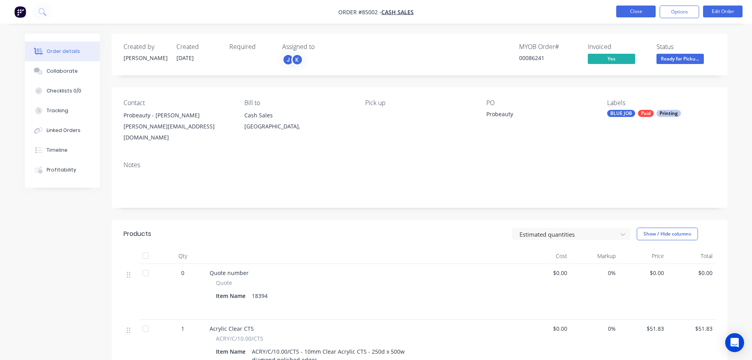
click at [645, 9] on button "Close" at bounding box center [635, 12] width 39 height 12
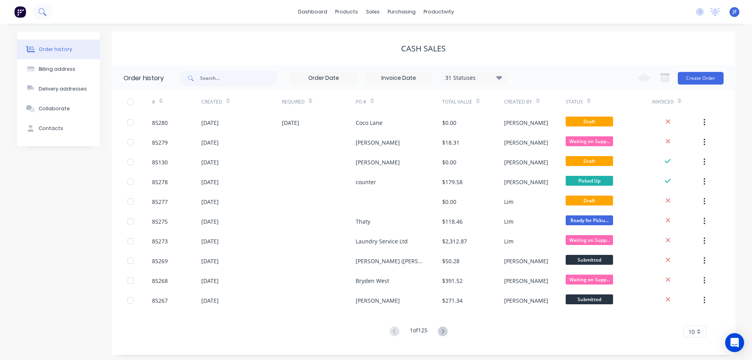
click at [44, 15] on icon at bounding box center [42, 12] width 8 height 8
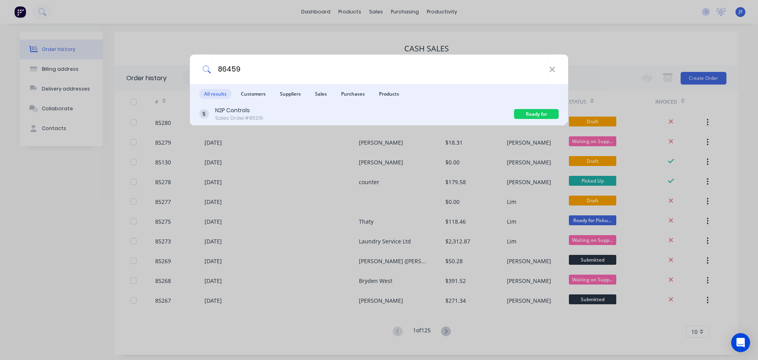
type input "86459"
click at [400, 111] on div "N2P Controls Sales Order #85219" at bounding box center [356, 113] width 315 height 15
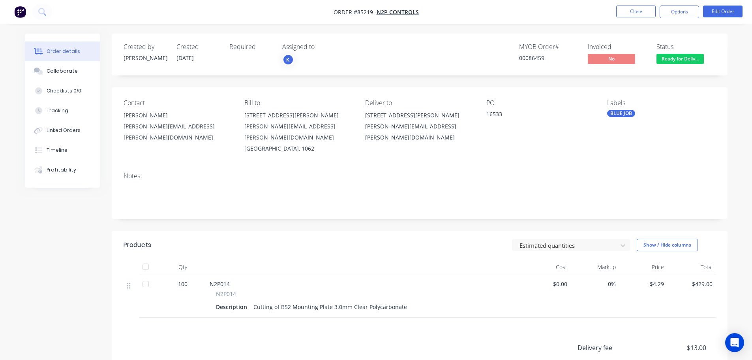
click at [678, 4] on nav "Order #85219 - N2P Controls Close Options Edit Order" at bounding box center [376, 12] width 752 height 24
click at [672, 19] on nav "Order #85219 - N2P Controls Close Options Edit Order" at bounding box center [376, 12] width 752 height 24
click at [675, 12] on button "Options" at bounding box center [679, 12] width 39 height 13
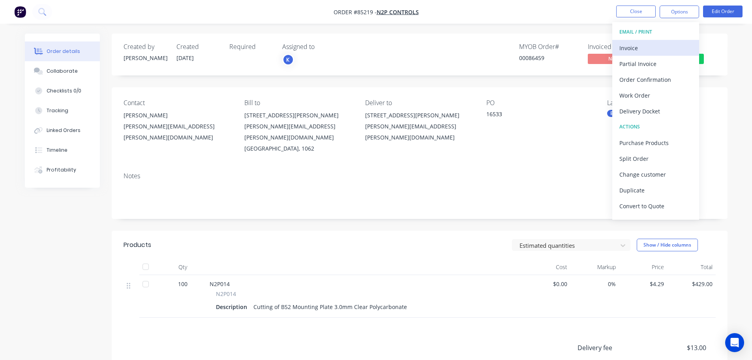
click at [654, 41] on button "Invoice" at bounding box center [655, 48] width 87 height 16
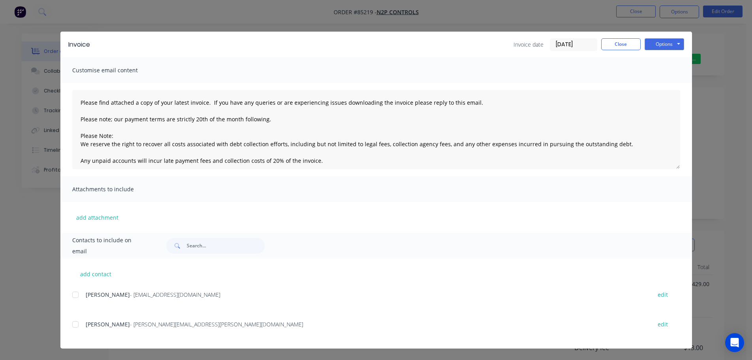
click at [77, 293] on div at bounding box center [76, 295] width 16 height 16
click at [673, 47] on button "Options" at bounding box center [664, 44] width 39 height 12
click at [667, 85] on button "Email" at bounding box center [670, 84] width 51 height 13
drag, startPoint x: 71, startPoint y: 39, endPoint x: 62, endPoint y: 33, distance: 11.0
click at [68, 39] on div "Invoice Invoice date 14/10/25 Close Options Preview Print Email" at bounding box center [376, 45] width 632 height 26
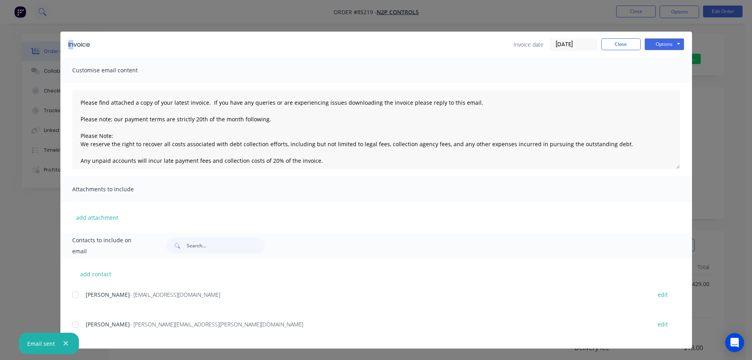
drag, startPoint x: 45, startPoint y: 22, endPoint x: 43, endPoint y: 18, distance: 4.6
click at [45, 21] on div "Invoice Invoice date 14/10/25 Close Options Preview Print Email Customise email…" at bounding box center [376, 180] width 752 height 360
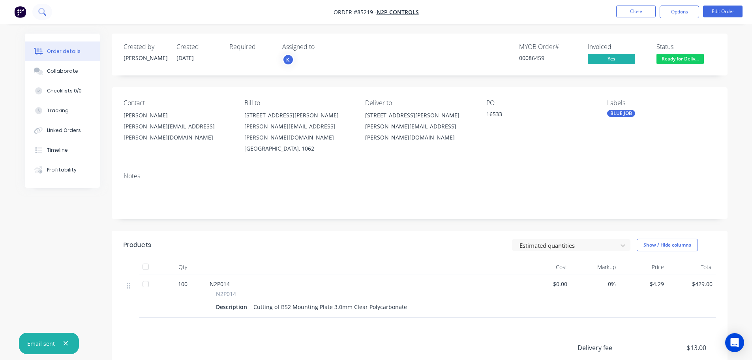
click at [43, 16] on button at bounding box center [42, 12] width 20 height 16
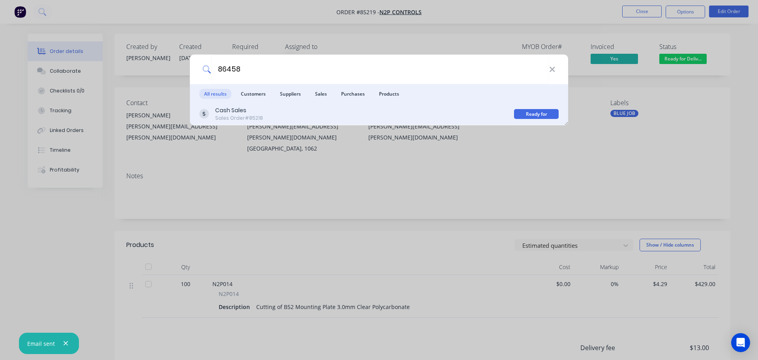
type input "86458"
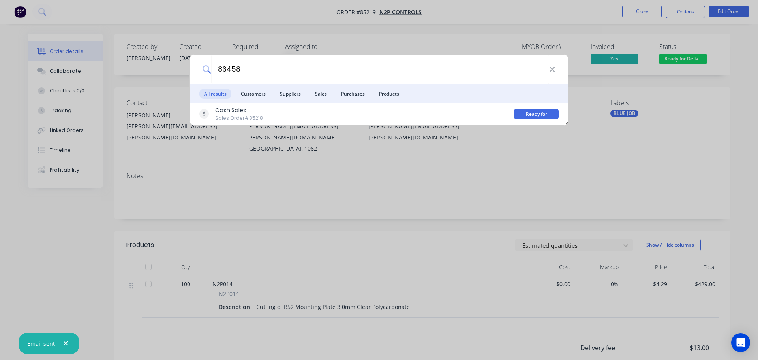
click at [418, 113] on div "Cash Sales Sales Order #85218" at bounding box center [356, 113] width 315 height 15
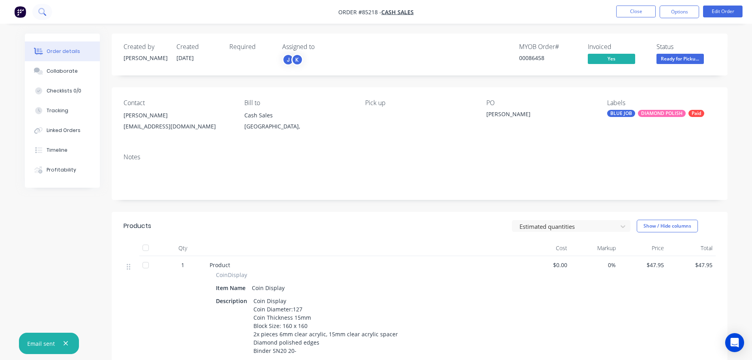
click at [47, 6] on button at bounding box center [42, 12] width 20 height 16
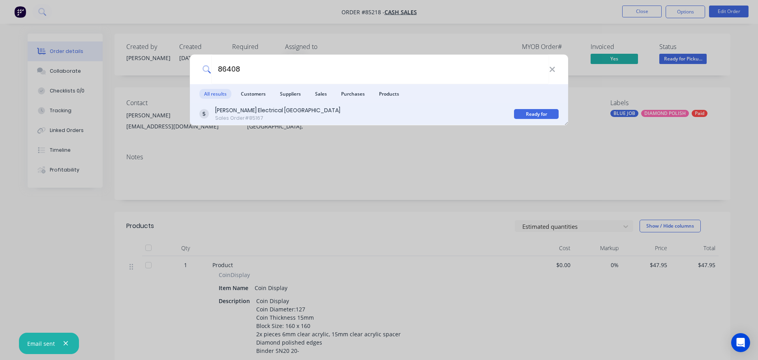
type input "86408"
click at [486, 116] on div "Scott Electrical Wairau Valley Sales Order #85167" at bounding box center [356, 113] width 315 height 15
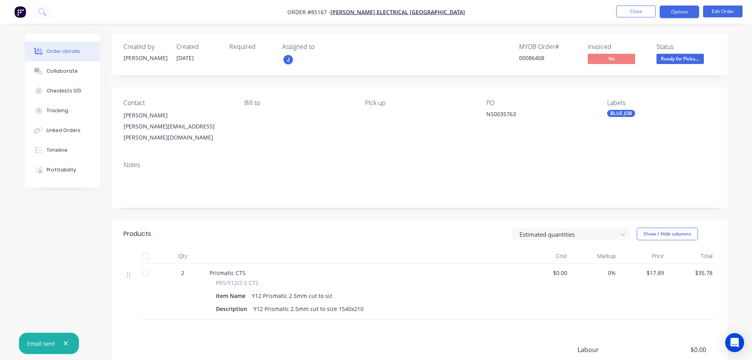
click at [686, 18] on button "Options" at bounding box center [679, 12] width 39 height 13
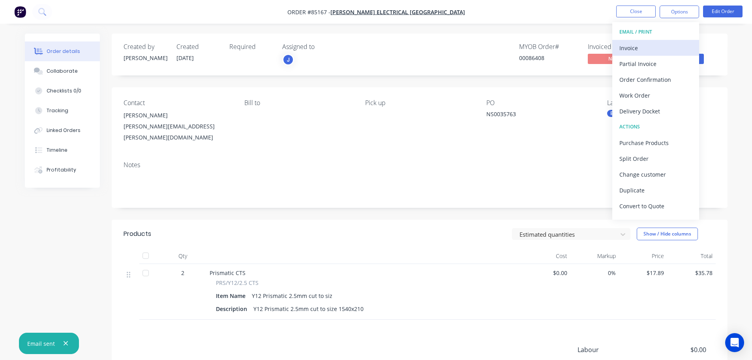
click at [661, 42] on div "Invoice" at bounding box center [656, 47] width 73 height 11
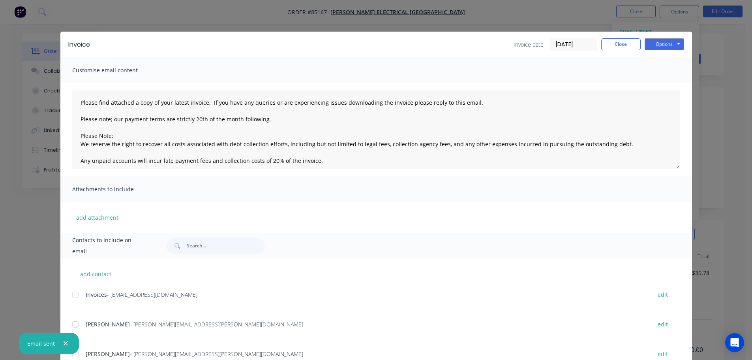
scroll to position [59, 0]
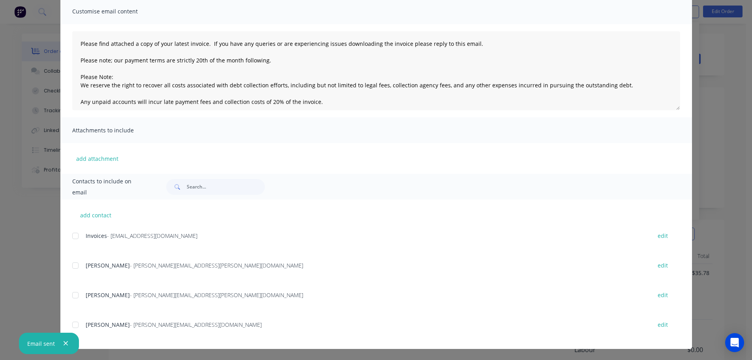
click at [69, 238] on div "add contact Invoices - ap.invoices@scottelectrical.co.nz edit Thomas Brooks - T…" at bounding box center [376, 273] width 632 height 149
click at [76, 235] on div at bounding box center [76, 236] width 16 height 16
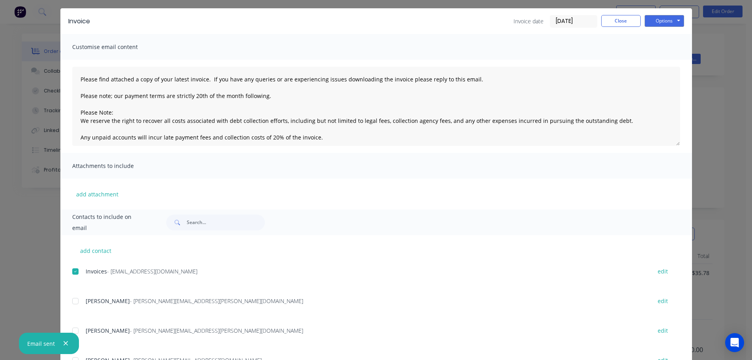
scroll to position [0, 0]
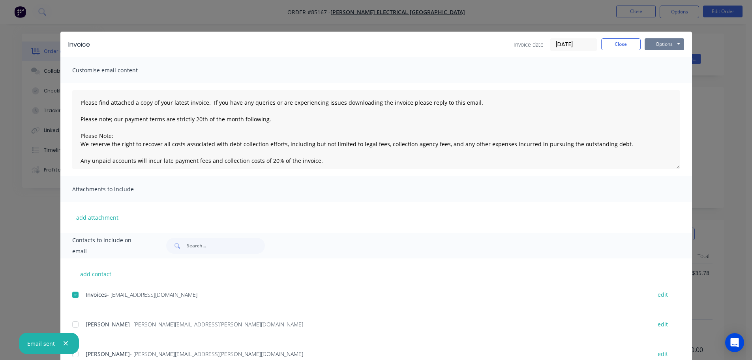
click at [674, 41] on button "Options" at bounding box center [664, 44] width 39 height 12
click at [665, 81] on button "Email" at bounding box center [670, 84] width 51 height 13
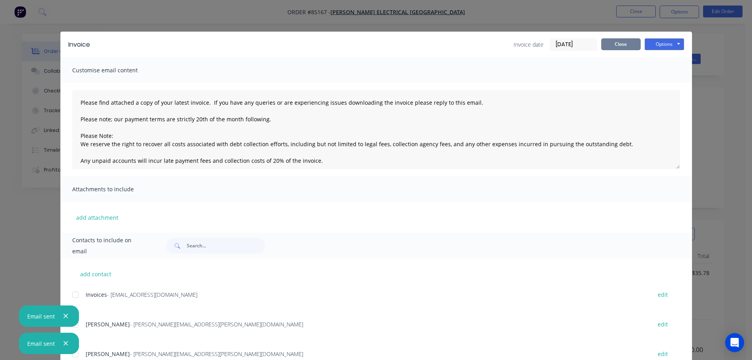
click at [623, 48] on button "Close" at bounding box center [620, 44] width 39 height 12
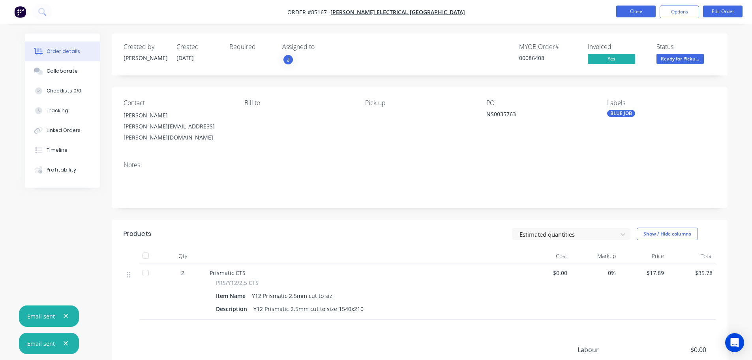
click at [642, 10] on button "Close" at bounding box center [635, 12] width 39 height 12
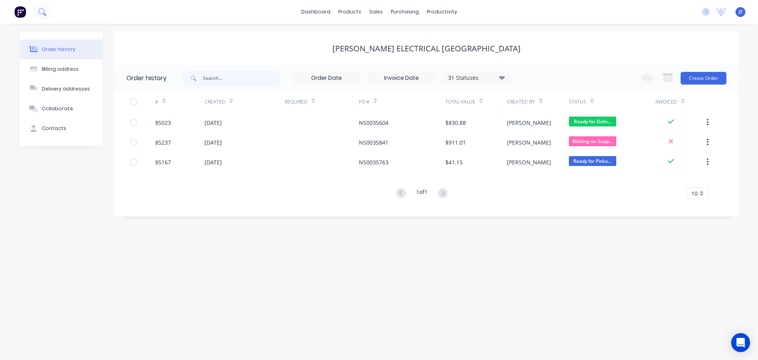
click at [39, 10] on icon at bounding box center [42, 12] width 8 height 8
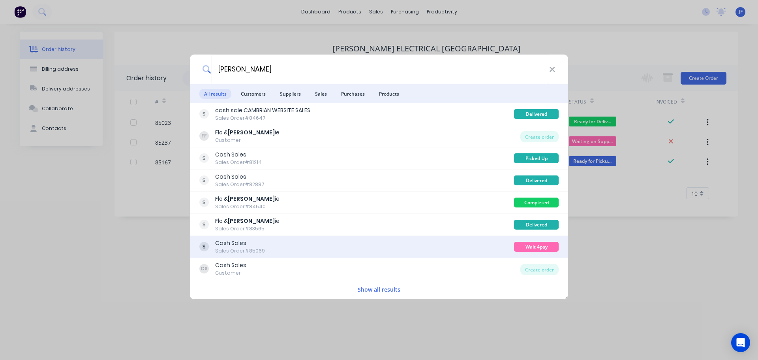
type input "frank"
click at [487, 241] on div "Cash Sales Sales Order #85069" at bounding box center [356, 246] width 315 height 15
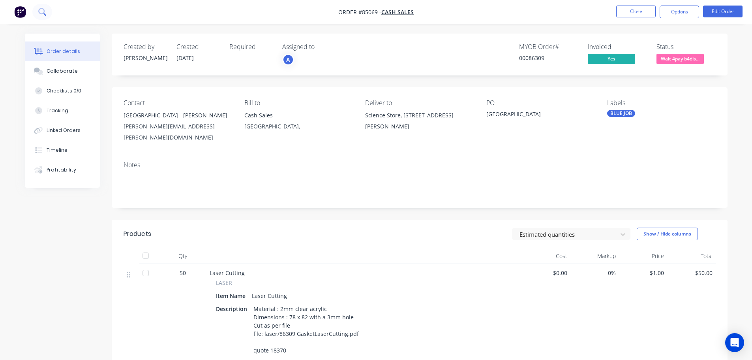
click at [40, 14] on icon at bounding box center [42, 12] width 8 height 8
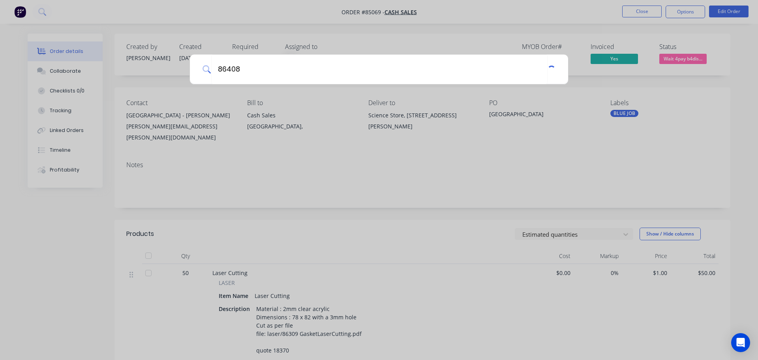
type input "86408"
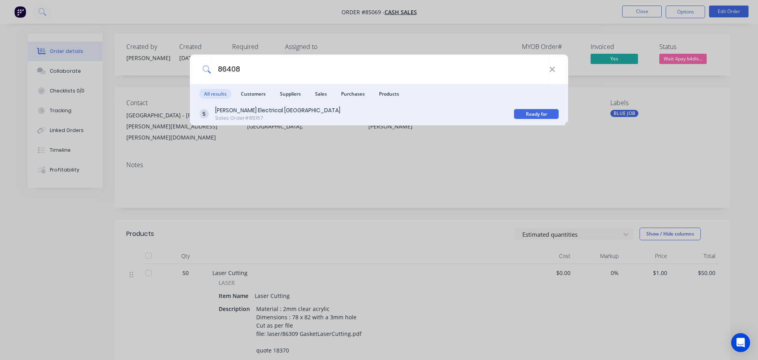
click at [289, 117] on div "Sales Order #85167" at bounding box center [277, 118] width 125 height 7
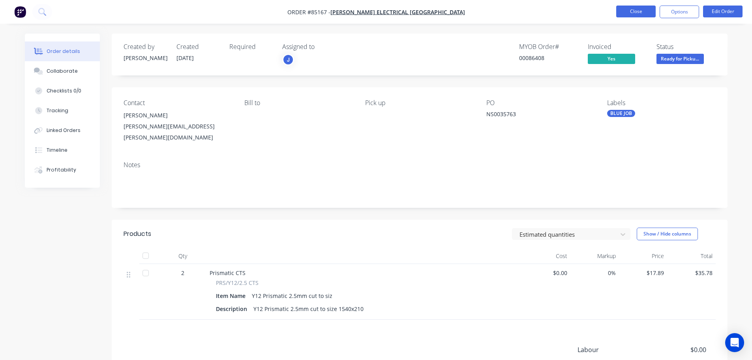
click at [634, 12] on button "Close" at bounding box center [635, 12] width 39 height 12
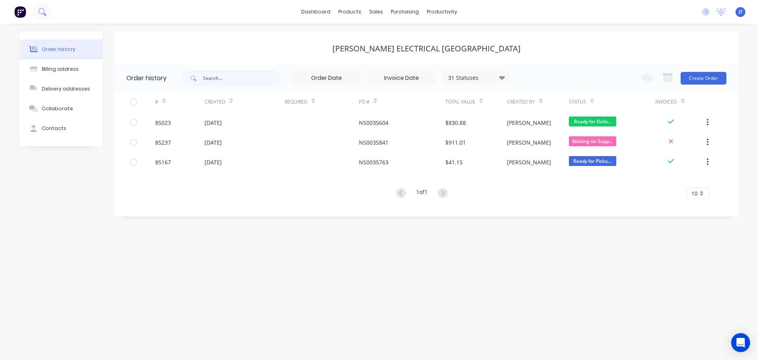
click at [43, 6] on button at bounding box center [42, 12] width 20 height 16
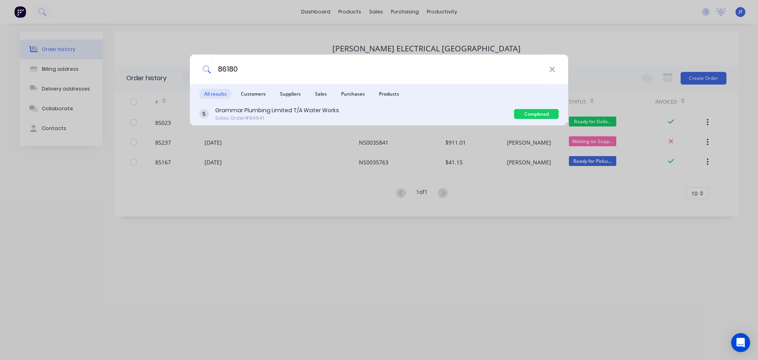
type input "86180"
click at [444, 111] on div "Grammar Plumbing Limited T/A Water Works Sales Order #84941" at bounding box center [356, 113] width 315 height 15
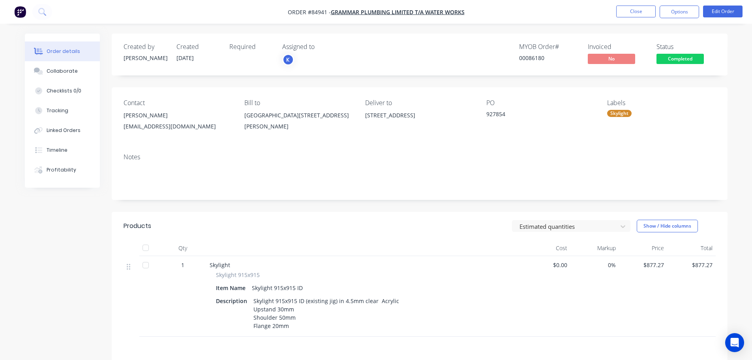
click at [675, 60] on span "Completed" at bounding box center [680, 59] width 47 height 10
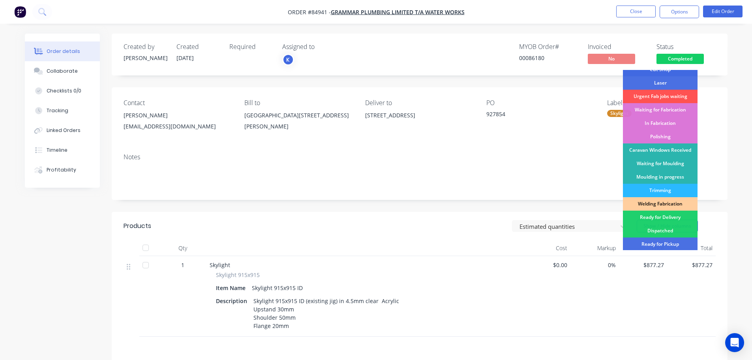
scroll to position [156, 0]
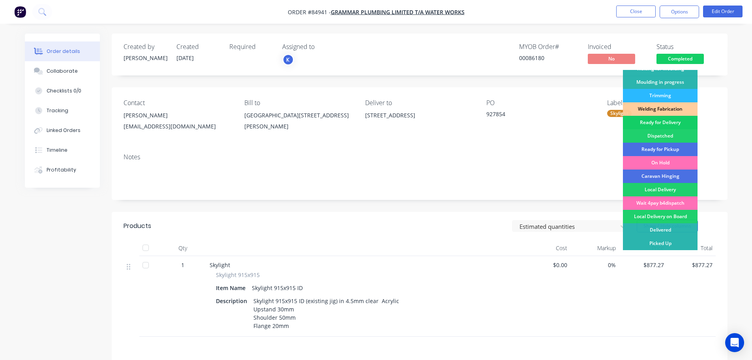
click at [676, 125] on div "Ready for Delivery" at bounding box center [660, 122] width 75 height 13
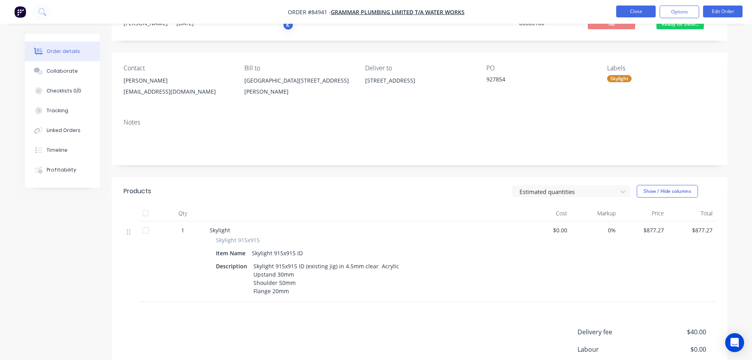
scroll to position [0, 0]
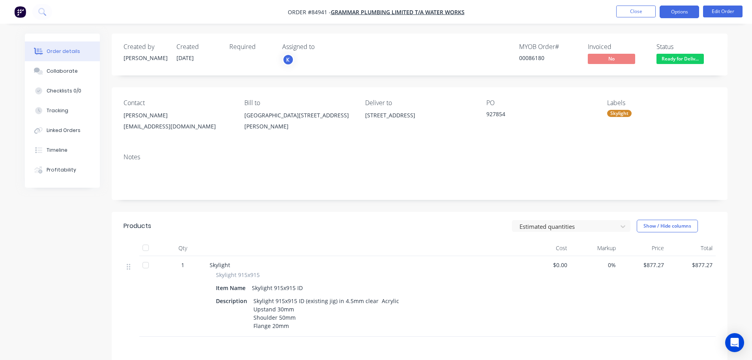
click at [678, 7] on button "Options" at bounding box center [679, 12] width 39 height 13
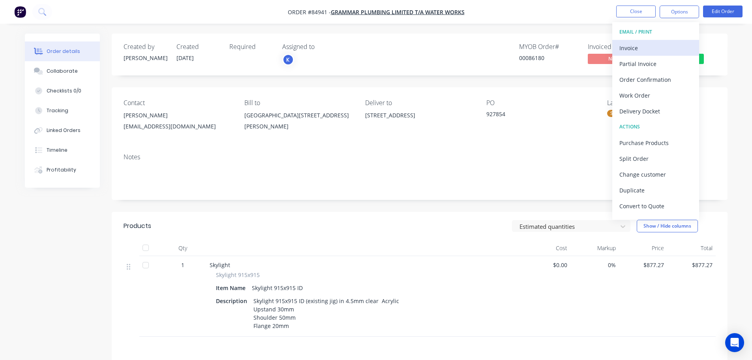
click at [650, 49] on div "Invoice" at bounding box center [656, 47] width 73 height 11
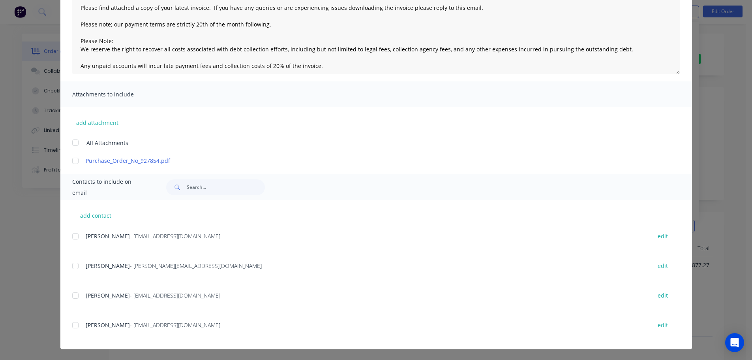
scroll to position [95, 0]
click at [73, 241] on div at bounding box center [76, 236] width 16 height 16
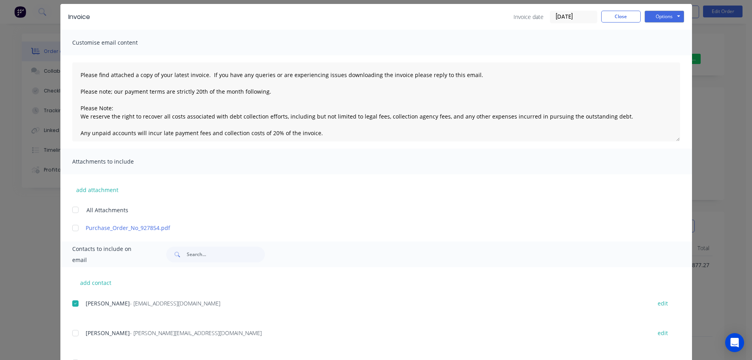
scroll to position [0, 0]
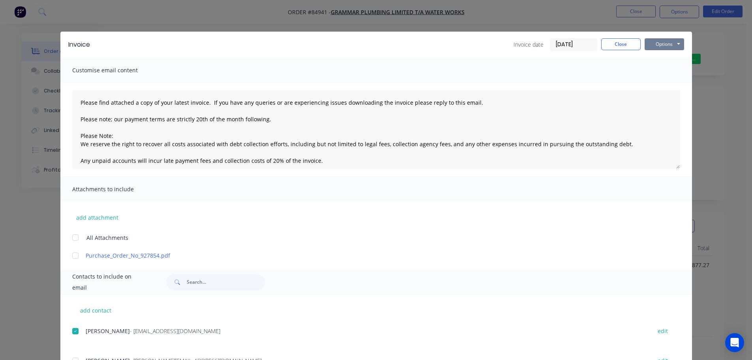
click at [663, 49] on button "Options" at bounding box center [664, 44] width 39 height 12
click at [665, 85] on button "Email" at bounding box center [670, 84] width 51 height 13
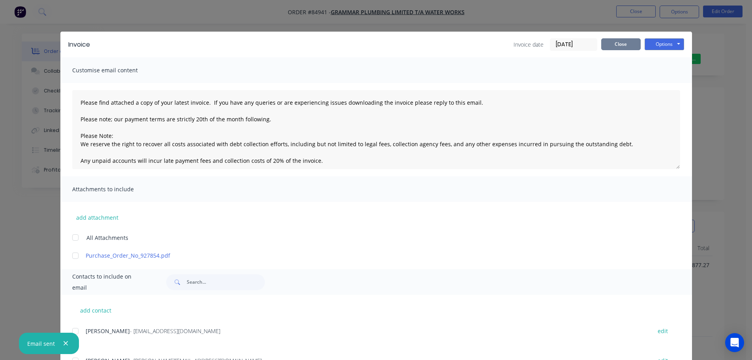
click at [609, 46] on button "Close" at bounding box center [620, 44] width 39 height 12
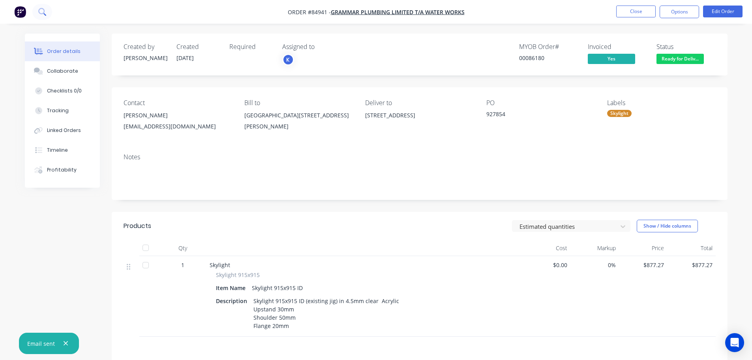
click at [43, 14] on icon at bounding box center [42, 12] width 8 height 8
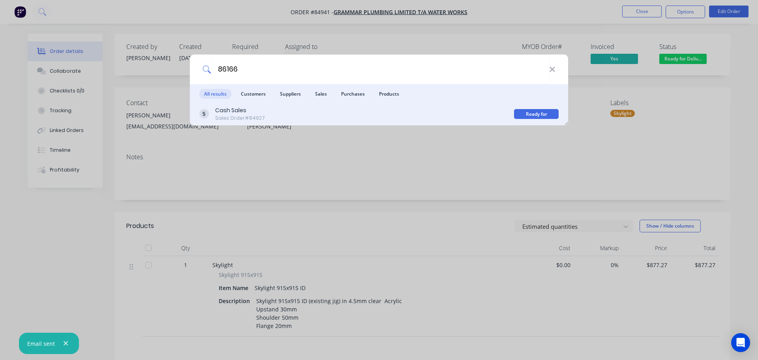
type input "86166"
click at [361, 105] on div "Cash Sales Sales Order #84927 Ready for Pickup" at bounding box center [379, 114] width 378 height 22
click at [466, 112] on div "Cash Sales Sales Order #84927" at bounding box center [356, 113] width 315 height 15
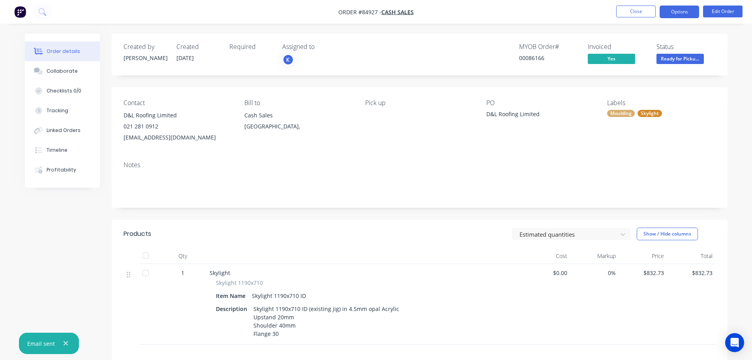
click at [680, 8] on button "Options" at bounding box center [679, 12] width 39 height 13
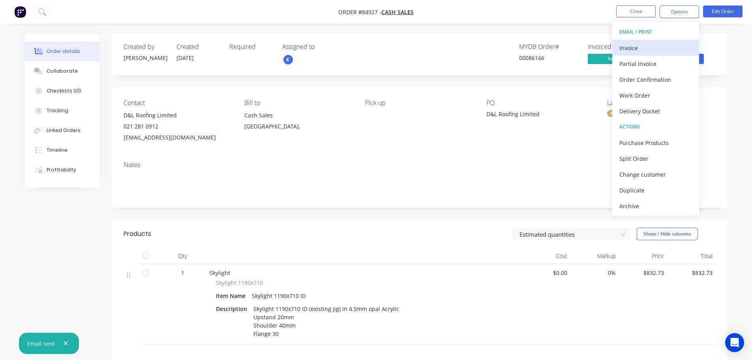
click at [659, 48] on div "Invoice" at bounding box center [656, 47] width 73 height 11
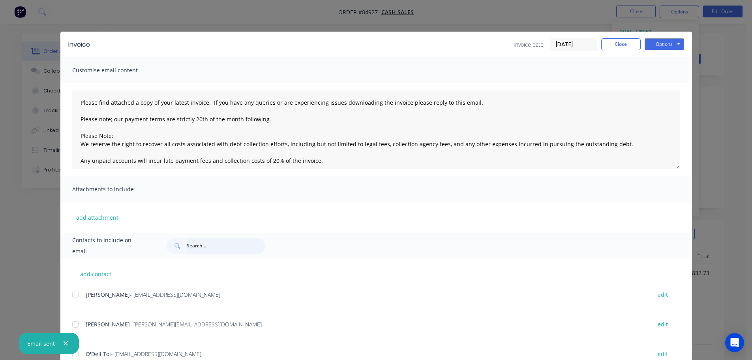
click at [208, 244] on input "text" at bounding box center [226, 246] width 78 height 16
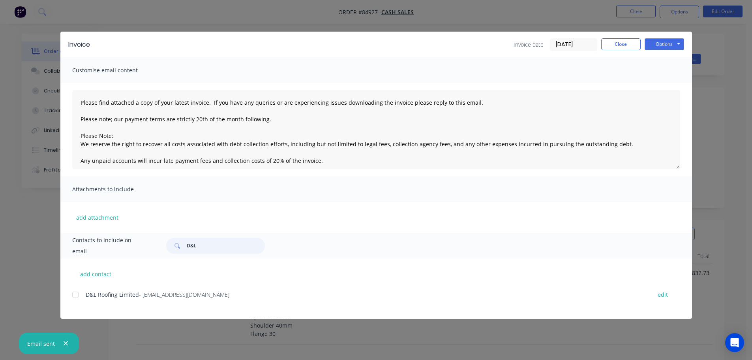
click at [77, 292] on div at bounding box center [76, 295] width 16 height 16
type input "D&L"
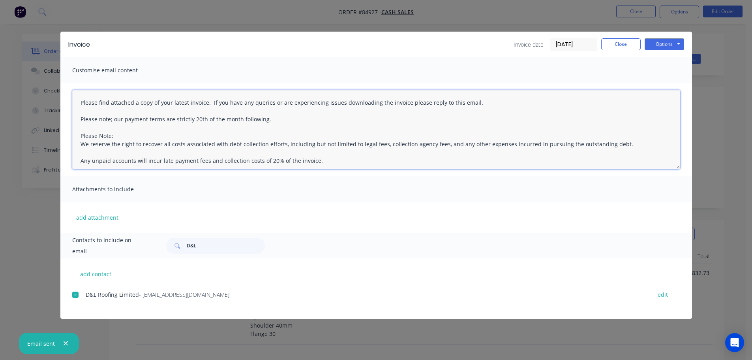
drag, startPoint x: 72, startPoint y: 102, endPoint x: 83, endPoint y: 101, distance: 11.5
click at [83, 101] on textarea "Please find attached a copy of your latest invoice. If you have any queries or …" at bounding box center [376, 129] width 608 height 79
drag, startPoint x: 338, startPoint y: 123, endPoint x: 34, endPoint y: 100, distance: 304.9
click at [34, 100] on div "Invoice Invoice date 14/10/25 Close Options Preview Print Email Customise email…" at bounding box center [376, 180] width 752 height 360
paste textarea "Hi, your order is now ready for collection."
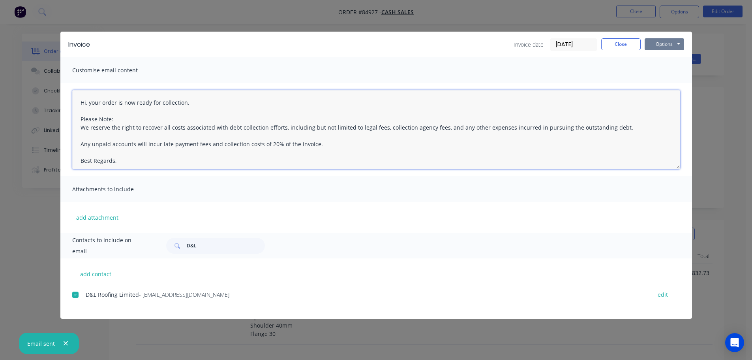
type textarea "Hi, your order is now ready for collection. Please Note: We reserve the right t…"
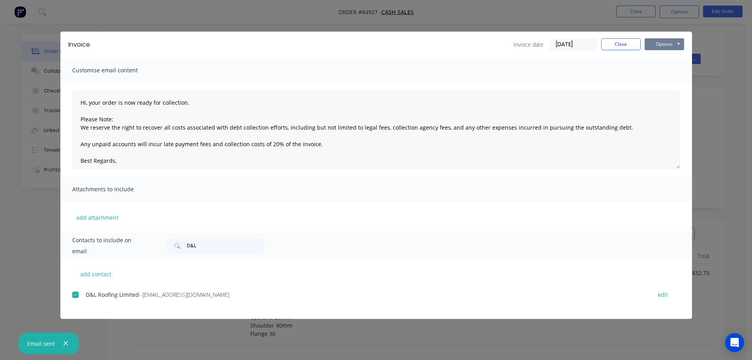
click at [654, 44] on button "Options" at bounding box center [664, 44] width 39 height 12
click at [661, 81] on button "Email" at bounding box center [670, 84] width 51 height 13
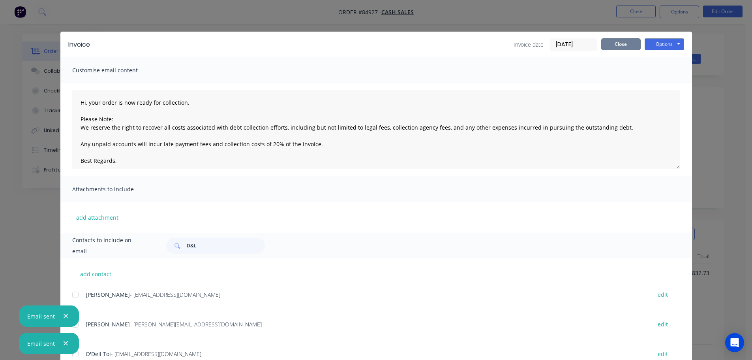
click at [616, 43] on button "Close" at bounding box center [620, 44] width 39 height 12
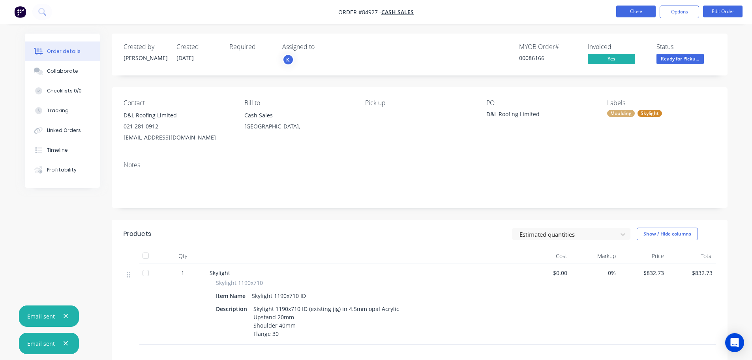
click at [641, 6] on button "Close" at bounding box center [635, 12] width 39 height 12
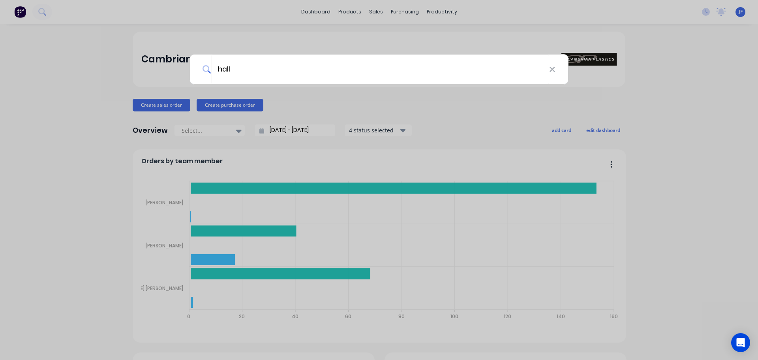
type input "hallm"
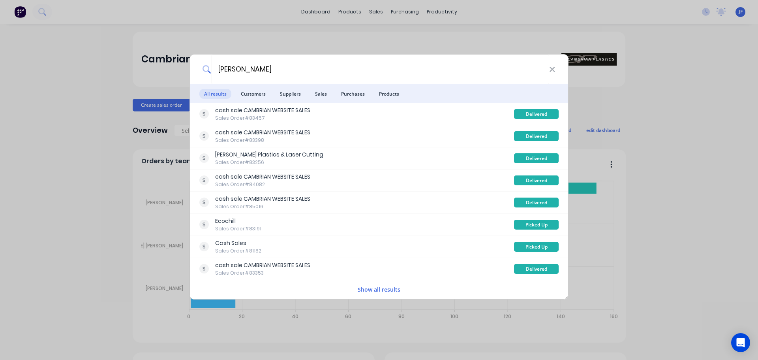
type input "[PERSON_NAME]"
click at [323, 32] on div "[PERSON_NAME] All results Customers Suppliers Sales Purchases Products cash sal…" at bounding box center [379, 180] width 758 height 360
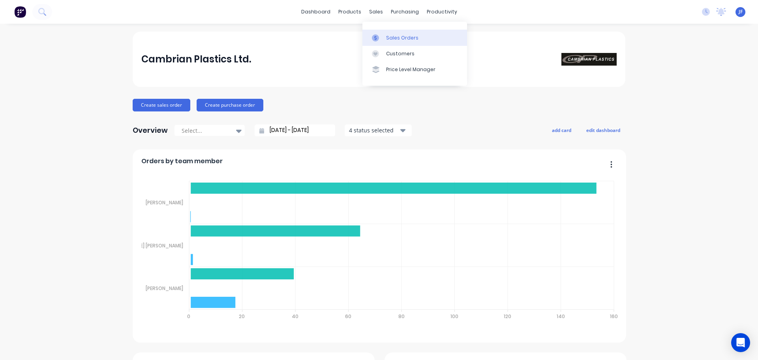
click at [381, 38] on div at bounding box center [378, 37] width 12 height 7
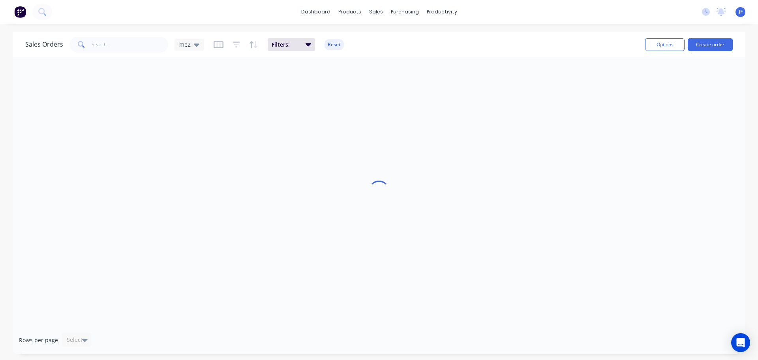
click at [84, 37] on span at bounding box center [80, 45] width 22 height 16
click at [106, 45] on input "text" at bounding box center [130, 45] width 77 height 16
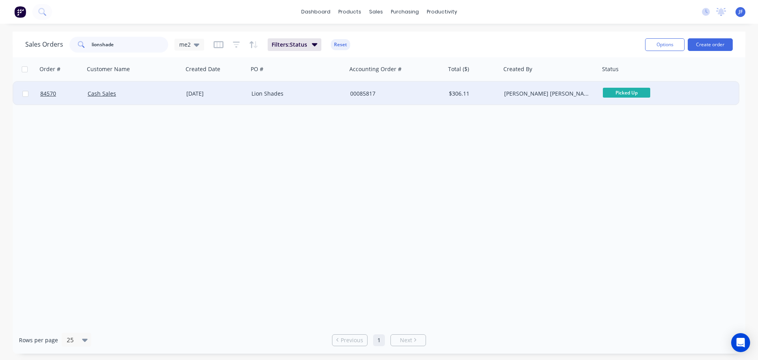
type input "lionshade"
click at [232, 93] on div "[DATE]" at bounding box center [215, 94] width 59 height 8
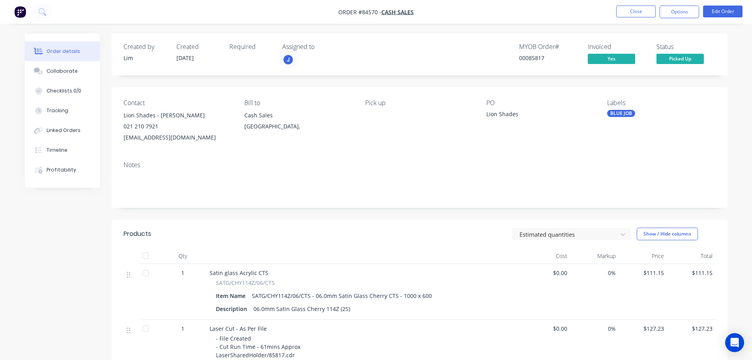
click at [24, 10] on img "button" at bounding box center [20, 12] width 12 height 12
